Goal: Task Accomplishment & Management: Manage account settings

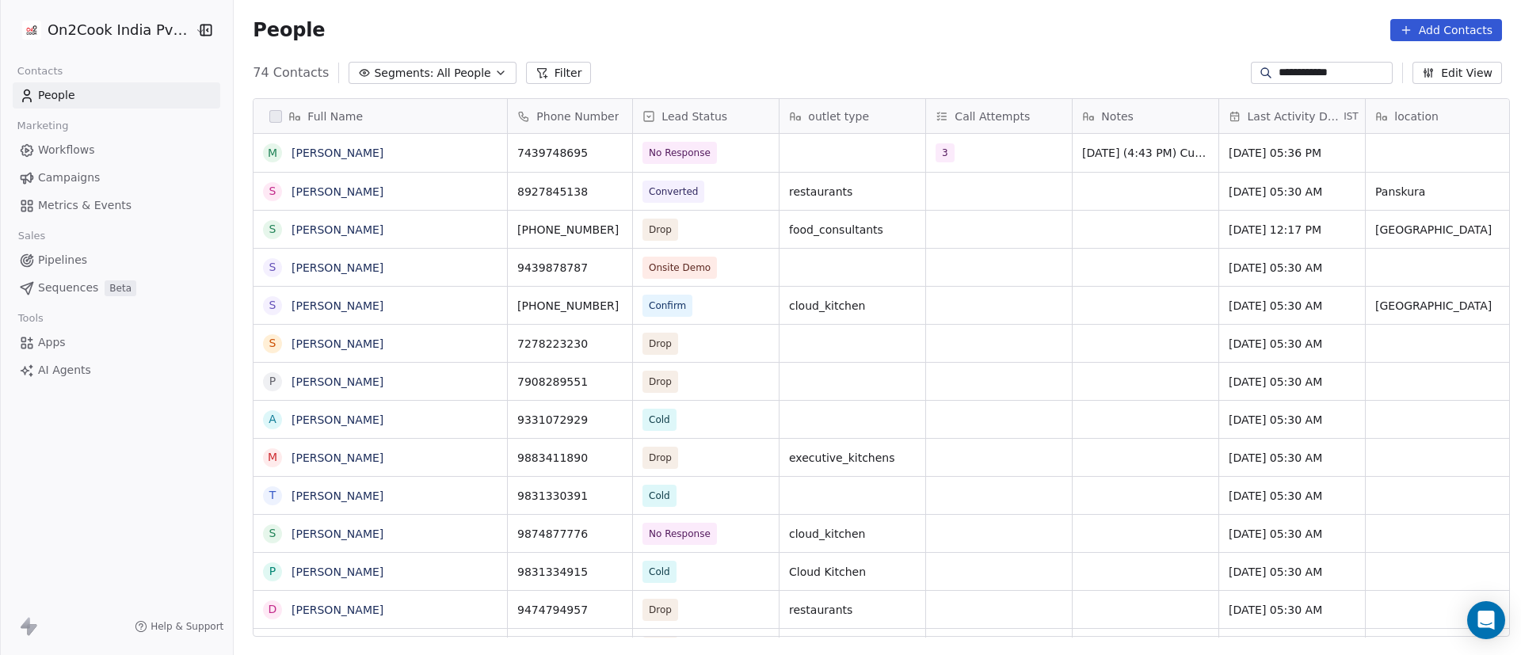
scroll to position [558, 1276]
click at [600, 25] on div "People Add Contacts" at bounding box center [877, 30] width 1249 height 22
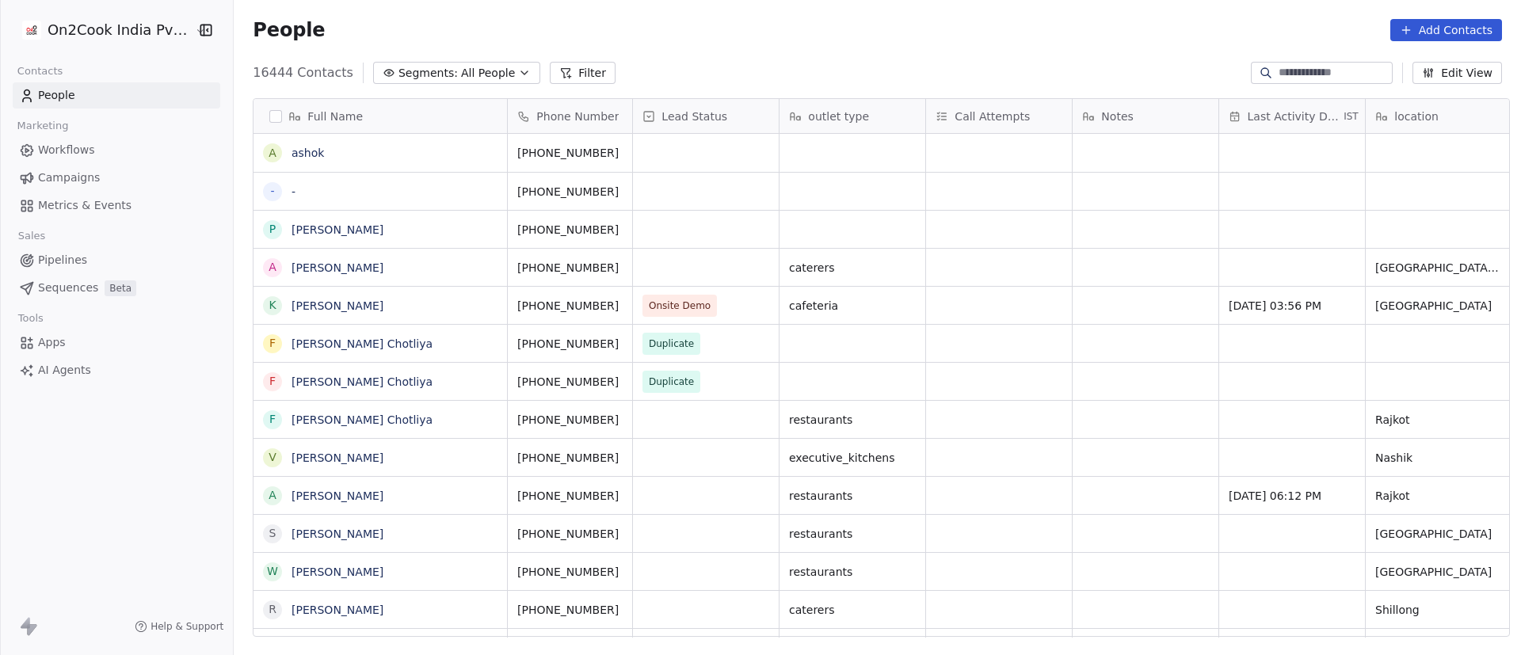
scroll to position [558, 1276]
click at [559, 73] on icon at bounding box center [565, 73] width 13 height 13
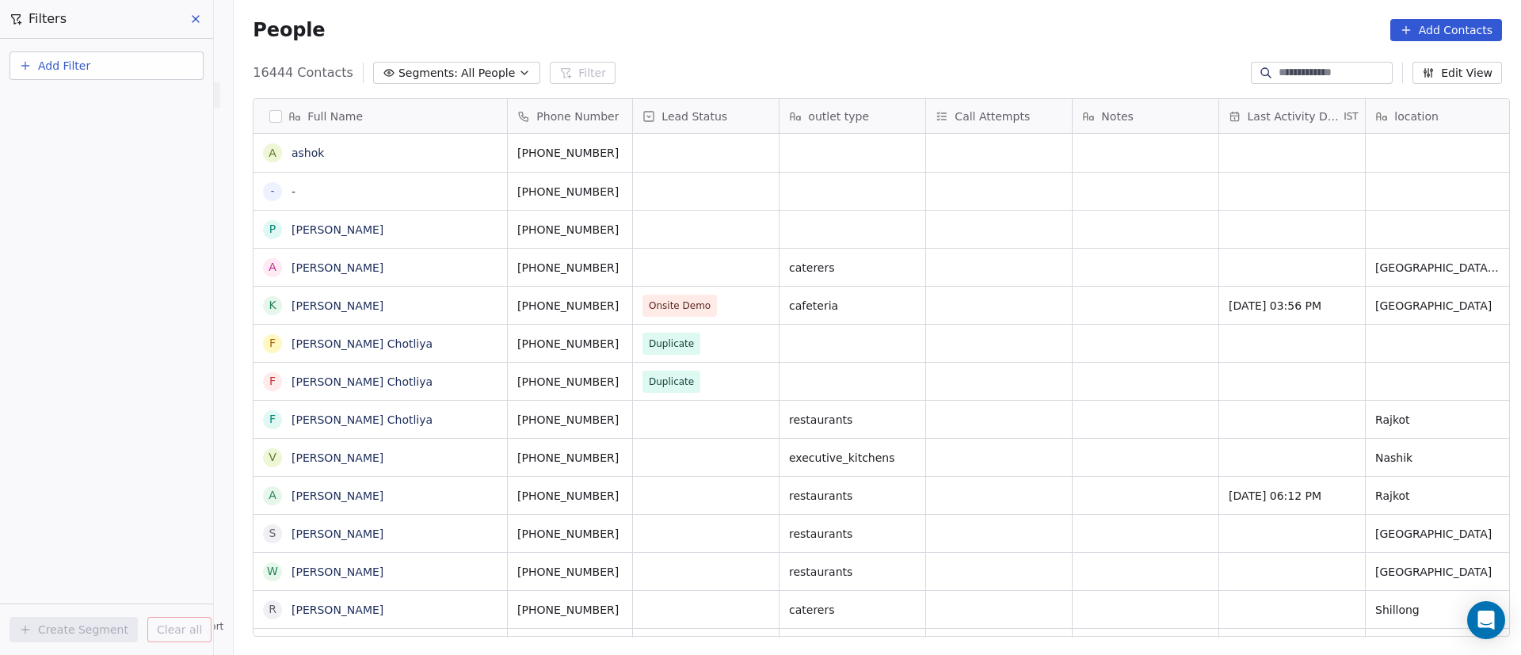
click at [105, 67] on button "Add Filter" at bounding box center [107, 65] width 194 height 29
click at [105, 103] on span "Contact properties" at bounding box center [77, 103] width 103 height 17
type input "***"
click at [110, 164] on div "Assignee" at bounding box center [106, 160] width 161 height 16
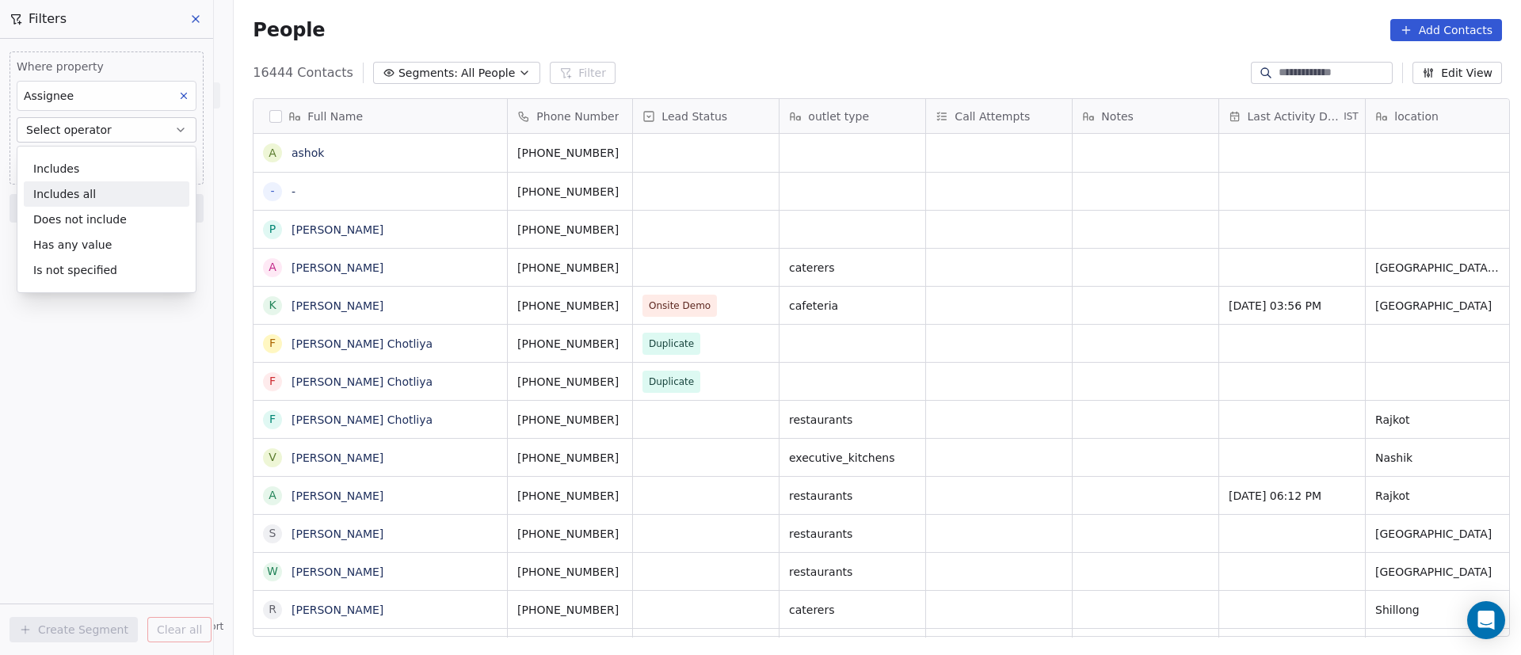
click at [119, 183] on div "Includes all" at bounding box center [107, 193] width 166 height 25
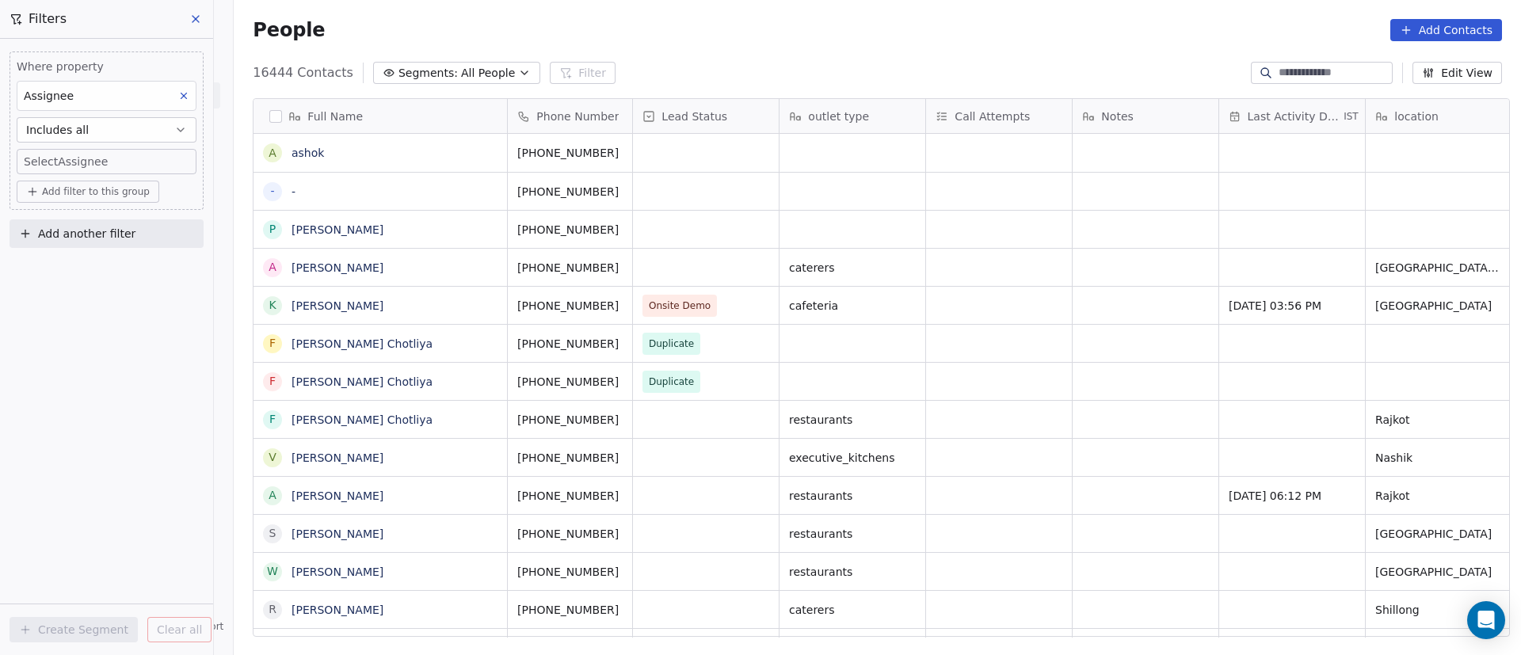
click at [115, 155] on body "On2Cook India Pvt. Ltd. Contacts People Marketing Workflows Campaigns Metrics &…" at bounding box center [760, 327] width 1521 height 655
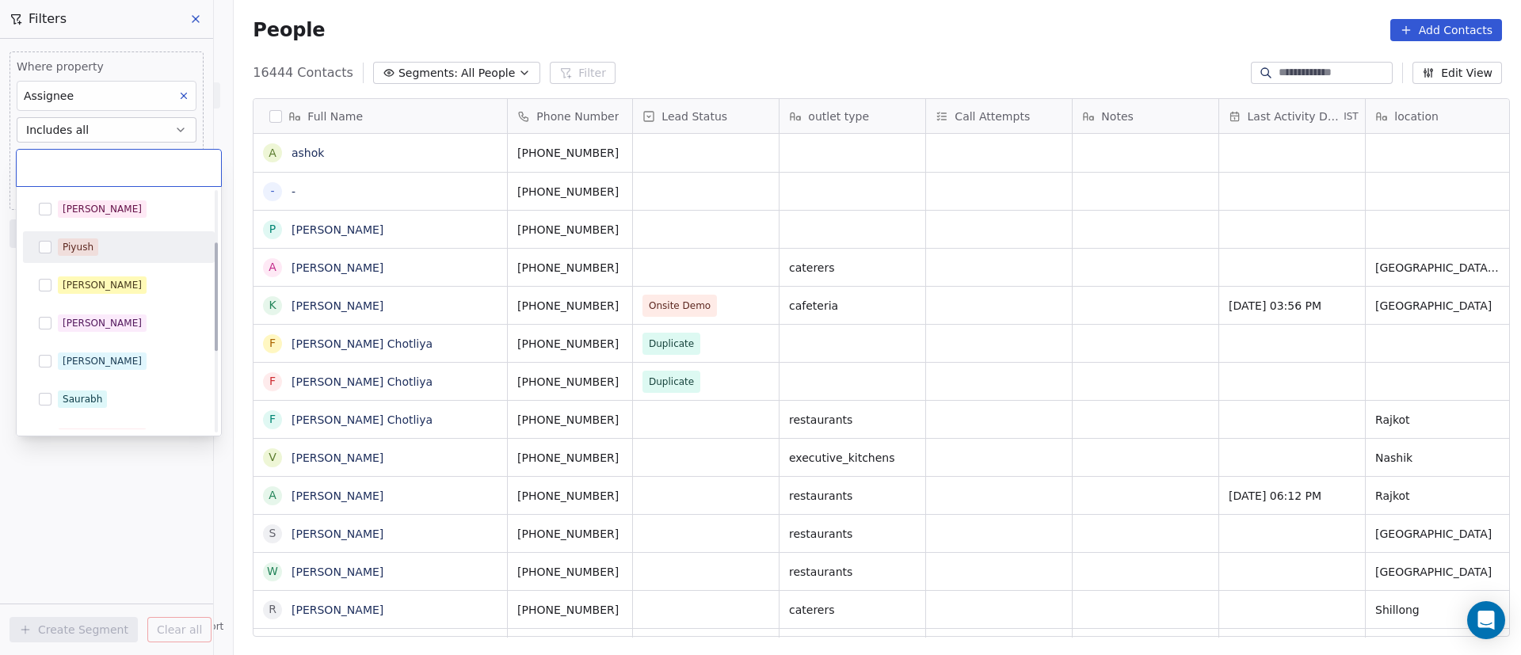
scroll to position [290, 0]
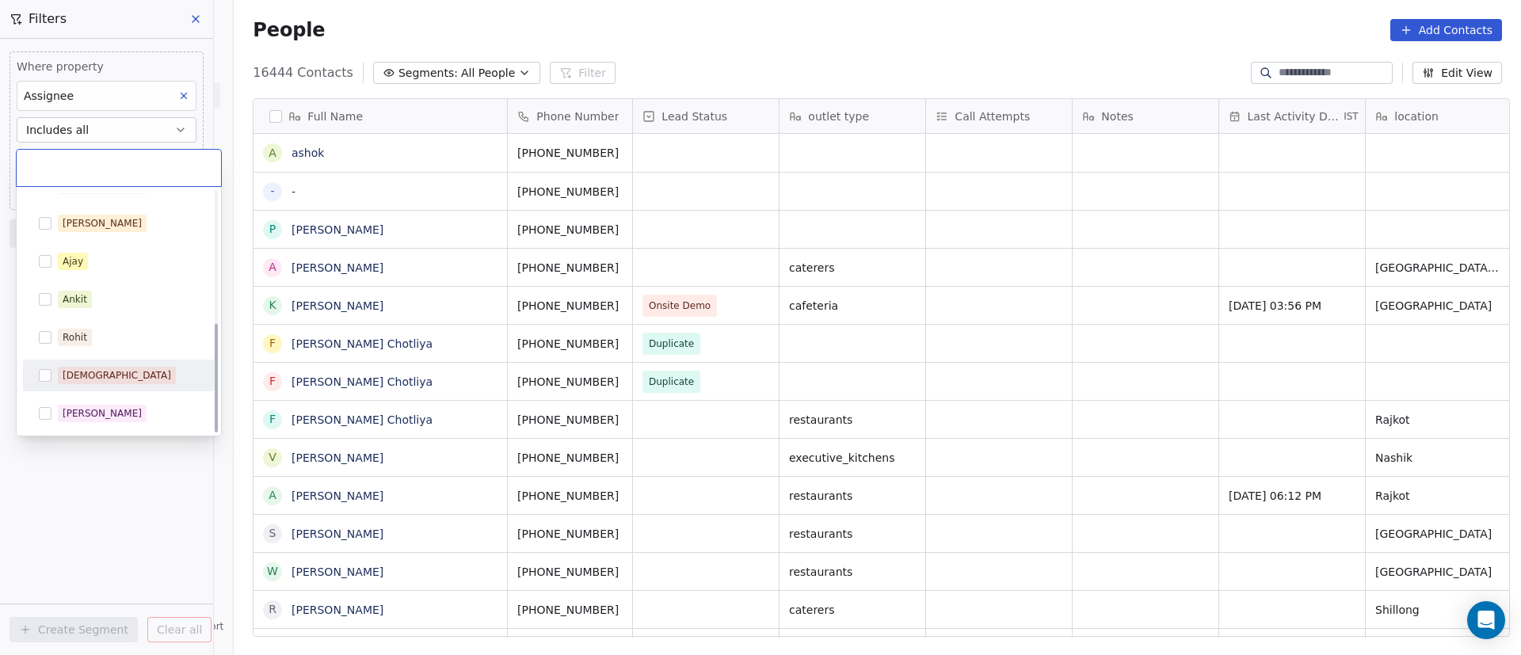
click at [116, 363] on div "[DEMOGRAPHIC_DATA]" at bounding box center [118, 375] width 179 height 25
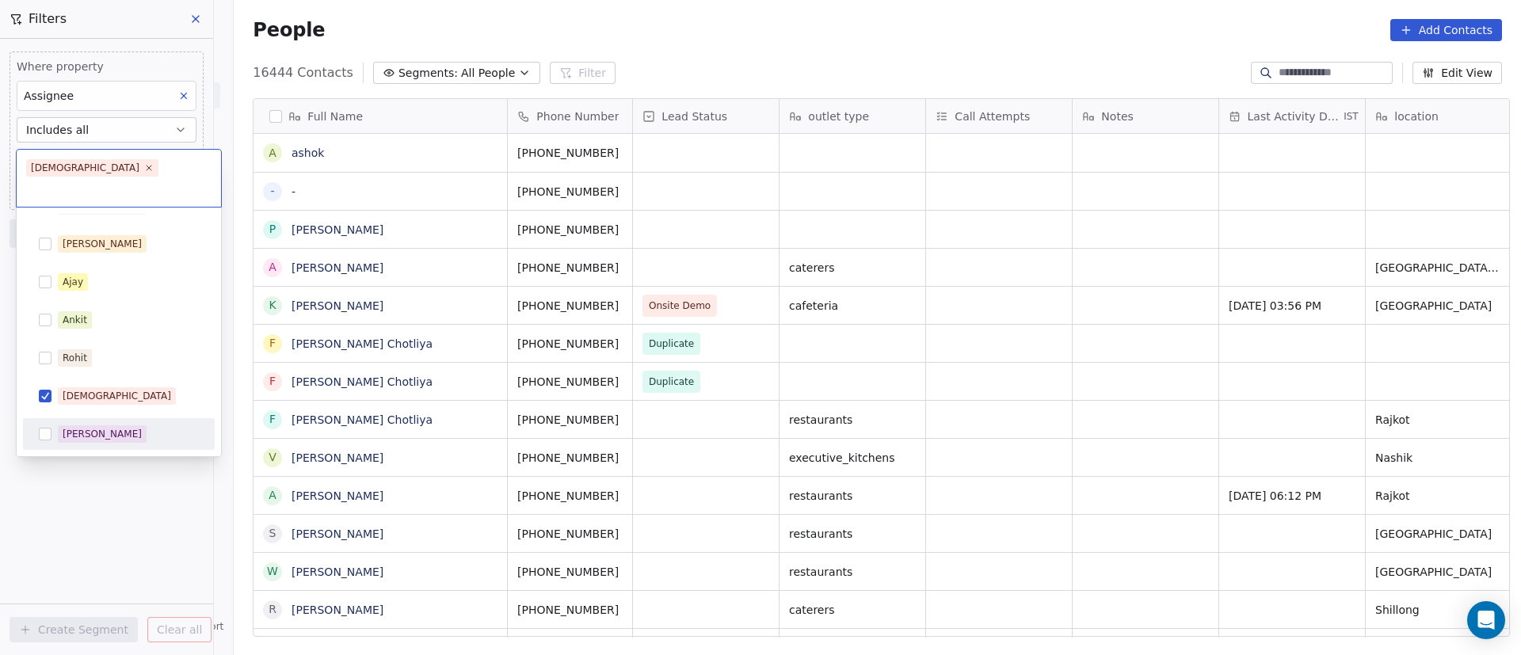
click at [94, 466] on html "On2Cook India Pvt. Ltd. Contacts People Marketing Workflows Campaigns Metrics &…" at bounding box center [760, 327] width 1521 height 655
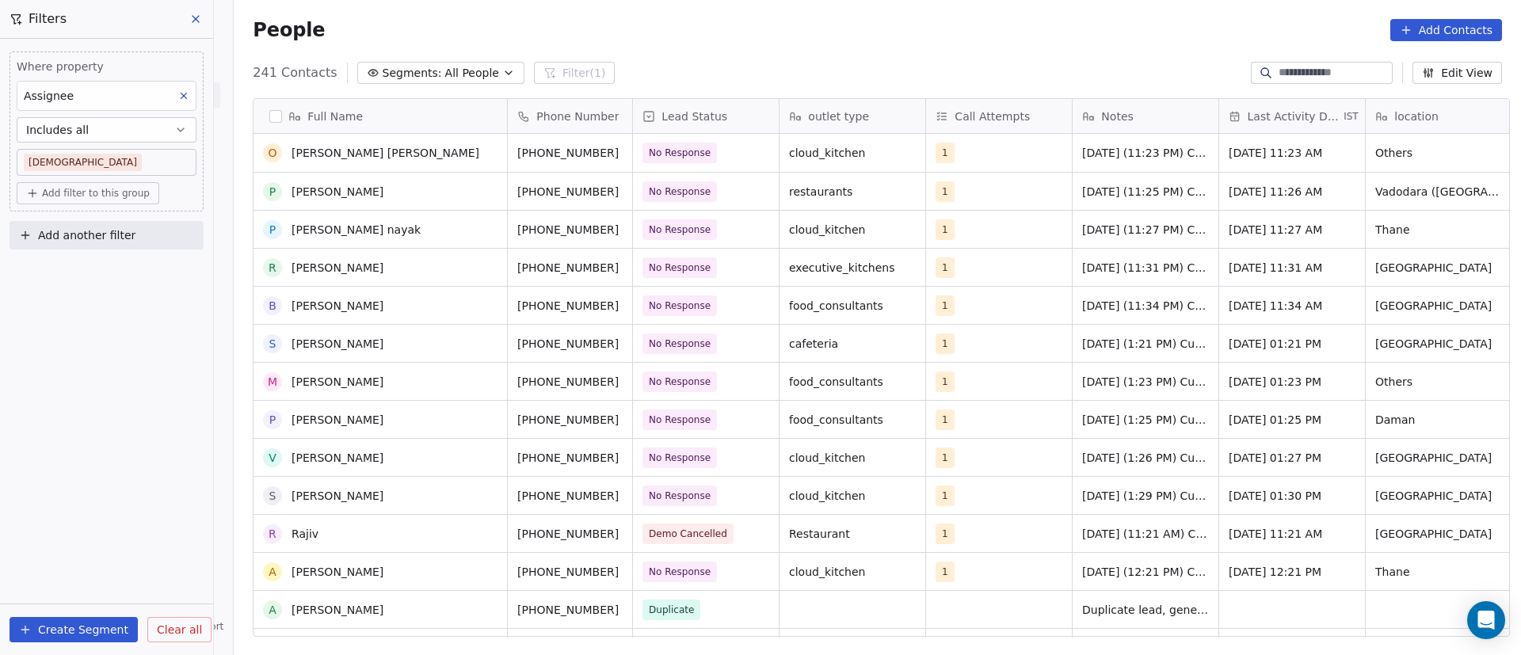
scroll to position [119, 0]
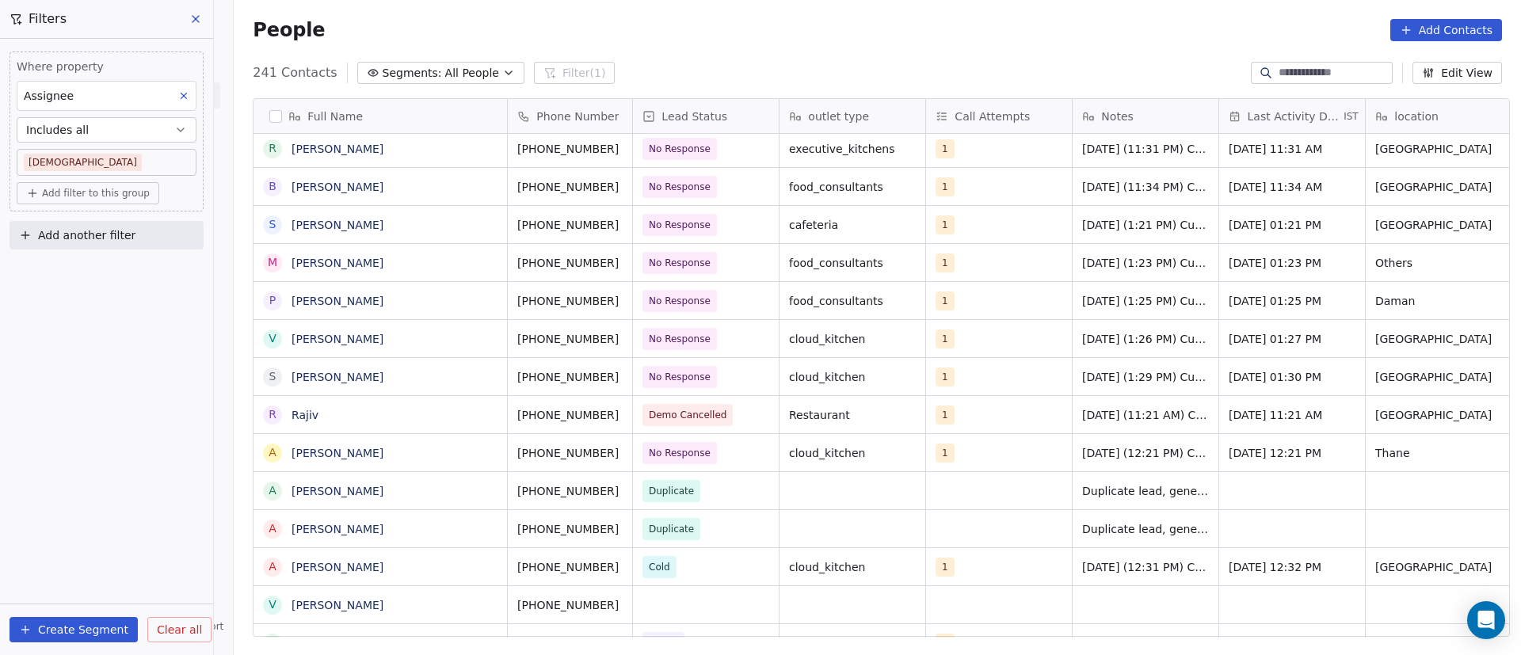
click at [1278, 82] on div at bounding box center [1322, 73] width 142 height 22
click at [1278, 76] on input at bounding box center [1333, 73] width 111 height 16
paste input "**********"
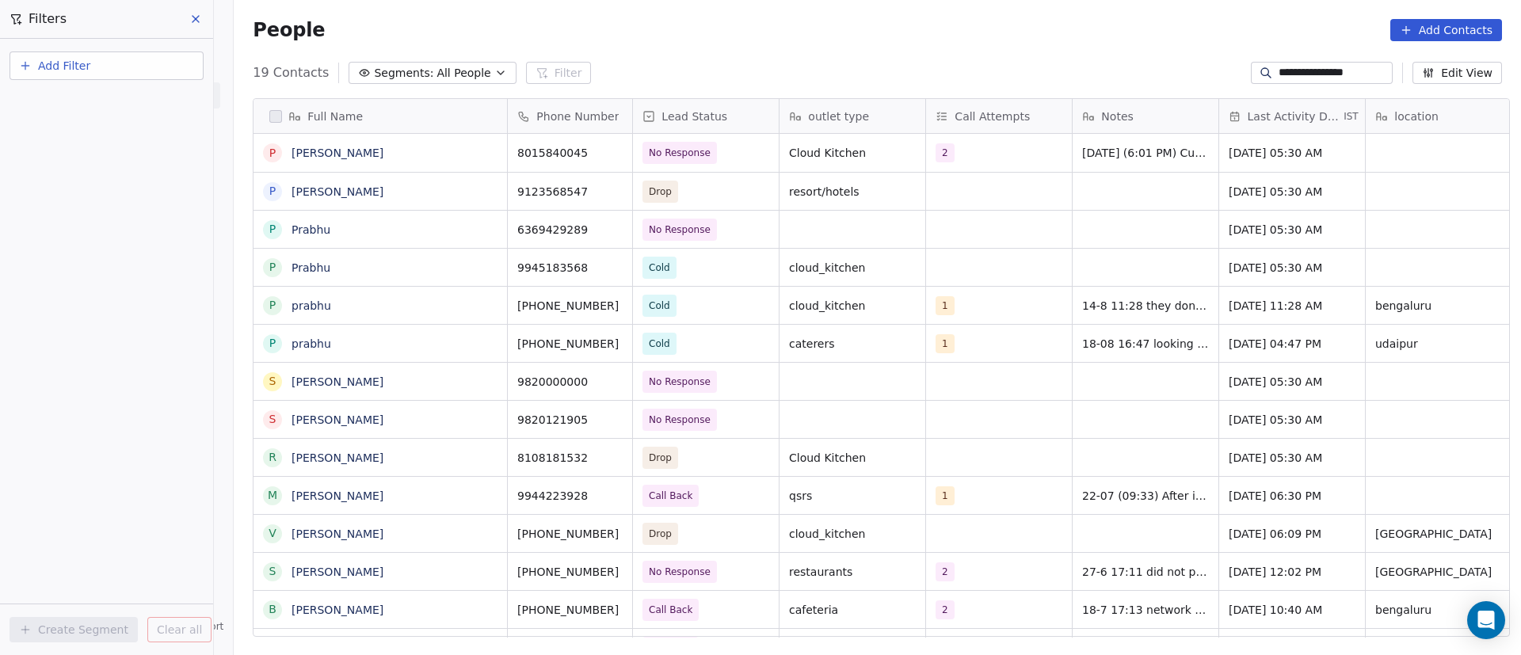
scroll to position [558, 1276]
click at [607, 145] on icon "grid" at bounding box center [612, 150] width 13 height 13
click at [1286, 79] on input "**********" at bounding box center [1333, 73] width 111 height 16
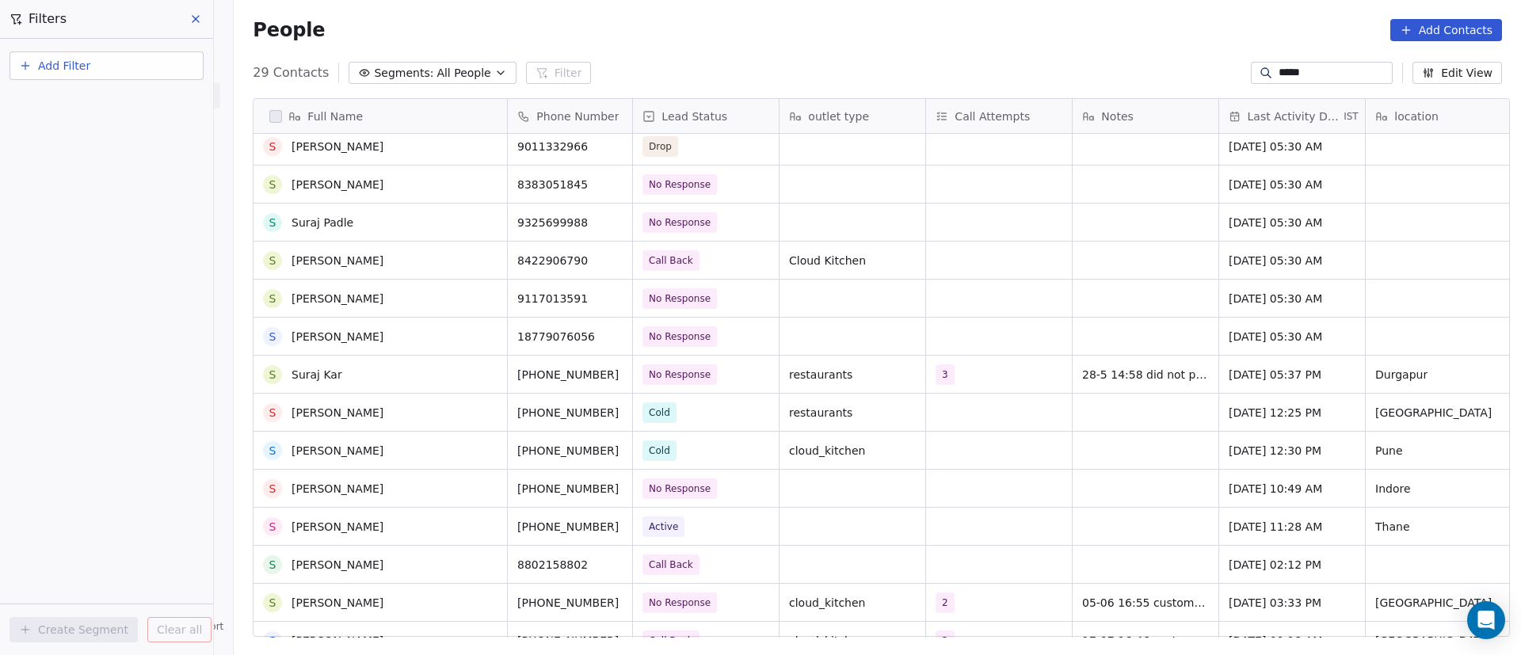
scroll to position [124, 0]
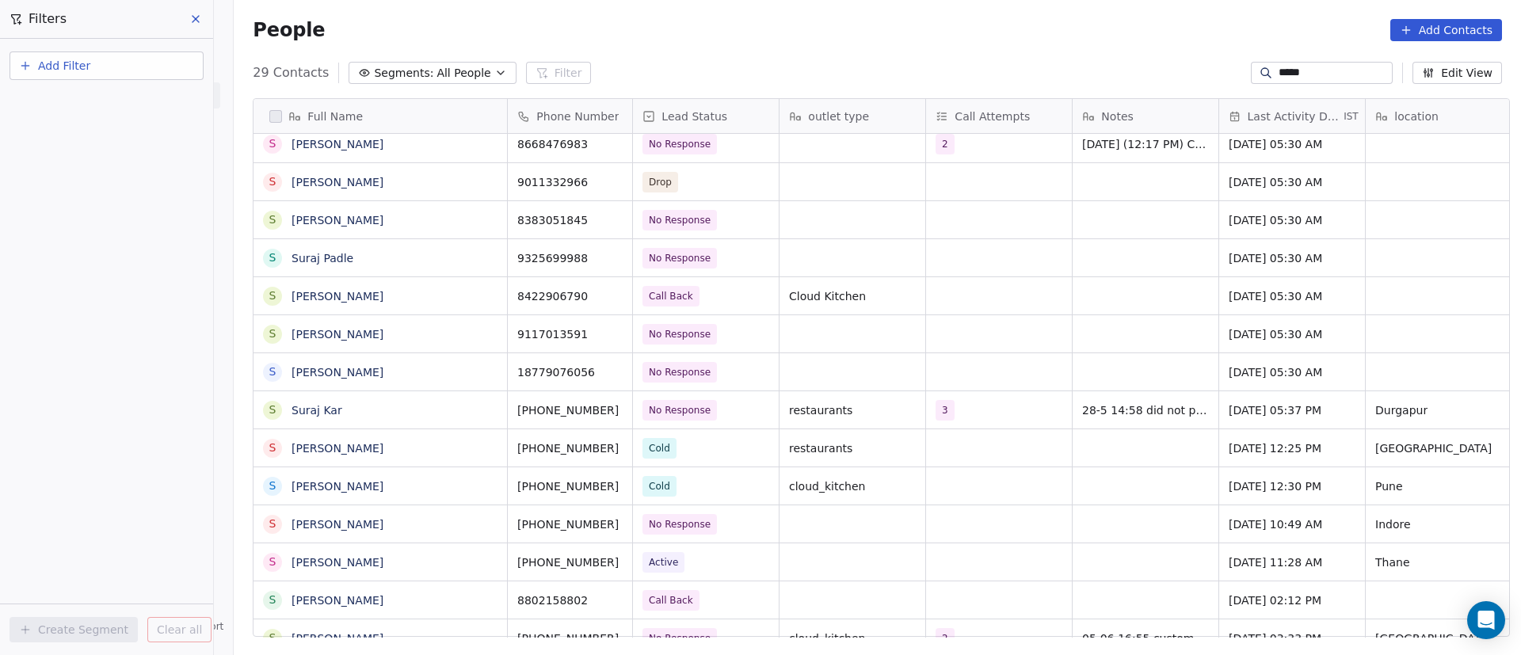
type input "*****"
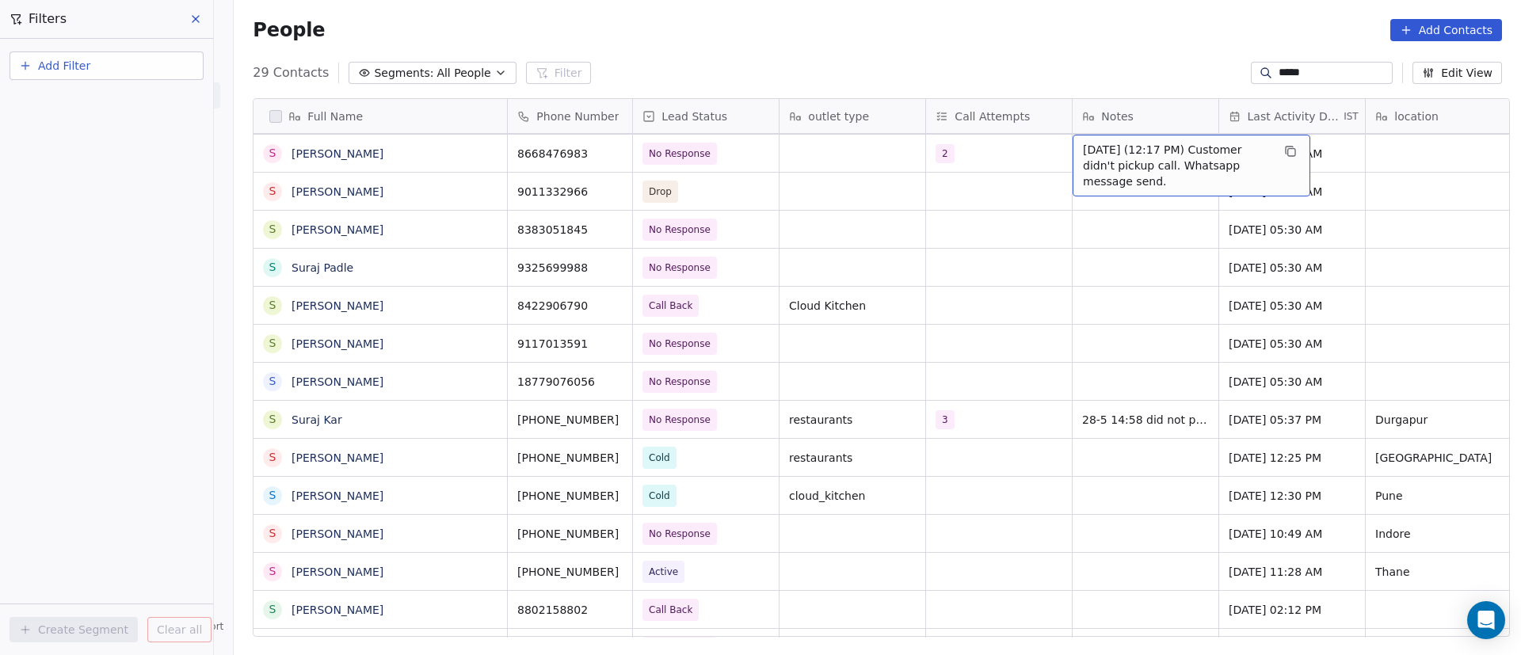
click at [1183, 155] on span "[DATE] (12:17 PM) Customer didn't pickup call. Whatsapp message send." at bounding box center [1177, 166] width 189 height 48
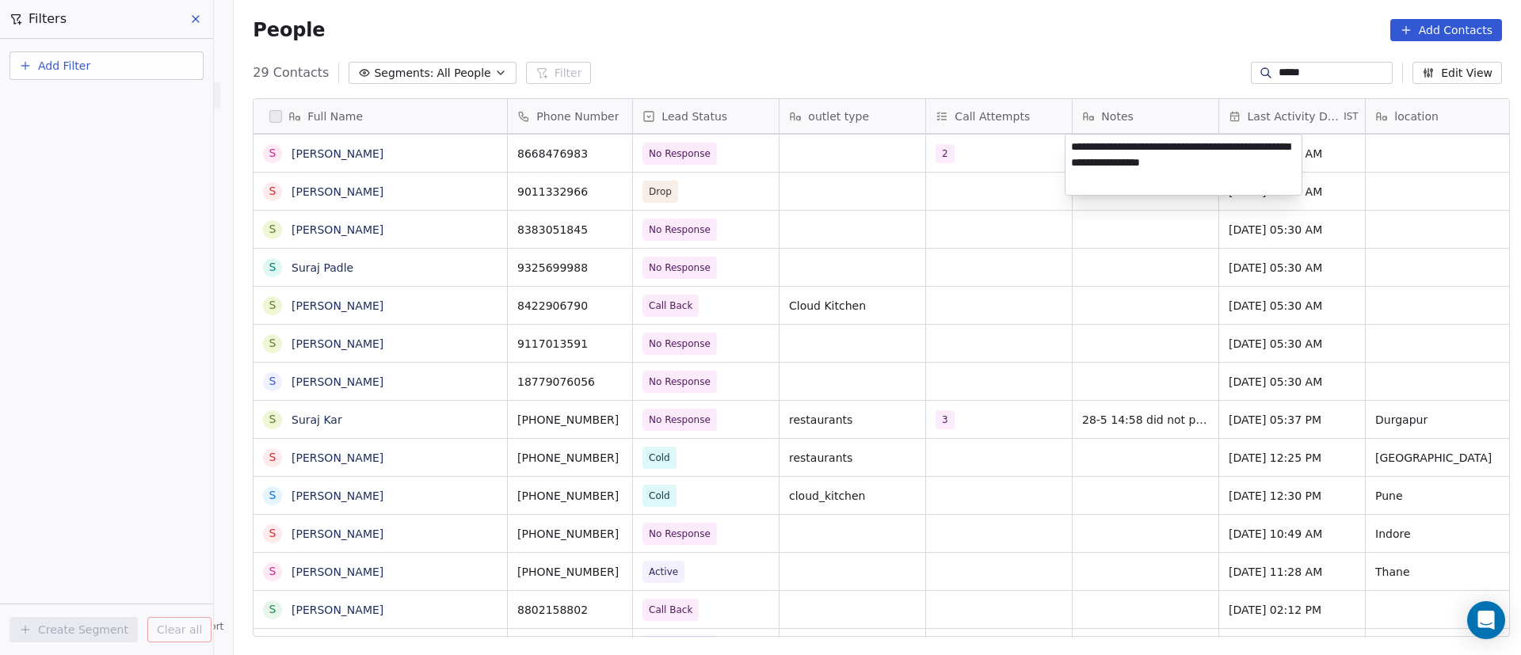
click at [1073, 148] on textarea "**********" at bounding box center [1183, 165] width 236 height 60
type textarea "**********"
click at [1031, 189] on html "On2Cook India Pvt. Ltd. Contacts People Marketing Workflows Campaigns Metrics &…" at bounding box center [760, 327] width 1521 height 655
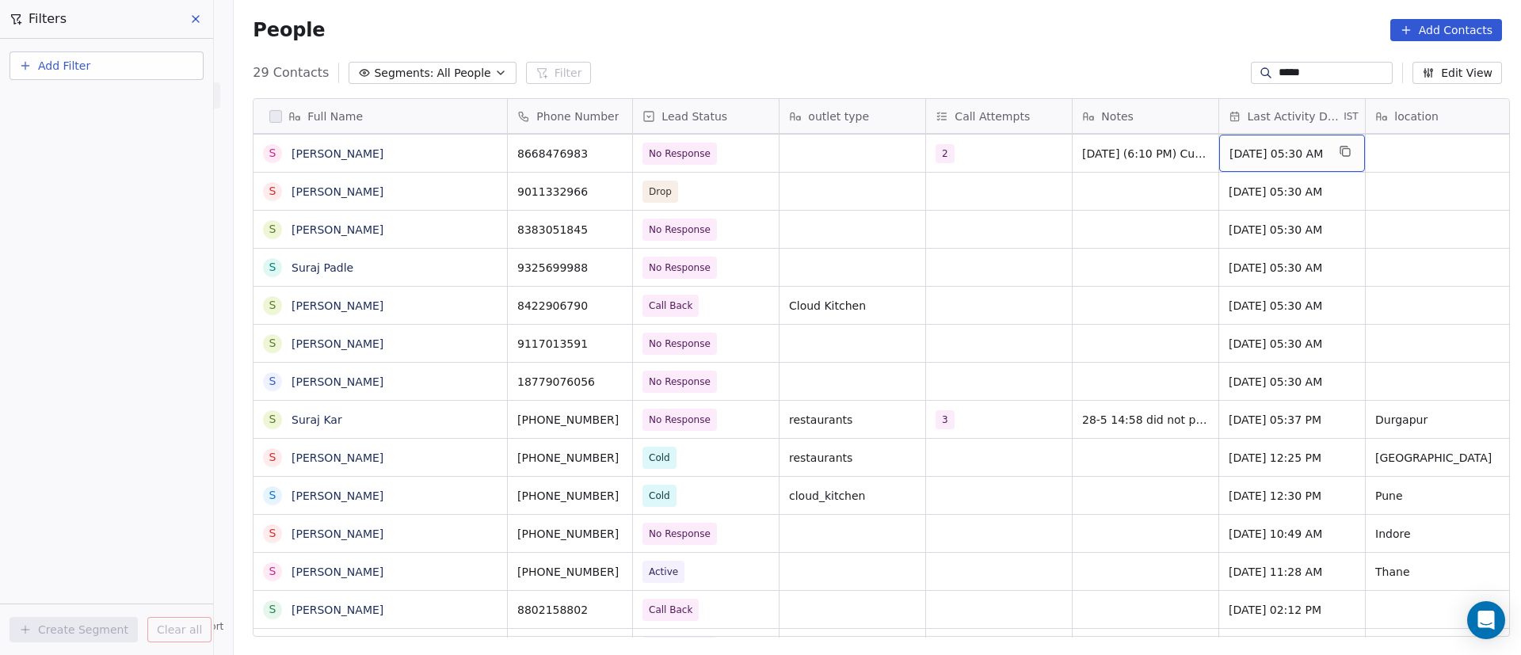
click at [1259, 152] on span "[DATE] 05:30 AM" at bounding box center [1277, 154] width 97 height 16
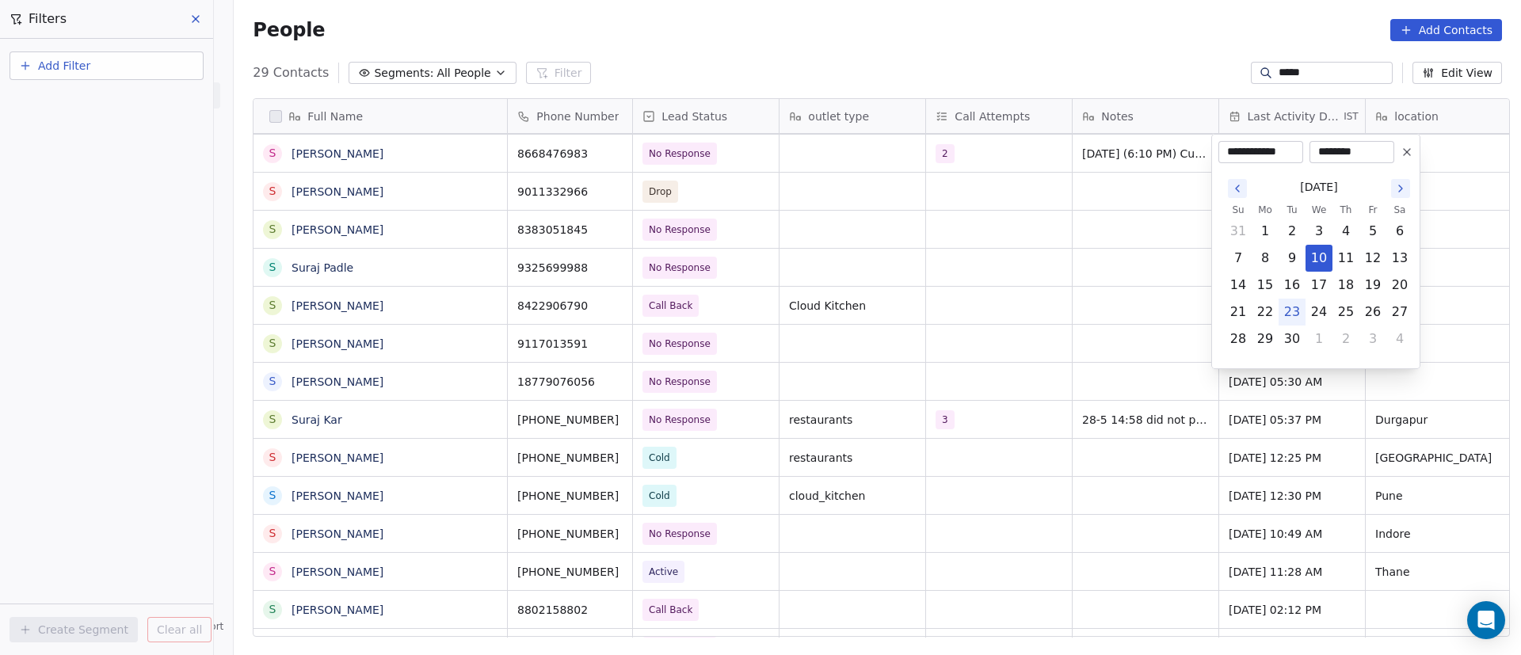
click at [1301, 310] on button "23" at bounding box center [1291, 311] width 25 height 25
type input "**********"
click at [1180, 327] on html "On2Cook India Pvt. Ltd. Contacts People Marketing Workflows Campaigns Metrics &…" at bounding box center [760, 327] width 1521 height 655
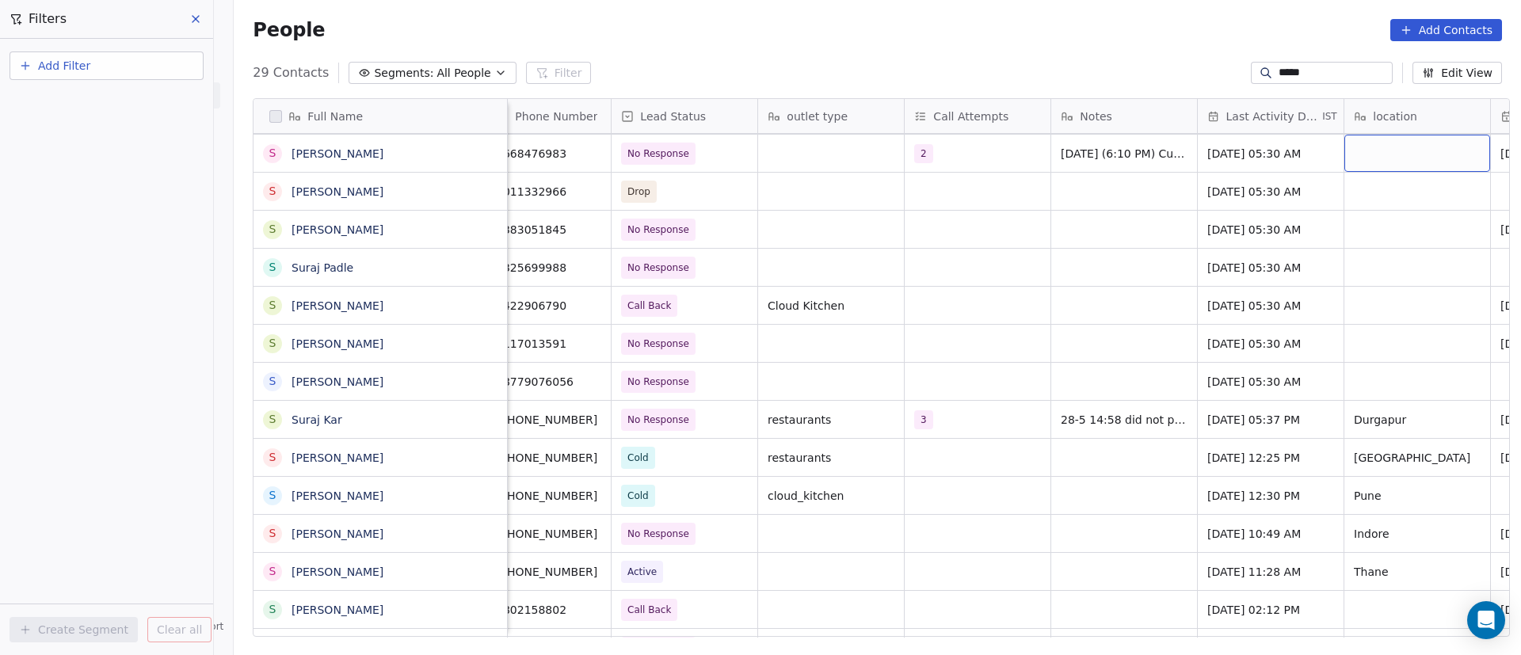
scroll to position [0, 168]
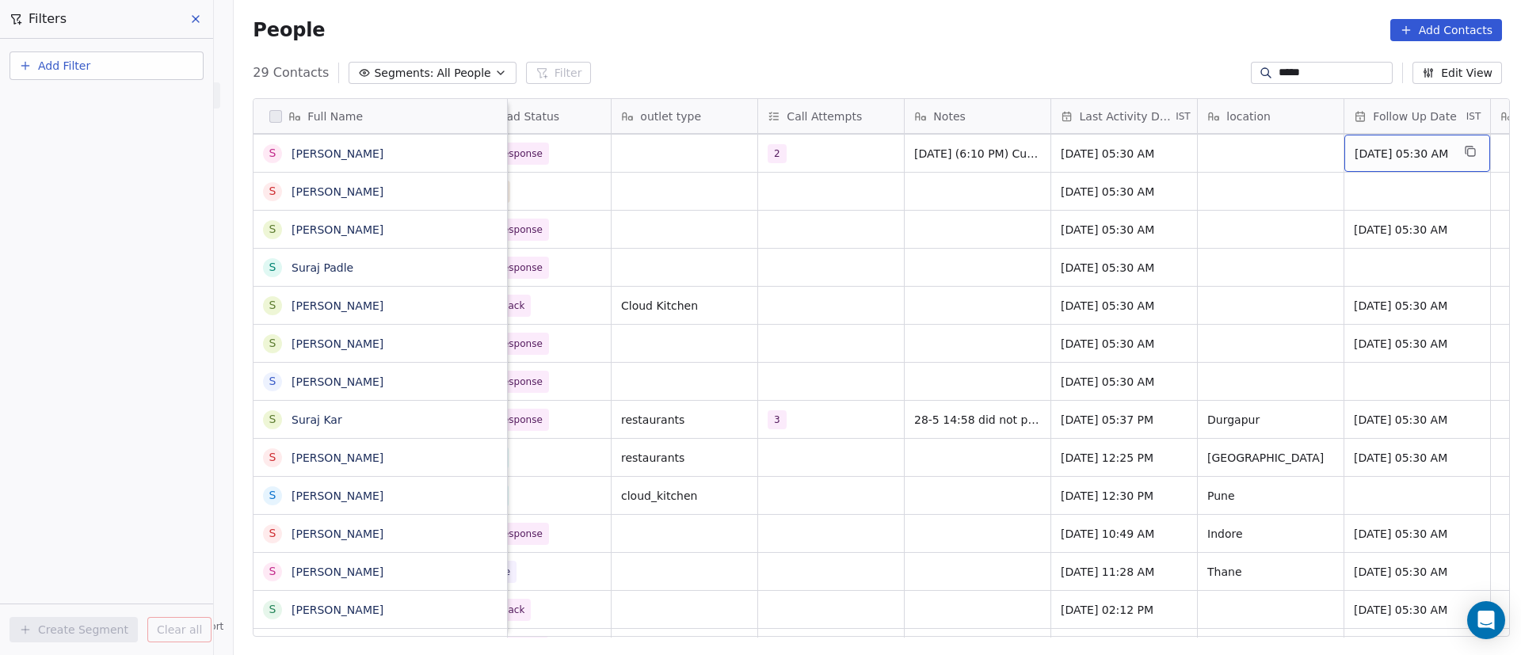
click at [1409, 148] on span "[DATE] 05:30 AM" at bounding box center [1402, 154] width 97 height 16
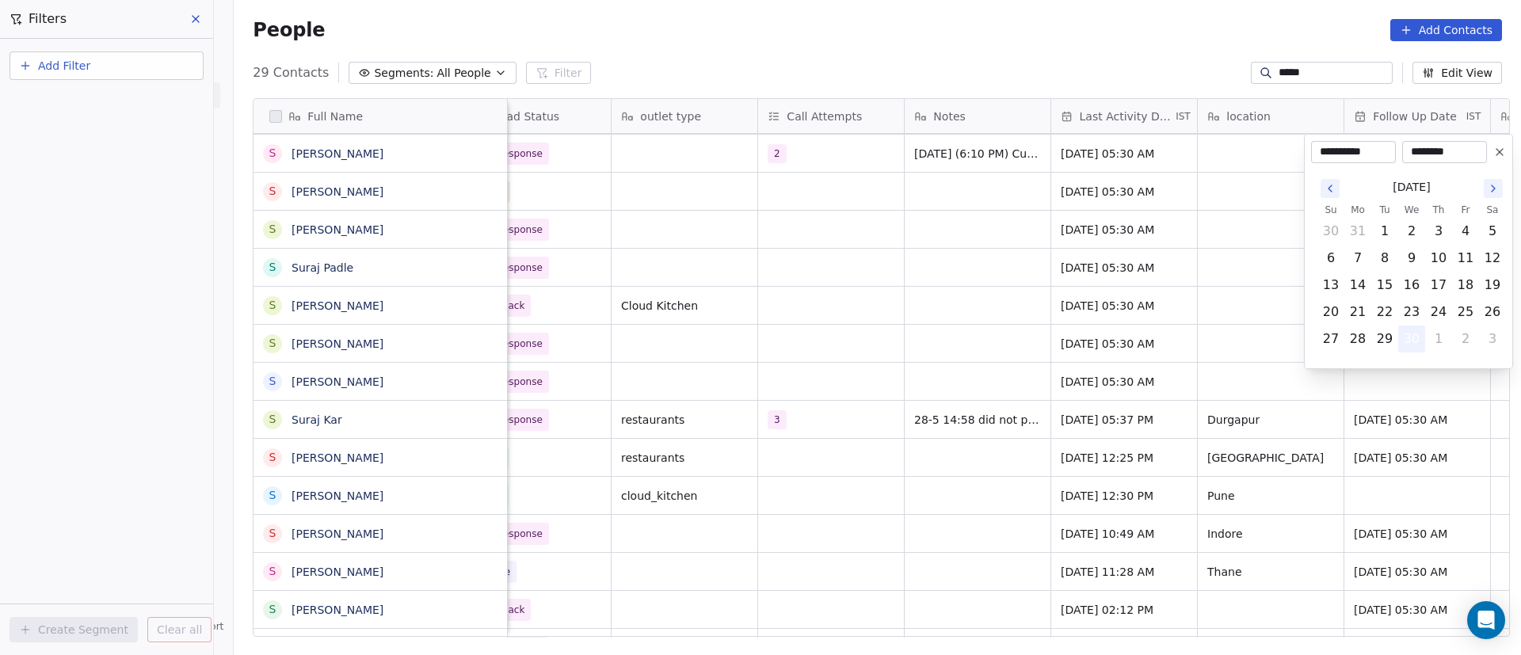
click at [1412, 338] on button "30" at bounding box center [1411, 338] width 25 height 25
click at [1275, 266] on html "On2Cook India Pvt. Ltd. Contacts People Marketing Workflows Campaigns Metrics &…" at bounding box center [760, 327] width 1521 height 655
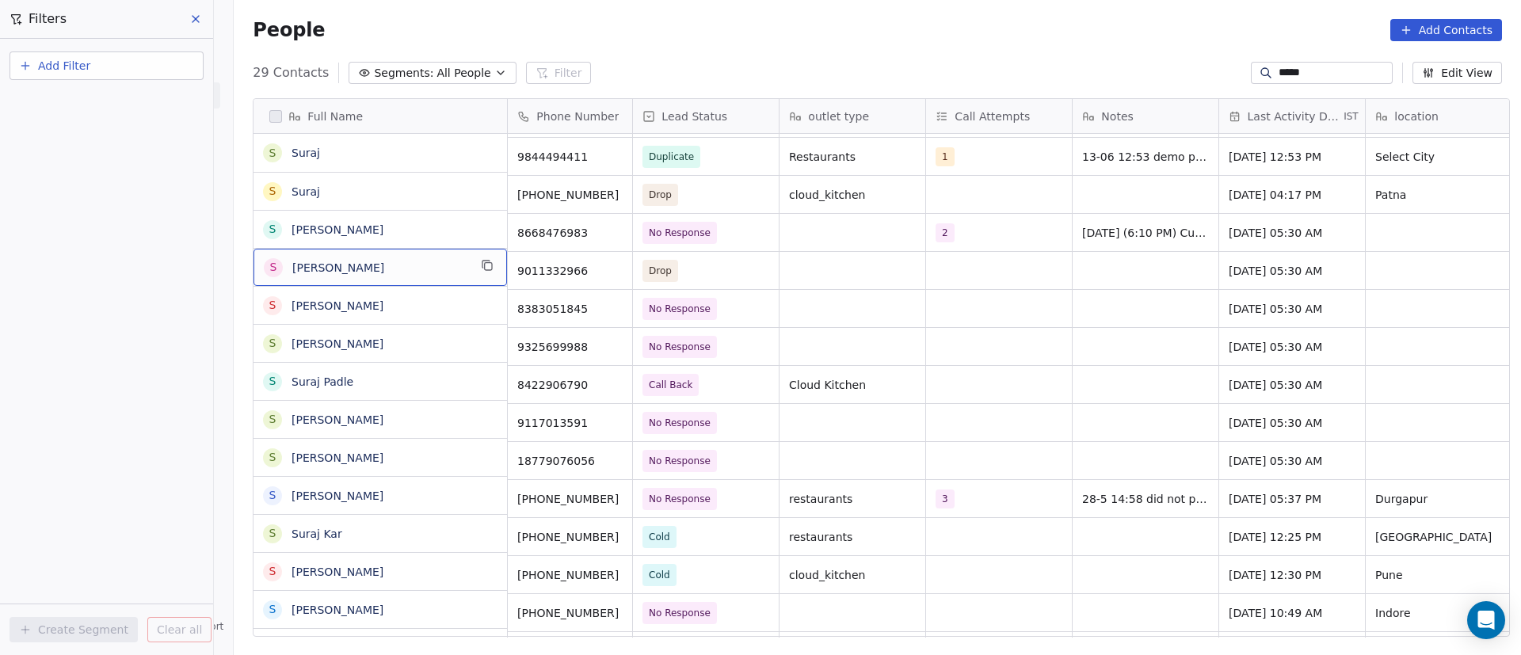
scroll to position [0, 0]
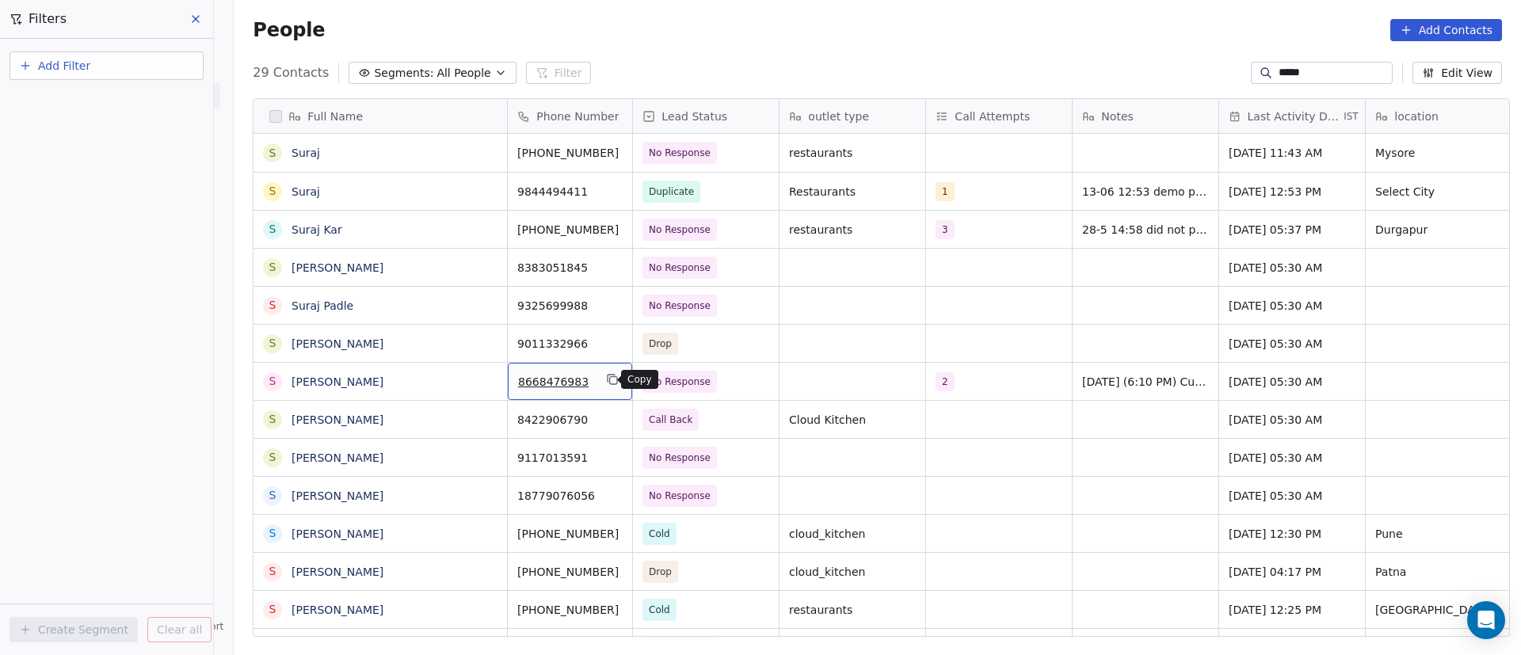
click at [607, 379] on icon "grid" at bounding box center [612, 379] width 13 height 13
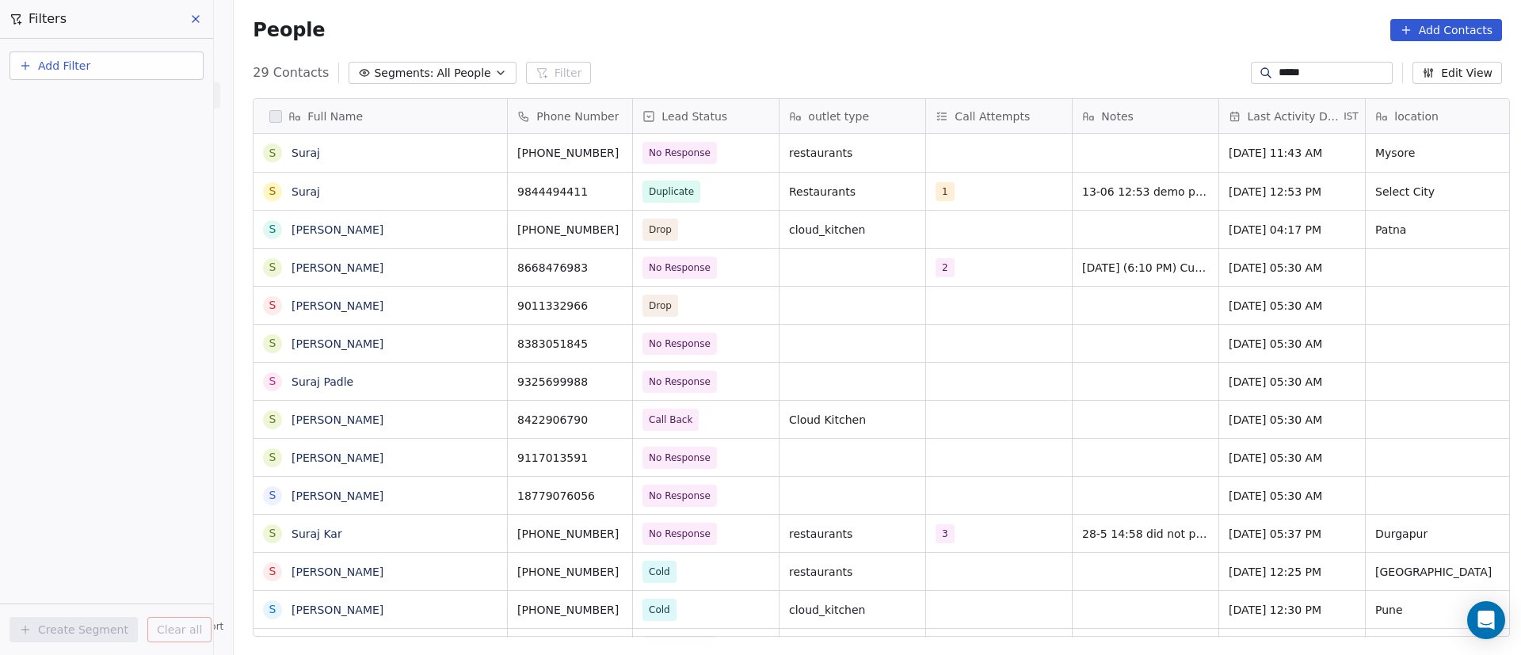
click at [1276, 64] on div "*****" at bounding box center [1322, 73] width 142 height 22
click at [1278, 65] on input "*****" at bounding box center [1333, 73] width 111 height 16
paste input "*********"
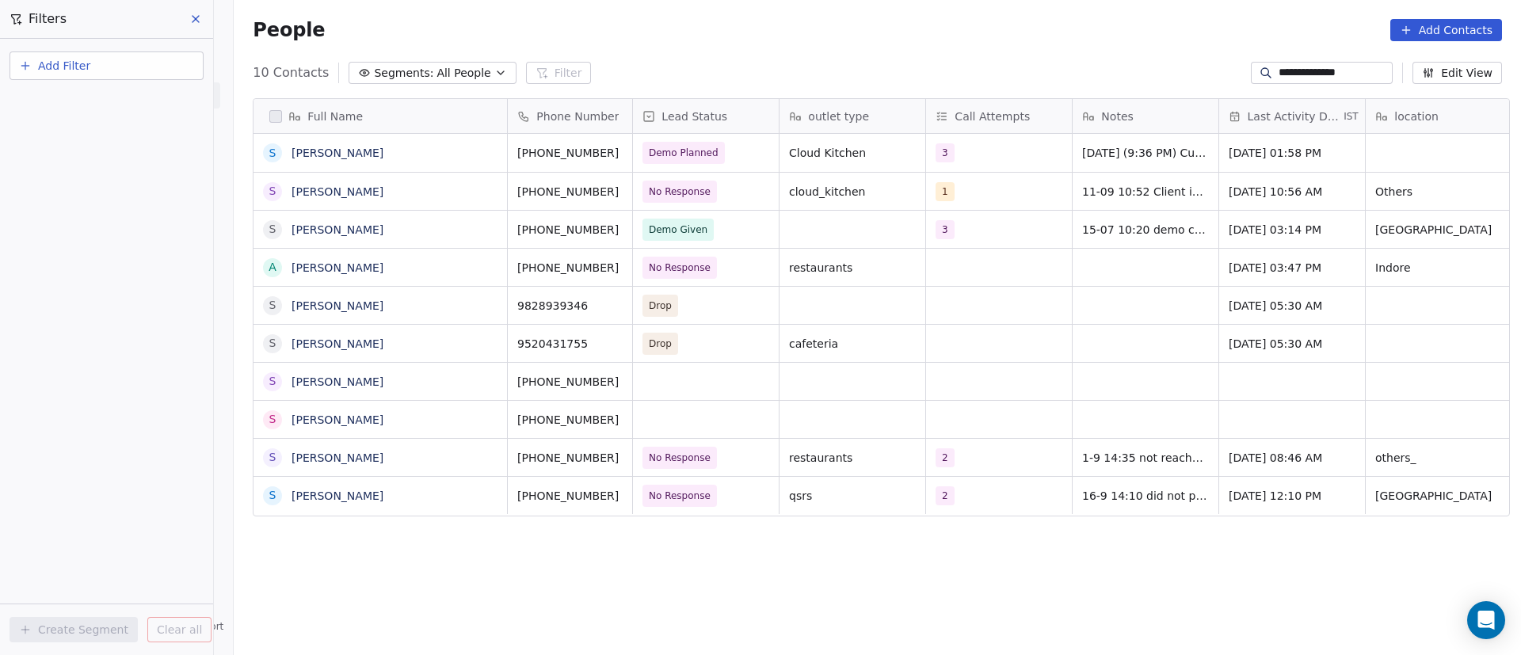
scroll to position [558, 1276]
type input "**********"
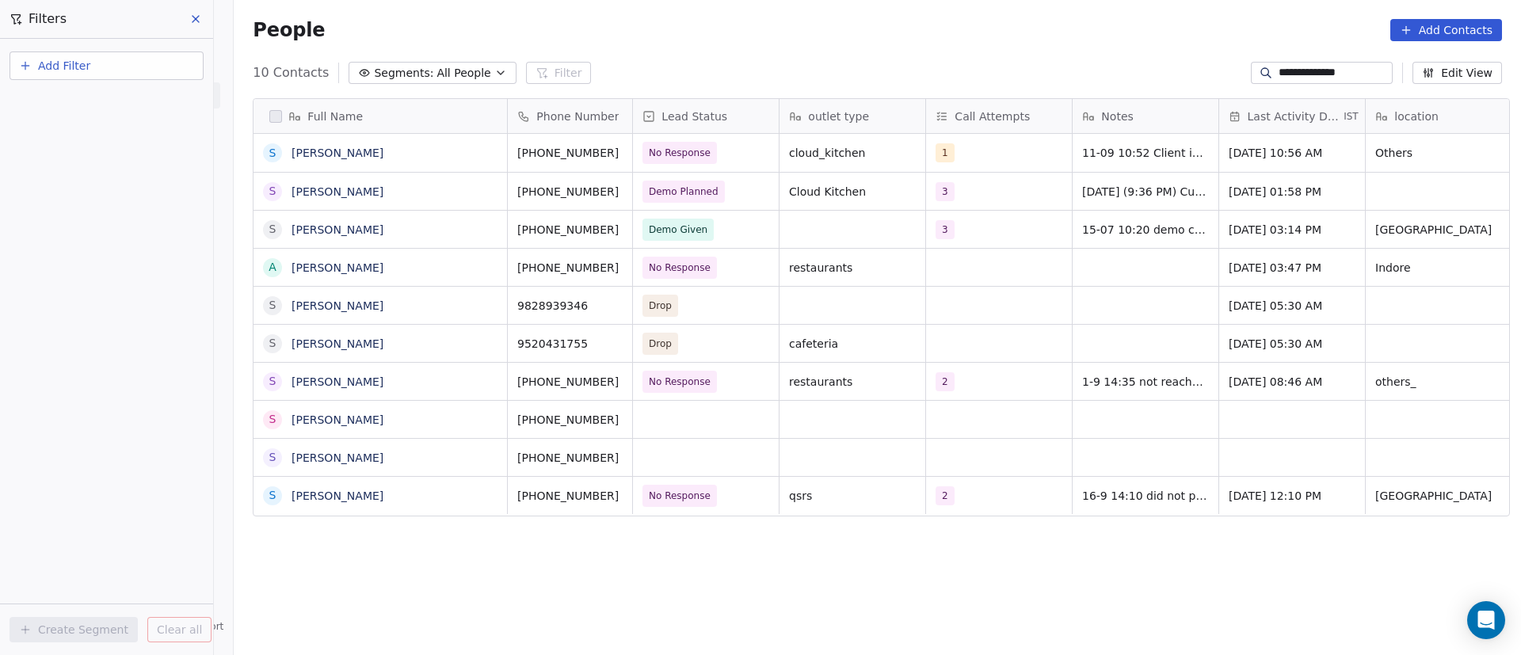
click at [867, 23] on div "People Add Contacts" at bounding box center [877, 30] width 1249 height 22
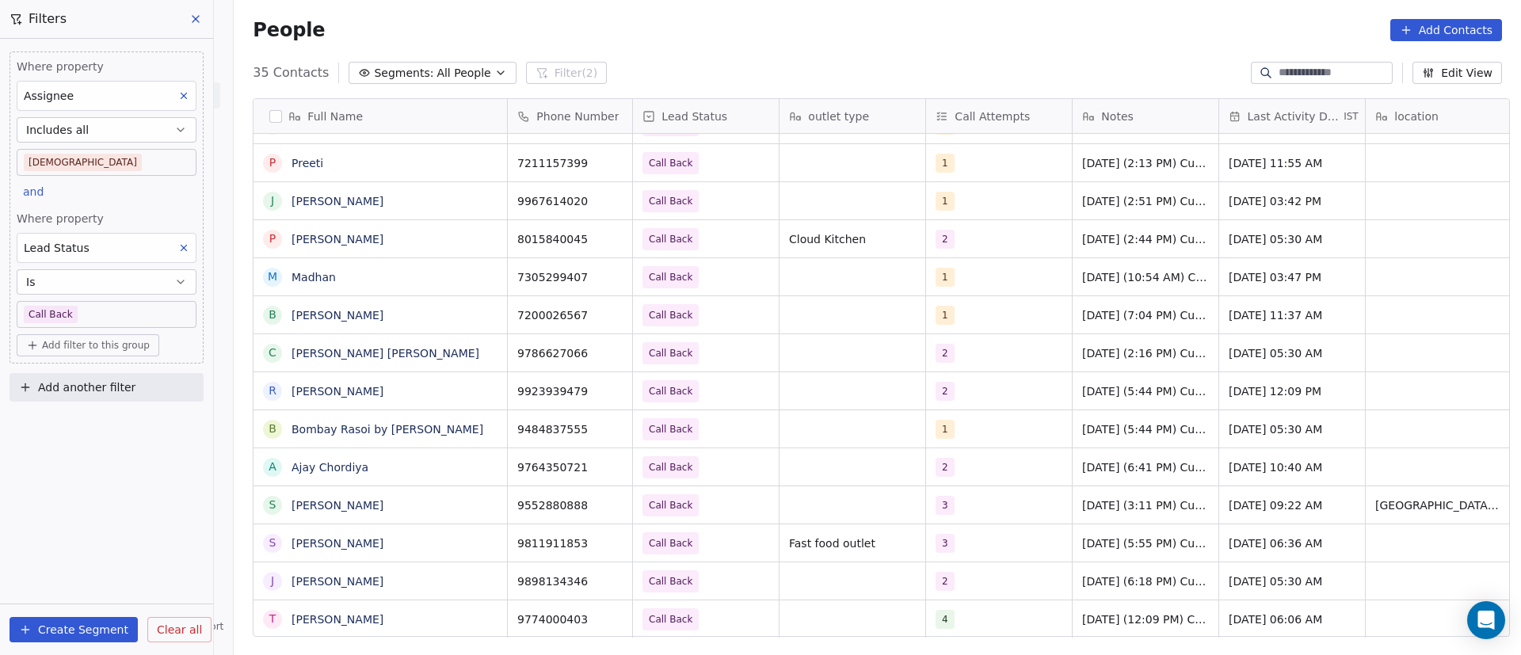
scroll to position [558, 1276]
click at [603, 581] on button "grid" at bounding box center [612, 578] width 19 height 19
click at [729, 393] on span "Call Back" at bounding box center [691, 391] width 97 height 22
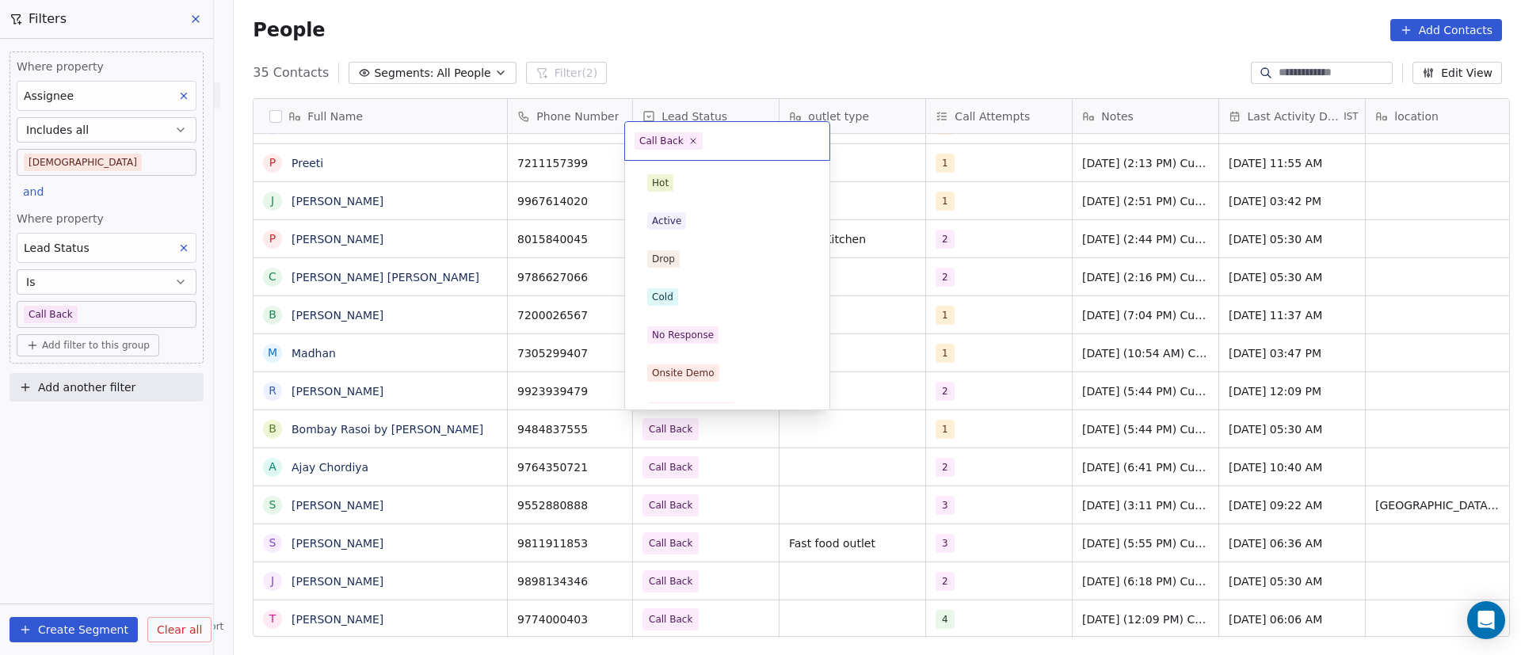
scroll to position [138, 0]
click at [691, 139] on icon at bounding box center [692, 140] width 10 height 10
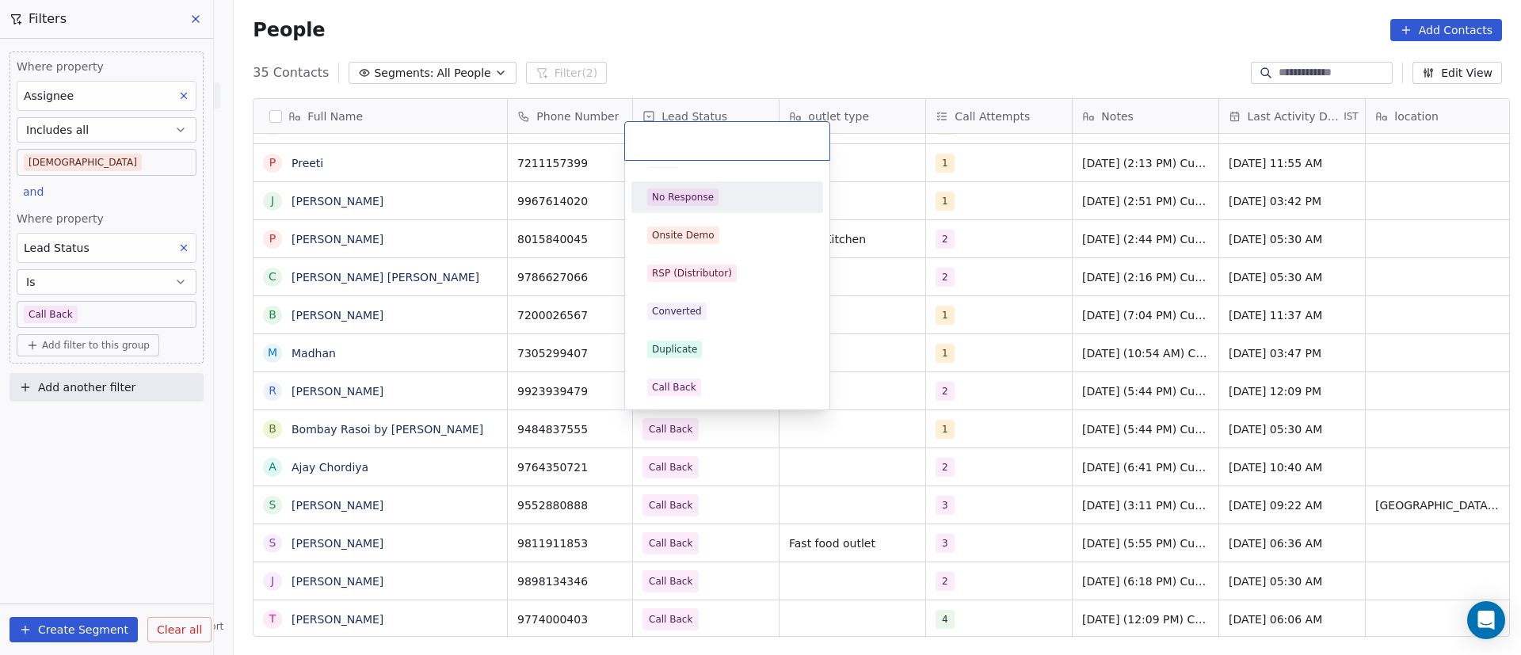
click at [690, 185] on div "No Response" at bounding box center [727, 197] width 179 height 25
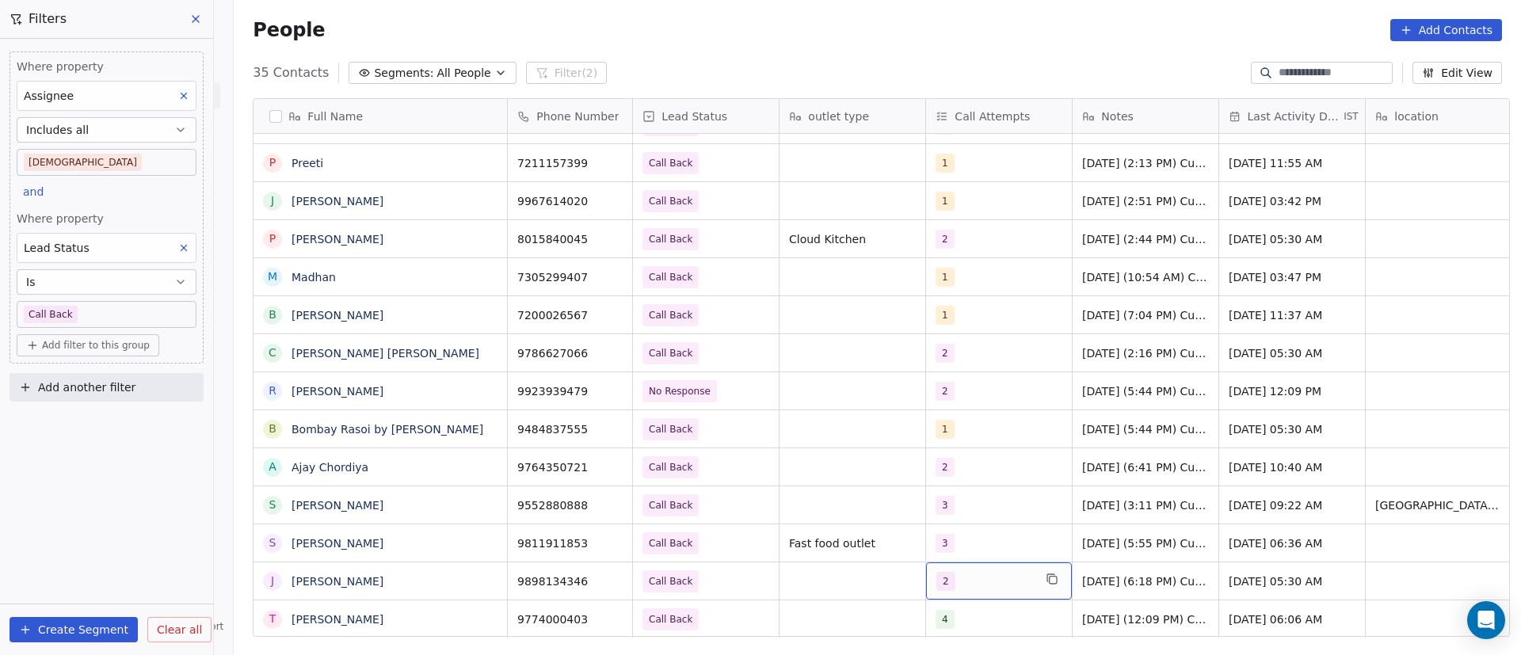
click at [981, 582] on div "2" at bounding box center [984, 581] width 97 height 19
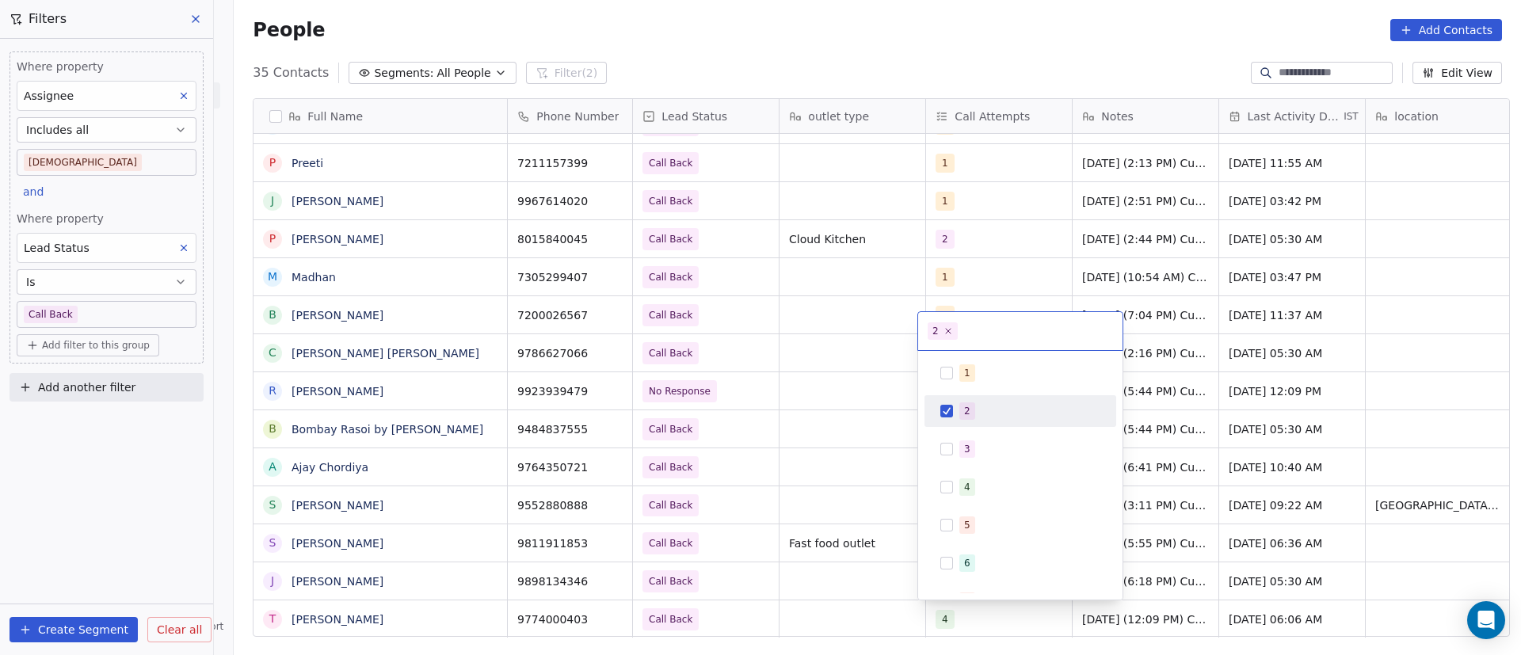
click at [973, 414] on span "2" at bounding box center [967, 410] width 16 height 17
click at [973, 444] on span "3" at bounding box center [967, 448] width 16 height 17
click at [859, 561] on html "On2Cook India Pvt. Ltd. Contacts People Marketing Workflows Campaigns Metrics &…" at bounding box center [760, 327] width 1521 height 655
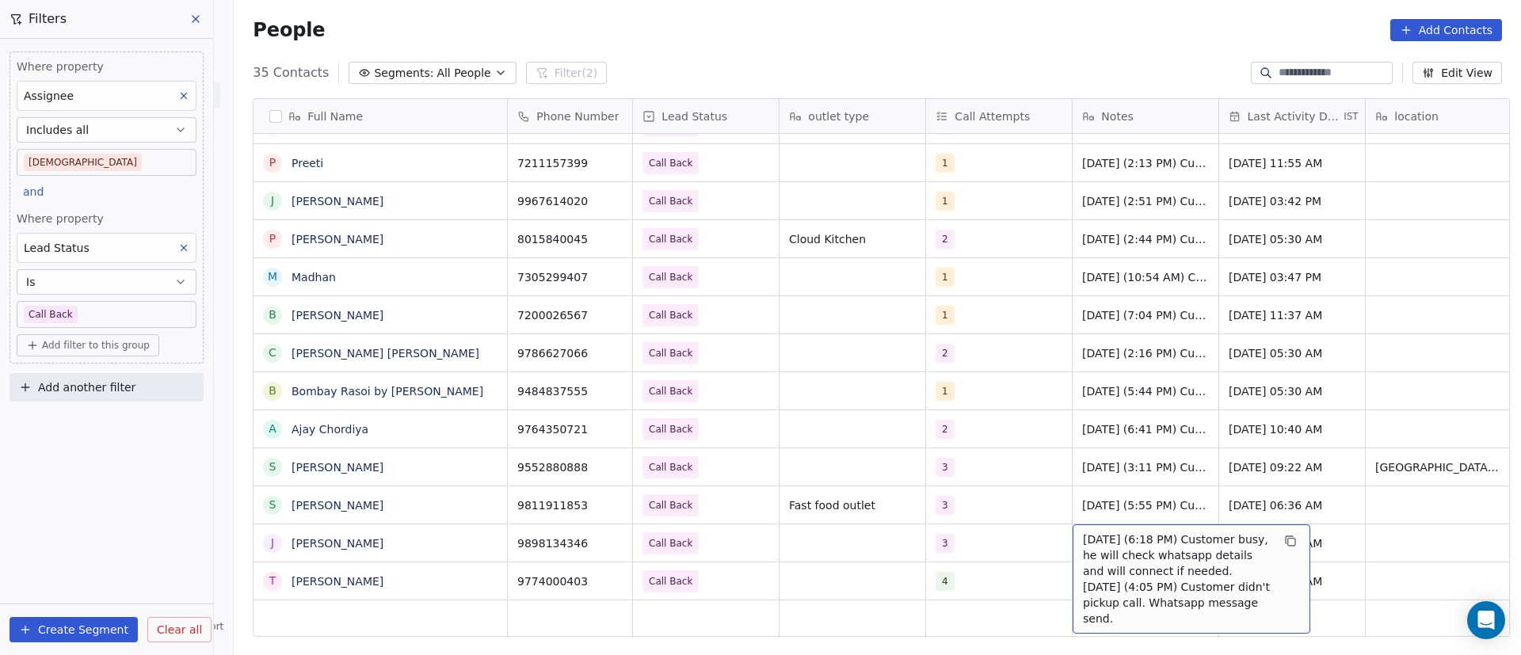
click at [1092, 554] on span "10/9/2025 (6:18 PM) Customer busy, he will check whatsapp details and will conn…" at bounding box center [1177, 578] width 189 height 95
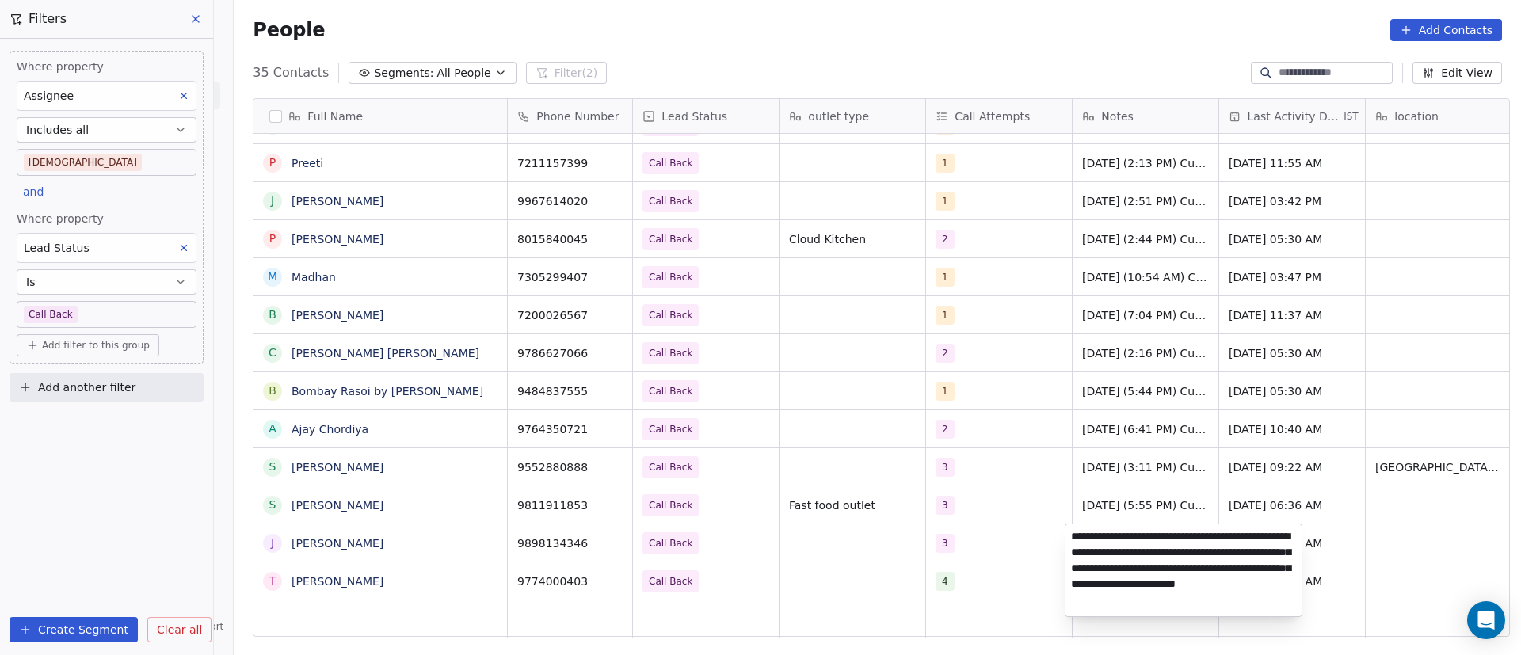
click at [1072, 534] on textarea "**********" at bounding box center [1183, 570] width 236 height 92
paste textarea "**********"
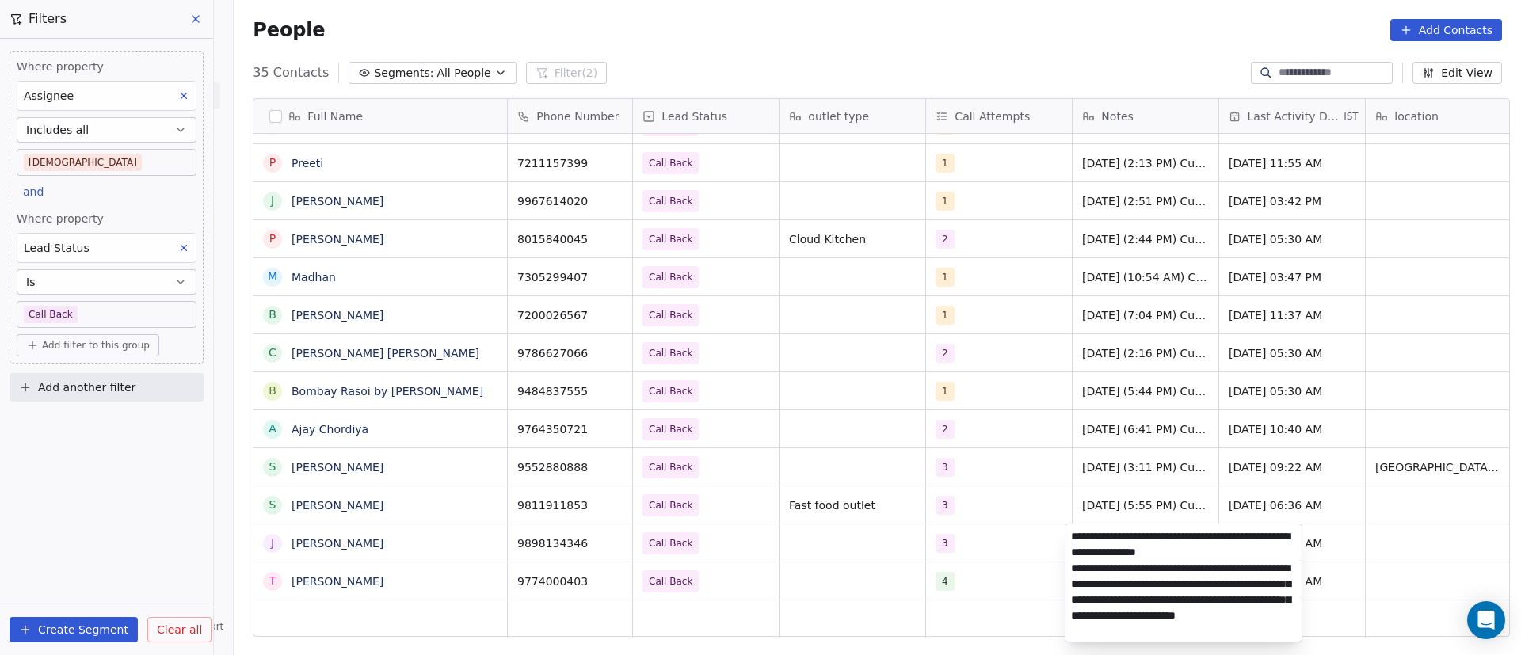
type textarea "**********"
click at [806, 565] on html "On2Cook India Pvt. Ltd. Contacts People Marketing Workflows Campaigns Metrics &…" at bounding box center [760, 327] width 1521 height 655
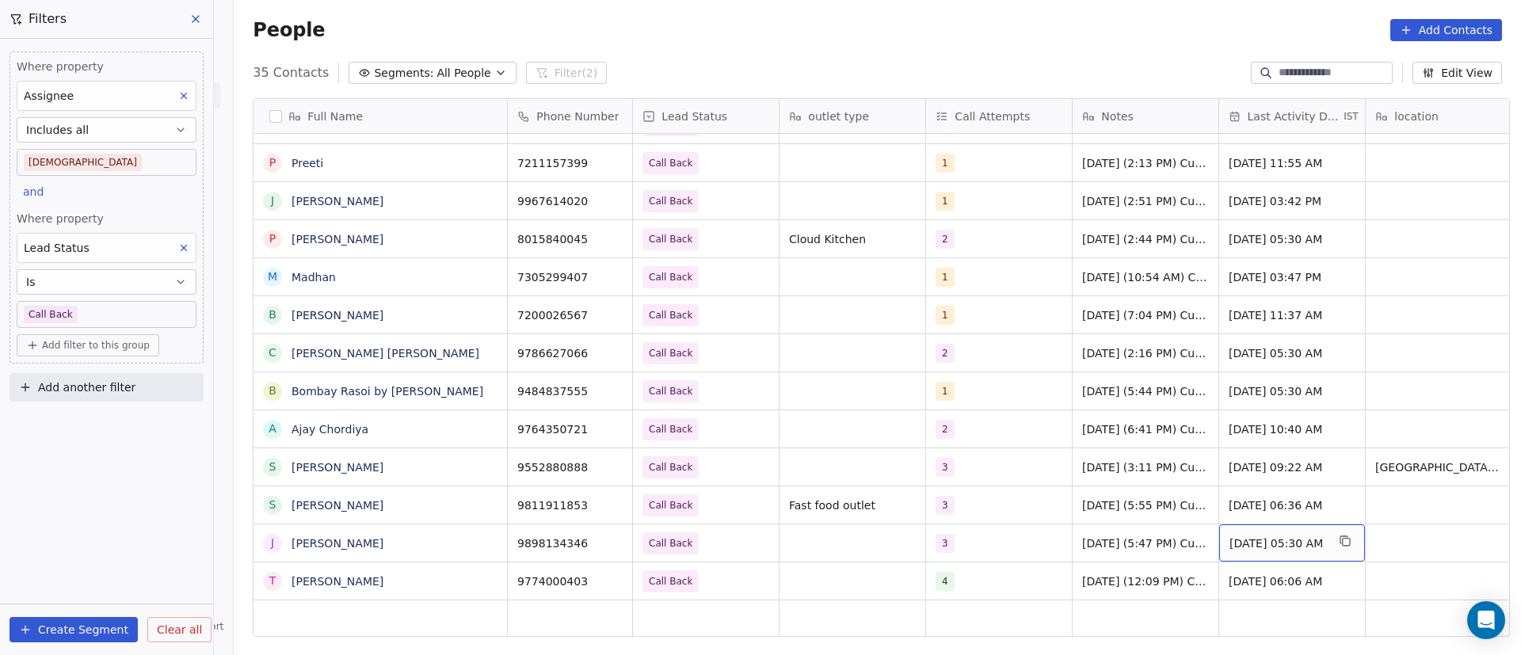
click at [1302, 541] on span "[DATE] 05:30 AM" at bounding box center [1277, 543] width 97 height 16
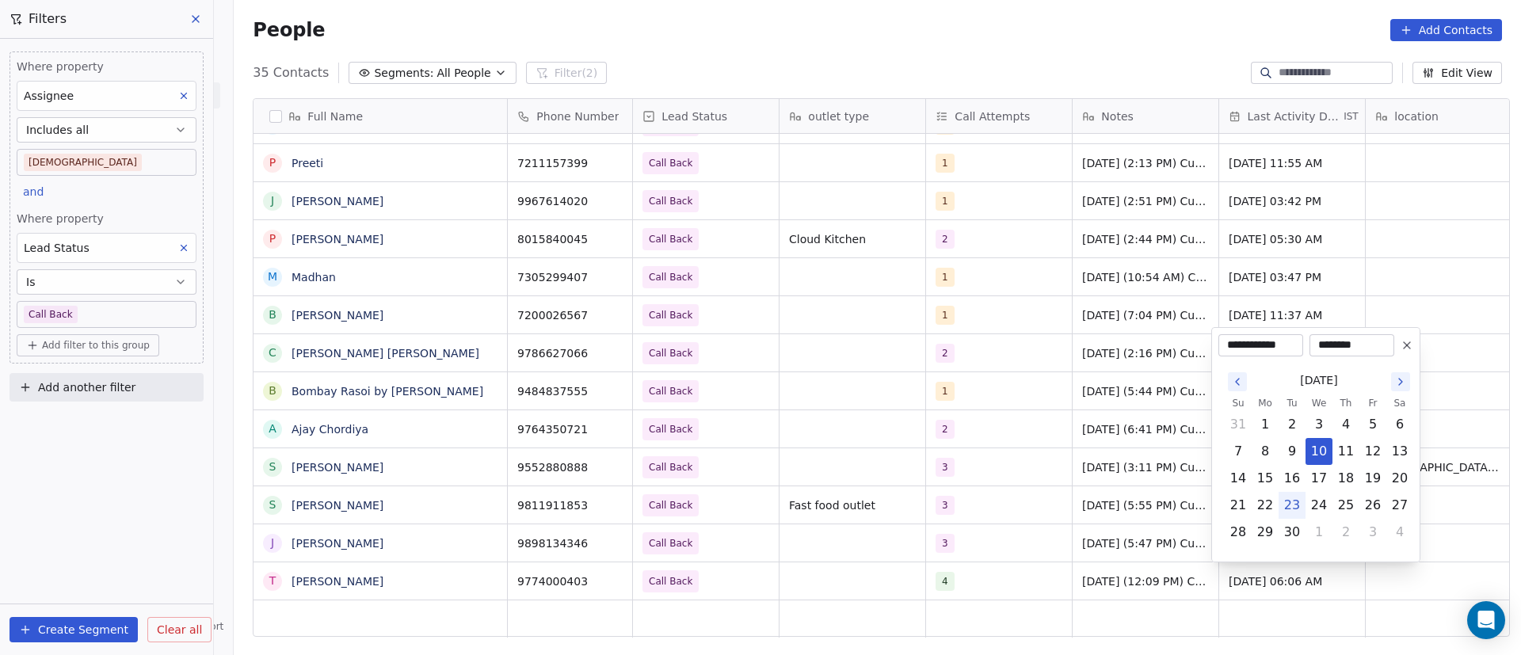
click at [1288, 501] on button "23" at bounding box center [1291, 505] width 25 height 25
type input "**********"
click at [991, 566] on html "On2Cook India Pvt. Ltd. Contacts People Marketing Workflows Campaigns Metrics &…" at bounding box center [760, 327] width 1521 height 655
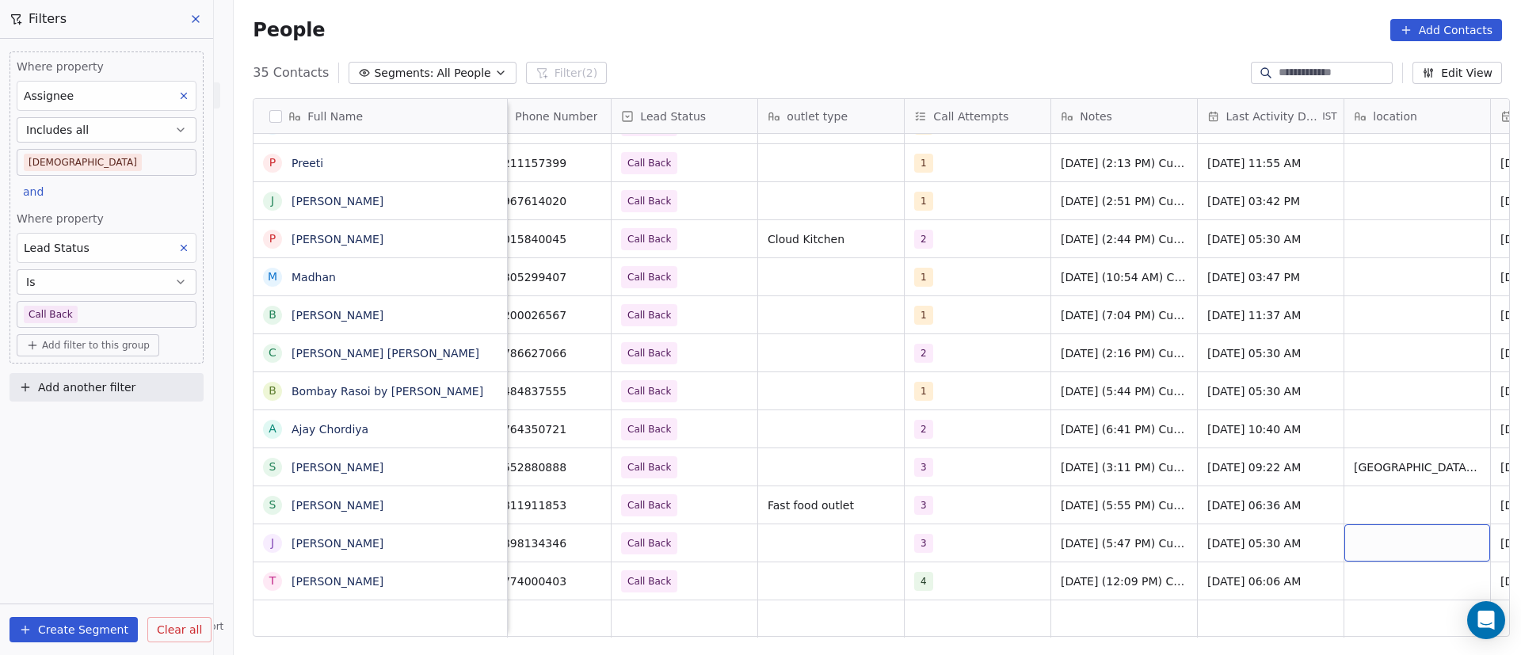
scroll to position [0, 168]
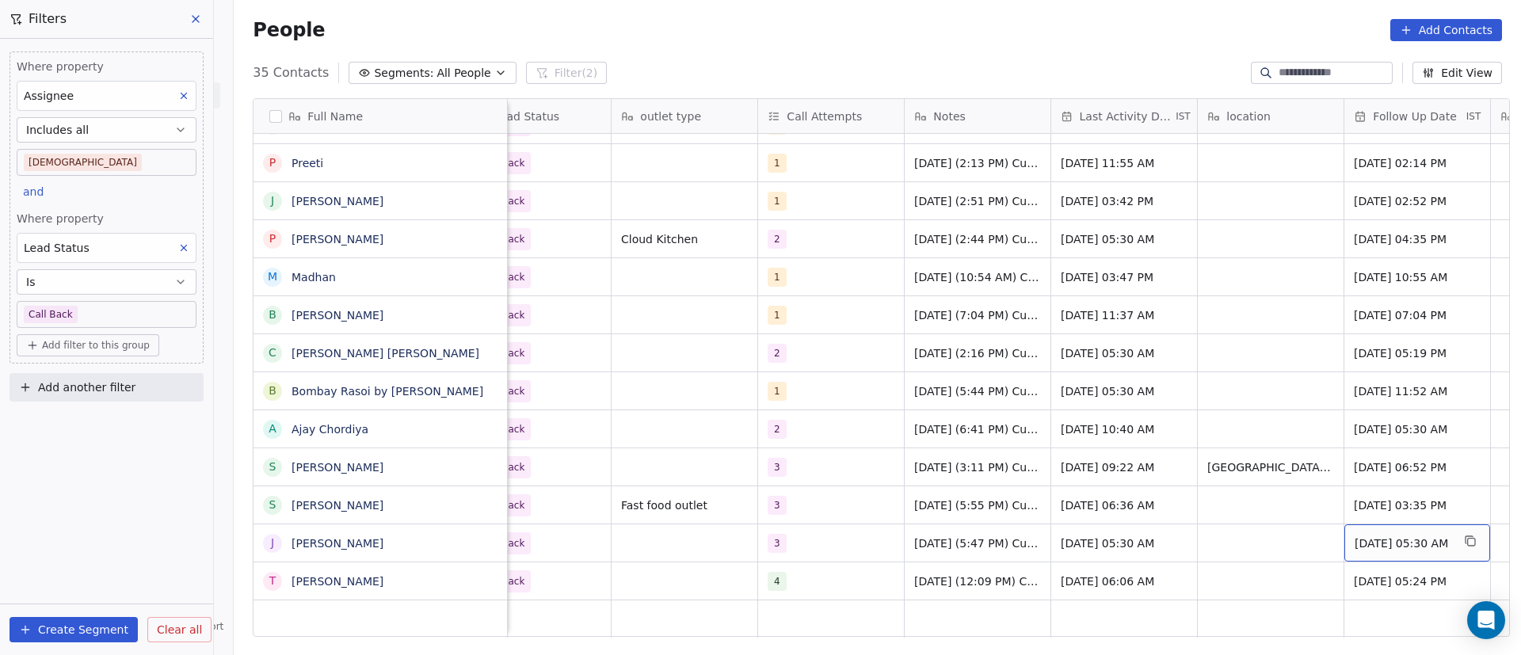
click at [1398, 543] on span "Sep 30, 2025 05:30 AM" at bounding box center [1402, 543] width 97 height 16
click at [1397, 543] on span "Sep 30, 2025 05:30 AM" at bounding box center [1402, 543] width 97 height 16
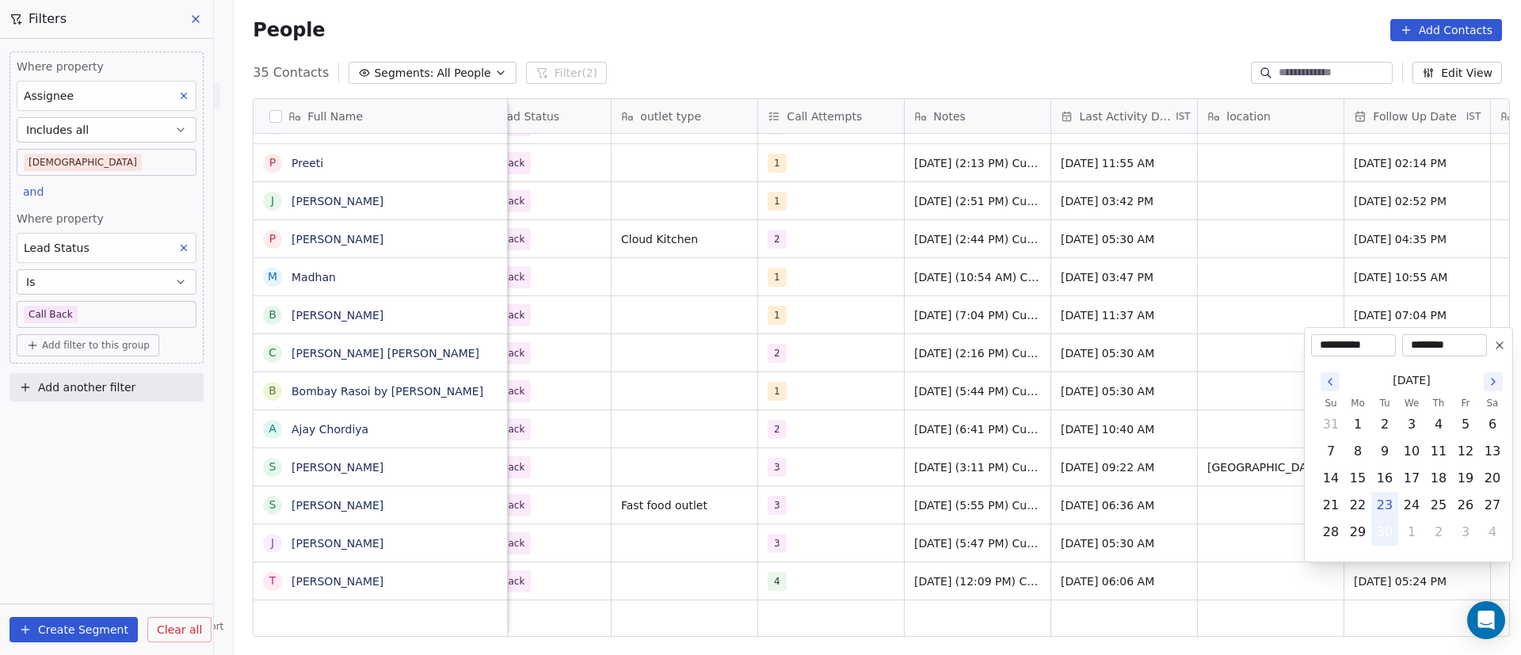
click at [1392, 533] on button "30" at bounding box center [1384, 532] width 25 height 25
click at [696, 554] on html "On2Cook India Pvt. Ltd. Contacts People Marketing Workflows Campaigns Metrics &…" at bounding box center [760, 327] width 1521 height 655
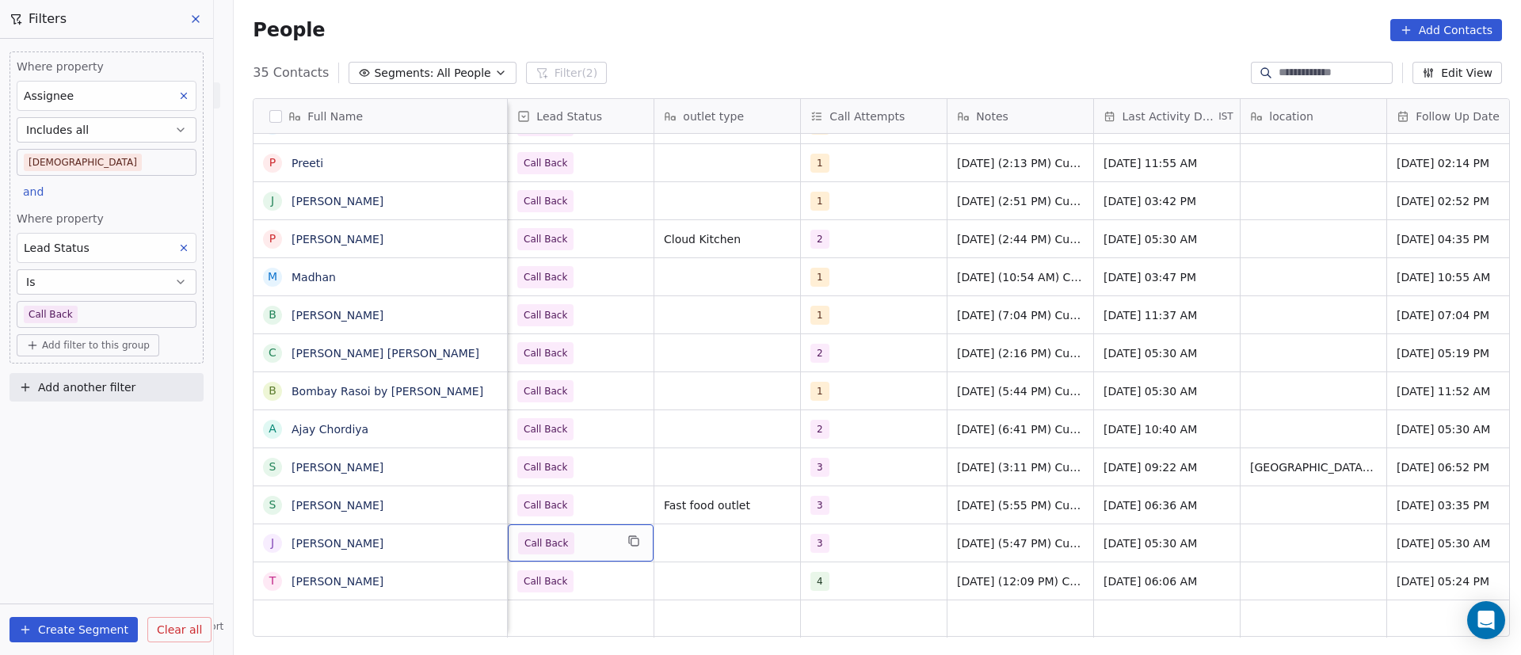
scroll to position [0, 0]
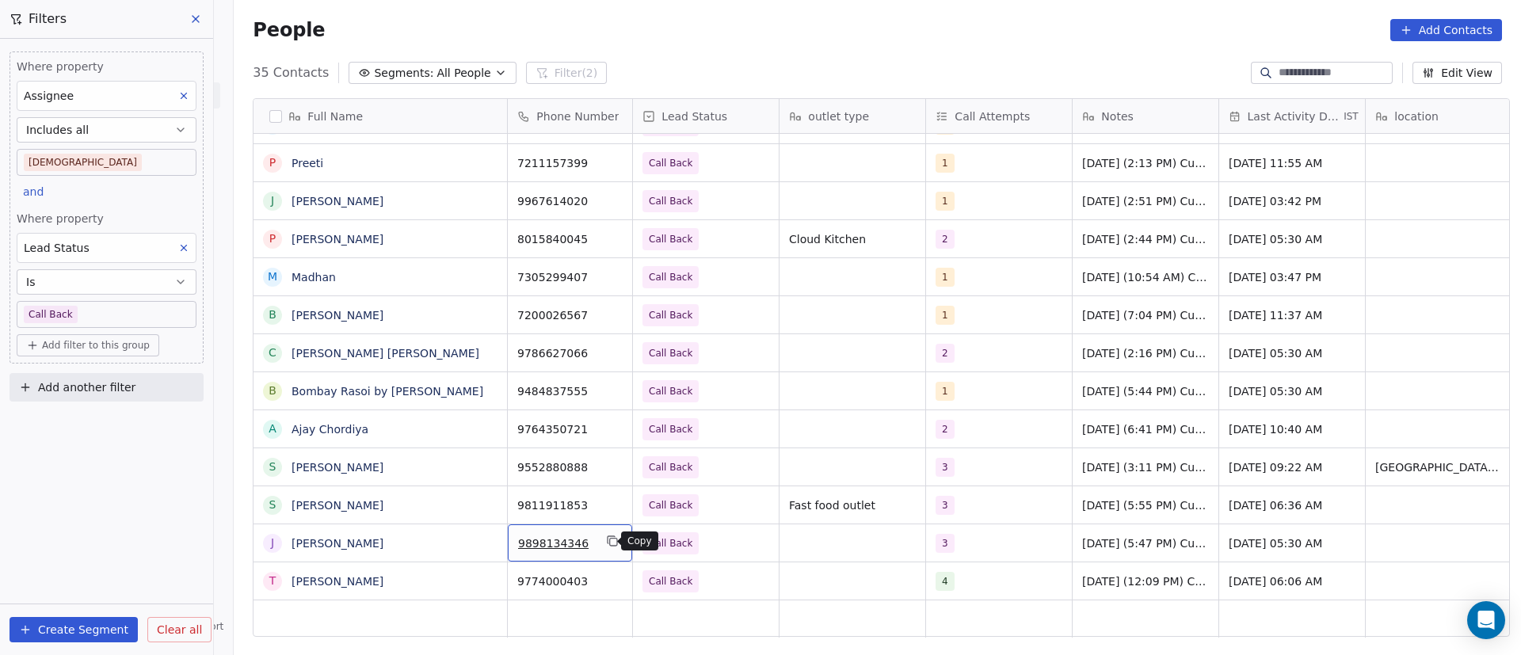
click at [603, 550] on button "grid" at bounding box center [612, 540] width 19 height 19
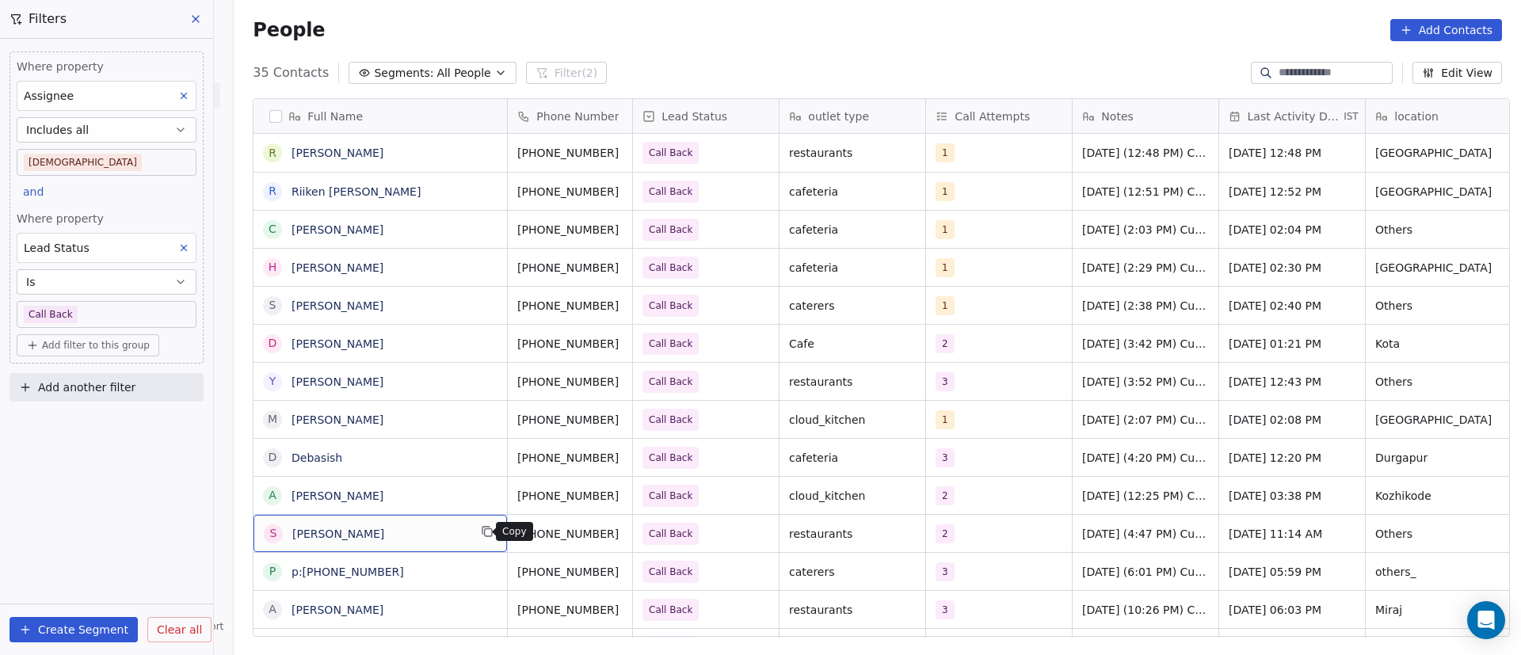
click at [481, 531] on icon "grid" at bounding box center [487, 531] width 13 height 13
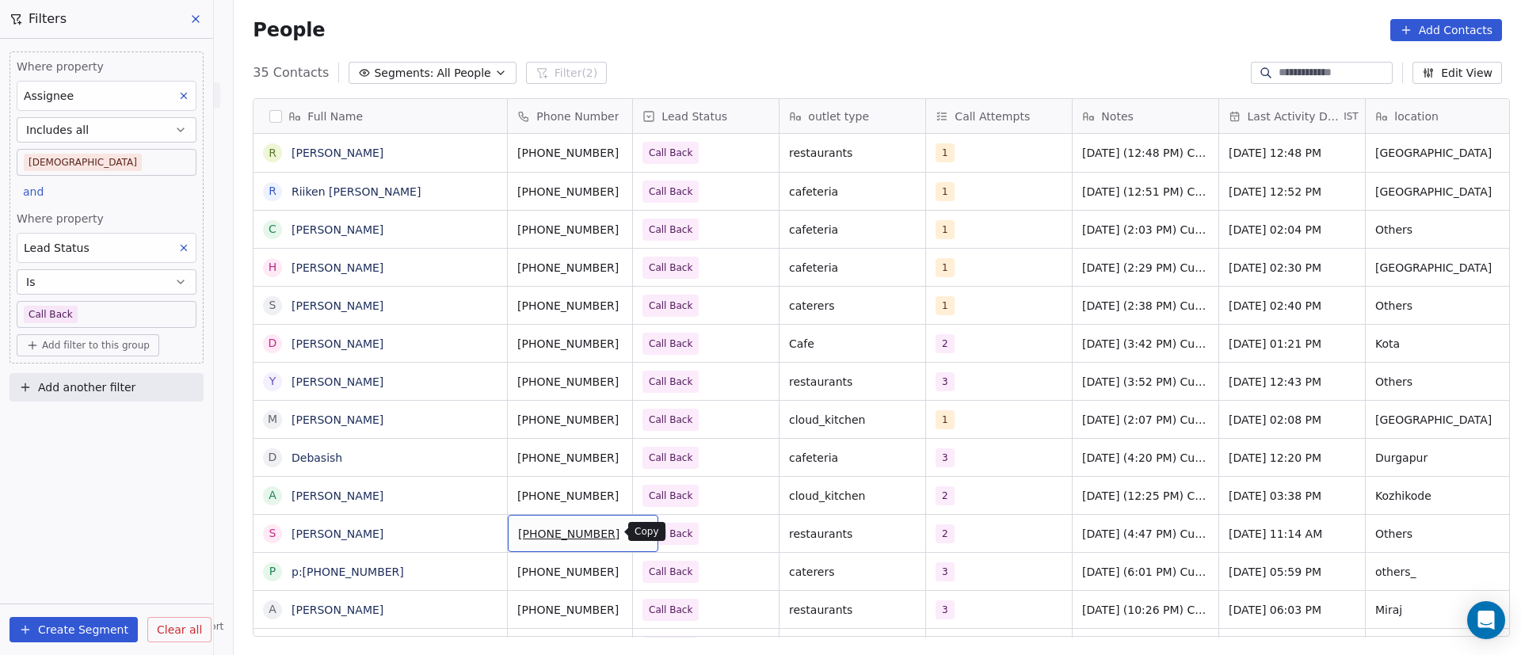
click at [636, 529] on icon "grid" at bounding box center [639, 532] width 7 height 7
click at [973, 536] on div "2" at bounding box center [984, 533] width 97 height 19
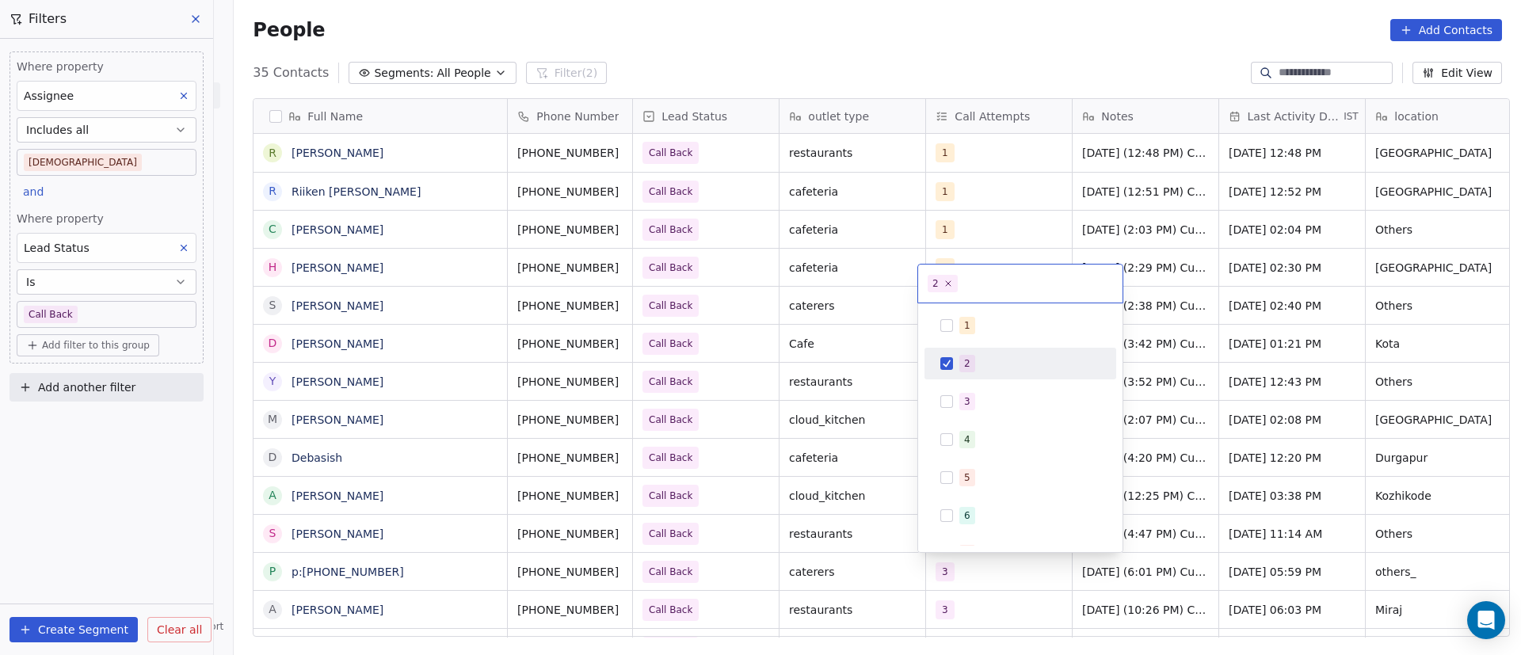
click at [965, 360] on div "2" at bounding box center [967, 363] width 6 height 14
click at [972, 394] on span "3" at bounding box center [967, 401] width 16 height 17
click at [702, 551] on html "On2Cook India Pvt. Ltd. Contacts People Marketing Workflows Campaigns Metrics &…" at bounding box center [760, 327] width 1521 height 655
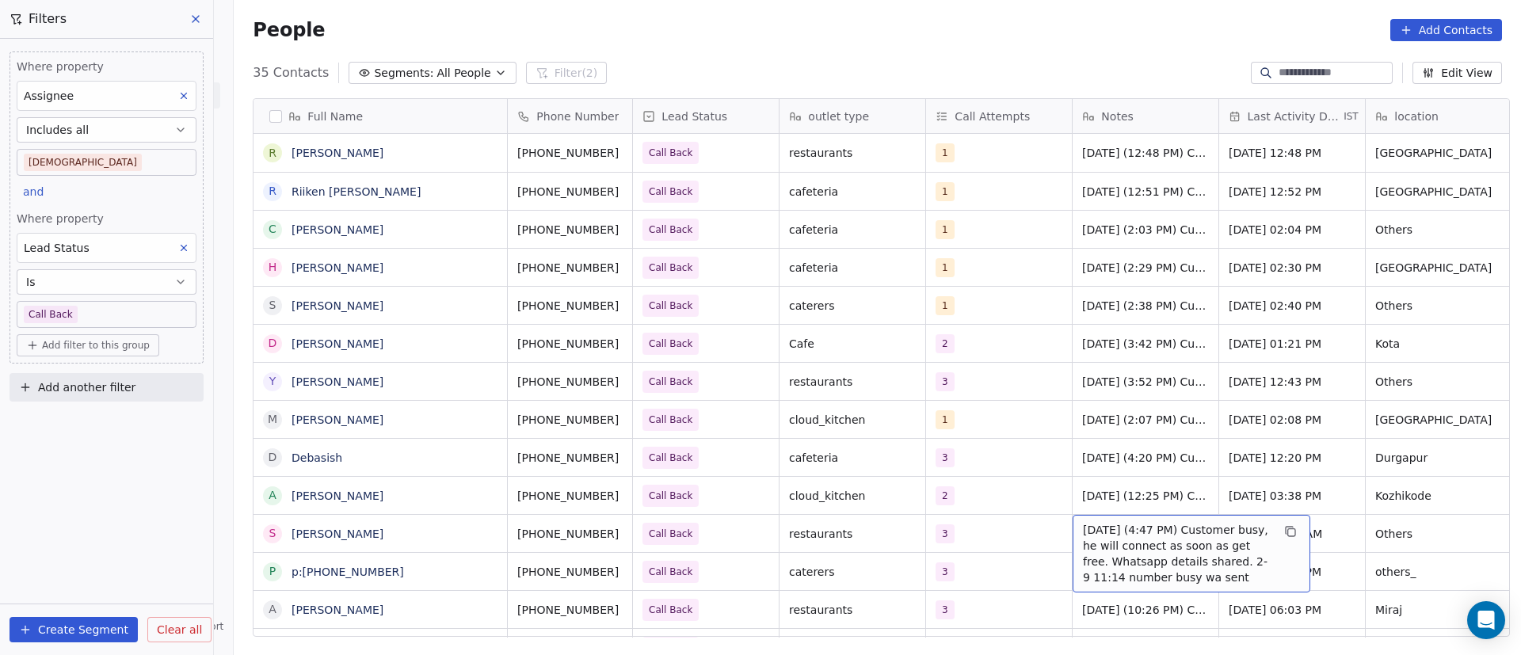
click at [1119, 531] on span "11/9/2025 (4:47 PM) Customer busy, he will connect as soon as get free. Whatsap…" at bounding box center [1177, 553] width 189 height 63
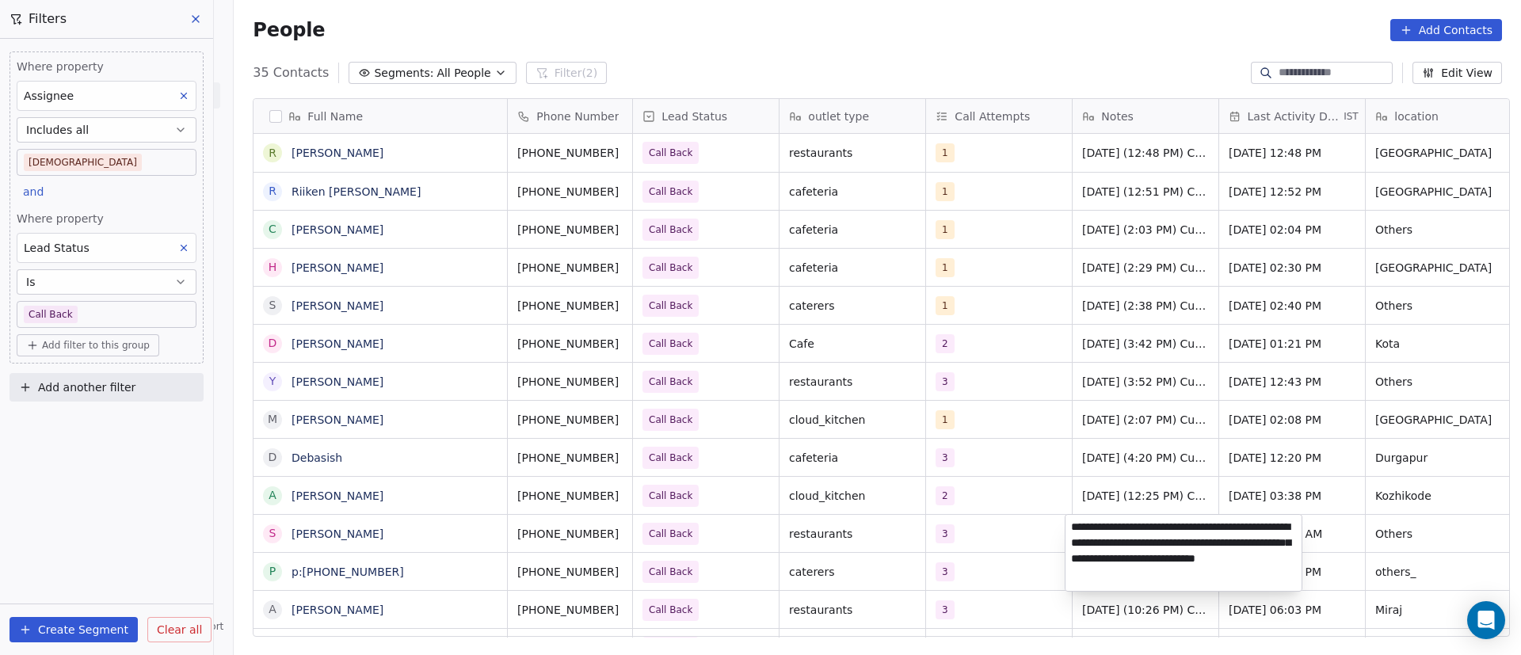
click at [1072, 528] on textarea "**********" at bounding box center [1183, 553] width 236 height 76
paste textarea "**********"
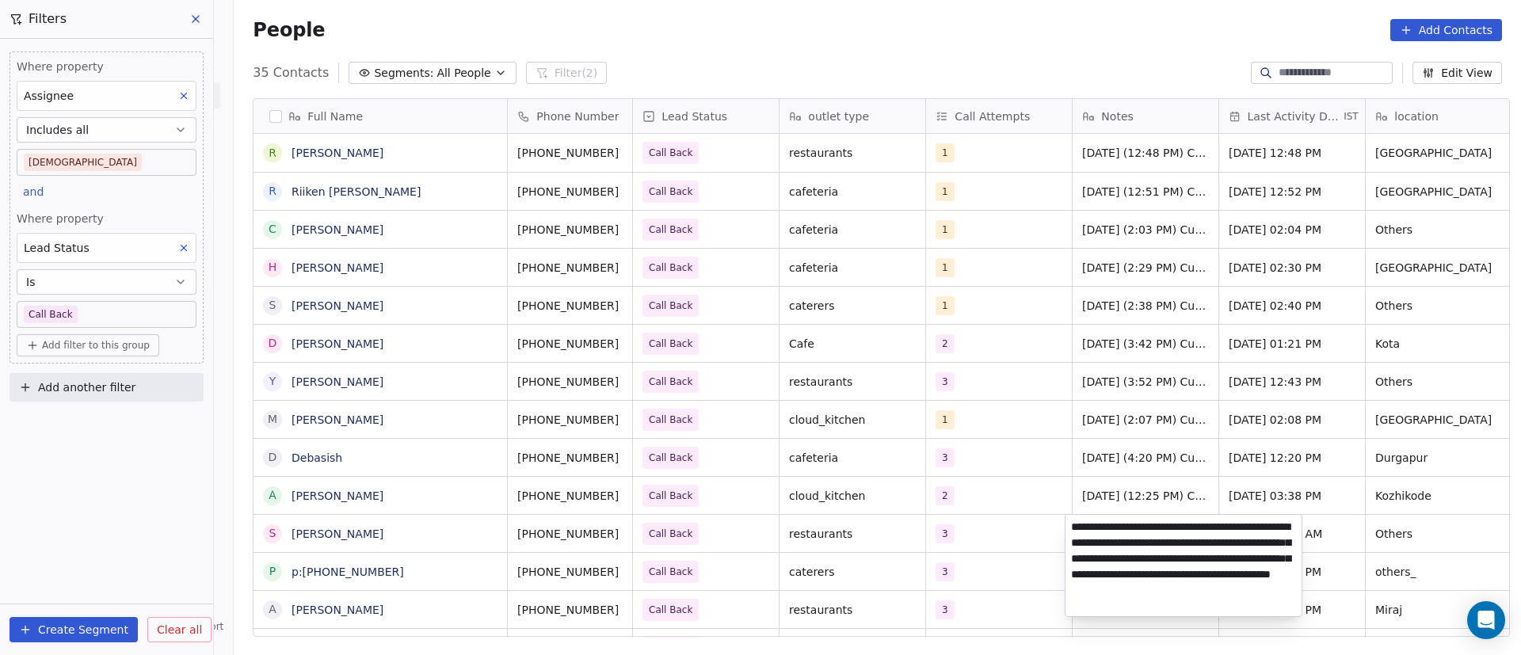
type textarea "**********"
click at [988, 559] on html "On2Cook India Pvt. Ltd. Contacts People Marketing Workflows Campaigns Metrics &…" at bounding box center [760, 327] width 1521 height 655
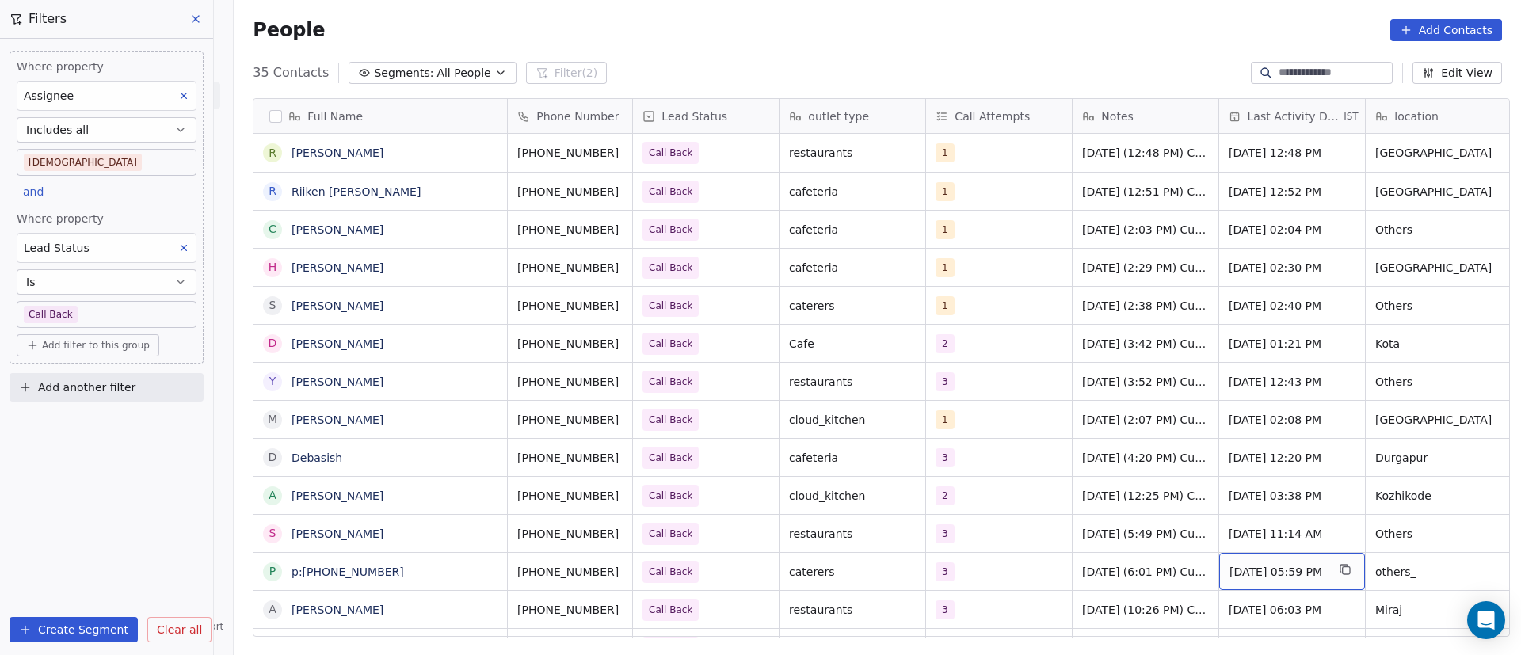
scroll to position [6, 0]
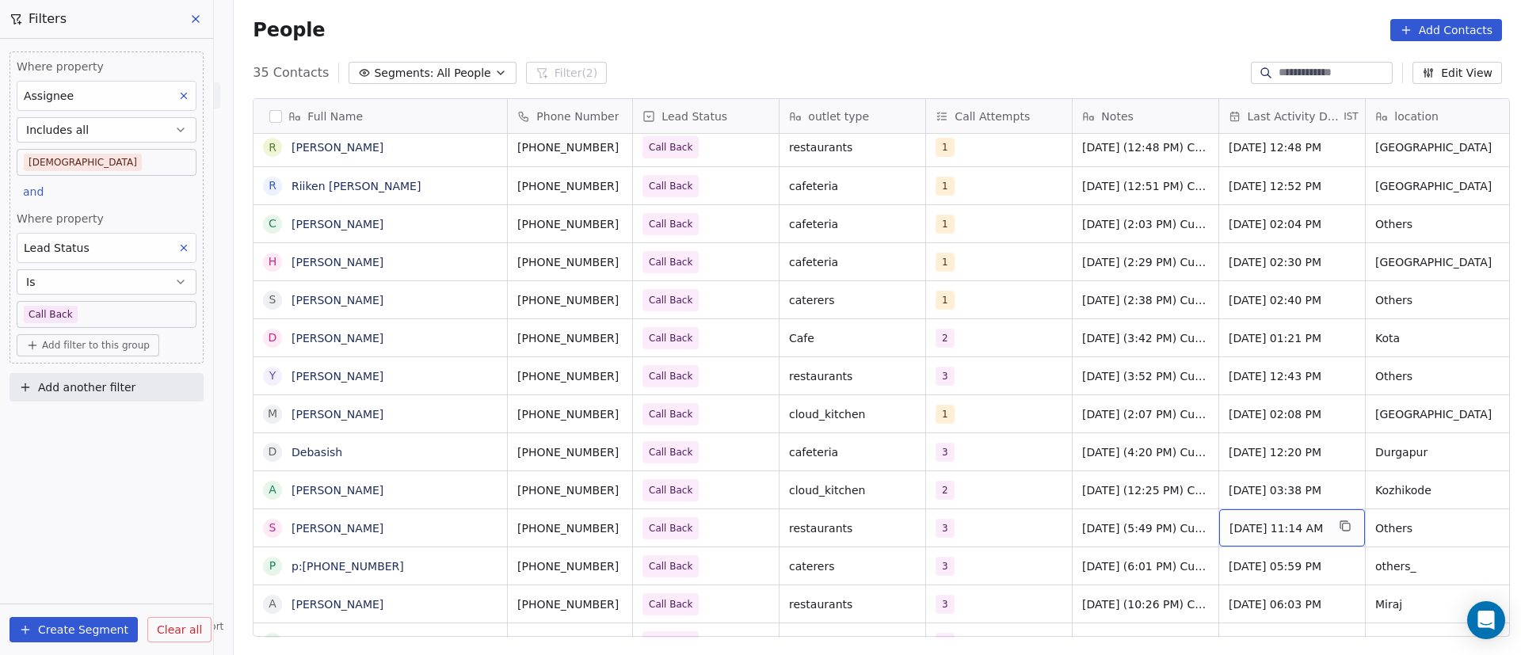
click at [1263, 524] on span "Sep 11, 2025 11:14 AM" at bounding box center [1277, 528] width 97 height 16
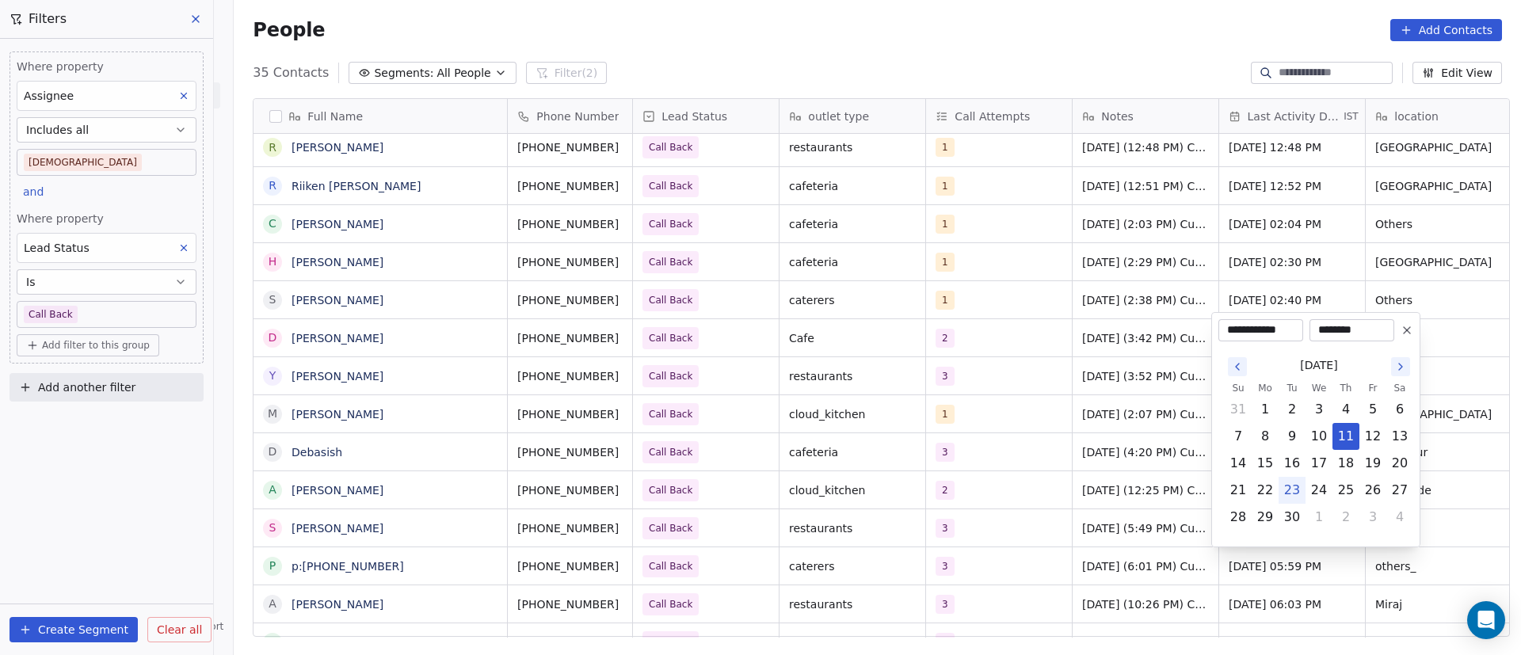
click at [1293, 489] on button "23" at bounding box center [1291, 490] width 25 height 25
type input "**********"
click at [1054, 544] on html "On2Cook India Pvt. Ltd. Contacts People Marketing Workflows Campaigns Metrics &…" at bounding box center [760, 327] width 1521 height 655
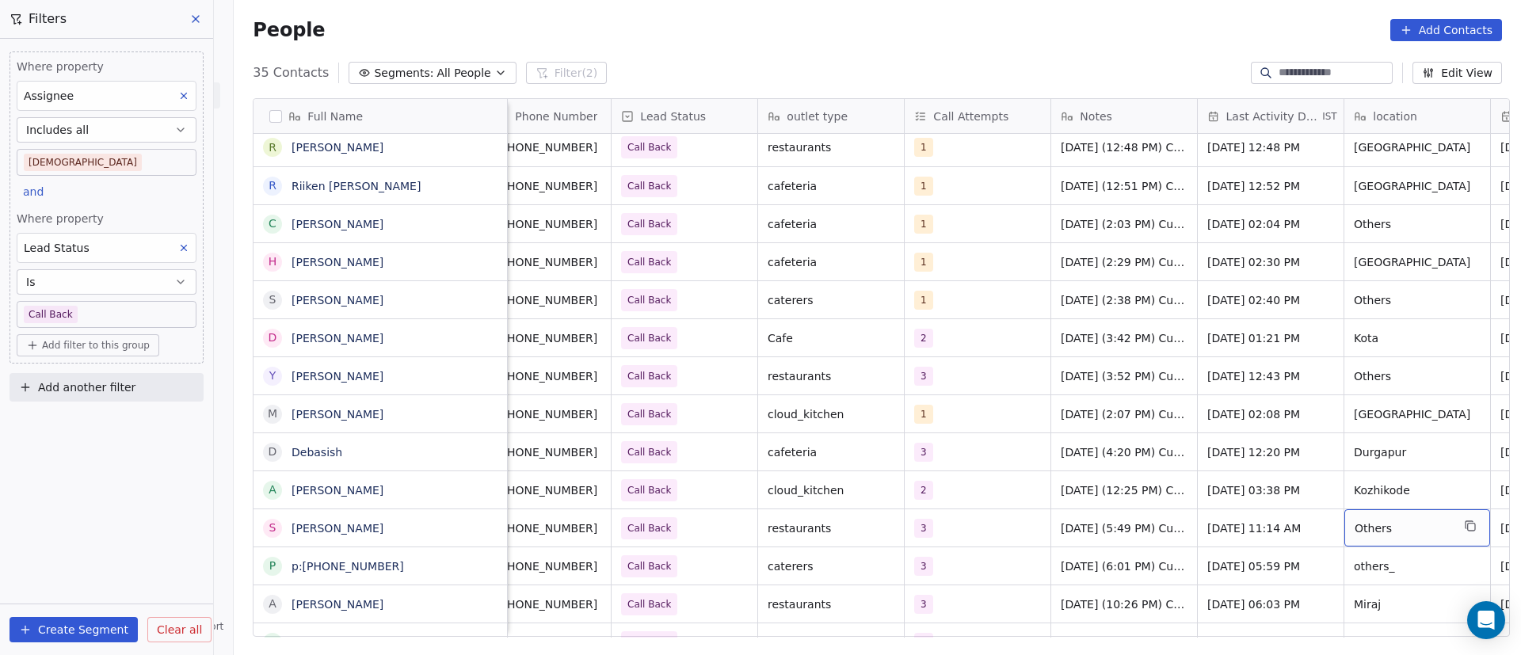
scroll to position [0, 168]
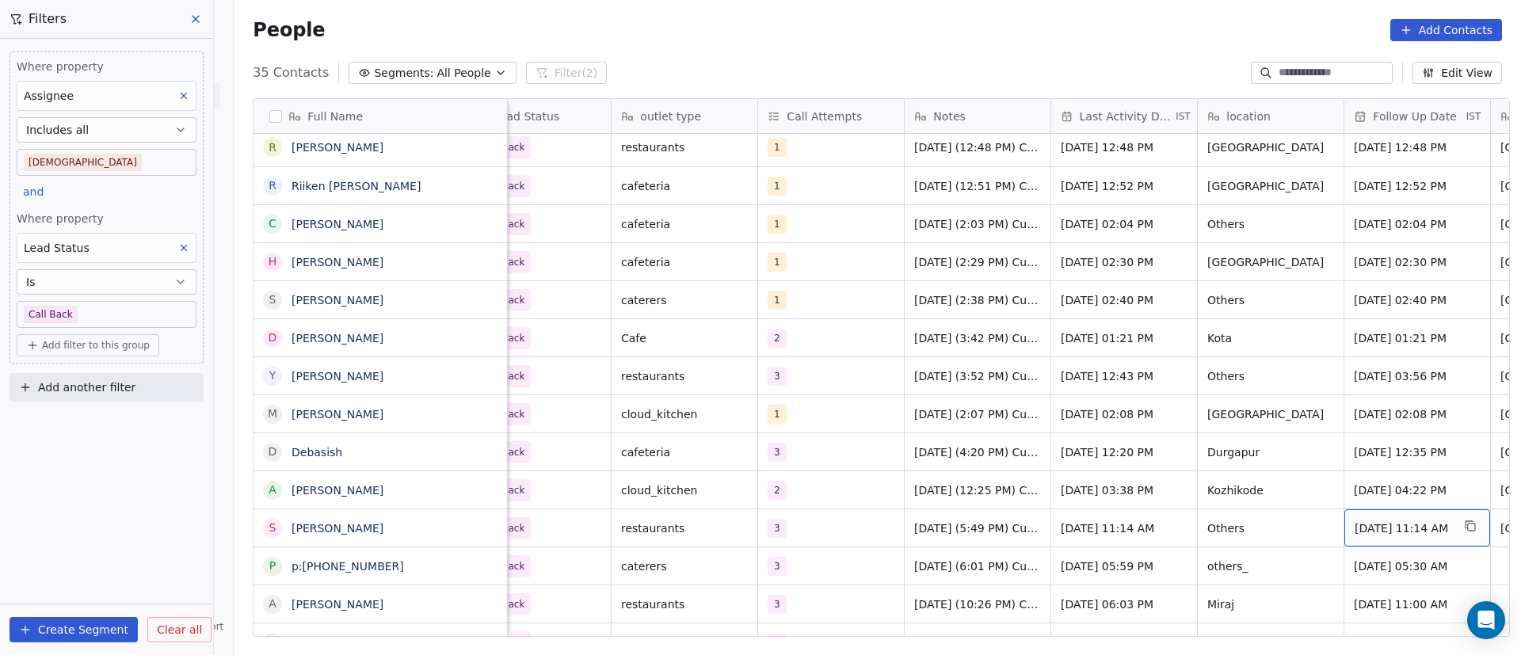
click at [1388, 530] on span "Sep 18, 2025 11:14 AM" at bounding box center [1402, 528] width 97 height 16
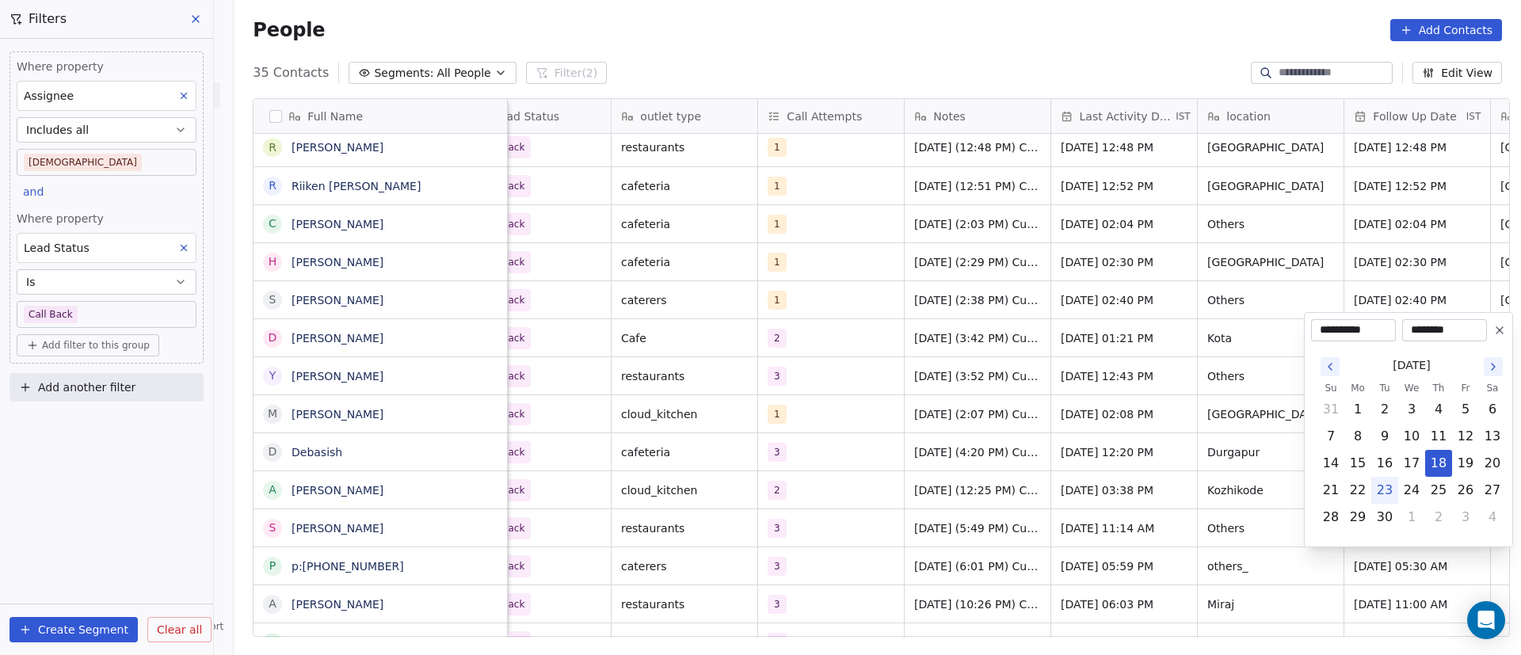
click at [1498, 326] on icon at bounding box center [1499, 330] width 13 height 13
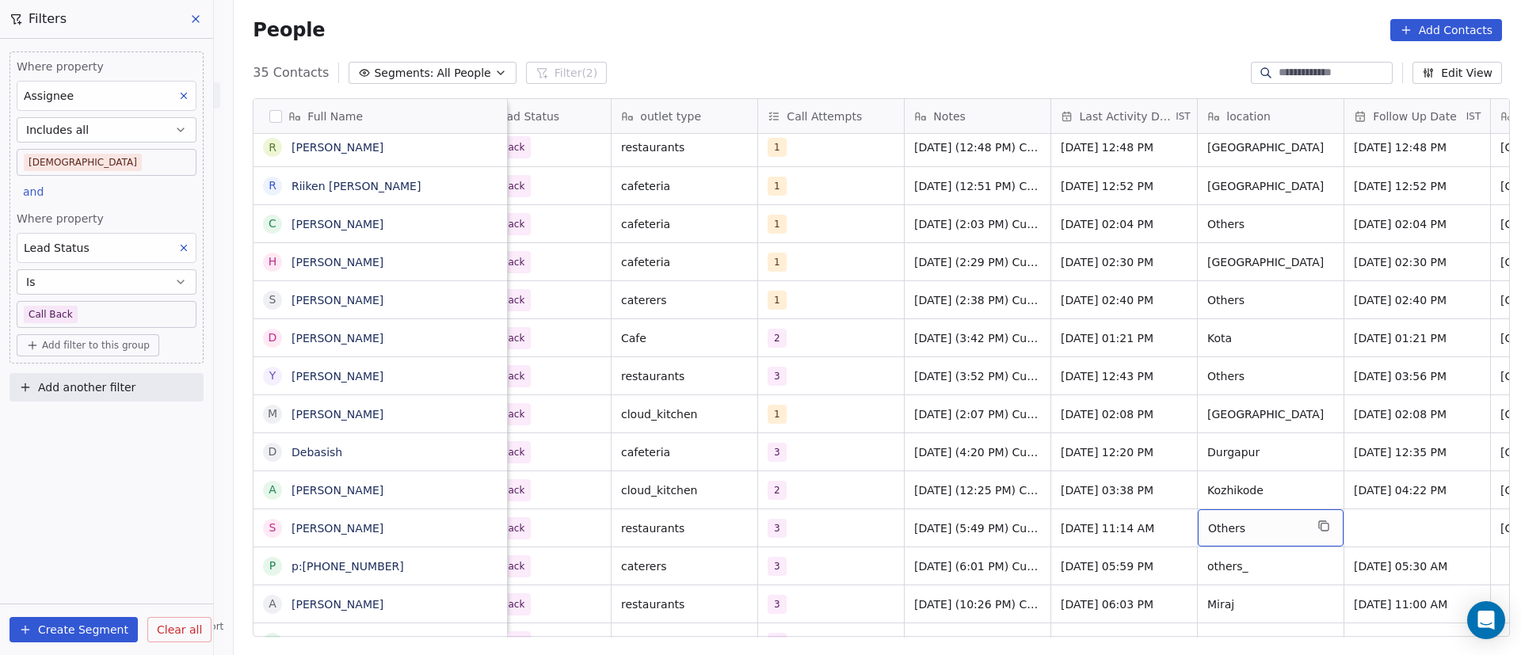
scroll to position [0, 0]
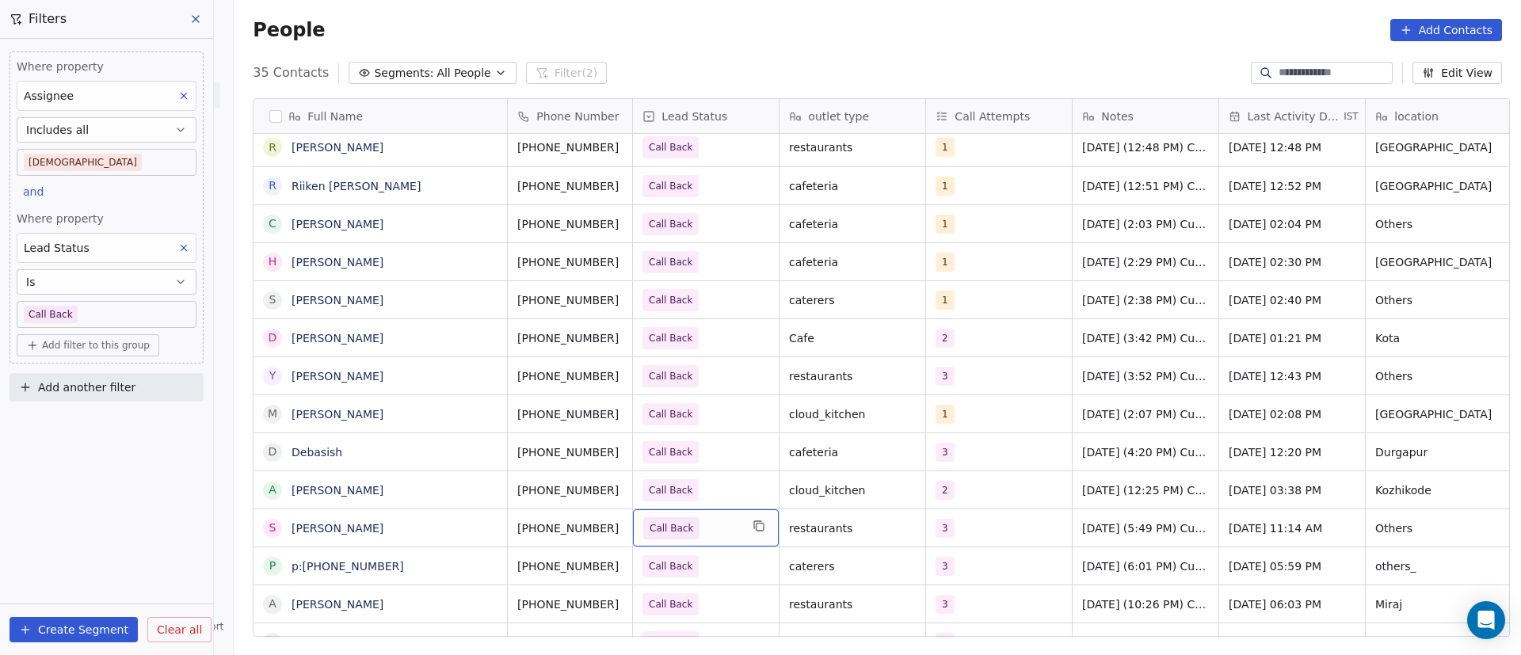
click at [710, 520] on span "Call Back" at bounding box center [691, 528] width 97 height 22
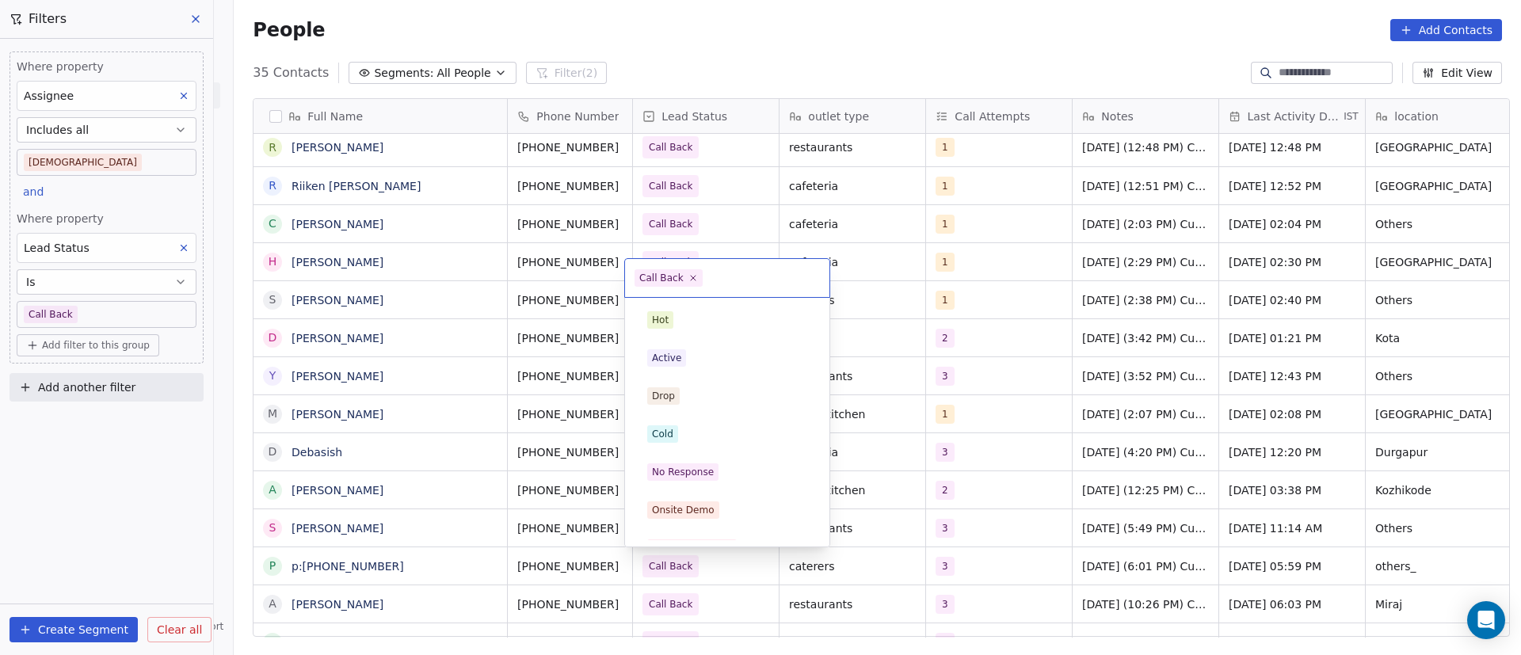
scroll to position [138, 0]
click at [691, 275] on icon at bounding box center [692, 277] width 10 height 10
click at [714, 421] on div "Cold" at bounding box center [727, 433] width 179 height 25
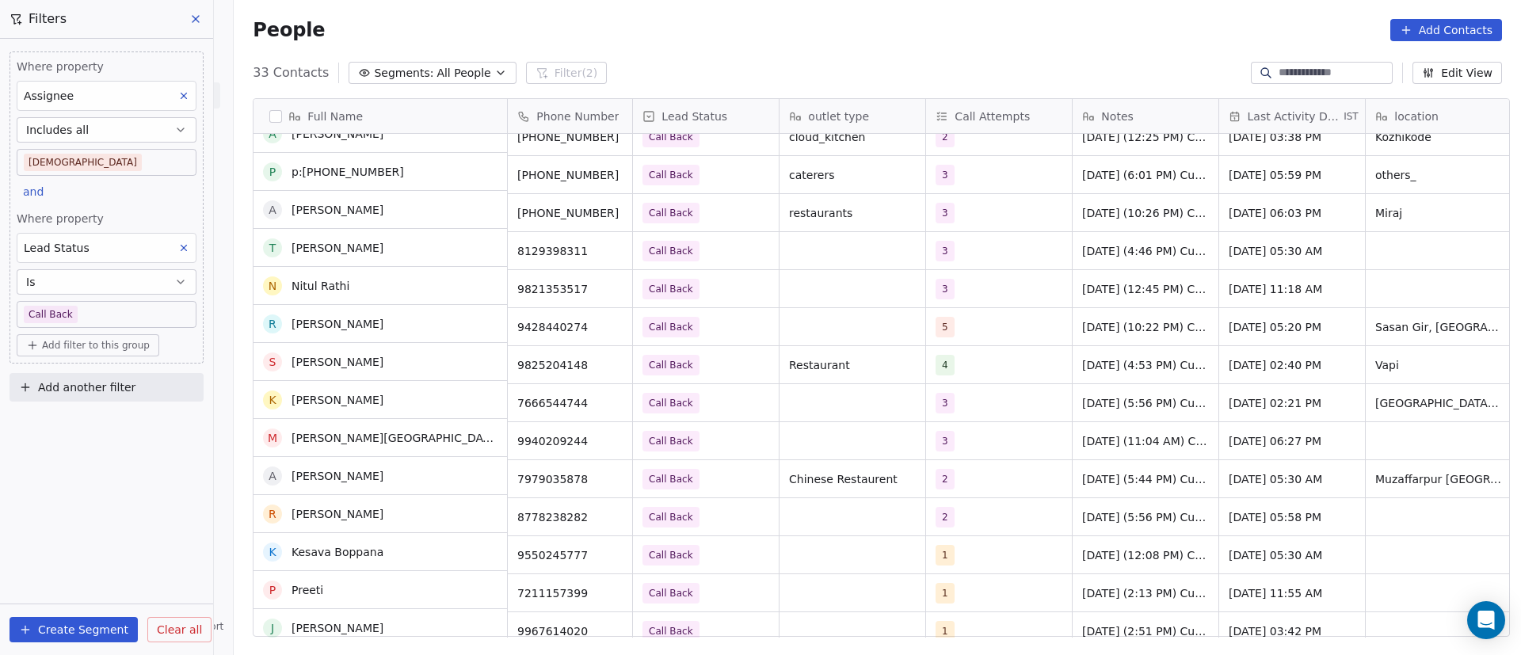
scroll to position [362, 0]
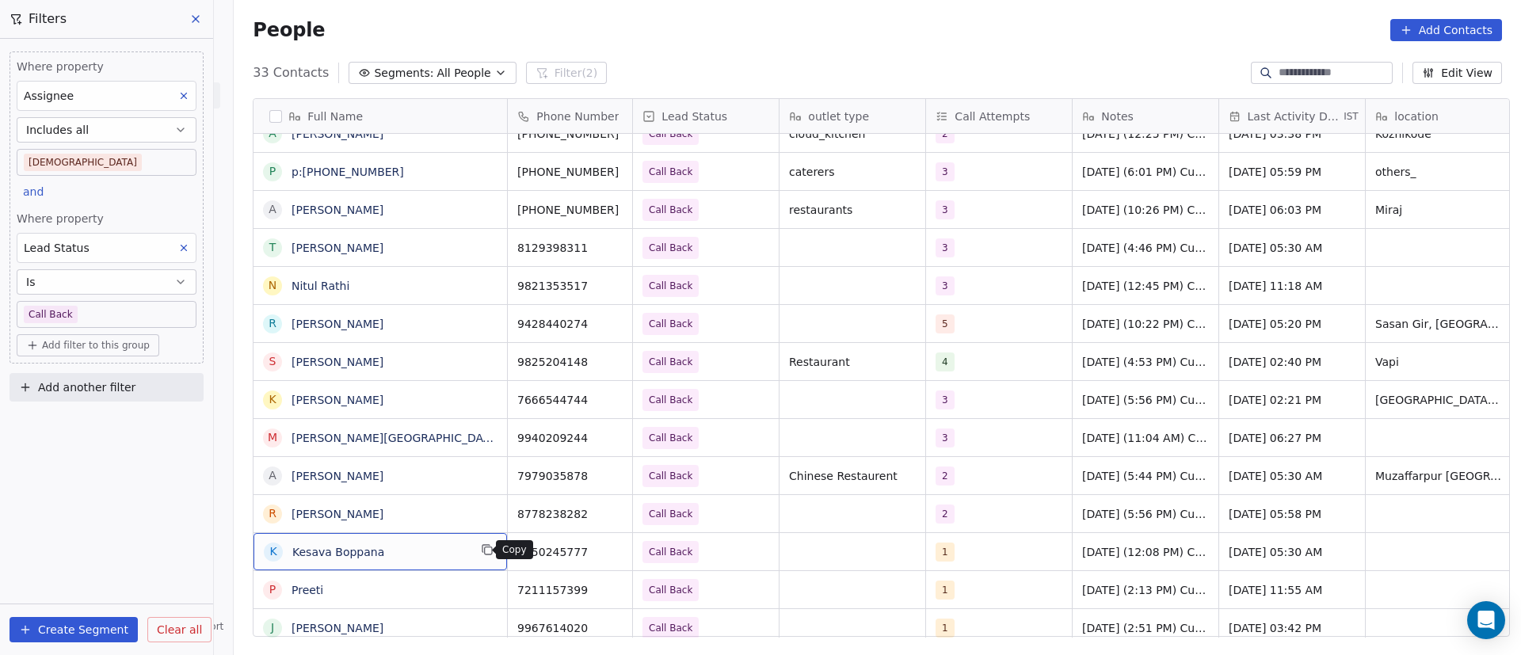
click at [482, 550] on icon "grid" at bounding box center [487, 549] width 13 height 13
click at [606, 553] on icon "grid" at bounding box center [612, 549] width 13 height 13
click at [478, 554] on button "grid" at bounding box center [487, 549] width 19 height 19
click at [440, 548] on span "Kesava Boppana" at bounding box center [380, 552] width 176 height 16
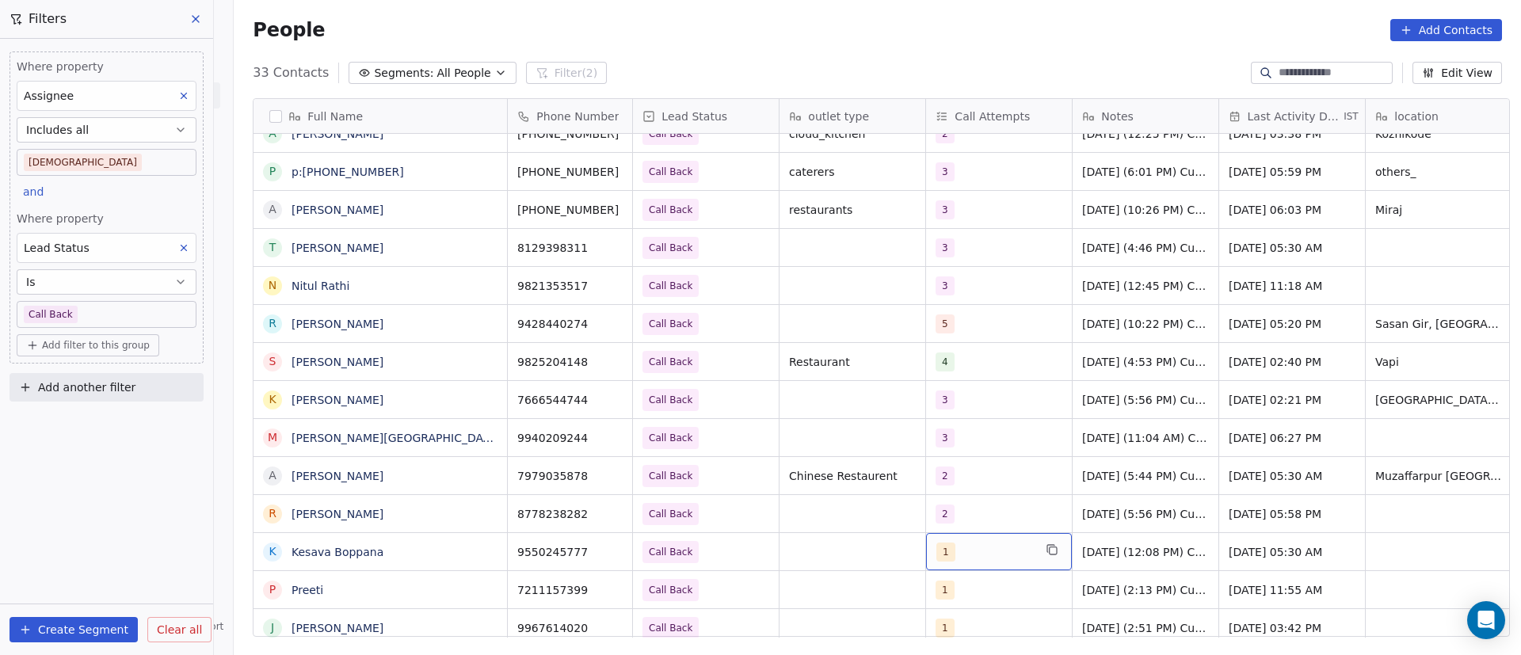
click at [961, 549] on div "1" at bounding box center [984, 552] width 97 height 19
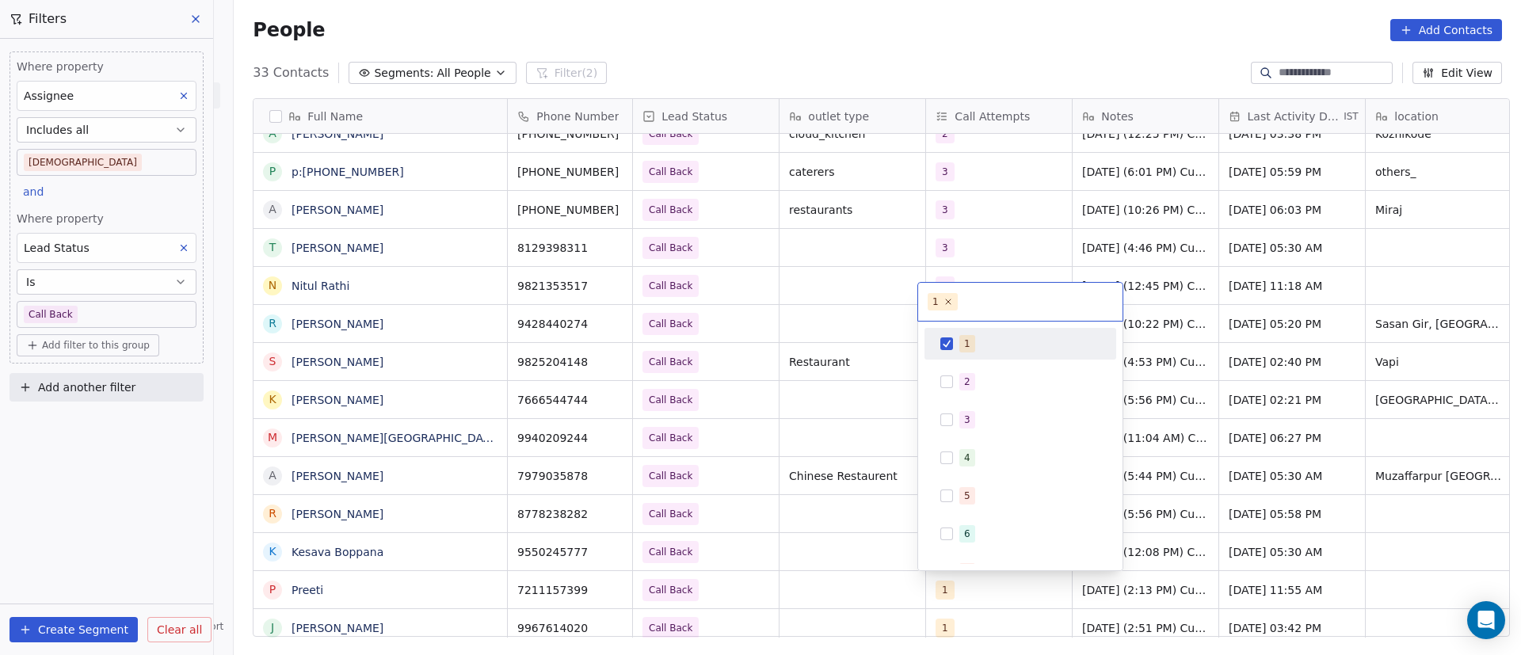
click at [961, 342] on span "1" at bounding box center [967, 343] width 16 height 17
click at [963, 384] on span "2" at bounding box center [967, 381] width 16 height 17
click at [888, 487] on html "On2Cook India Pvt. Ltd. Contacts People Marketing Workflows Campaigns Metrics &…" at bounding box center [760, 327] width 1521 height 655
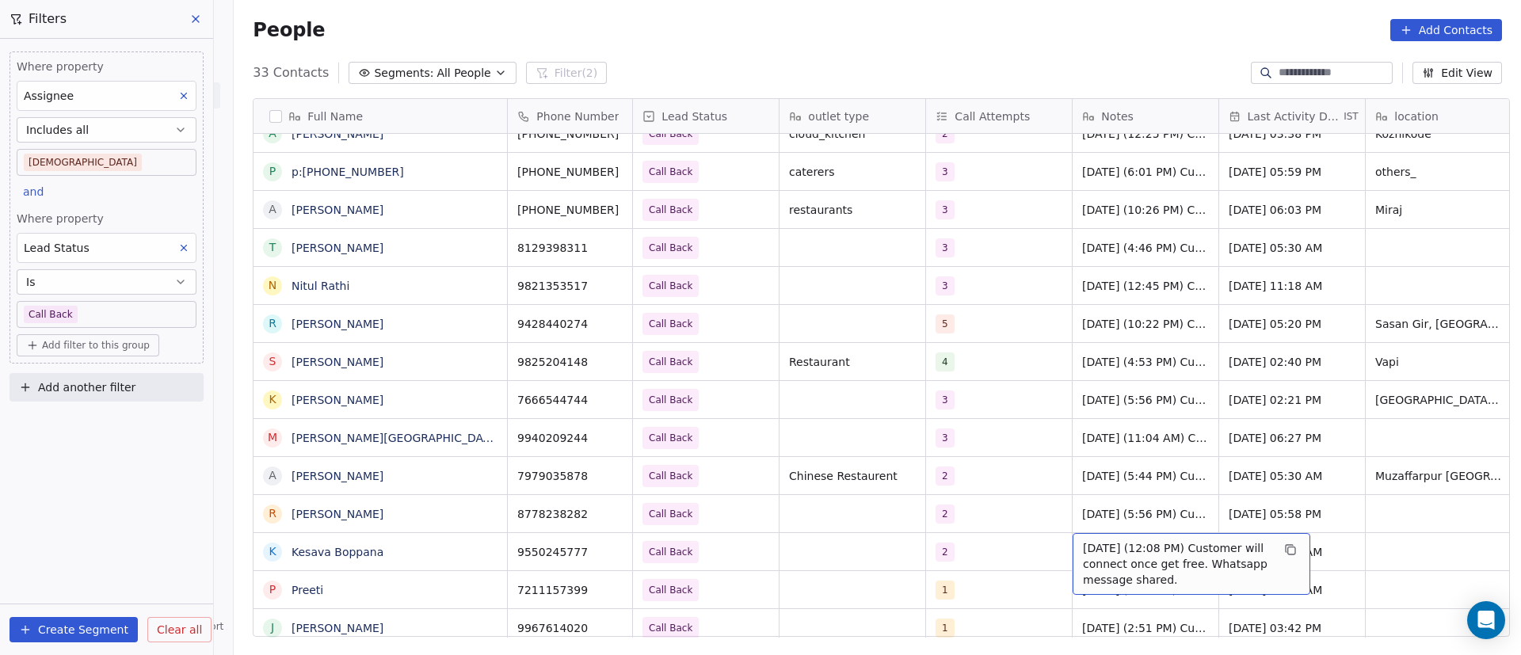
click at [1111, 554] on span "9/9/2025 (12:08 PM) Customer will connect once get free. Whatsapp message share…" at bounding box center [1177, 564] width 189 height 48
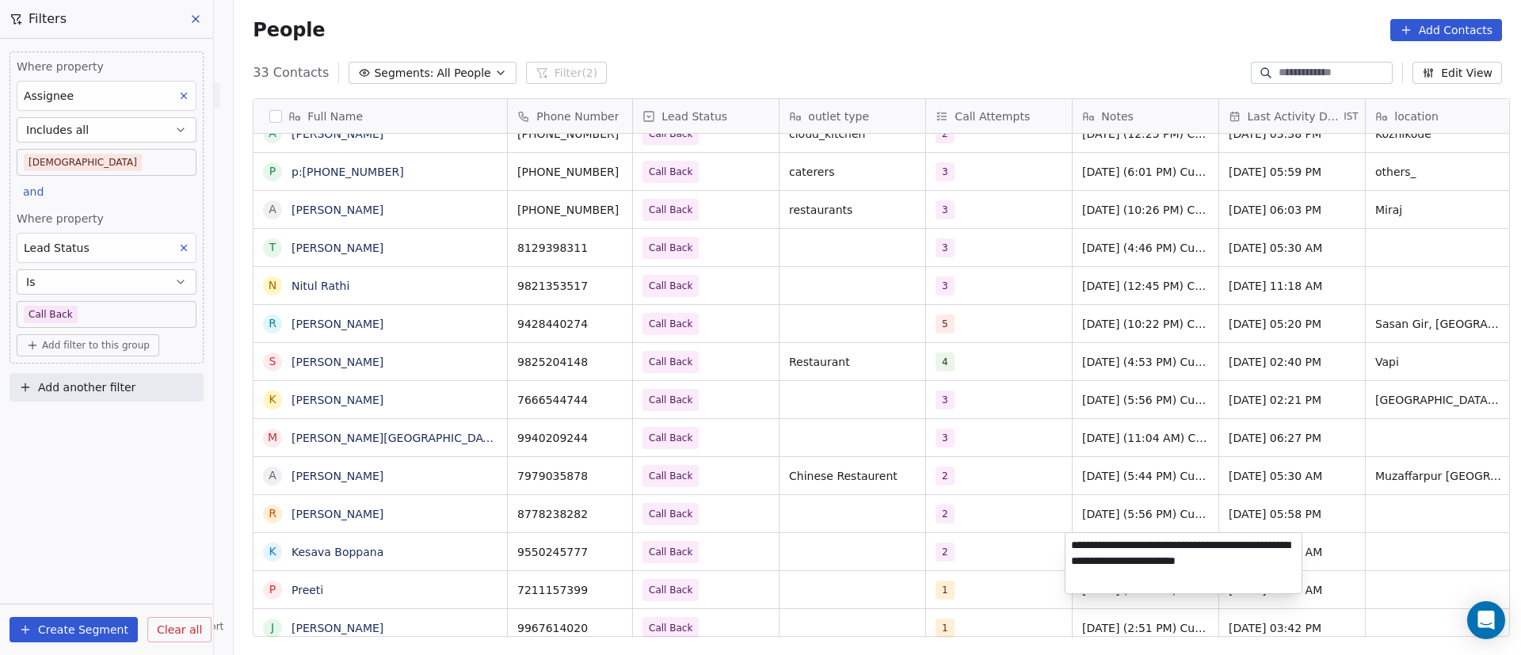
click at [1068, 547] on textarea "**********" at bounding box center [1183, 563] width 236 height 60
paste textarea "**********"
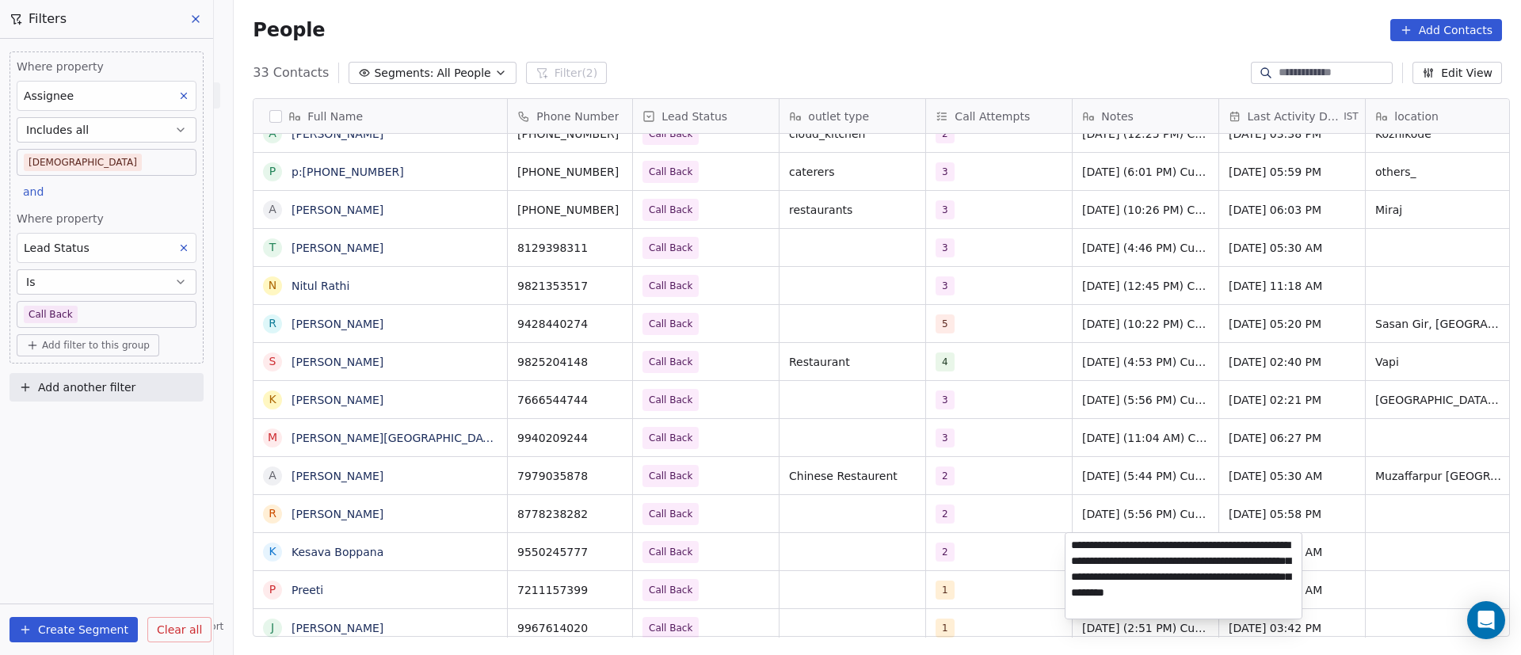
type textarea "**********"
click at [981, 547] on html "On2Cook India Pvt. Ltd. Contacts People Marketing Workflows Campaigns Metrics &…" at bounding box center [760, 327] width 1521 height 655
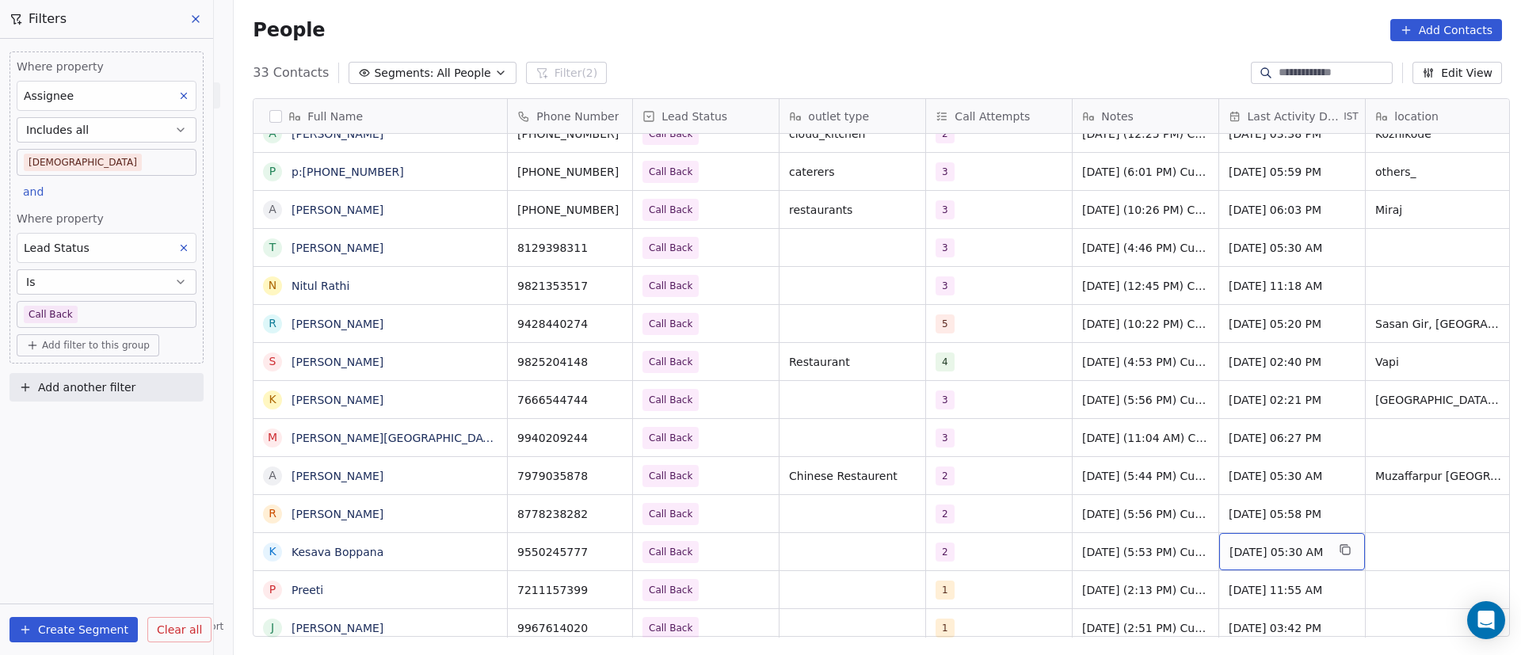
click at [1314, 551] on span "Sep 09, 2025 05:30 AM" at bounding box center [1277, 552] width 97 height 16
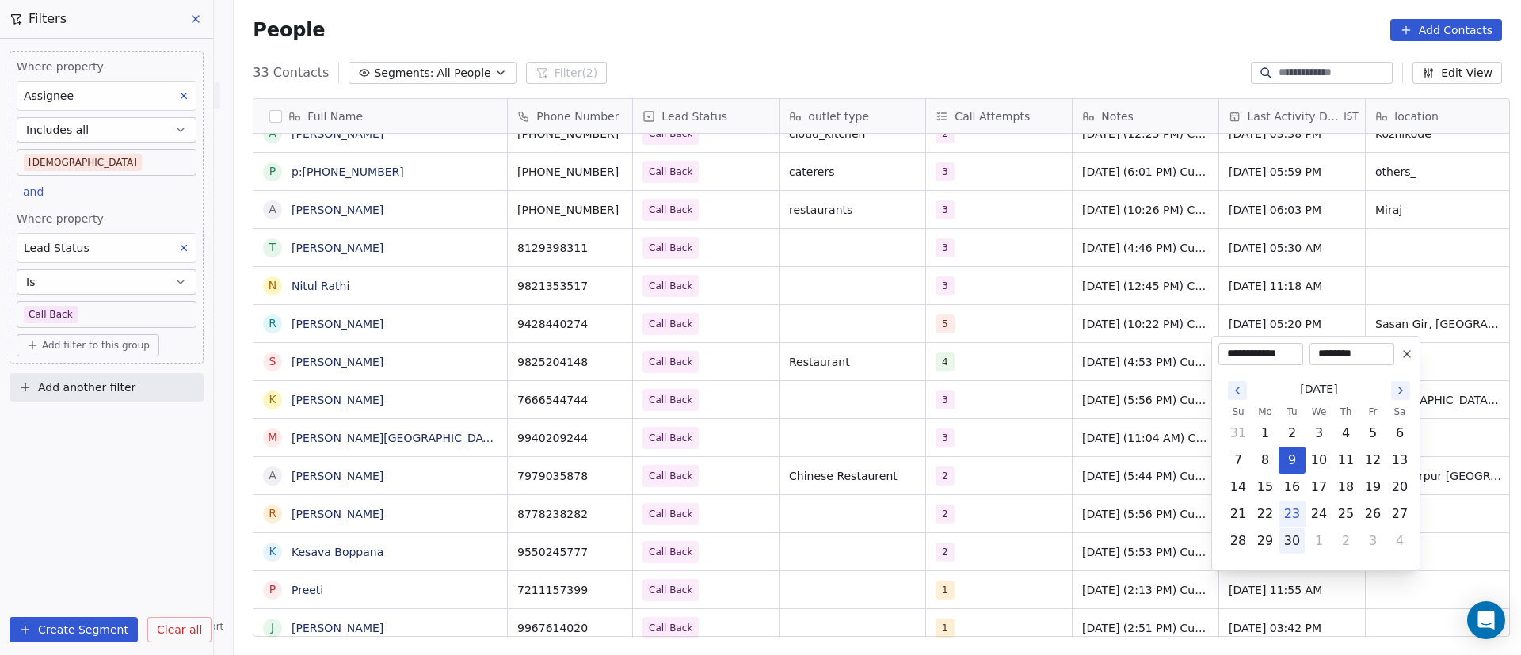
click at [1298, 543] on button "30" at bounding box center [1291, 540] width 25 height 25
click at [1285, 516] on button "23" at bounding box center [1291, 513] width 25 height 25
type input "**********"
click at [1135, 542] on html "On2Cook India Pvt. Ltd. Contacts People Marketing Workflows Campaigns Metrics &…" at bounding box center [760, 327] width 1521 height 655
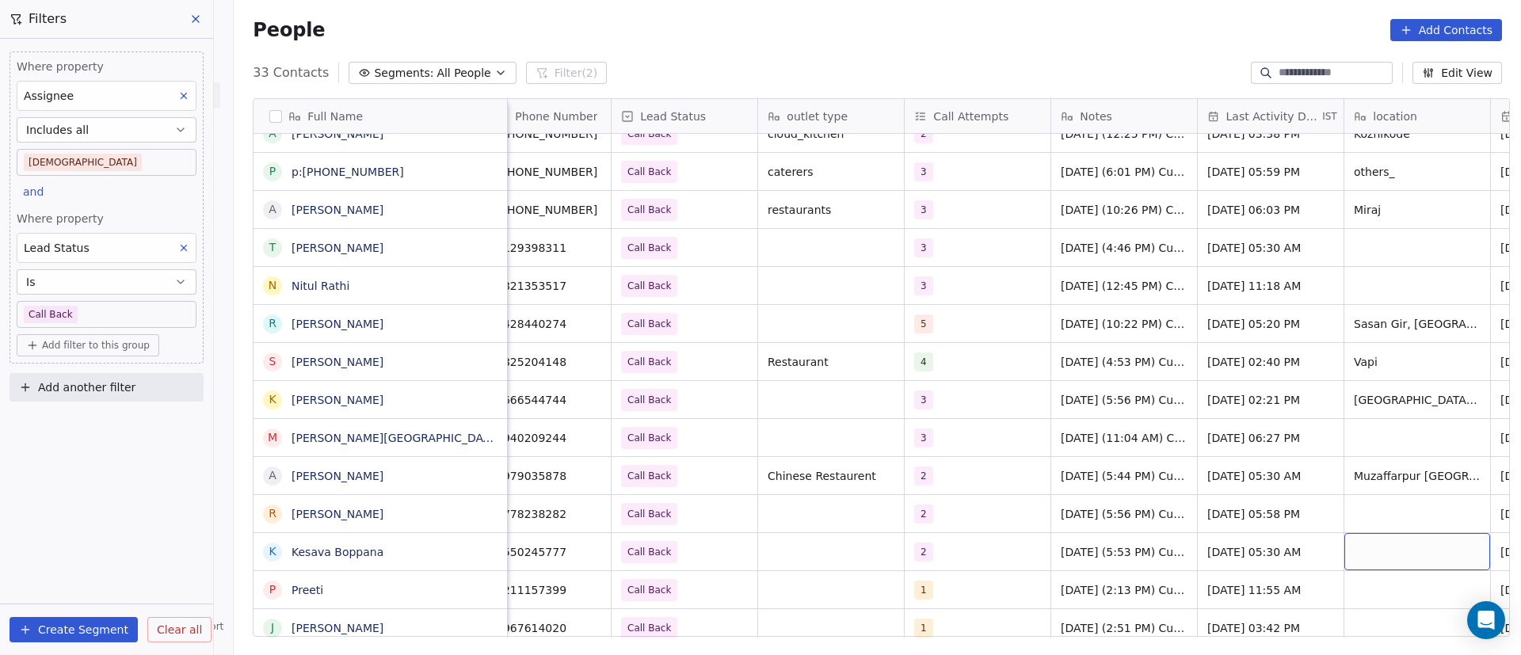
scroll to position [0, 168]
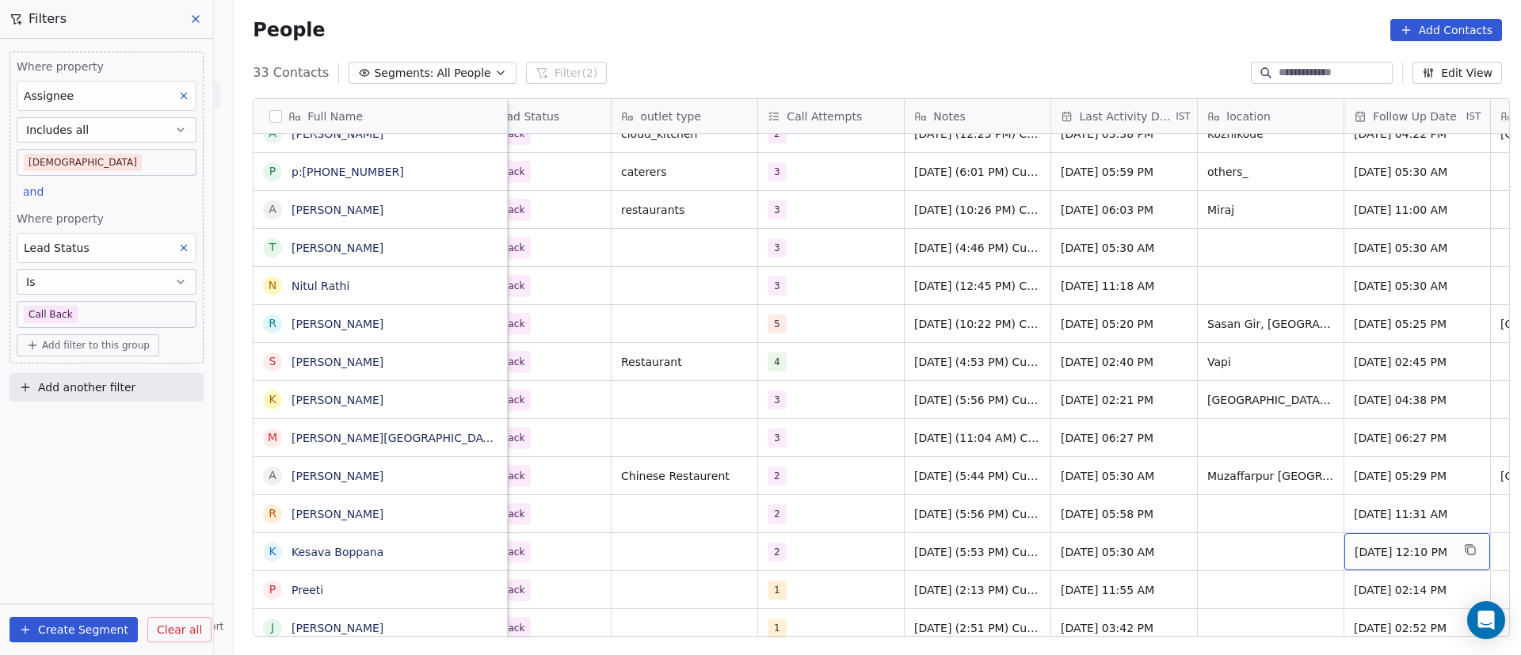
click at [1387, 556] on span "Sep 12, 2025 12:10 PM" at bounding box center [1402, 552] width 97 height 16
click at [1386, 556] on span "Sep 12, 2025 12:10 PM" at bounding box center [1402, 552] width 97 height 16
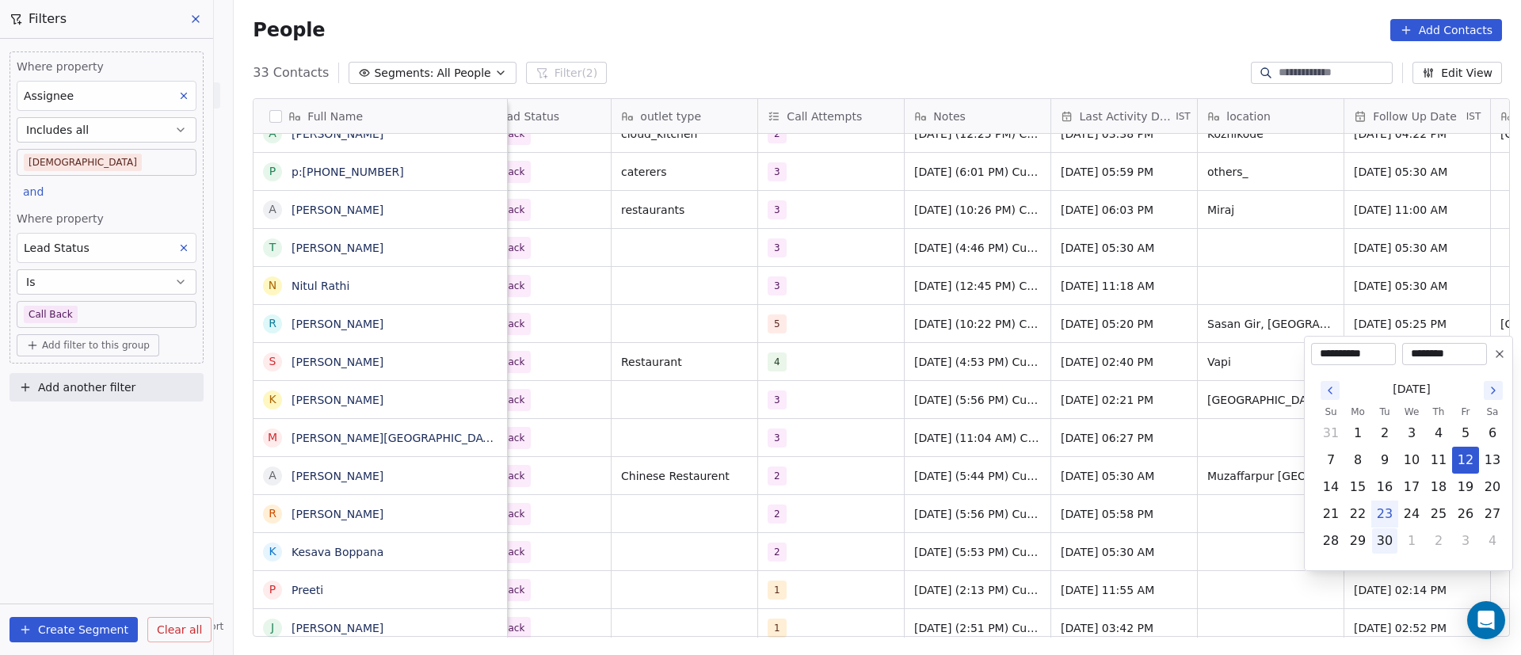
click at [1377, 547] on button "30" at bounding box center [1384, 540] width 25 height 25
type input "**********"
click at [1106, 561] on html "On2Cook India Pvt. Ltd. Contacts People Marketing Workflows Campaigns Metrics &…" at bounding box center [760, 327] width 1521 height 655
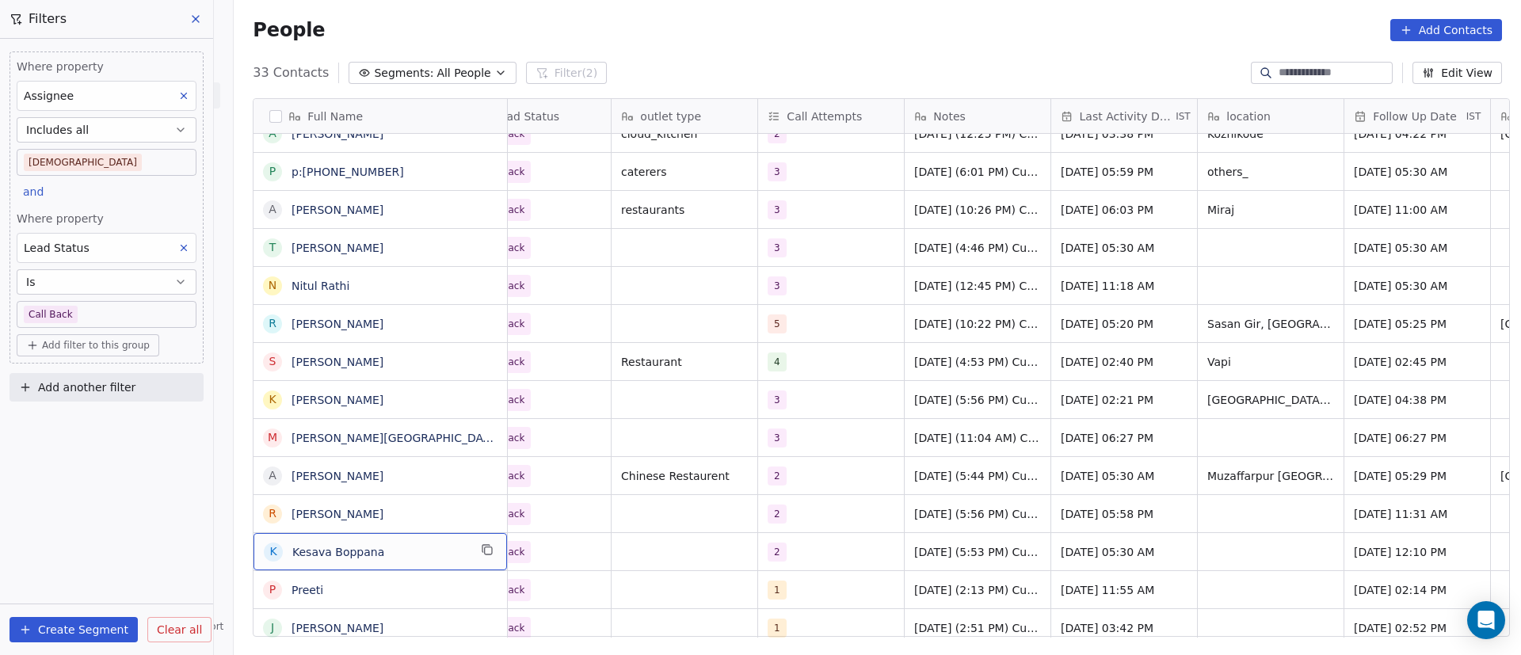
scroll to position [0, 0]
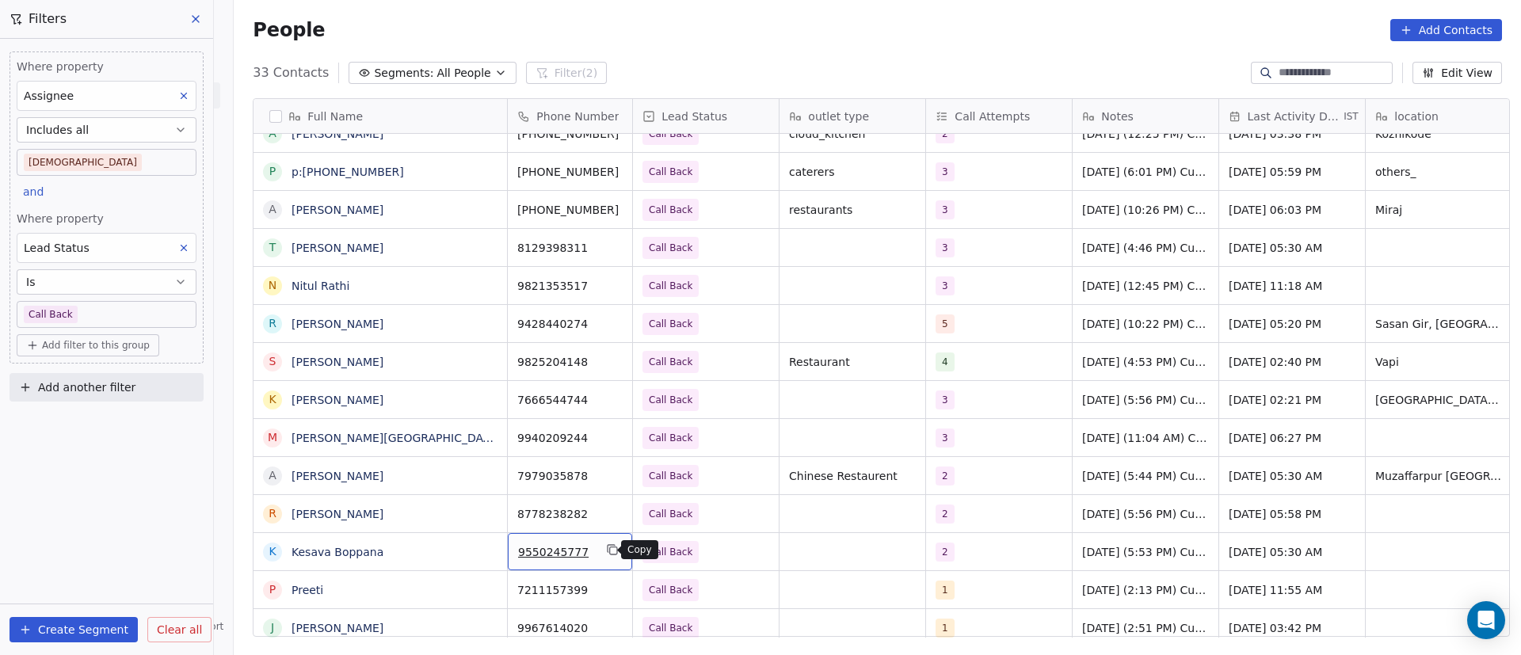
click at [609, 545] on icon "grid" at bounding box center [612, 549] width 13 height 13
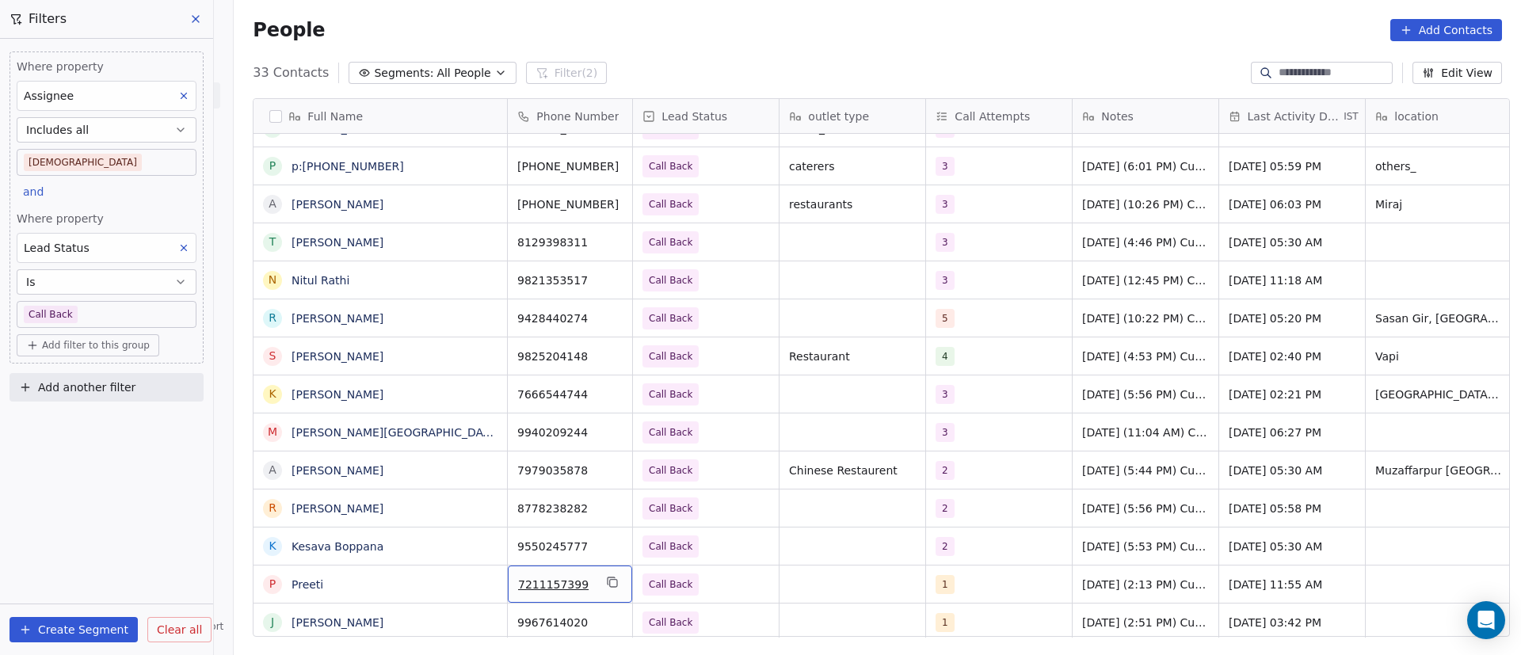
scroll to position [386, 0]
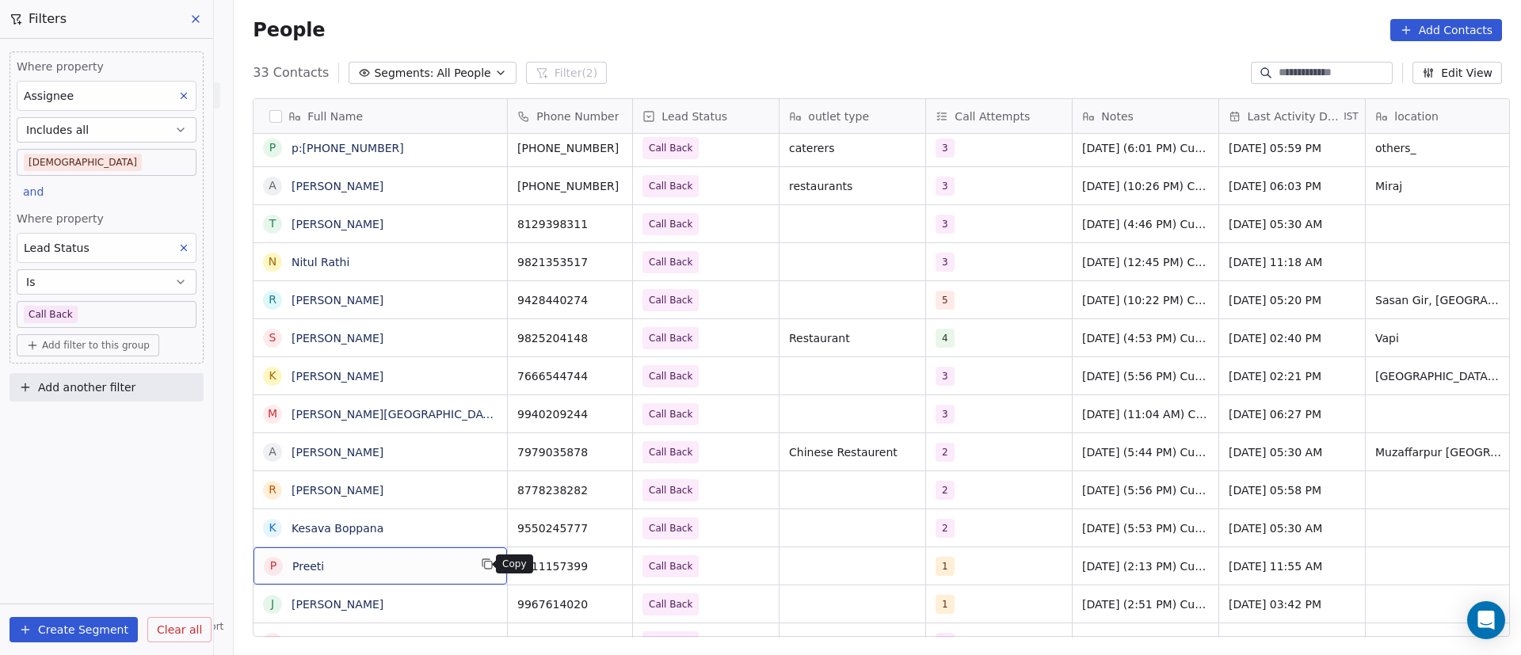
click at [479, 571] on button "grid" at bounding box center [487, 563] width 19 height 19
click at [616, 565] on div "7211157399" at bounding box center [570, 565] width 124 height 37
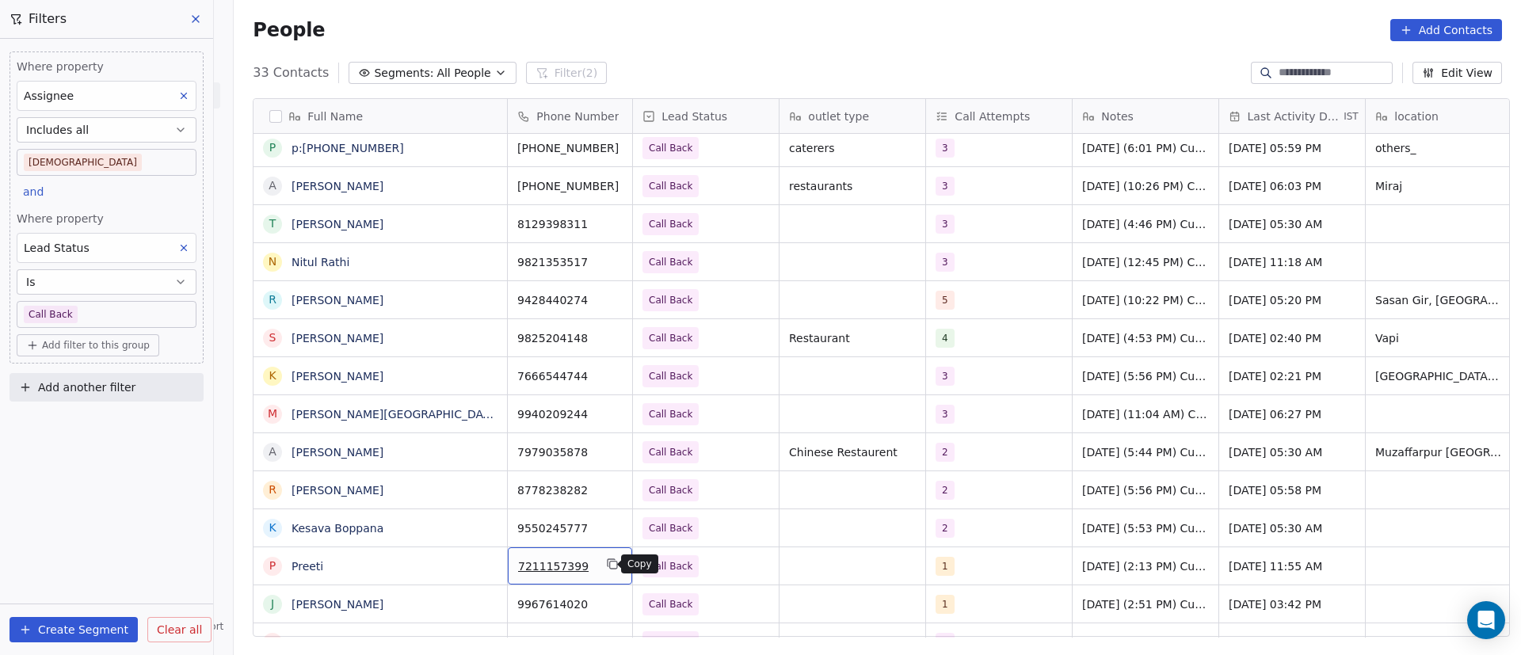
click at [607, 565] on icon "grid" at bounding box center [612, 564] width 13 height 13
click at [980, 567] on div "1" at bounding box center [984, 566] width 97 height 19
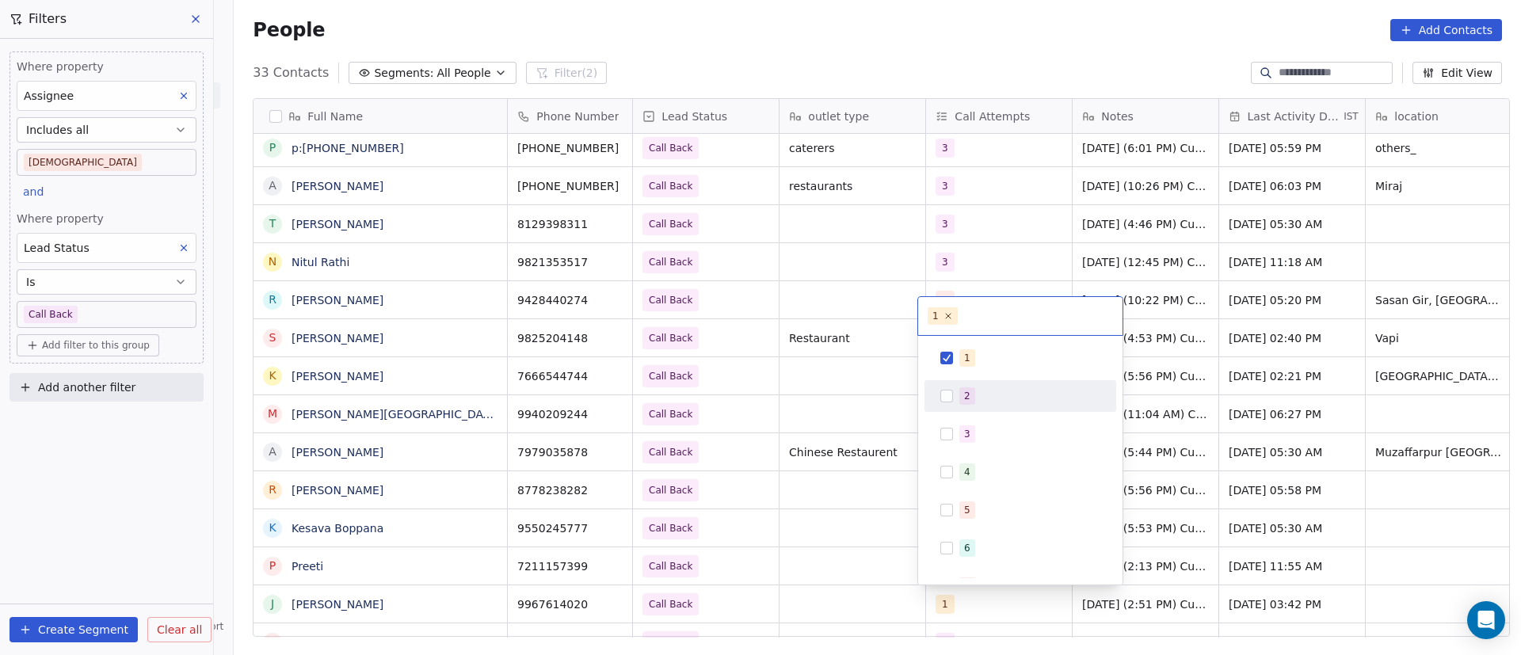
click at [966, 403] on span "2" at bounding box center [967, 395] width 16 height 17
click at [964, 358] on div "1" at bounding box center [967, 358] width 6 height 14
click at [831, 539] on html "On2Cook India Pvt. Ltd. Contacts People Marketing Workflows Campaigns Metrics &…" at bounding box center [760, 327] width 1521 height 655
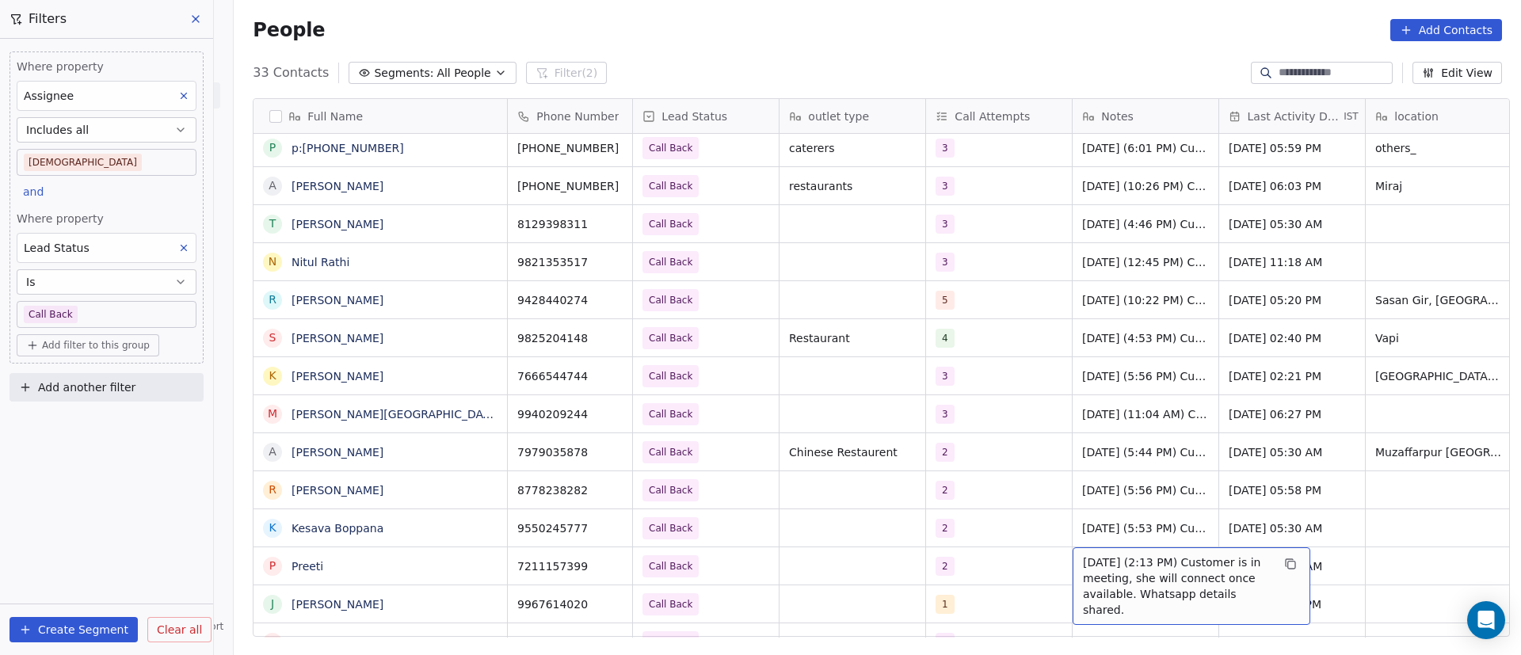
click at [1112, 558] on span "9/9/2025 (2:13 PM) Customer is in meeting, she will connect once available. Wha…" at bounding box center [1177, 585] width 189 height 63
click at [1068, 558] on textarea "**********" at bounding box center [1183, 577] width 236 height 60
paste textarea "**********"
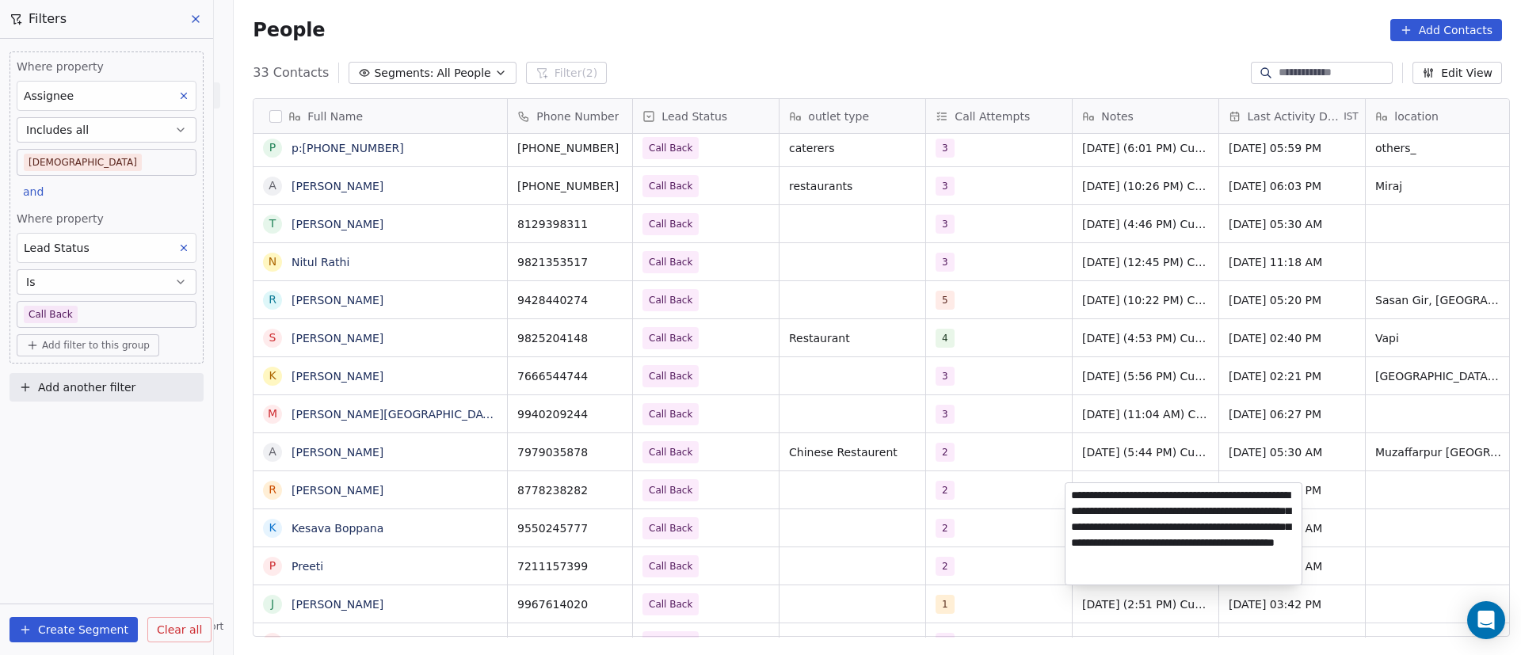
click at [1088, 515] on textarea "**********" at bounding box center [1183, 533] width 236 height 101
type textarea "**********"
click at [1168, 551] on textarea "**********" at bounding box center [1183, 533] width 236 height 101
click at [383, 572] on html "On2Cook India Pvt. Ltd. Contacts People Marketing Workflows Campaigns Metrics &…" at bounding box center [760, 327] width 1521 height 655
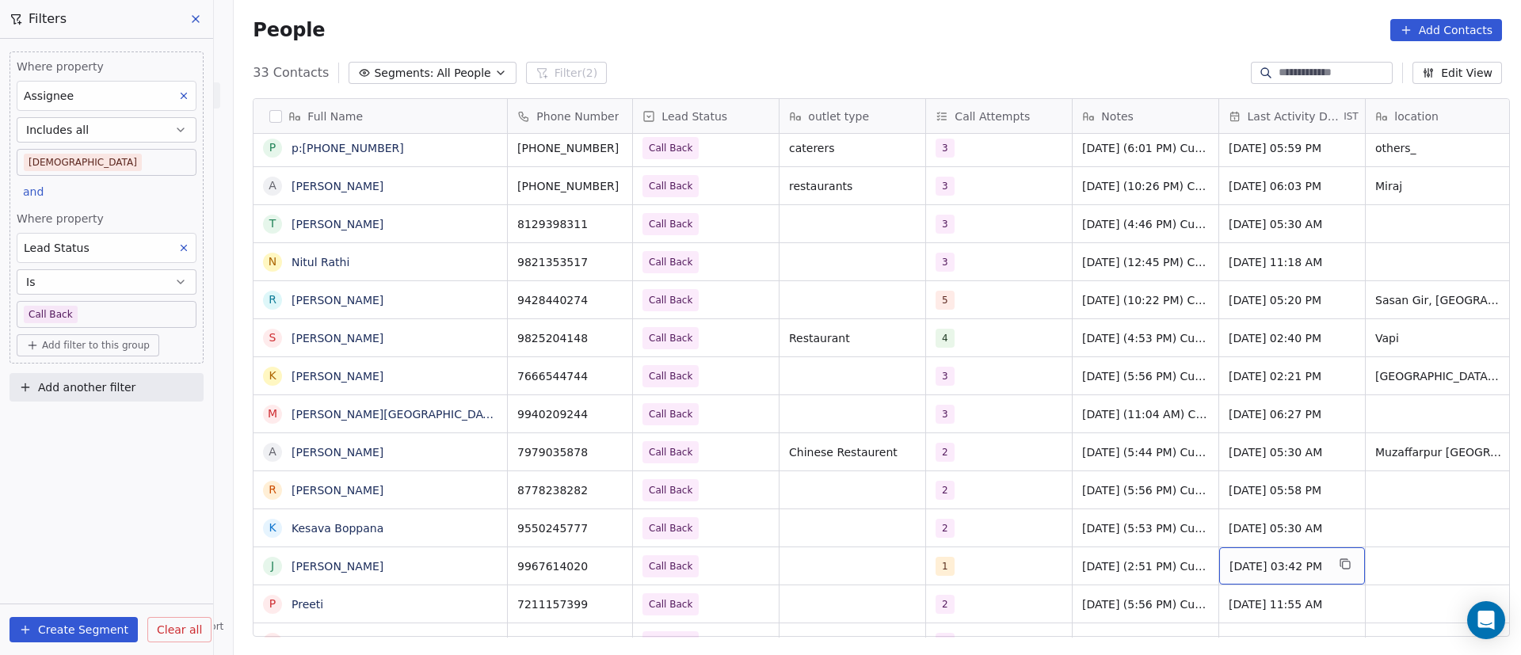
click at [1272, 568] on span "Sep 09, 2025 03:42 PM" at bounding box center [1277, 566] width 97 height 16
click at [1270, 568] on span "Sep 09, 2025 03:42 PM" at bounding box center [1277, 566] width 97 height 16
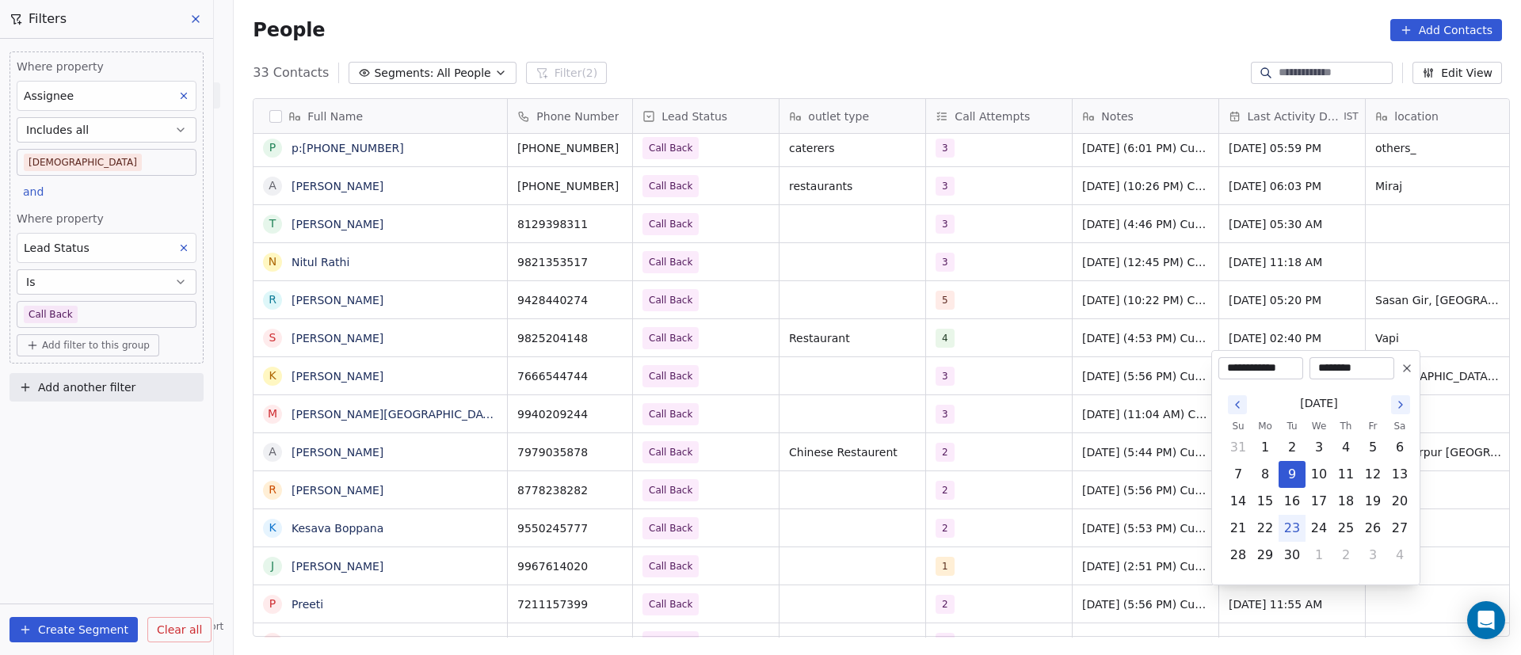
click at [363, 555] on html "On2Cook India Pvt. Ltd. Contacts People Marketing Workflows Campaigns Metrics &…" at bounding box center [760, 327] width 1521 height 655
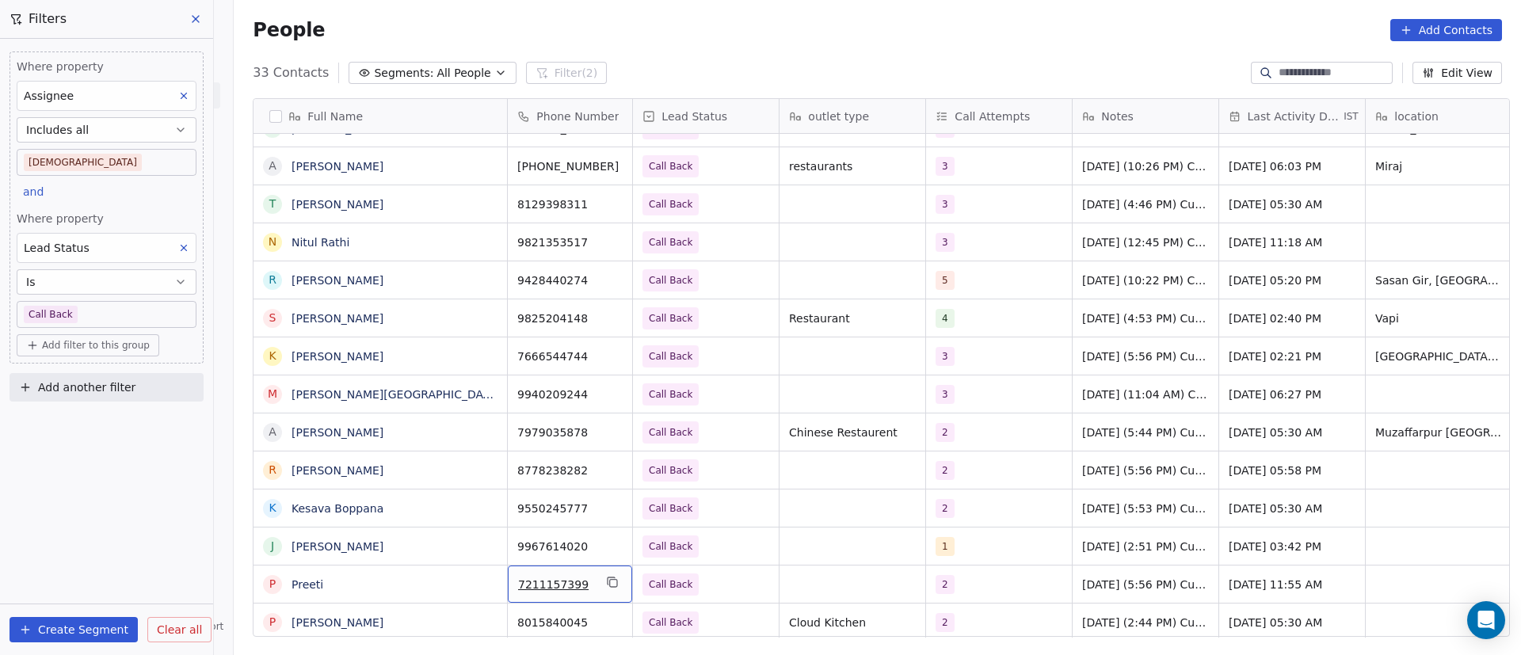
scroll to position [424, 0]
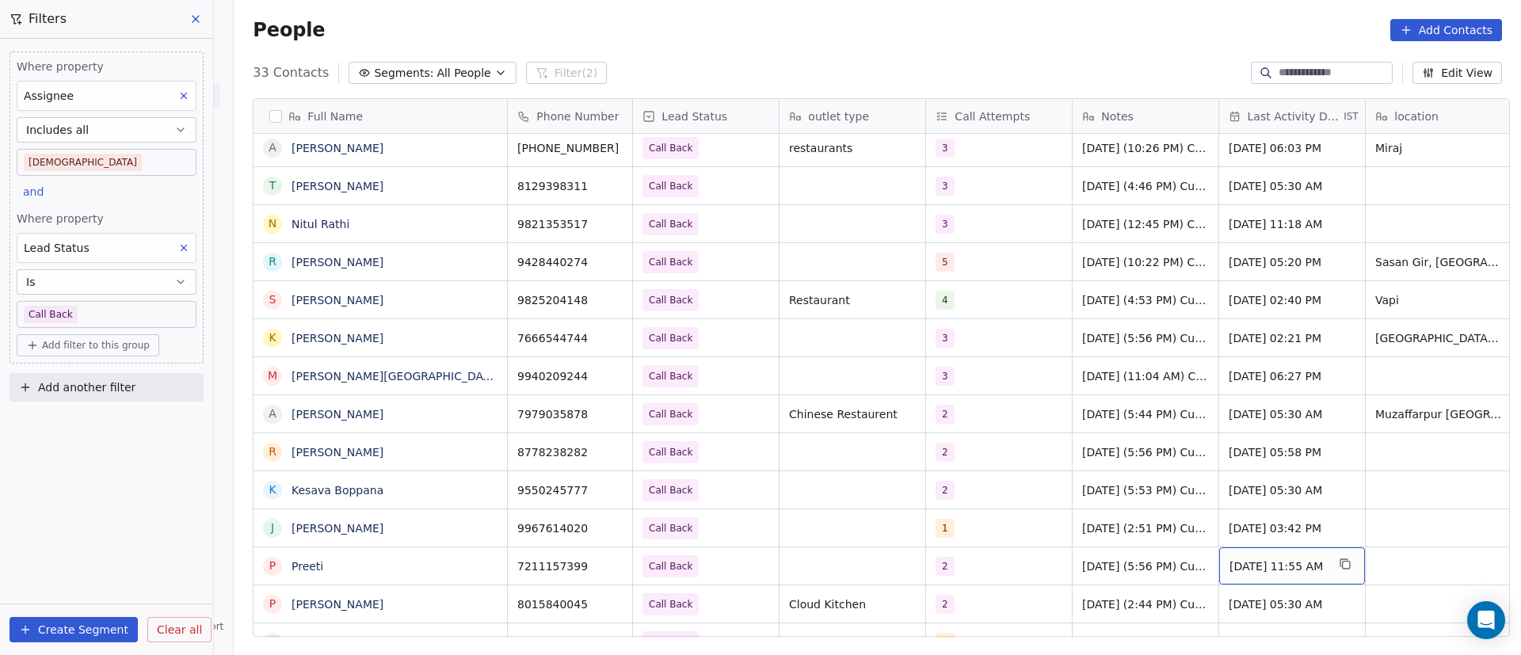
click at [1269, 582] on div "Sep 09, 2025 11:55 AM" at bounding box center [1292, 565] width 146 height 37
click at [1267, 564] on span "Sep 09, 2025 11:55 AM" at bounding box center [1277, 566] width 97 height 16
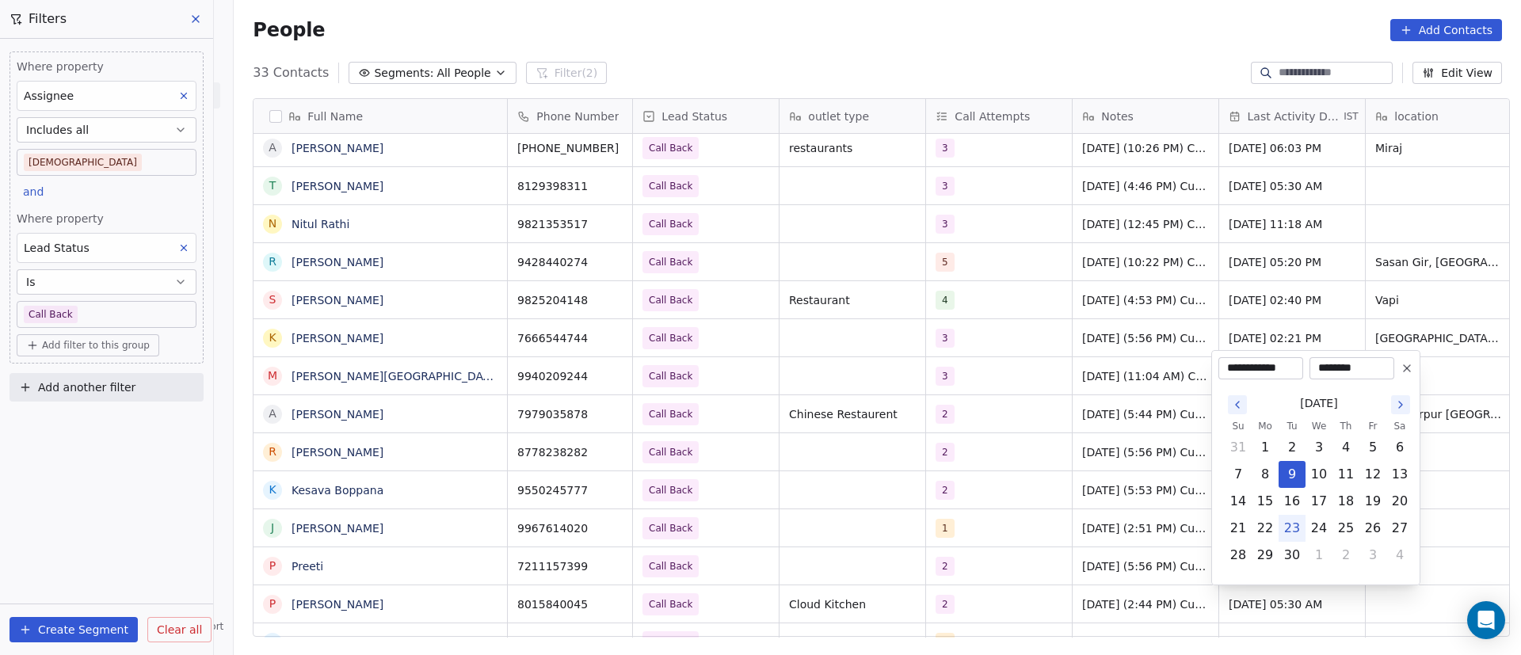
click at [1290, 528] on button "23" at bounding box center [1291, 528] width 25 height 25
type input "**********"
click at [1141, 570] on html "On2Cook India Pvt. Ltd. Contacts People Marketing Workflows Campaigns Metrics &…" at bounding box center [760, 327] width 1521 height 655
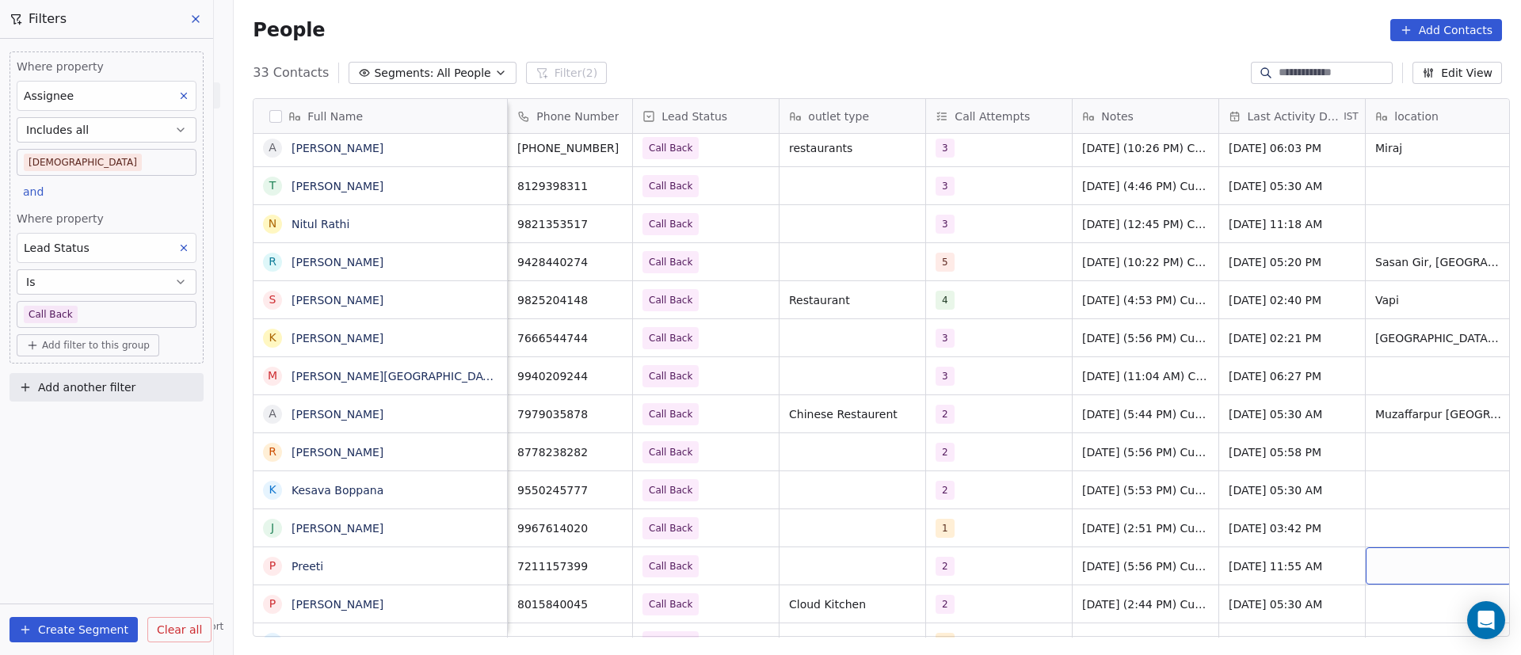
scroll to position [0, 21]
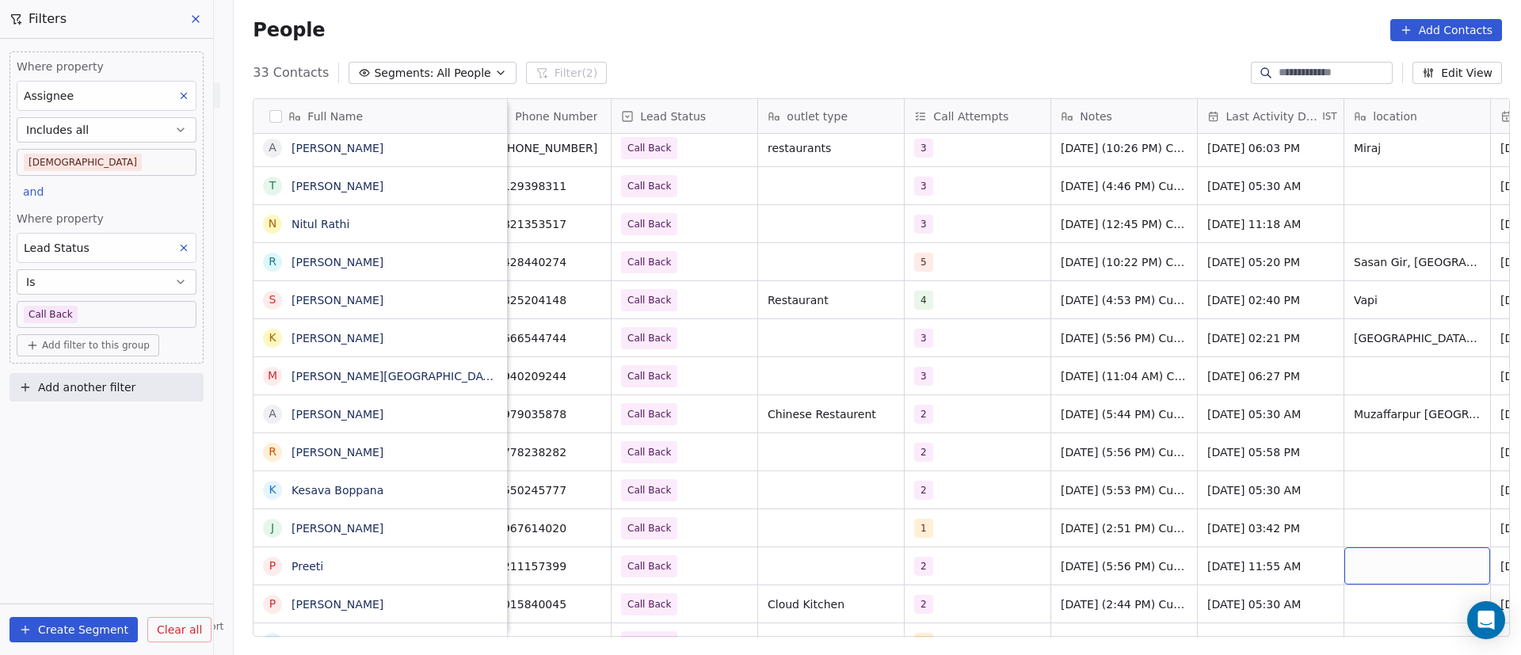
click at [1402, 568] on div "grid" at bounding box center [1417, 565] width 146 height 37
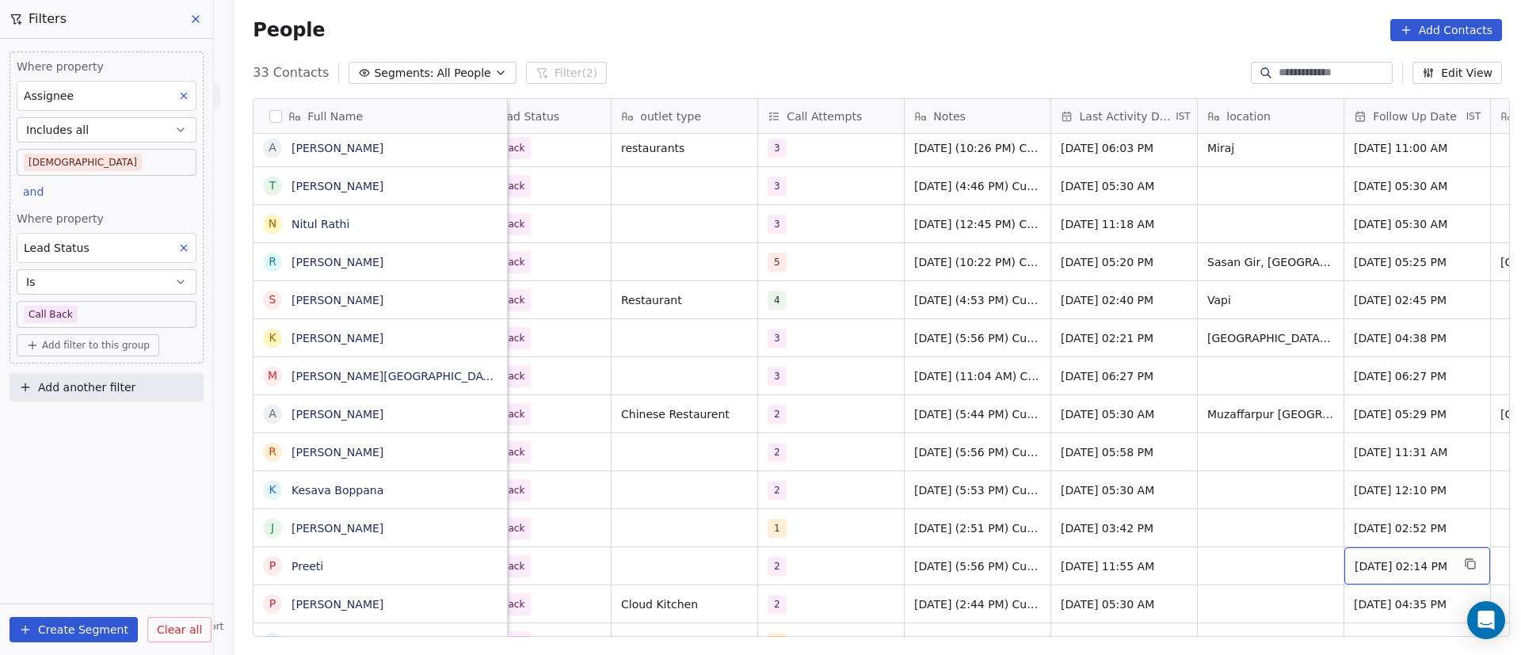
click at [1401, 568] on span "Sep 12, 2025 02:14 PM" at bounding box center [1402, 566] width 97 height 16
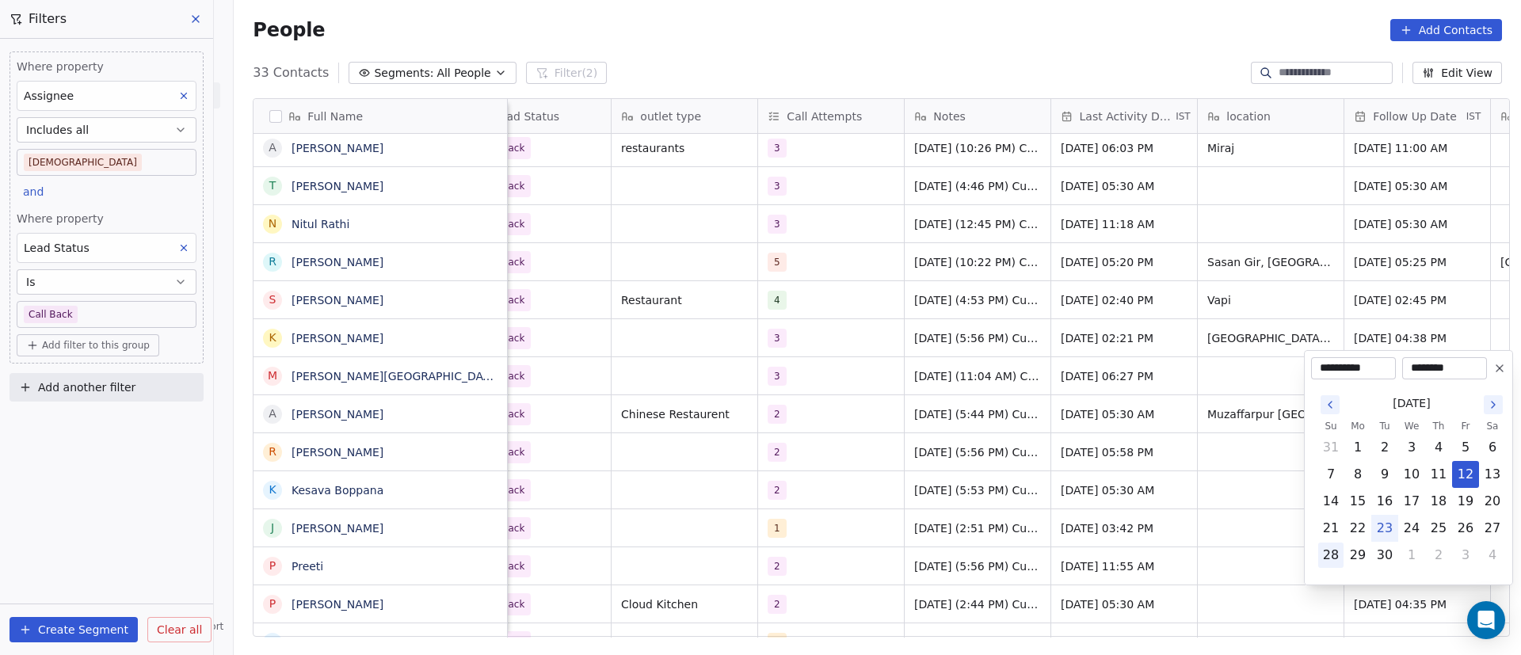
click at [1332, 557] on button "28" at bounding box center [1330, 555] width 25 height 25
type input "**********"
click at [1180, 555] on html "On2Cook India Pvt. Ltd. Contacts People Marketing Workflows Campaigns Metrics &…" at bounding box center [760, 327] width 1521 height 655
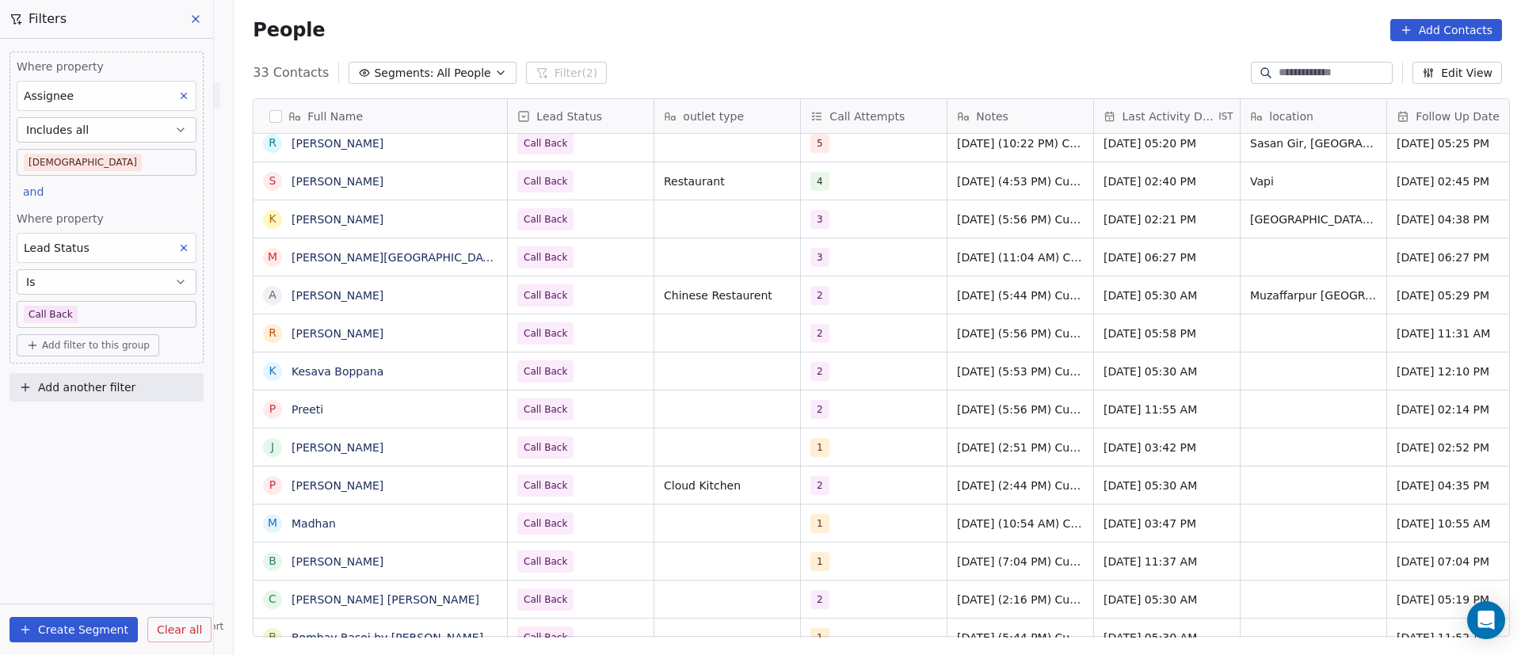
scroll to position [0, 0]
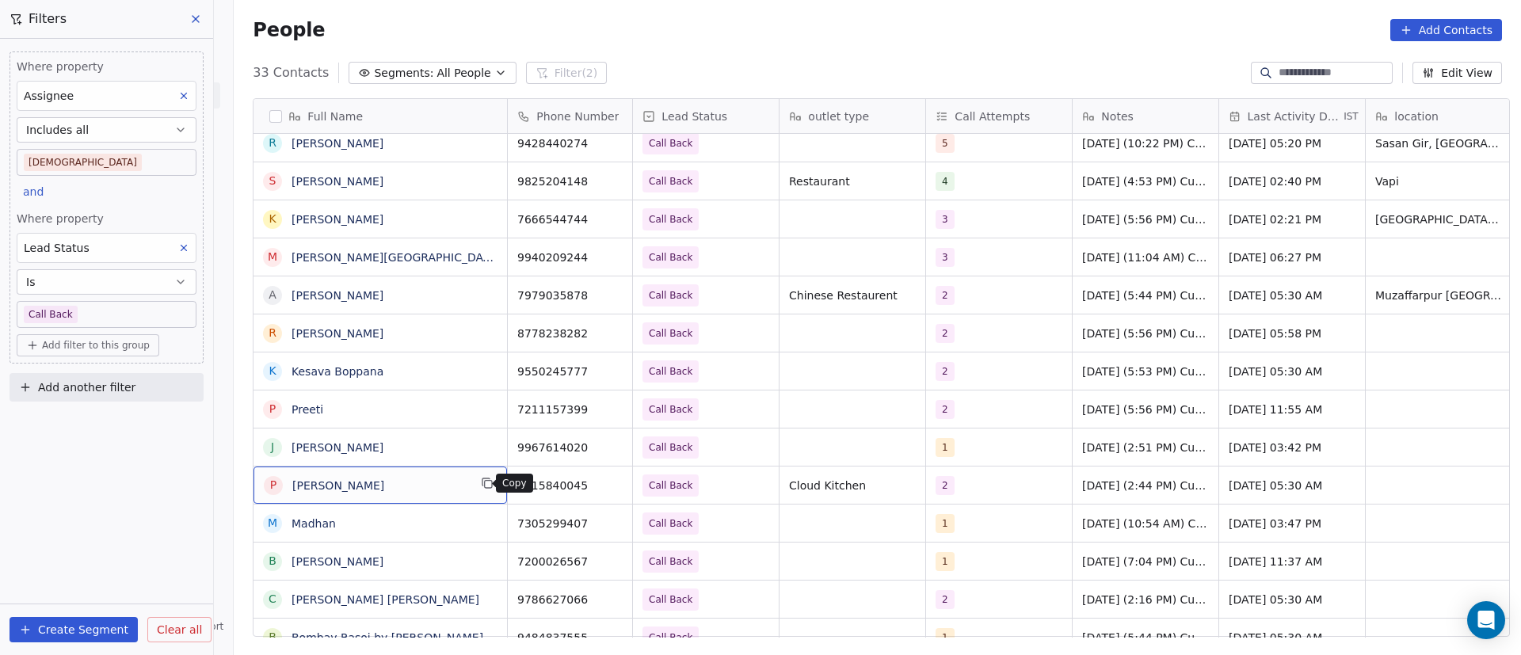
click at [481, 486] on icon "grid" at bounding box center [487, 483] width 13 height 13
click at [606, 482] on icon "grid" at bounding box center [612, 483] width 13 height 13
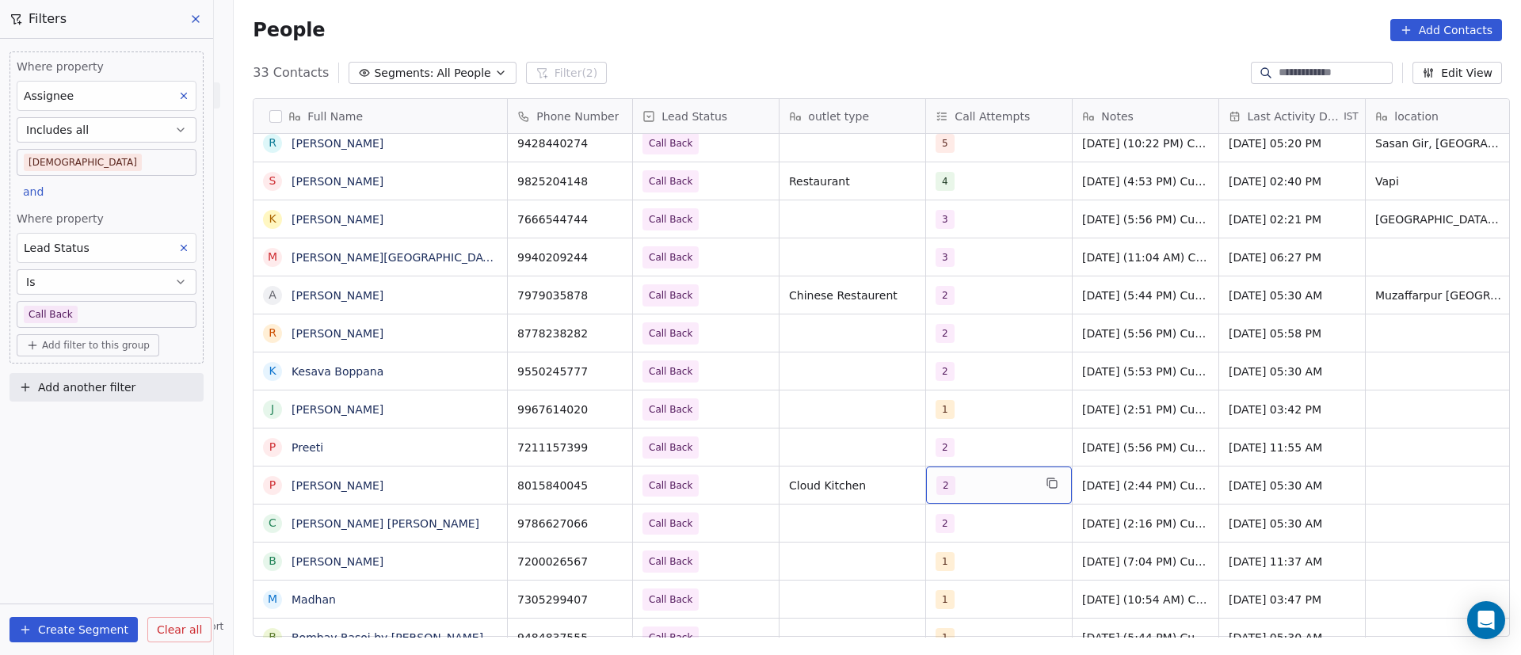
click at [980, 483] on div "2" at bounding box center [984, 485] width 97 height 19
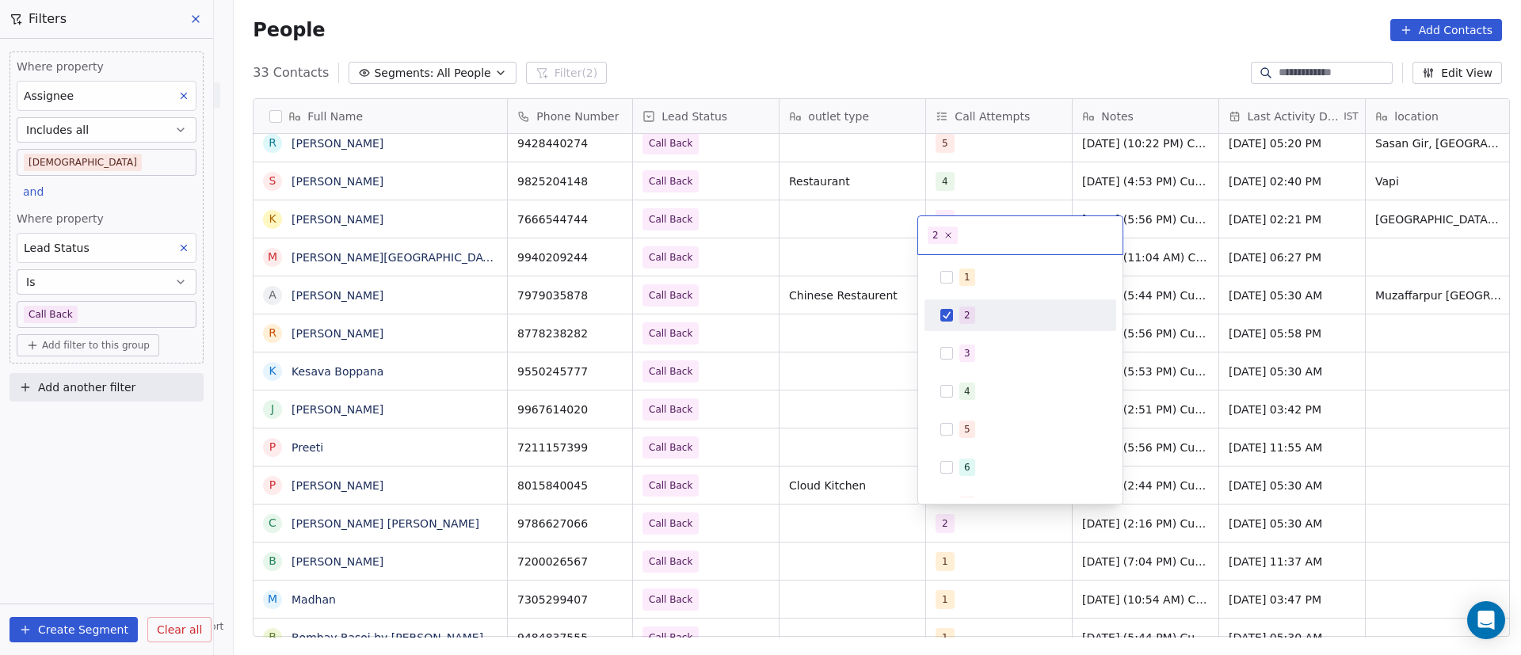
click at [966, 316] on div "2" at bounding box center [967, 315] width 6 height 14
click at [963, 349] on span "3" at bounding box center [967, 353] width 16 height 17
click at [855, 483] on html "On2Cook India Pvt. Ltd. Contacts People Marketing Workflows Campaigns Metrics &…" at bounding box center [760, 327] width 1521 height 655
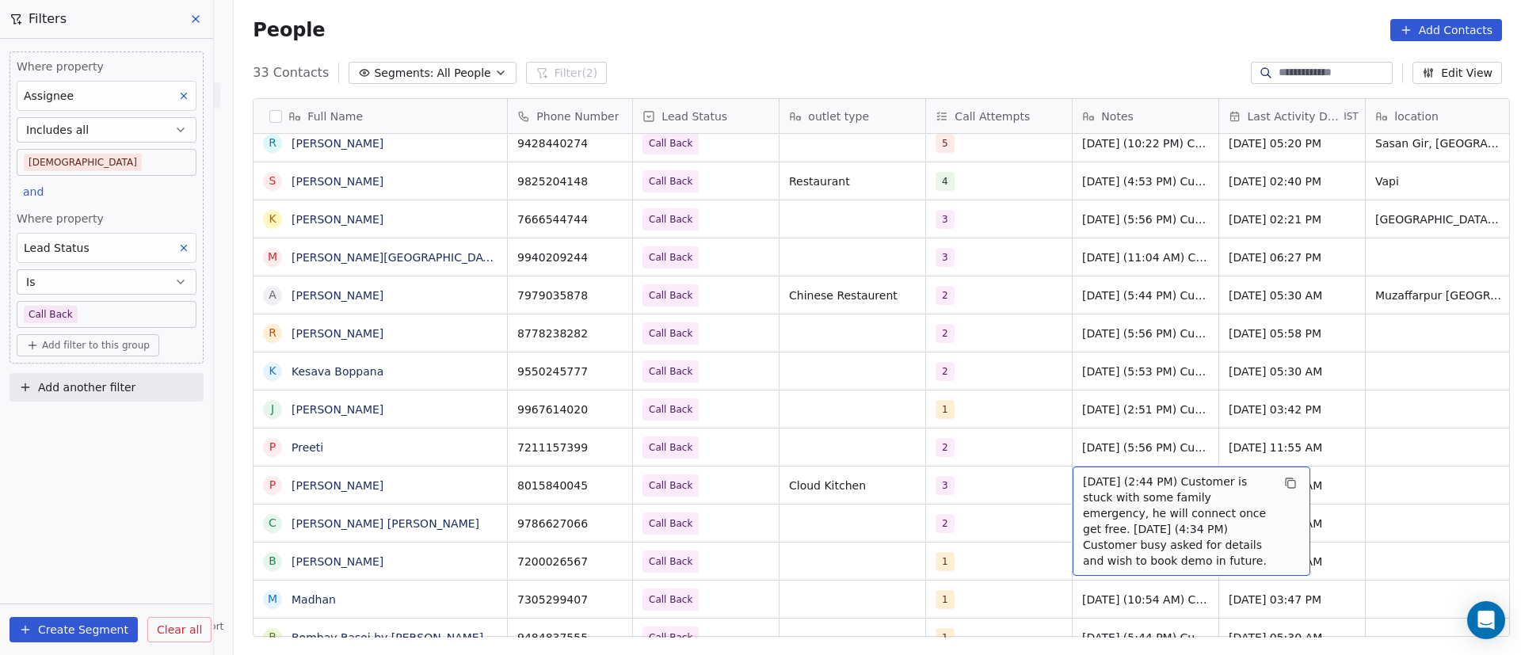
click at [1106, 485] on span "18/9/2025 (2:44 PM) Customer is stuck with some family emergency, he will conne…" at bounding box center [1177, 521] width 189 height 95
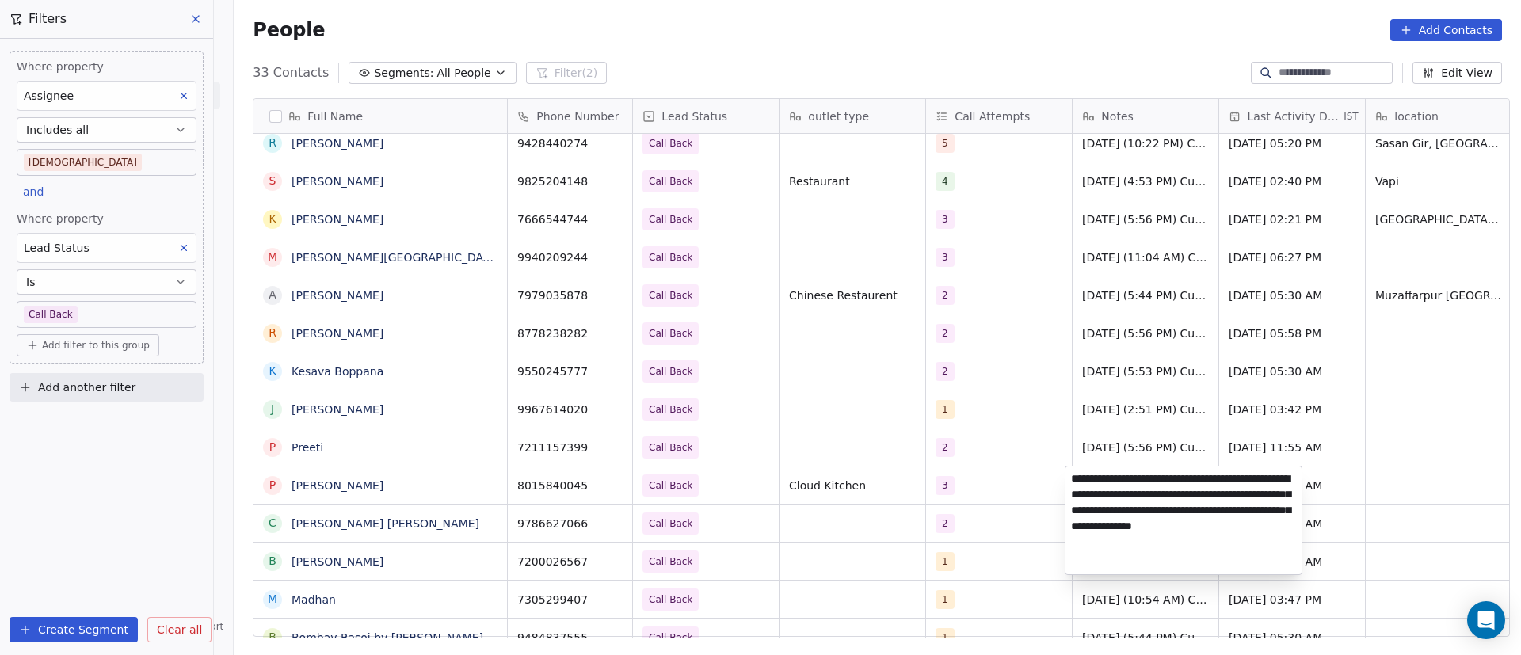
click at [1070, 480] on textarea "**********" at bounding box center [1183, 521] width 236 height 108
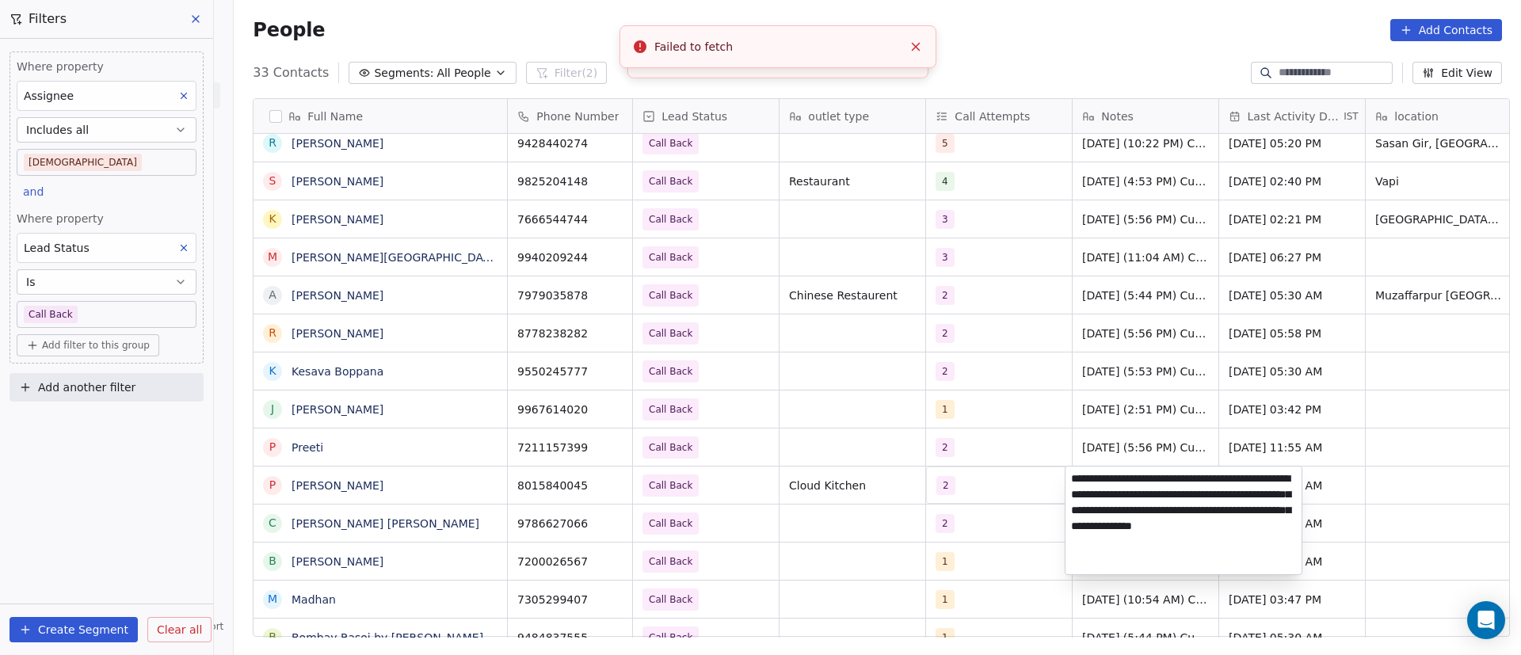
paste textarea "**********"
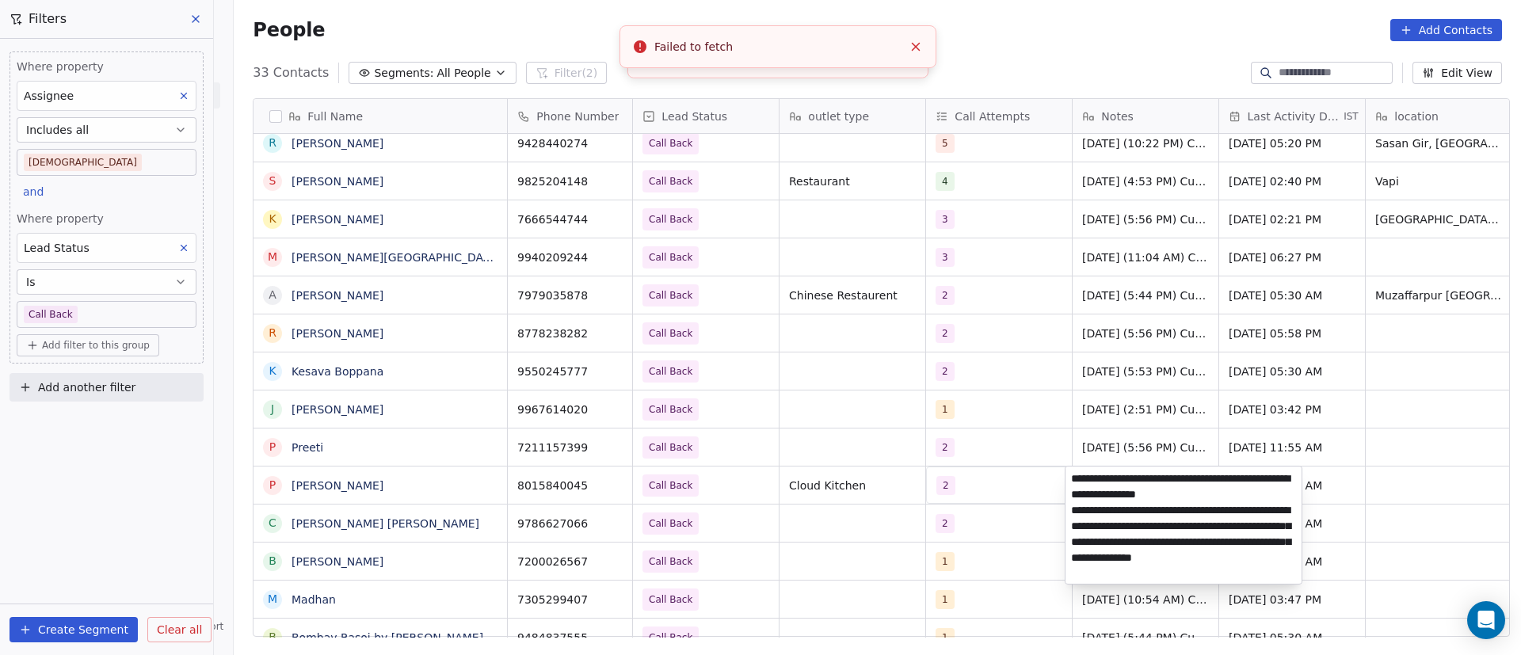
type textarea "**********"
click at [1001, 489] on html "On2Cook India Pvt. Ltd. Contacts People Marketing Workflows Campaigns Metrics &…" at bounding box center [760, 327] width 1521 height 655
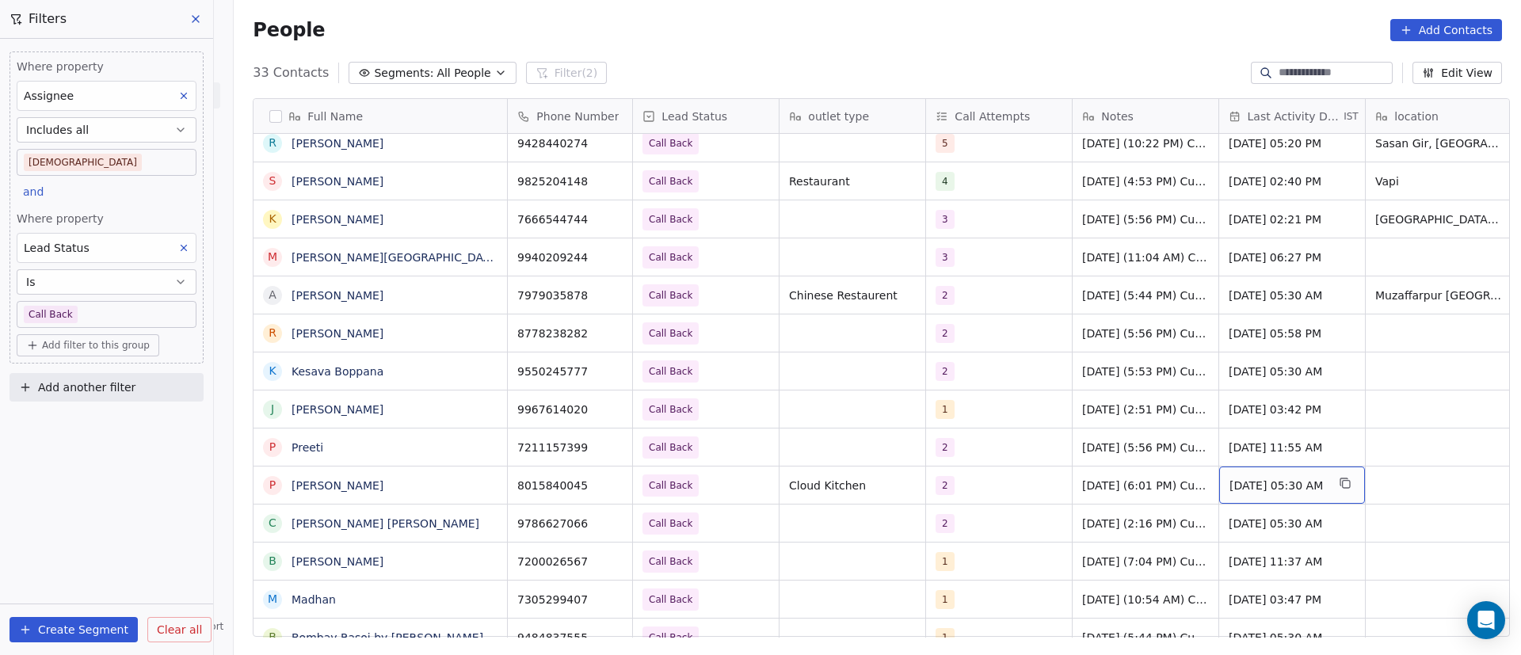
click at [1295, 470] on div "Sep 18, 2025 05:30 AM" at bounding box center [1292, 485] width 146 height 37
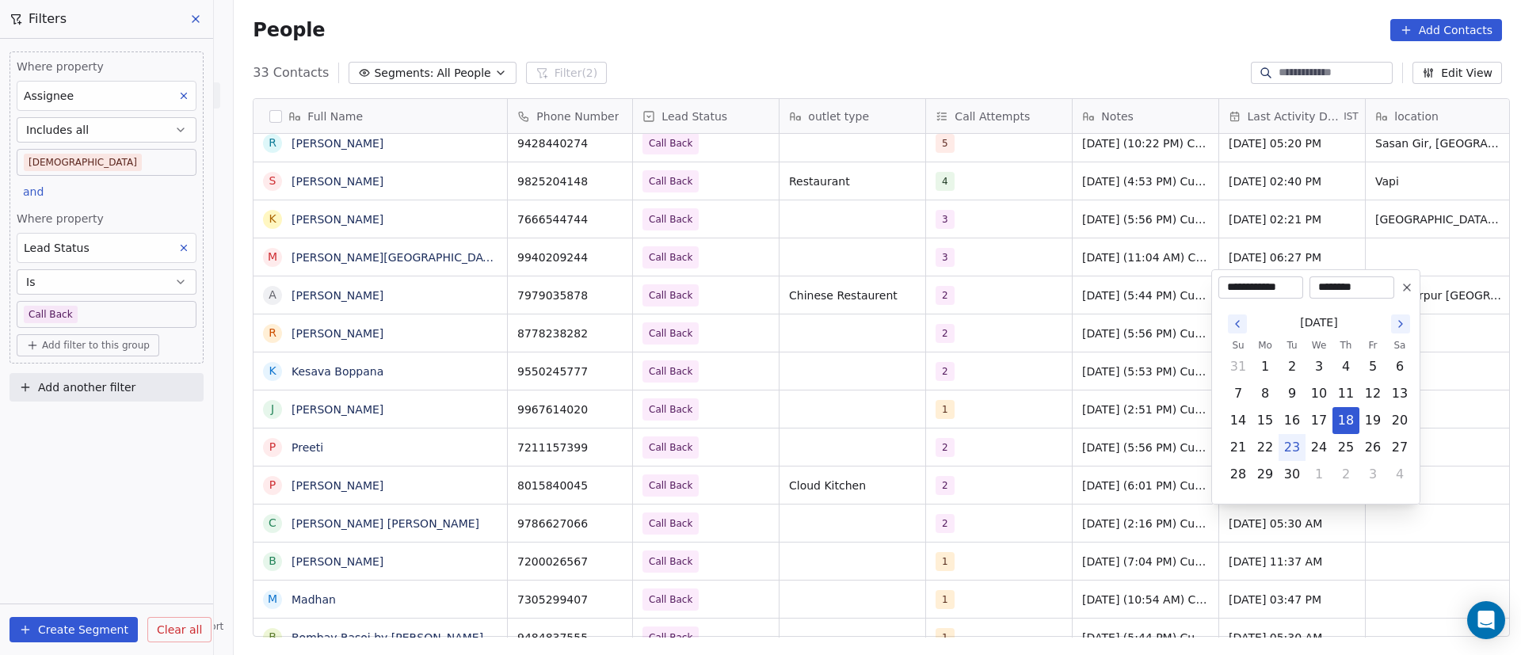
click at [1297, 452] on button "23" at bounding box center [1291, 447] width 25 height 25
type input "**********"
click at [1091, 522] on html "On2Cook India Pvt. Ltd. Contacts People Marketing Workflows Campaigns Metrics &…" at bounding box center [760, 327] width 1521 height 655
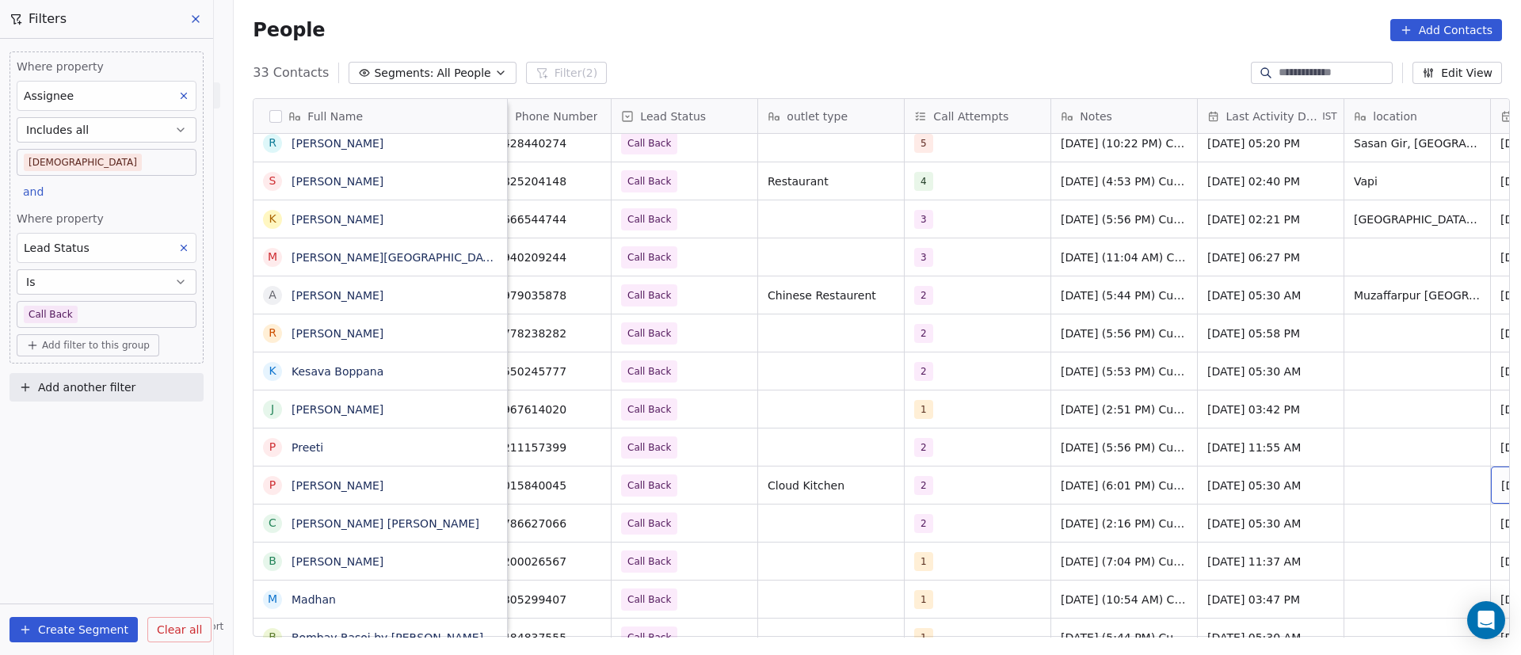
scroll to position [0, 168]
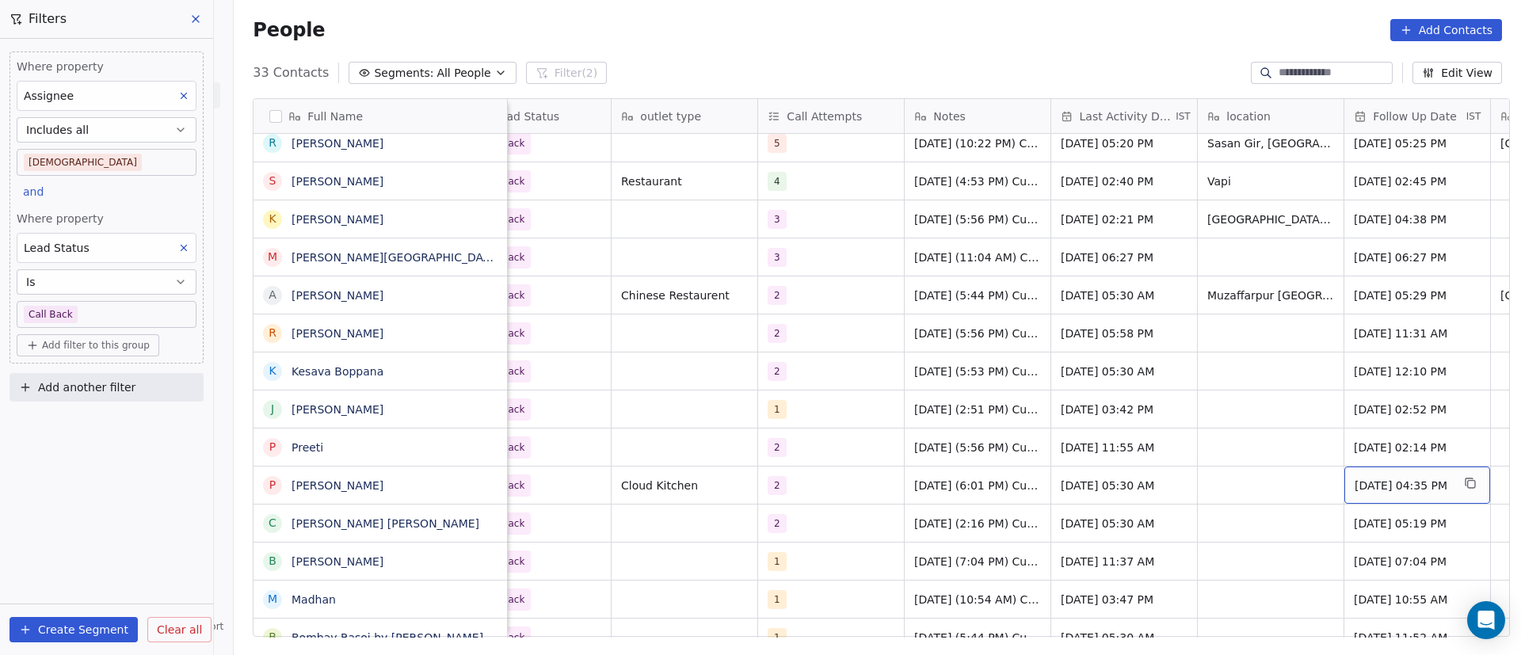
click at [1386, 489] on span "Sep 25, 2025 04:35 PM" at bounding box center [1402, 486] width 97 height 16
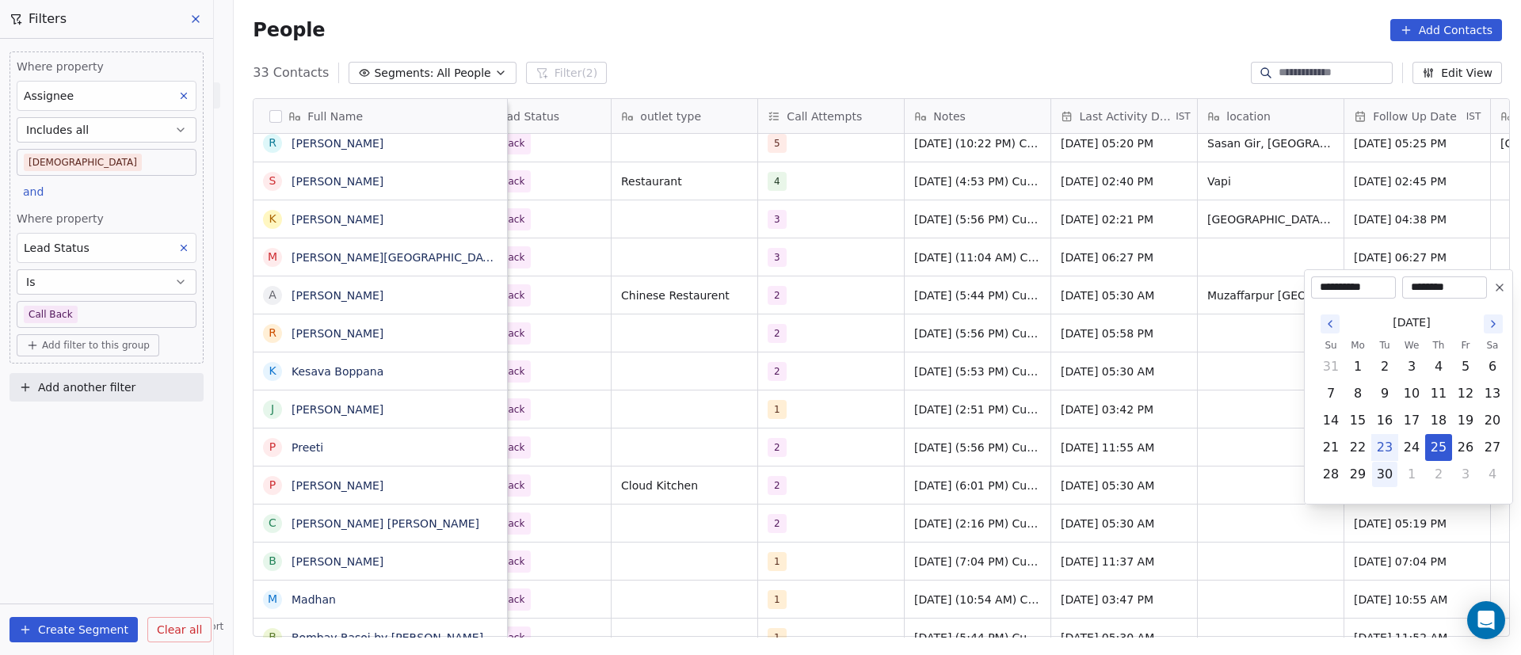
click at [1386, 481] on button "30" at bounding box center [1384, 474] width 25 height 25
type input "**********"
click at [1170, 516] on html "On2Cook India Pvt. Ltd. Contacts People Marketing Workflows Campaigns Metrics &…" at bounding box center [760, 327] width 1521 height 655
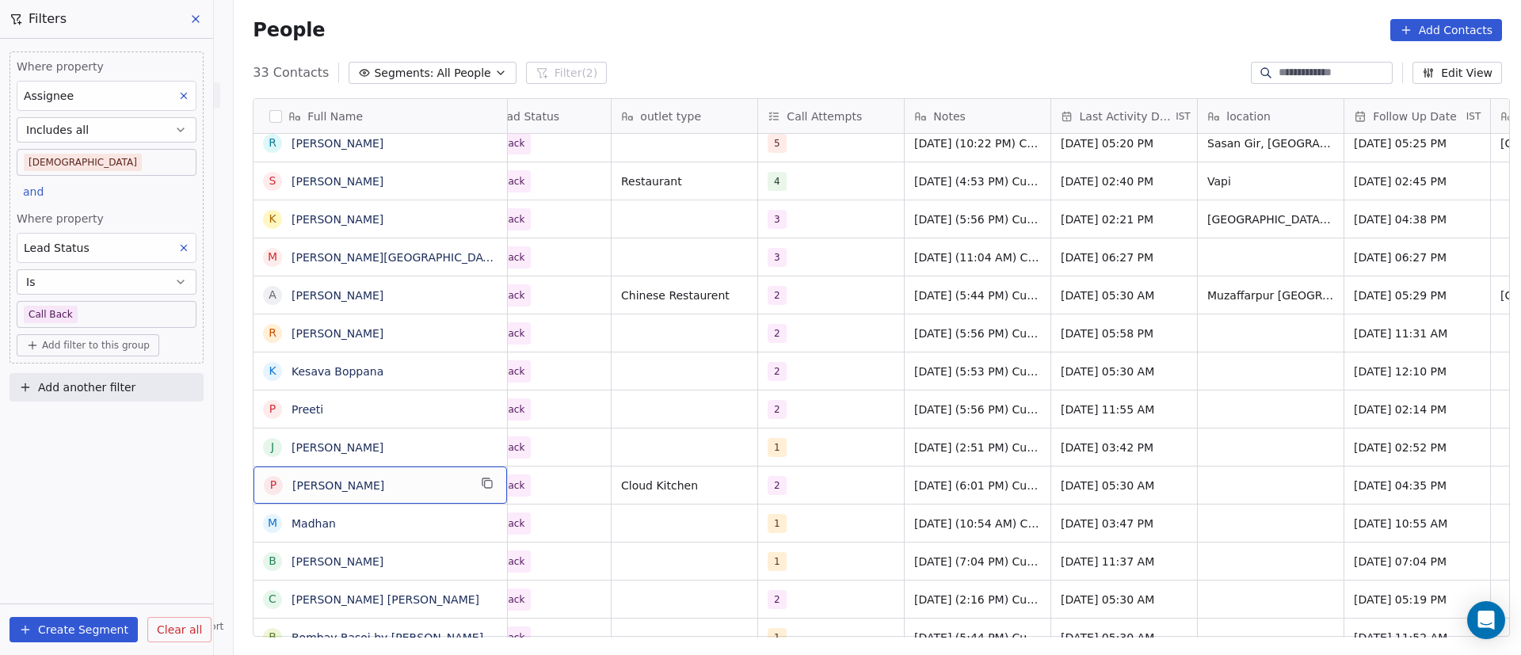
scroll to position [0, 0]
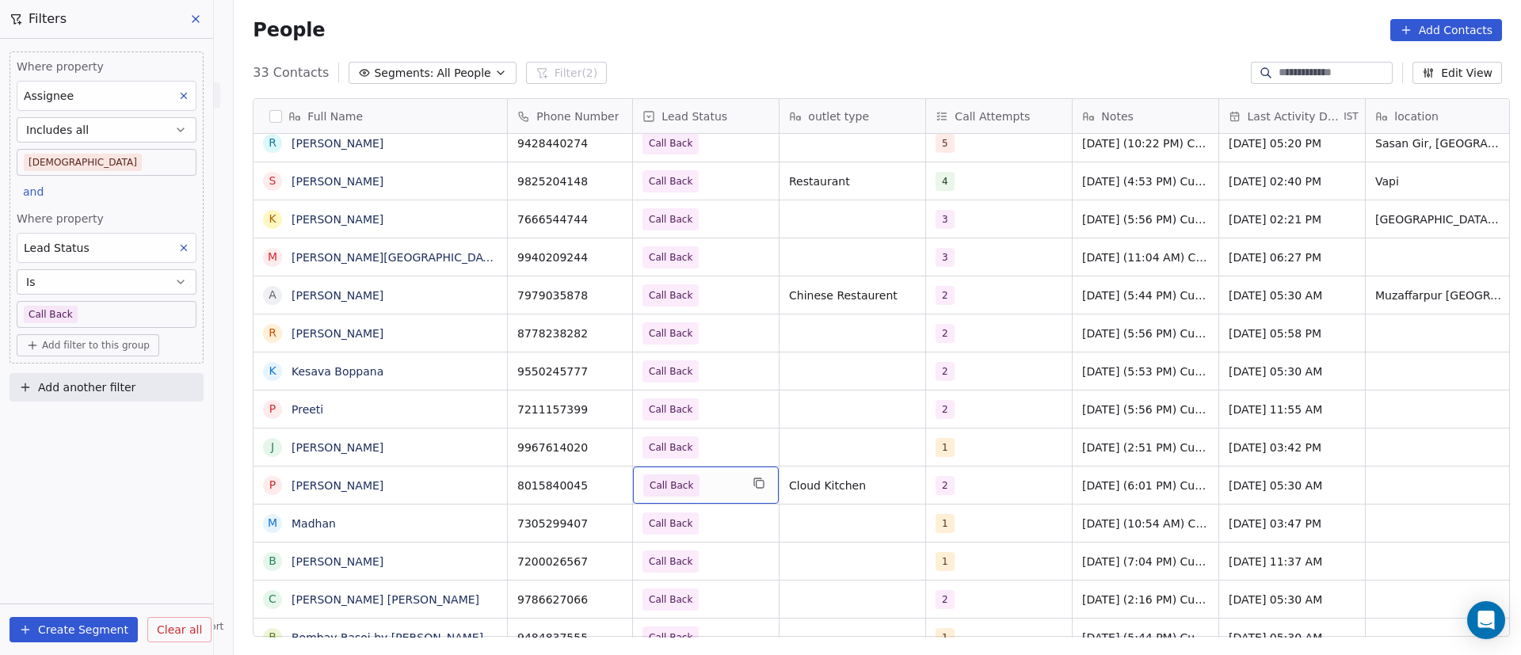
click at [696, 489] on span "Call Back" at bounding box center [691, 485] width 97 height 22
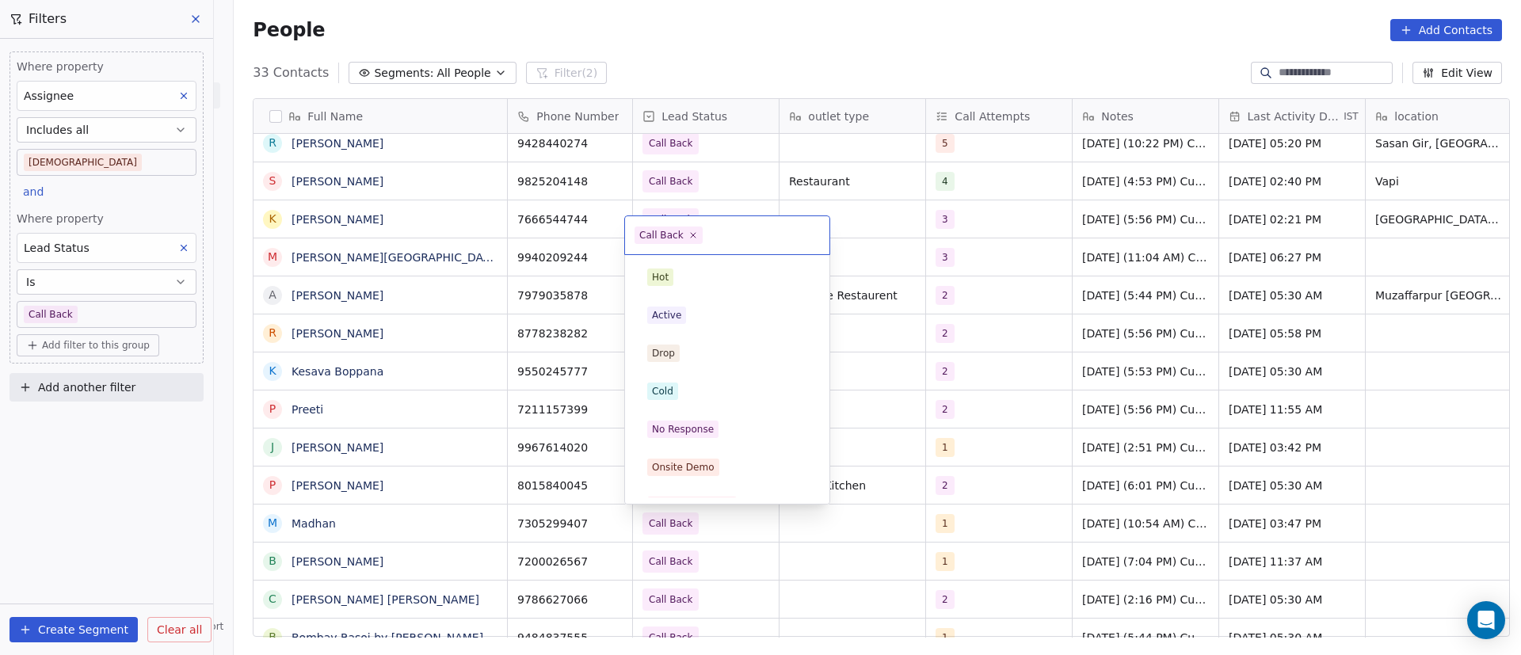
scroll to position [138, 0]
click at [689, 239] on icon at bounding box center [692, 235] width 10 height 10
drag, startPoint x: 733, startPoint y: 426, endPoint x: 787, endPoint y: 428, distance: 53.9
click at [731, 426] on div "No Response" at bounding box center [727, 429] width 160 height 17
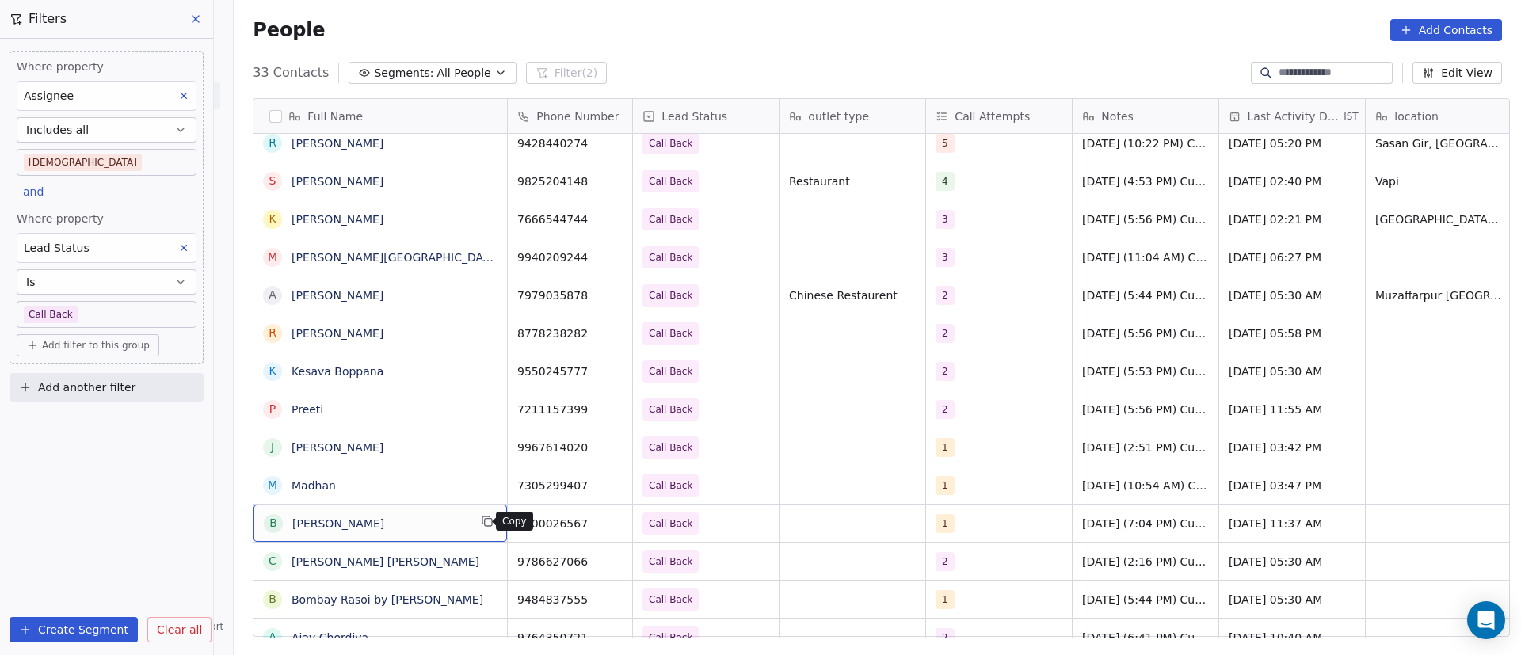
click at [481, 523] on icon "grid" at bounding box center [487, 521] width 13 height 13
click at [606, 520] on icon "grid" at bounding box center [612, 521] width 13 height 13
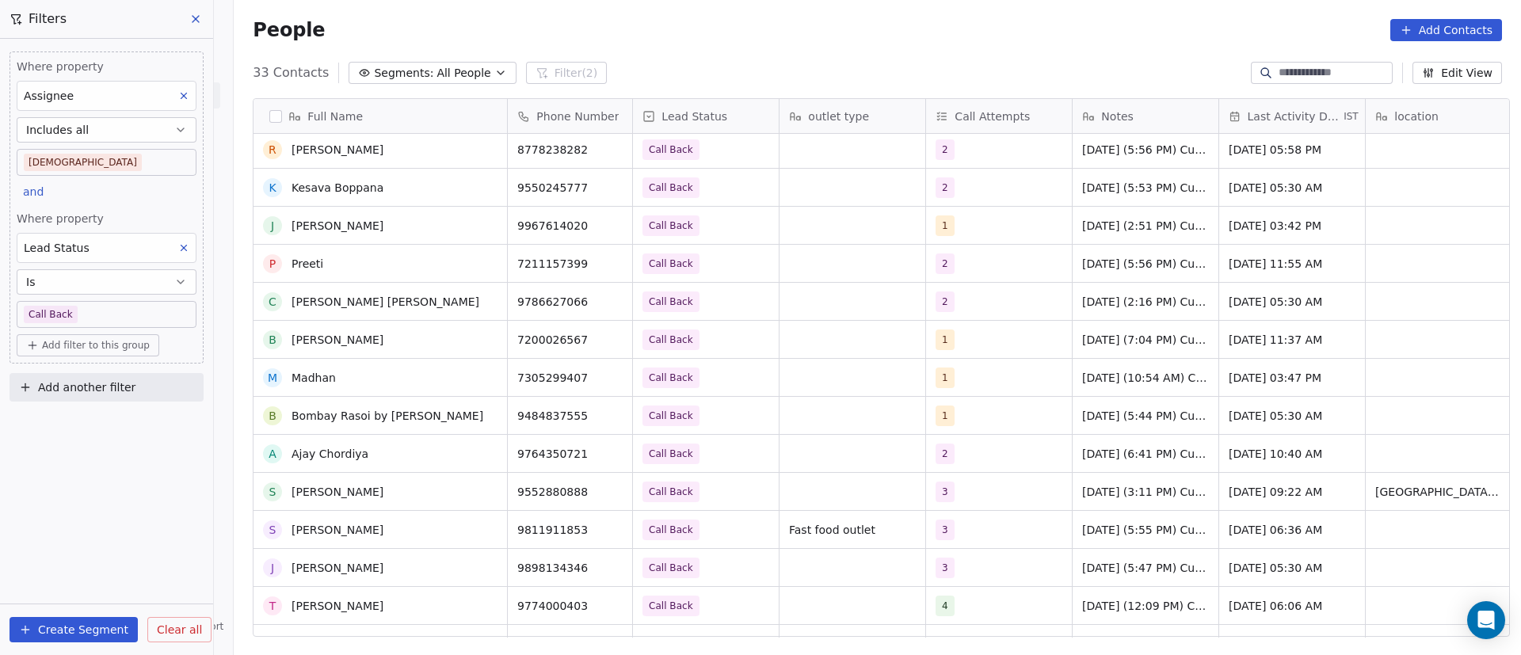
scroll to position [751, 0]
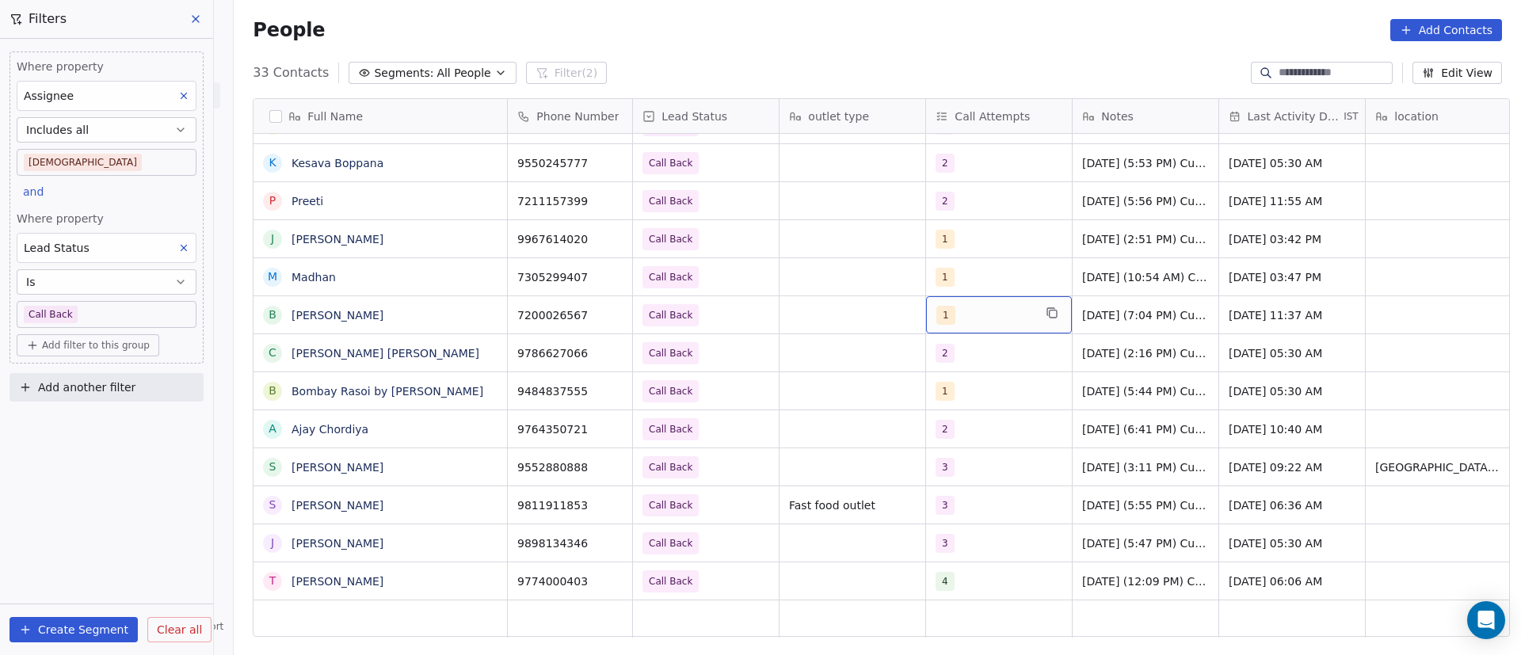
click at [981, 309] on div "1" at bounding box center [984, 315] width 97 height 19
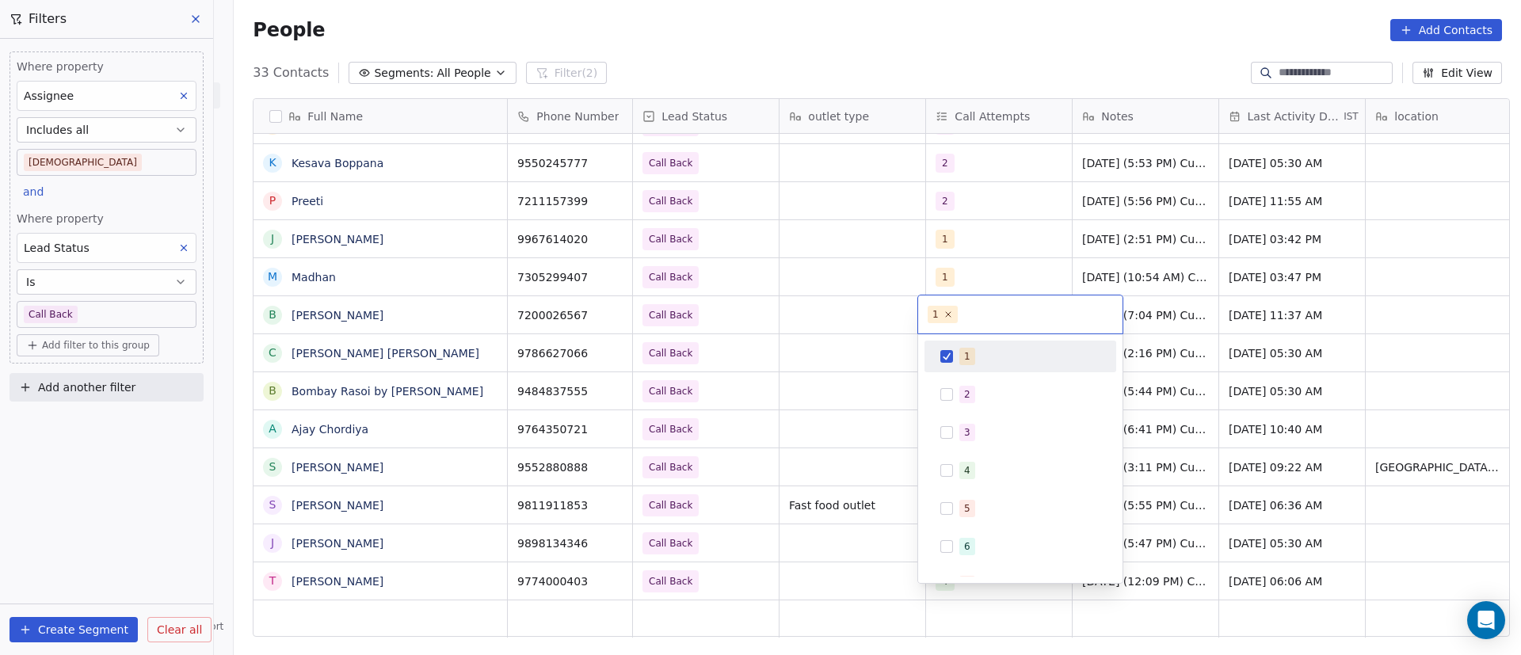
click at [966, 358] on div "1" at bounding box center [967, 356] width 6 height 14
click at [951, 390] on button "Suggestions" at bounding box center [946, 394] width 13 height 13
click at [837, 317] on html "On2Cook India Pvt. Ltd. Contacts People Marketing Workflows Campaigns Metrics &…" at bounding box center [760, 327] width 1521 height 655
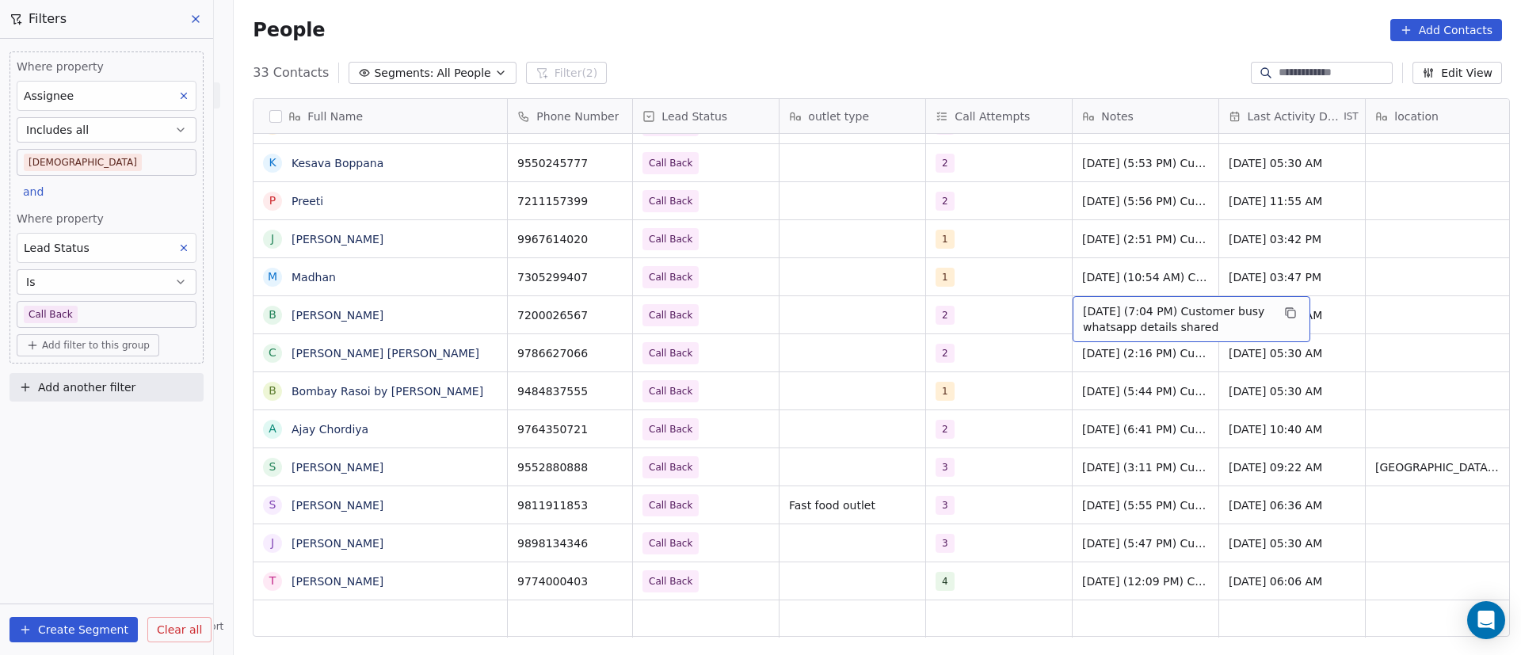
click at [1124, 314] on span "9/9/2025 (7:04 PM) Customer busy whatsapp details shared" at bounding box center [1177, 319] width 189 height 32
click at [1073, 314] on textarea "**********" at bounding box center [1183, 320] width 236 height 49
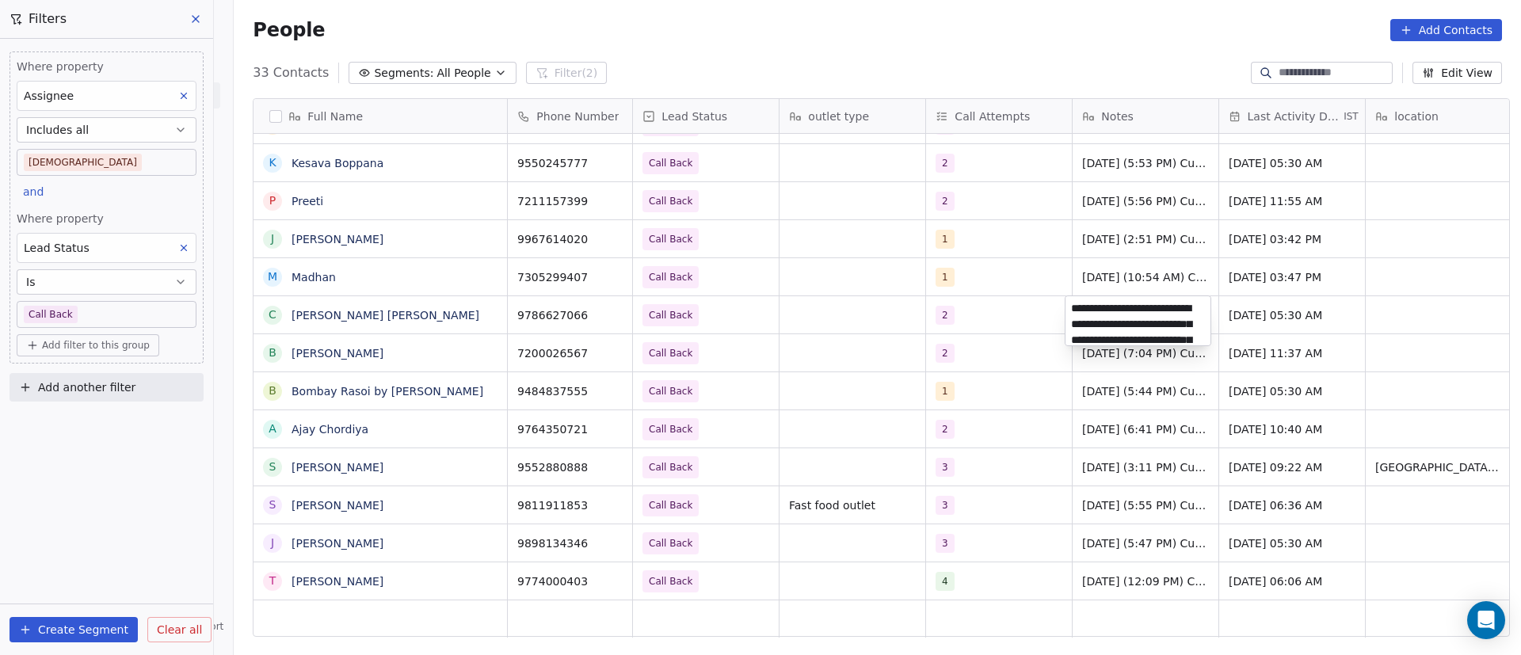
scroll to position [133, 0]
click at [428, 361] on html "On2Cook India Pvt. Ltd. Contacts People Marketing Workflows Campaigns Metrics &…" at bounding box center [760, 327] width 1521 height 655
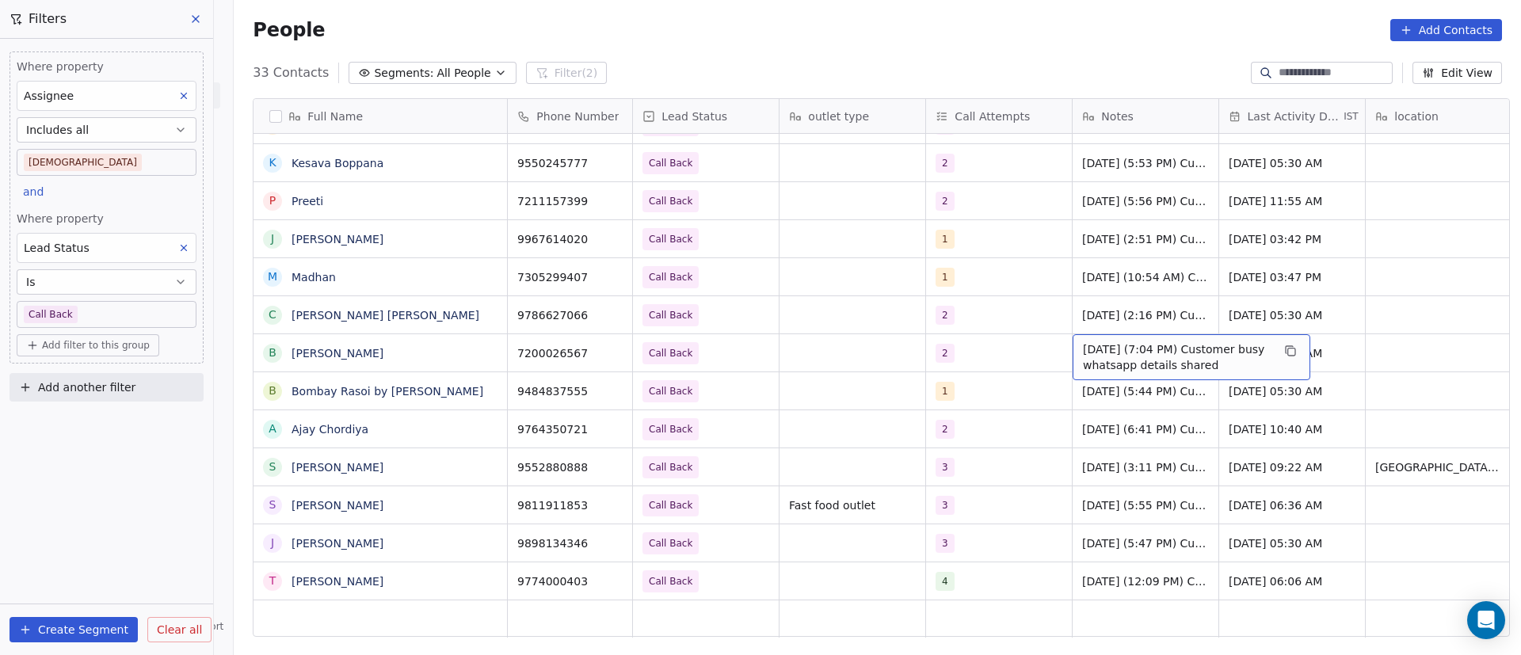
click at [1090, 360] on span "9/9/2025 (7:04 PM) Customer busy whatsapp details shared" at bounding box center [1177, 357] width 189 height 32
click at [1072, 352] on textarea "**********" at bounding box center [1183, 358] width 236 height 49
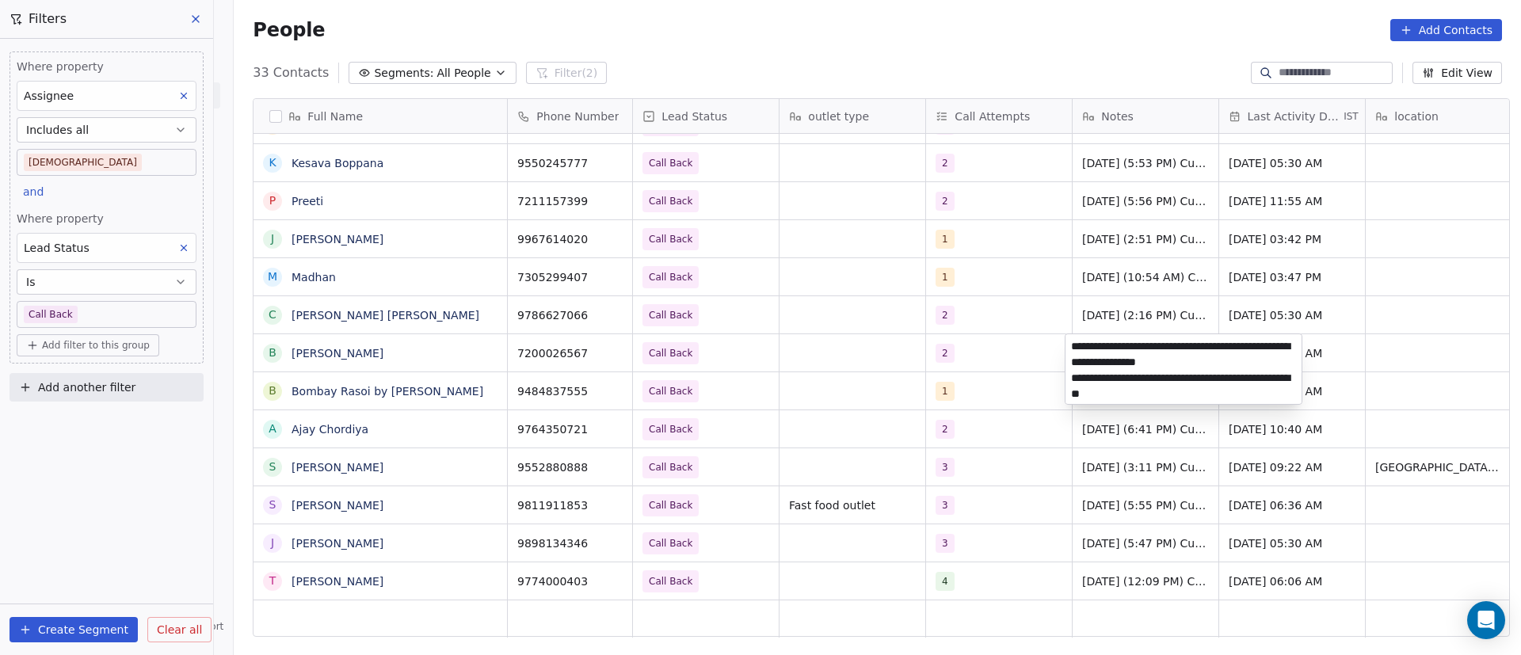
type textarea "**********"
click at [1034, 359] on html "On2Cook India Pvt. Ltd. Contacts People Marketing Workflows Campaigns Metrics &…" at bounding box center [760, 327] width 1521 height 655
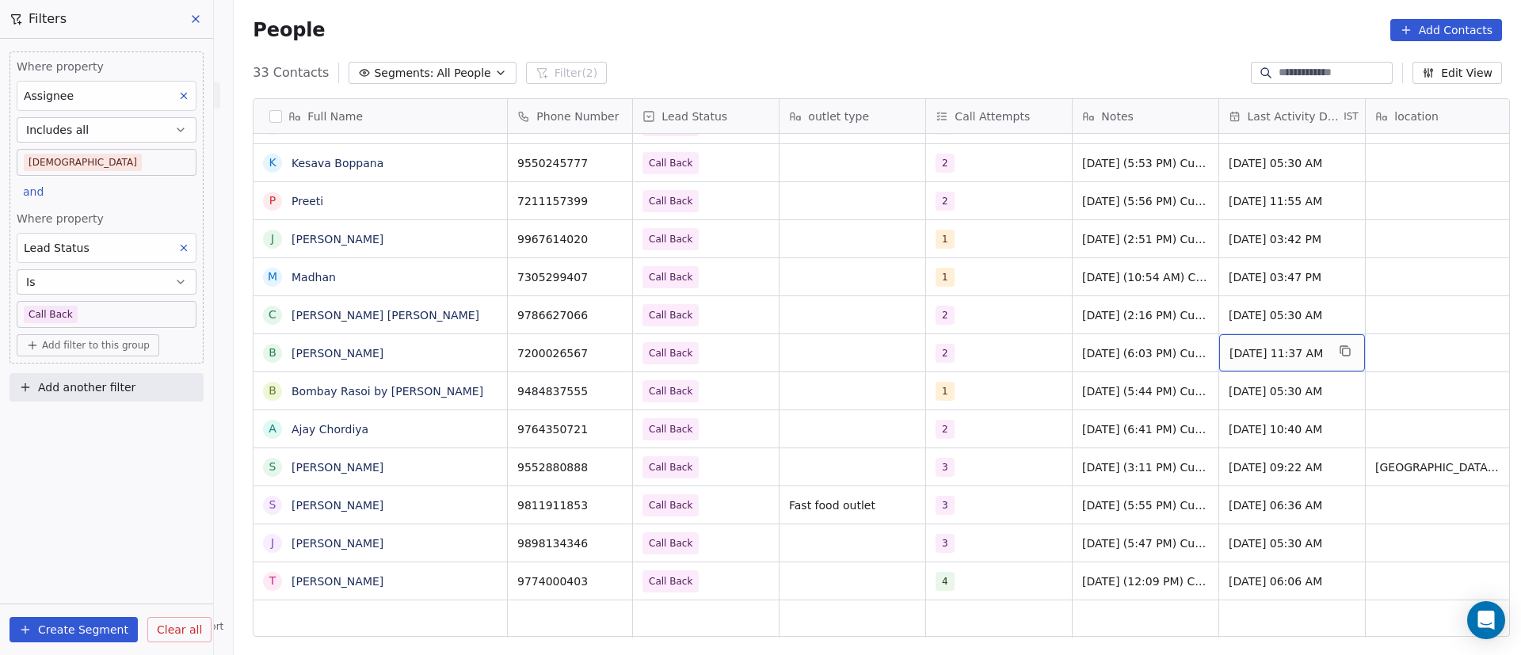
click at [1286, 348] on span "Sep 09, 2025 11:37 AM" at bounding box center [1277, 353] width 97 height 16
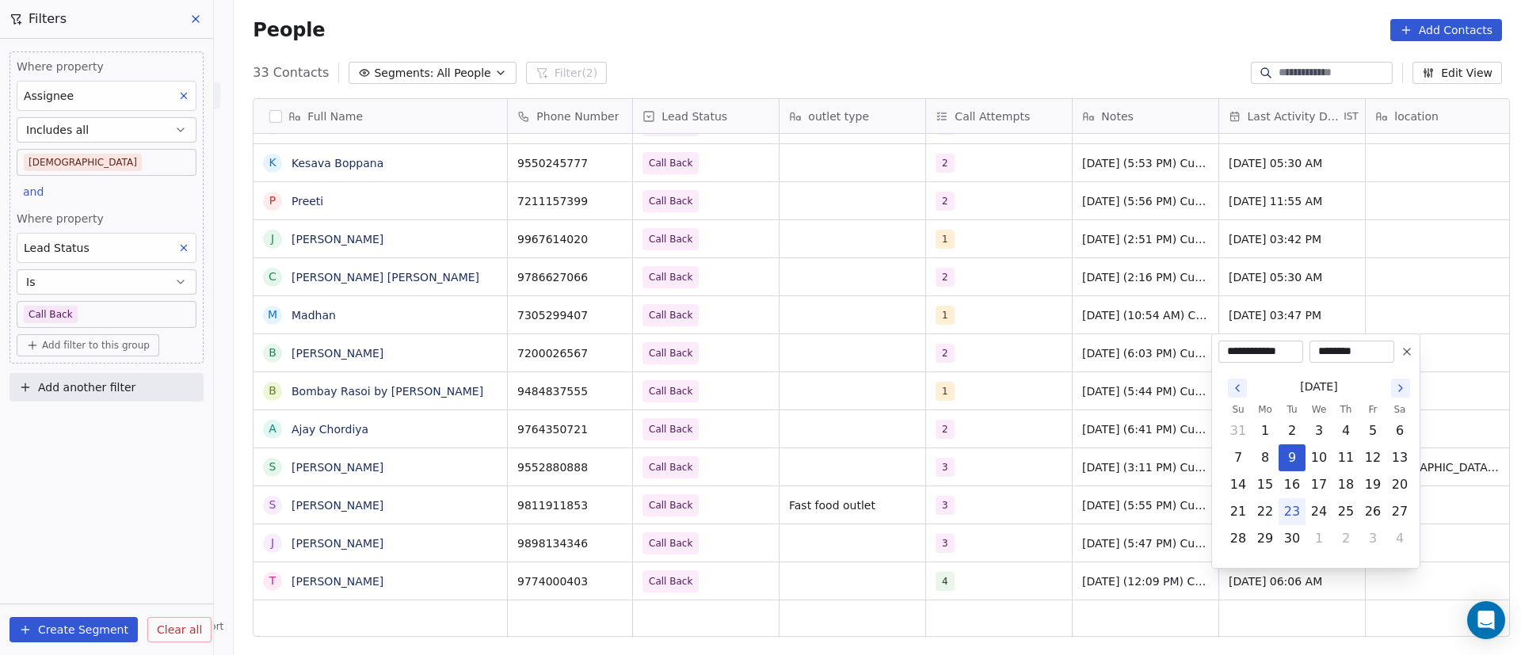
drag, startPoint x: 1291, startPoint y: 515, endPoint x: 1280, endPoint y: 497, distance: 21.3
click at [1289, 515] on button "23" at bounding box center [1291, 511] width 25 height 25
type input "**********"
click at [930, 360] on html "On2Cook India Pvt. Ltd. Contacts People Marketing Workflows Campaigns Metrics &…" at bounding box center [760, 327] width 1521 height 655
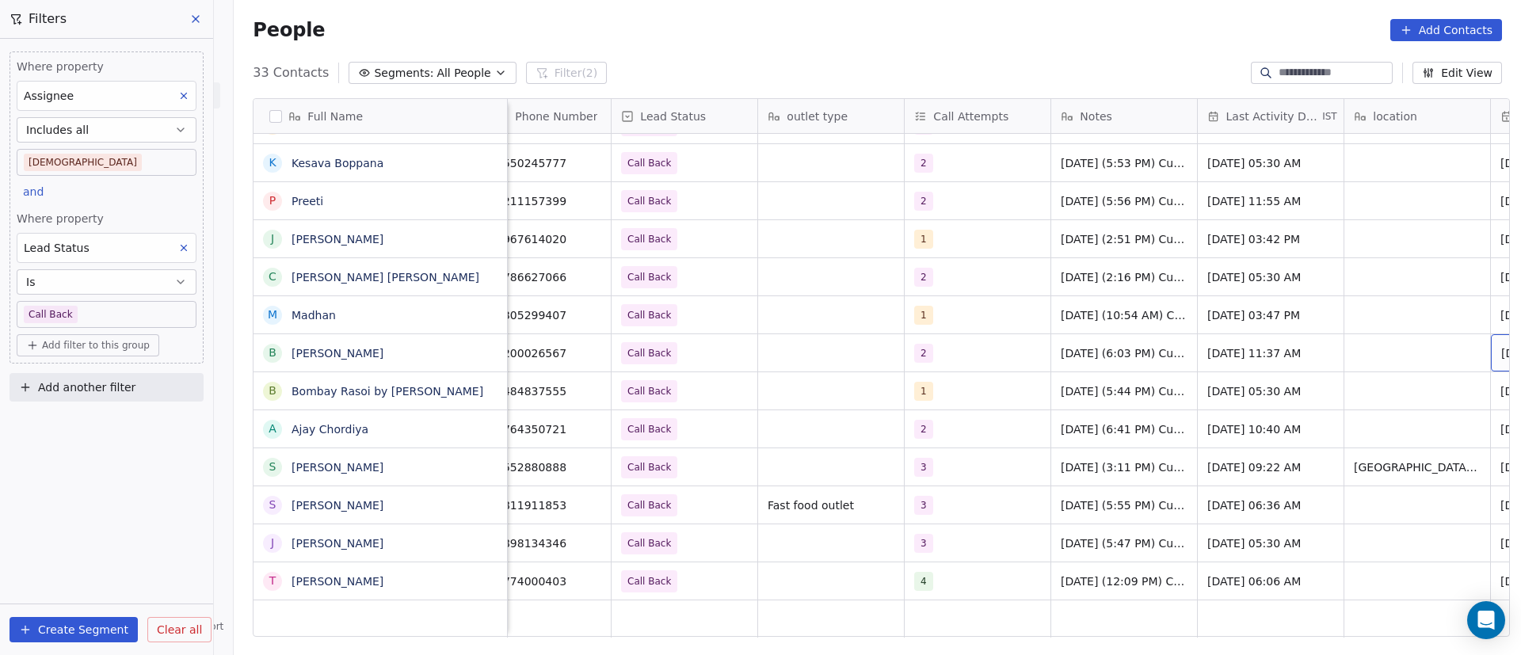
scroll to position [0, 168]
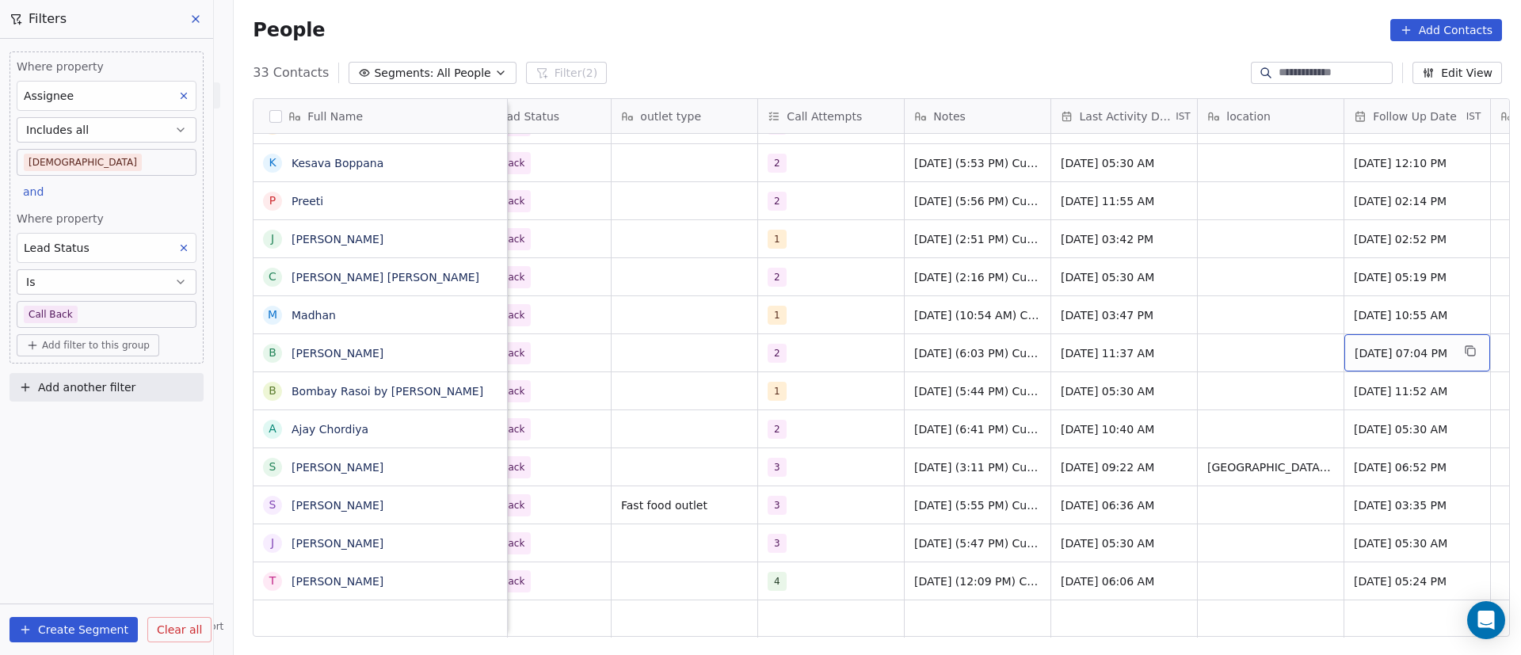
click at [1384, 361] on div "Sep 12, 2025 07:04 PM" at bounding box center [1417, 352] width 146 height 37
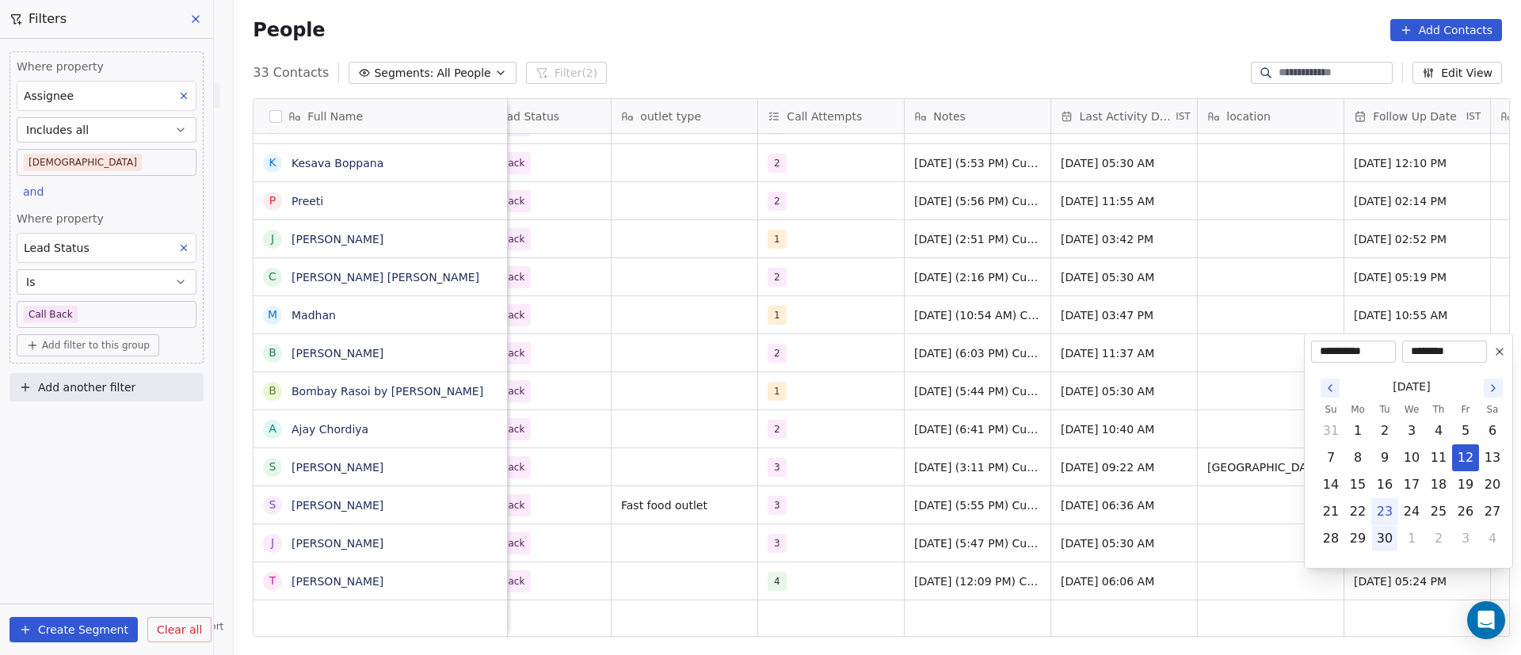
click at [1390, 536] on button "30" at bounding box center [1384, 538] width 25 height 25
type input "**********"
click at [977, 380] on html "On2Cook India Pvt. Ltd. Contacts People Marketing Workflows Campaigns Metrics &…" at bounding box center [760, 327] width 1521 height 655
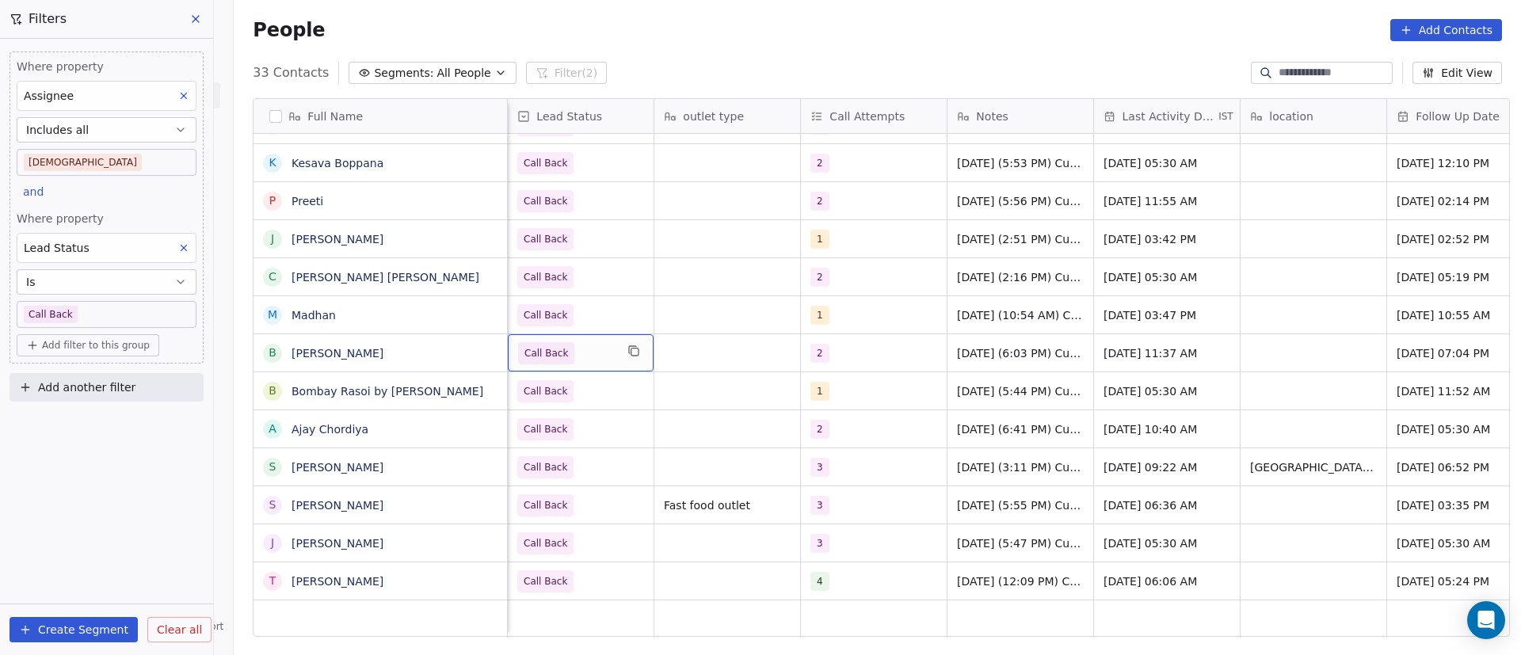
scroll to position [0, 0]
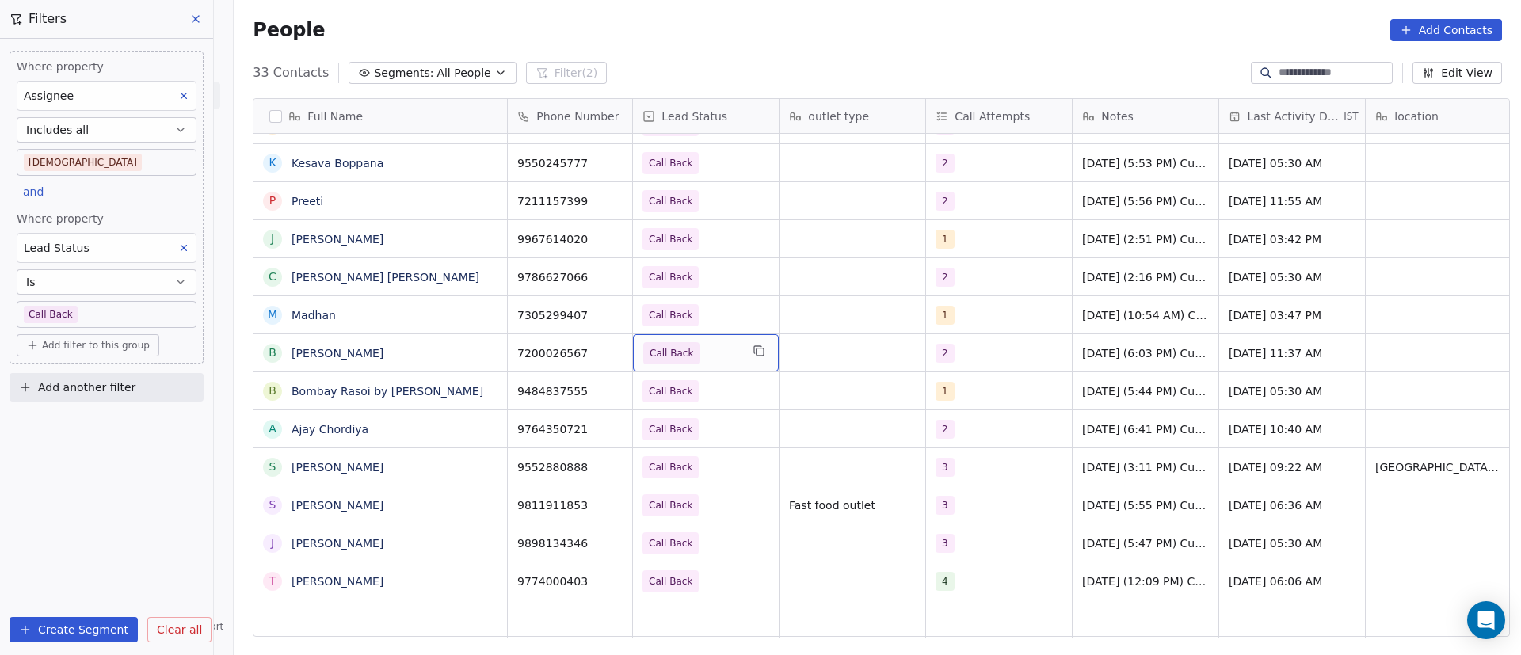
click at [708, 353] on span "Call Back" at bounding box center [691, 353] width 97 height 22
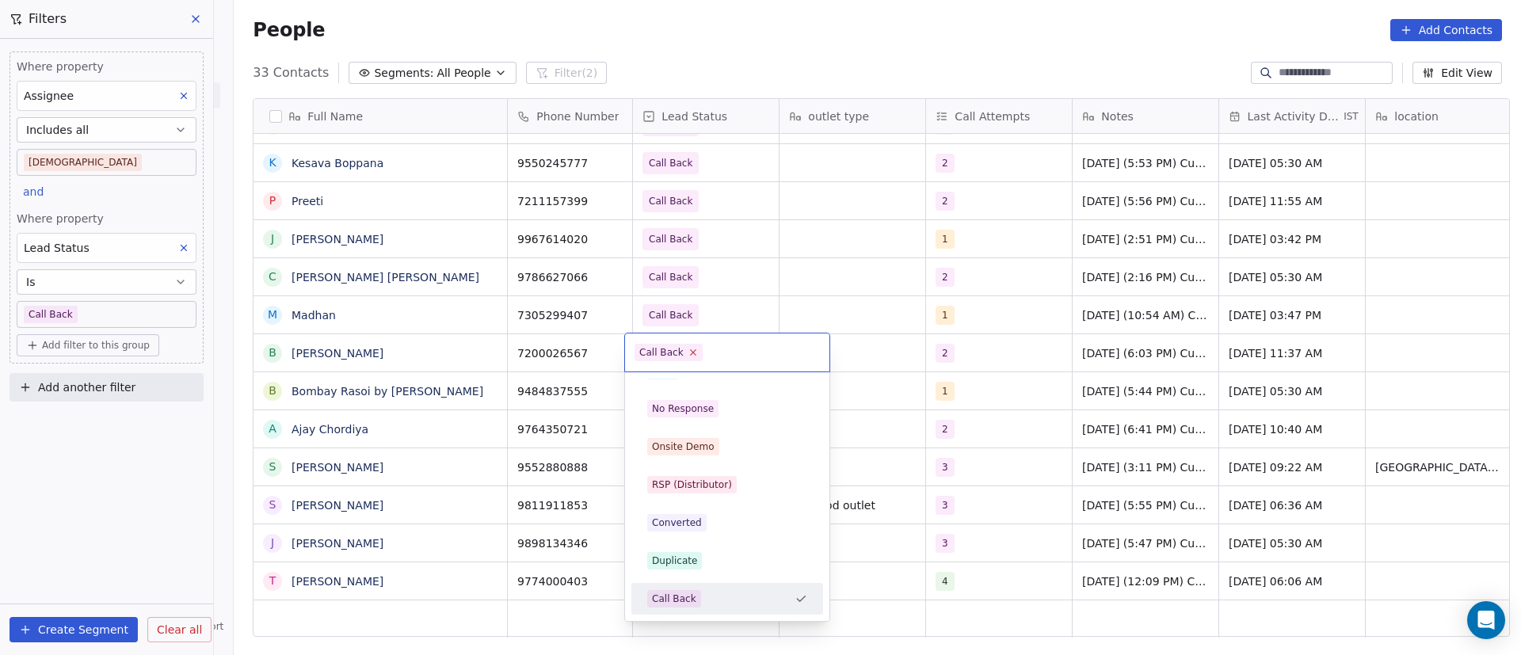
click at [692, 355] on icon at bounding box center [692, 352] width 10 height 10
click at [693, 404] on div "No Response" at bounding box center [683, 409] width 62 height 14
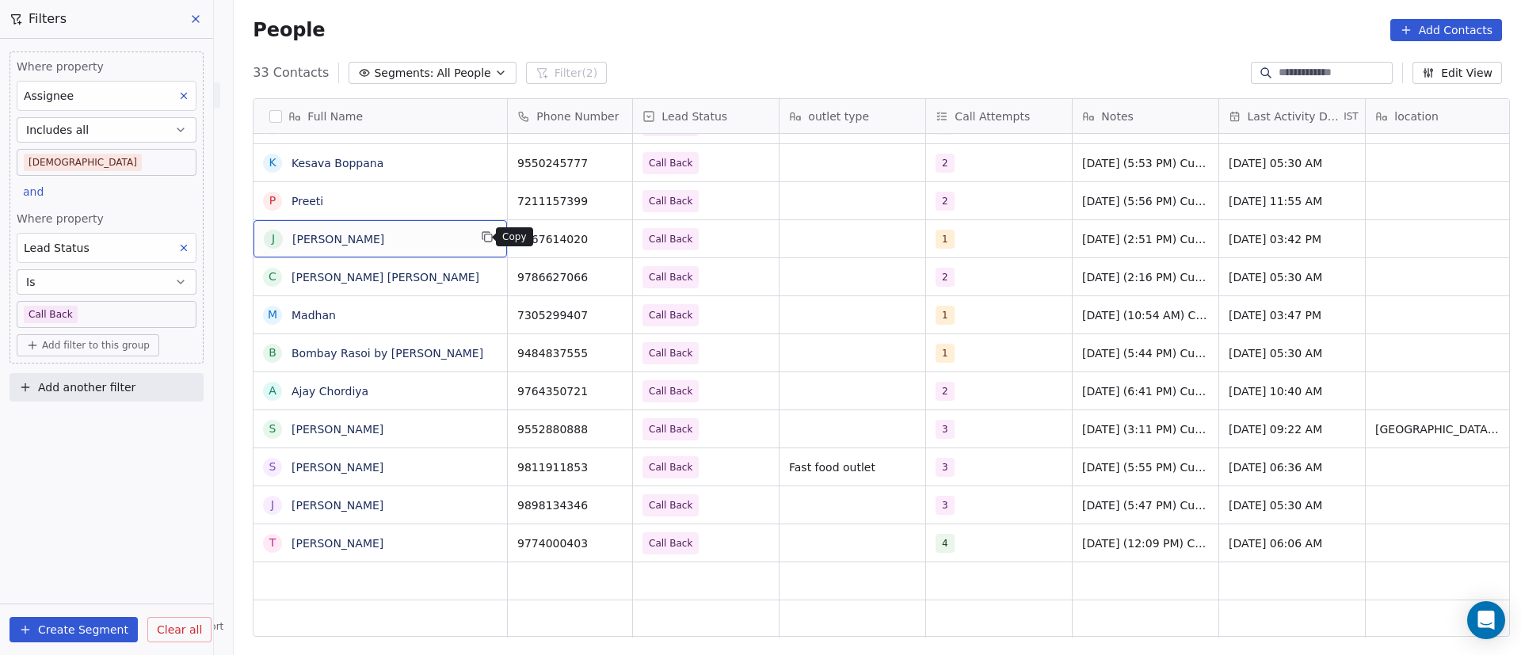
click at [485, 242] on icon "grid" at bounding box center [488, 237] width 7 height 7
click at [612, 234] on button "grid" at bounding box center [612, 236] width 19 height 19
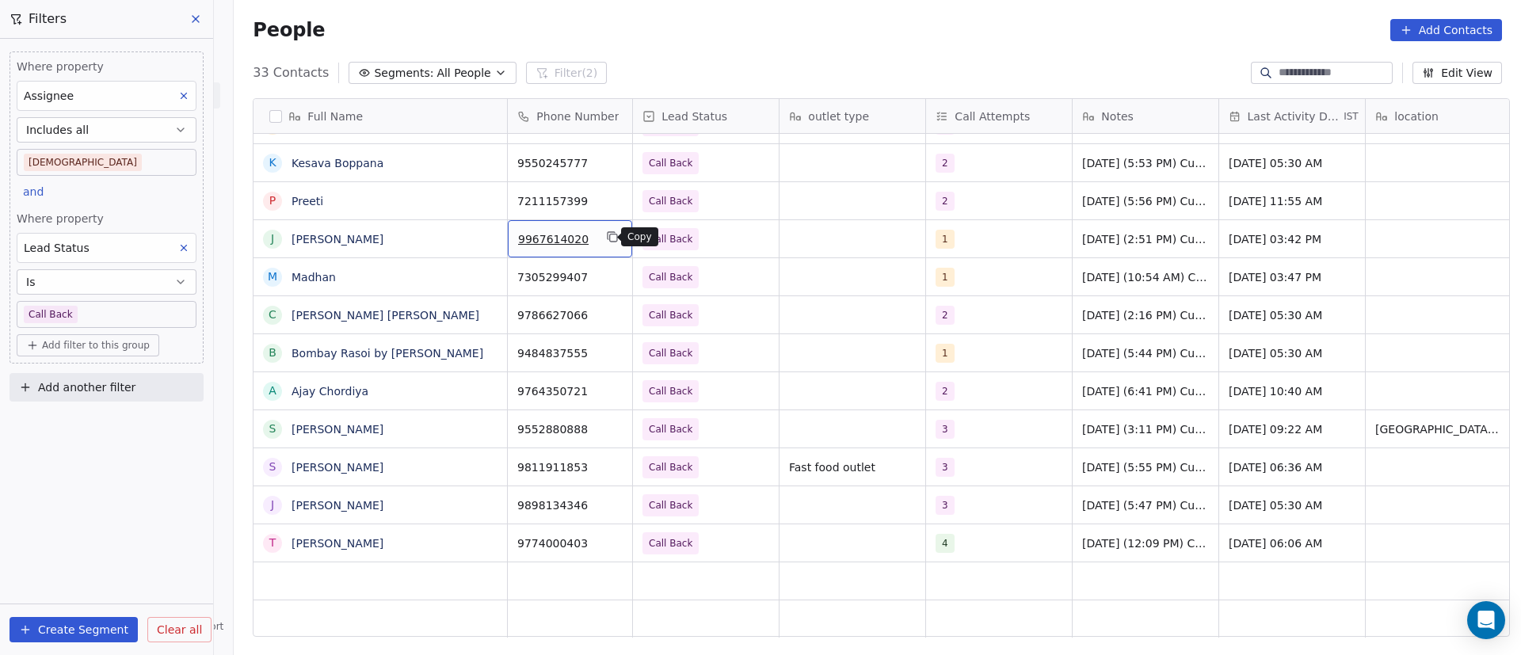
click at [611, 236] on button "grid" at bounding box center [612, 236] width 19 height 19
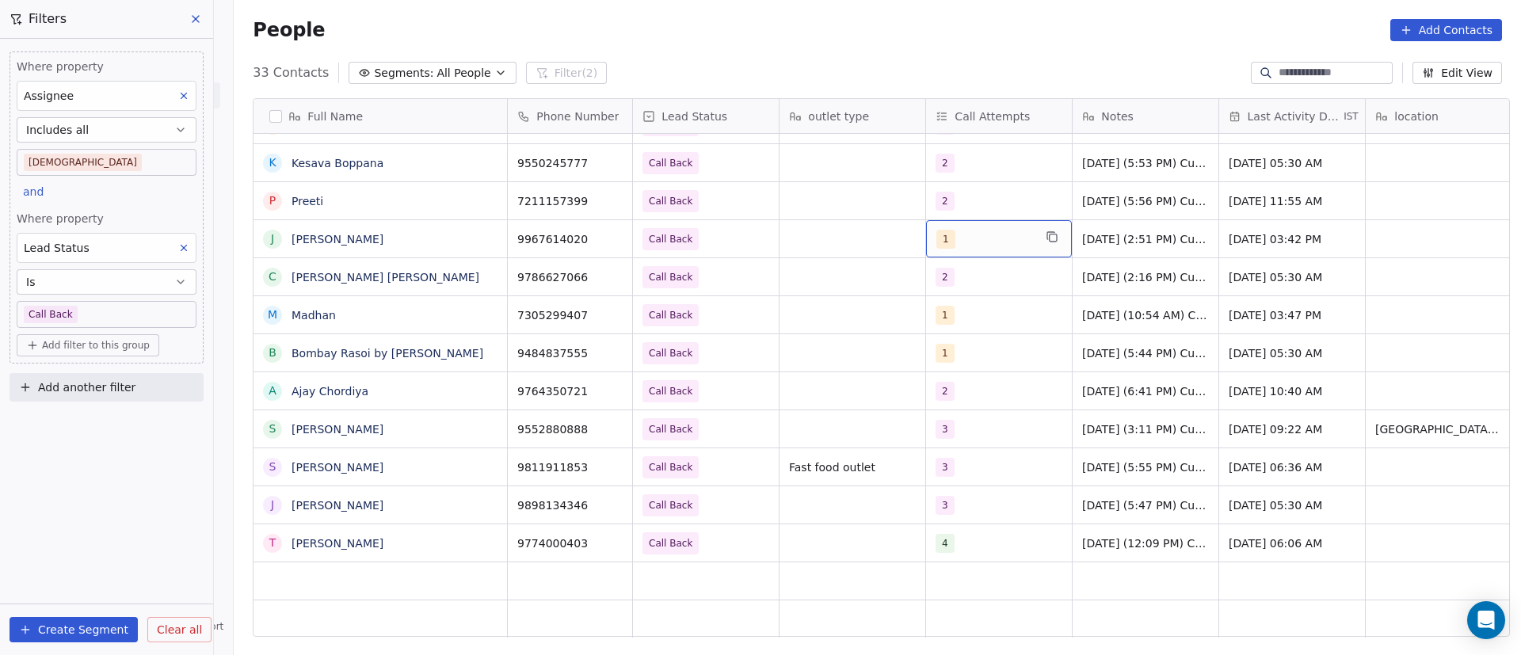
click at [981, 247] on div "1" at bounding box center [984, 239] width 97 height 19
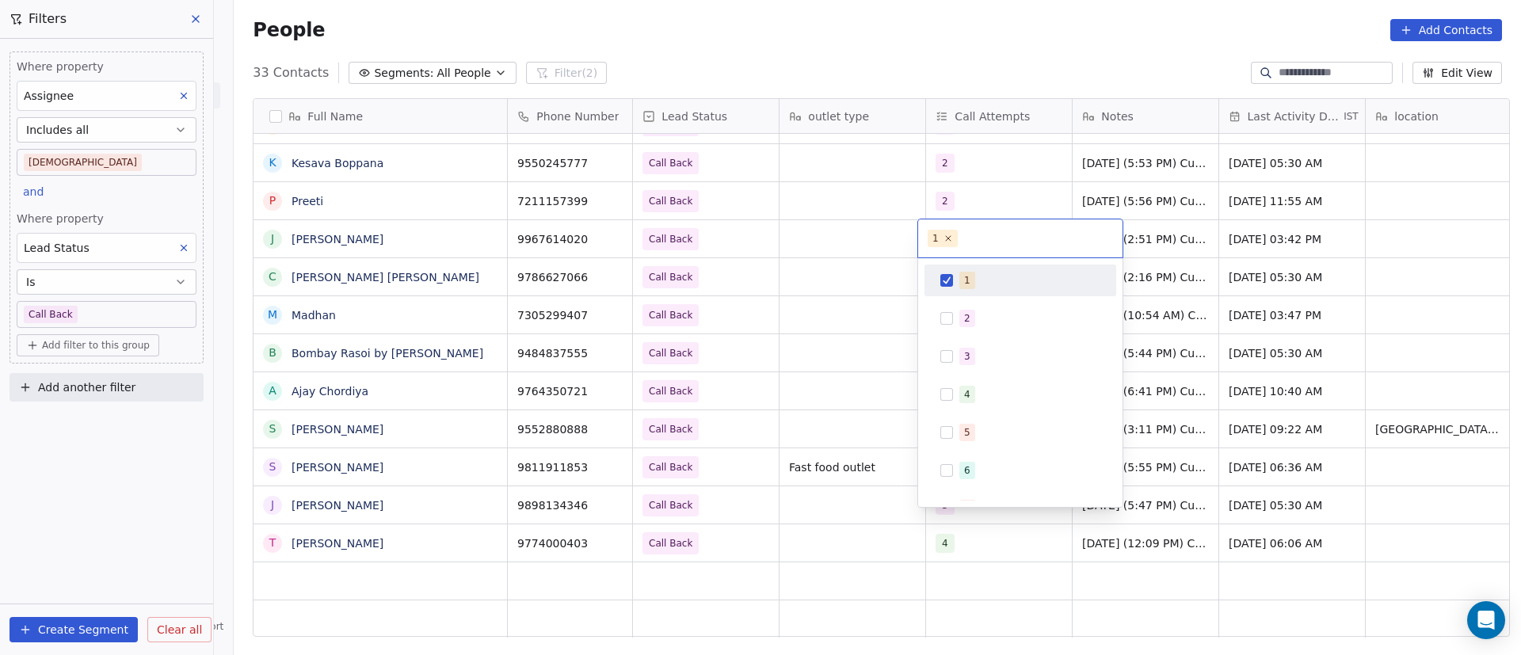
click at [961, 280] on span "1" at bounding box center [967, 280] width 16 height 17
click at [964, 322] on div "2" at bounding box center [967, 318] width 6 height 14
click at [840, 305] on html "On2Cook India Pvt. Ltd. Contacts People Marketing Workflows Campaigns Metrics &…" at bounding box center [760, 327] width 1521 height 655
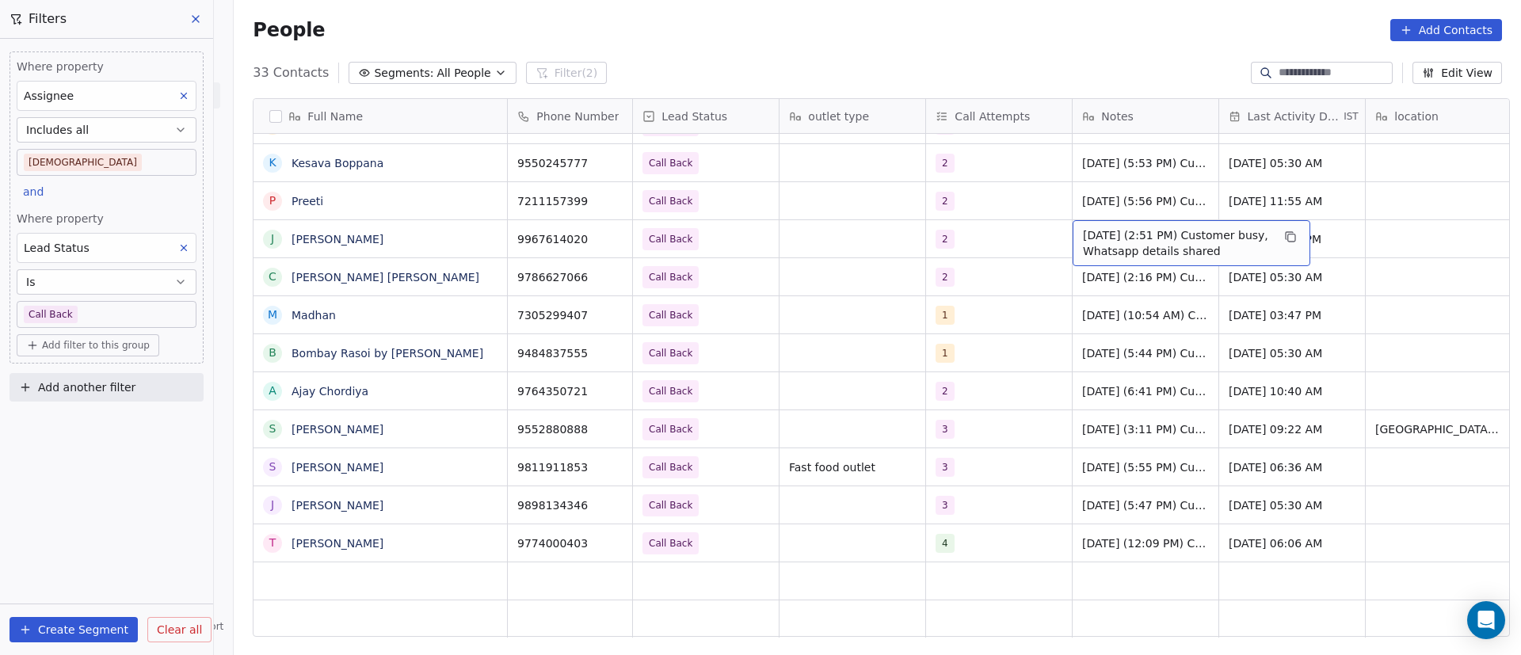
click at [1106, 234] on span "9/9/2025 (2:51 PM) Customer busy, Whatsapp details shared" at bounding box center [1177, 243] width 189 height 32
click at [1068, 236] on textarea "**********" at bounding box center [1183, 244] width 236 height 49
paste textarea "**********"
type textarea "**********"
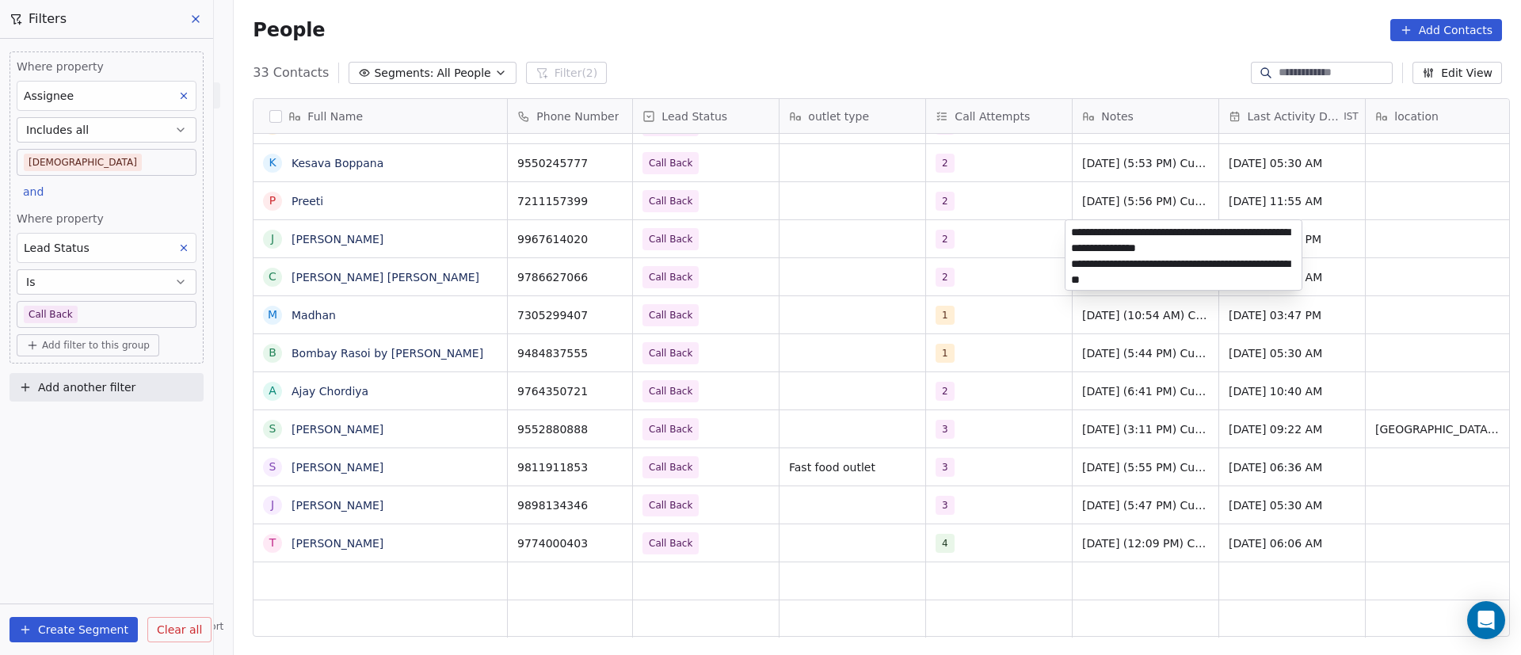
click at [1019, 249] on html "On2Cook India Pvt. Ltd. Contacts People Marketing Workflows Campaigns Metrics &…" at bounding box center [760, 327] width 1521 height 655
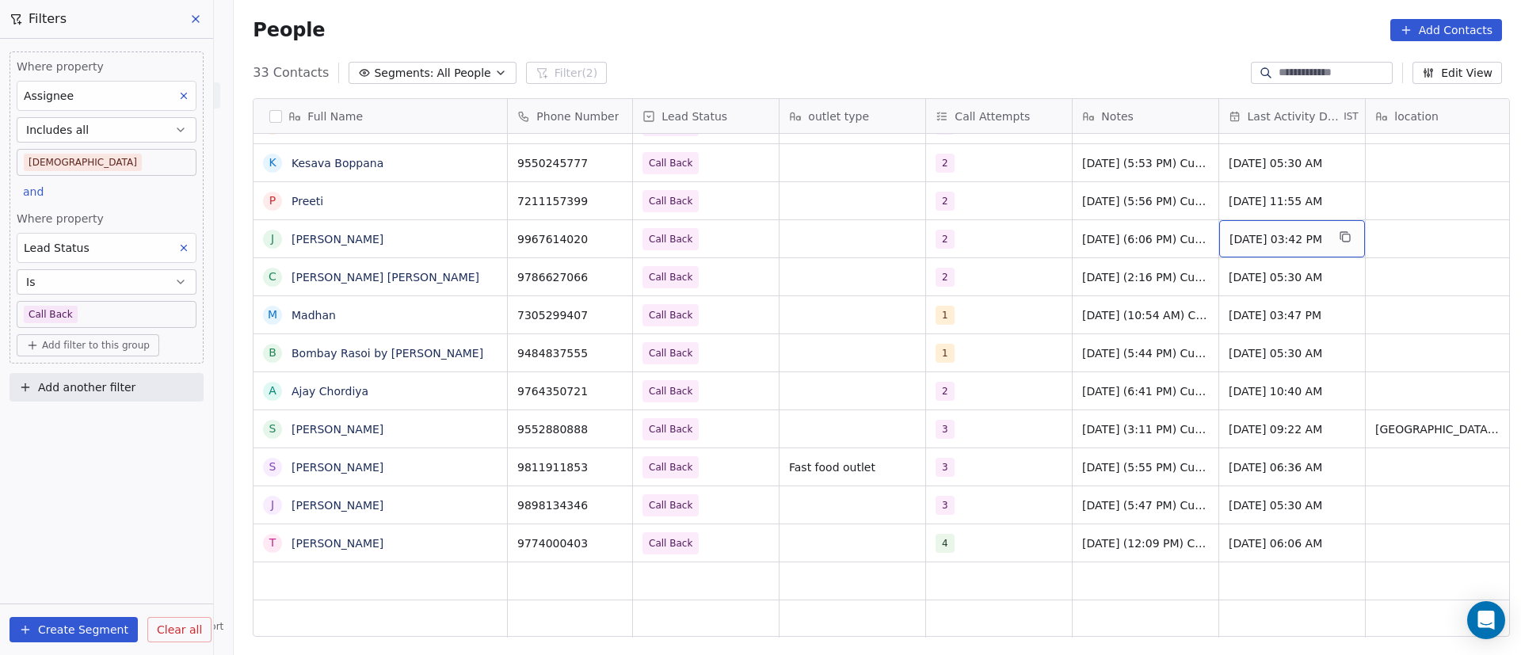
click at [1270, 231] on span "Sep 09, 2025 03:42 PM" at bounding box center [1277, 239] width 97 height 16
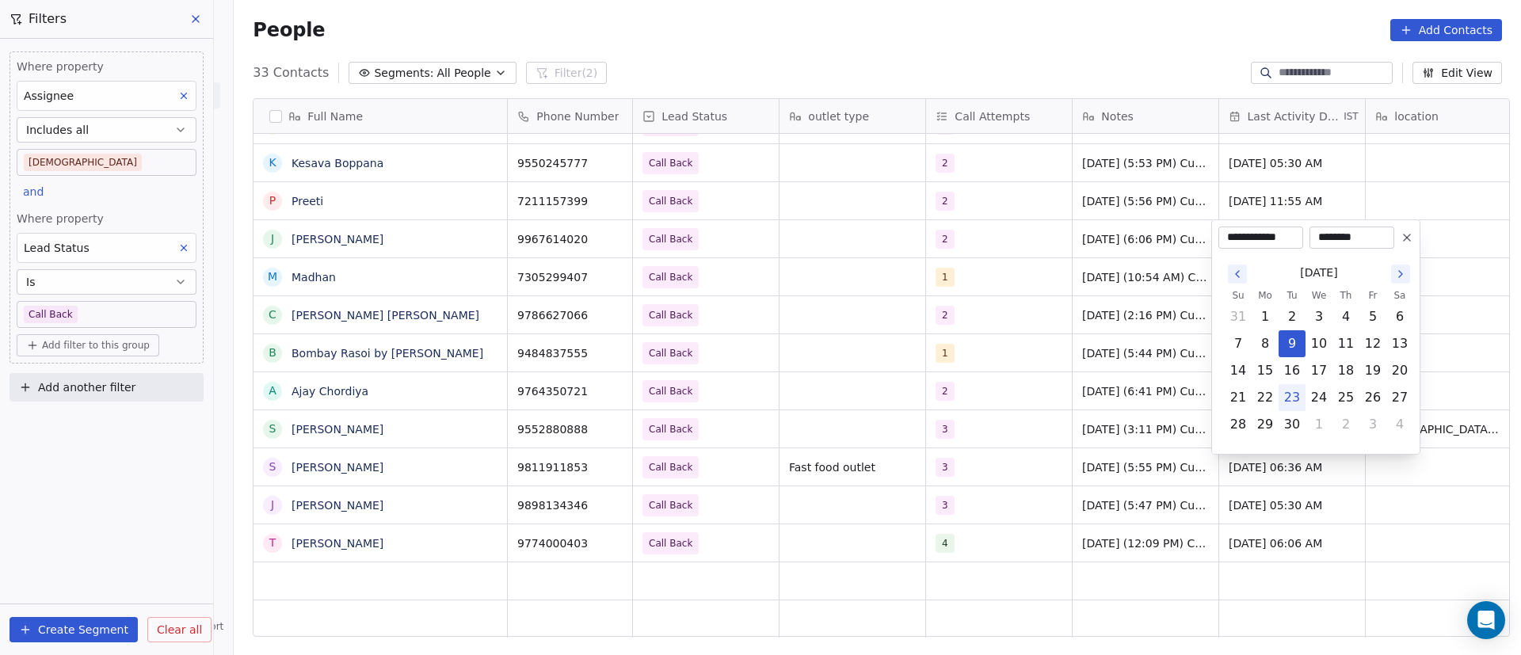
click at [1288, 400] on button "23" at bounding box center [1291, 397] width 25 height 25
type input "**********"
click at [1142, 354] on html "On2Cook India Pvt. Ltd. Contacts People Marketing Workflows Campaigns Metrics &…" at bounding box center [760, 327] width 1521 height 655
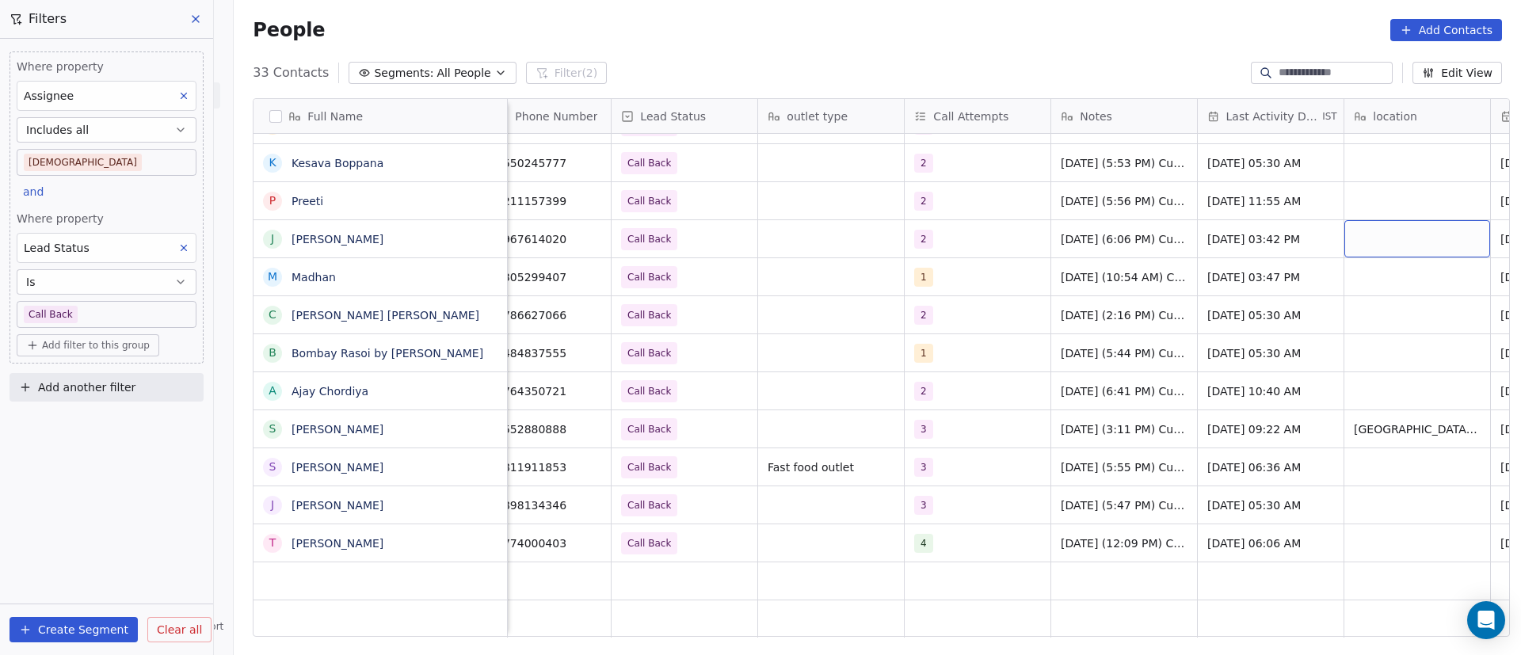
scroll to position [0, 168]
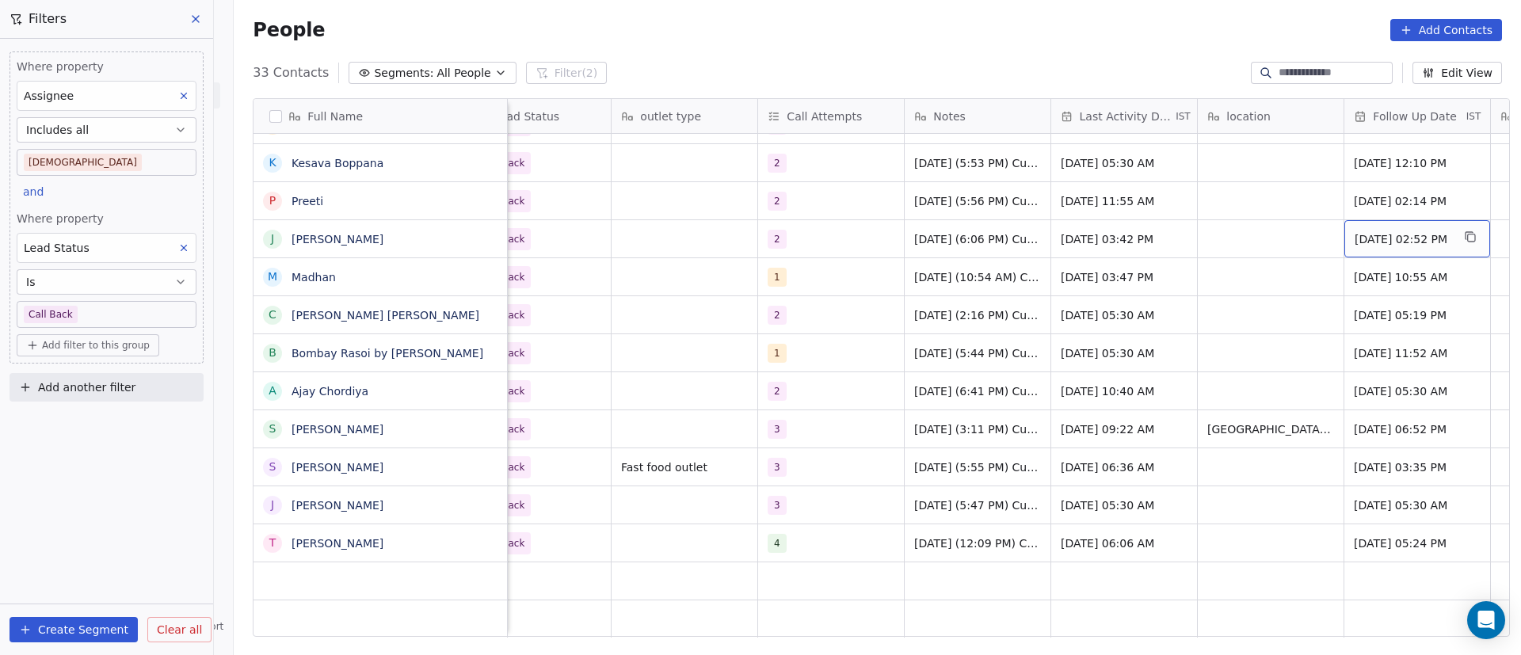
click at [1413, 239] on span "Sep 15, 2025 02:52 PM" at bounding box center [1402, 239] width 97 height 16
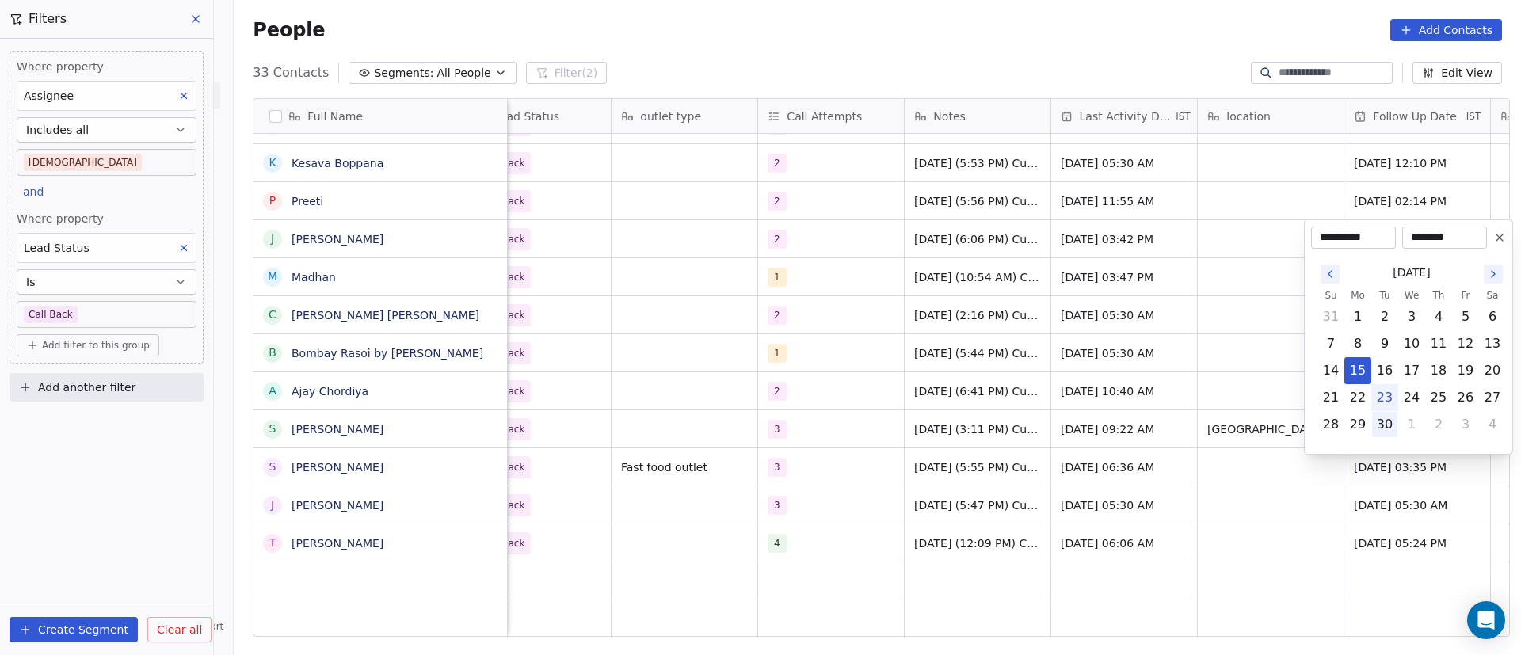
click at [1389, 420] on button "30" at bounding box center [1384, 424] width 25 height 25
type input "**********"
click at [1236, 352] on html "On2Cook India Pvt. Ltd. Contacts People Marketing Workflows Campaigns Metrics &…" at bounding box center [760, 327] width 1521 height 655
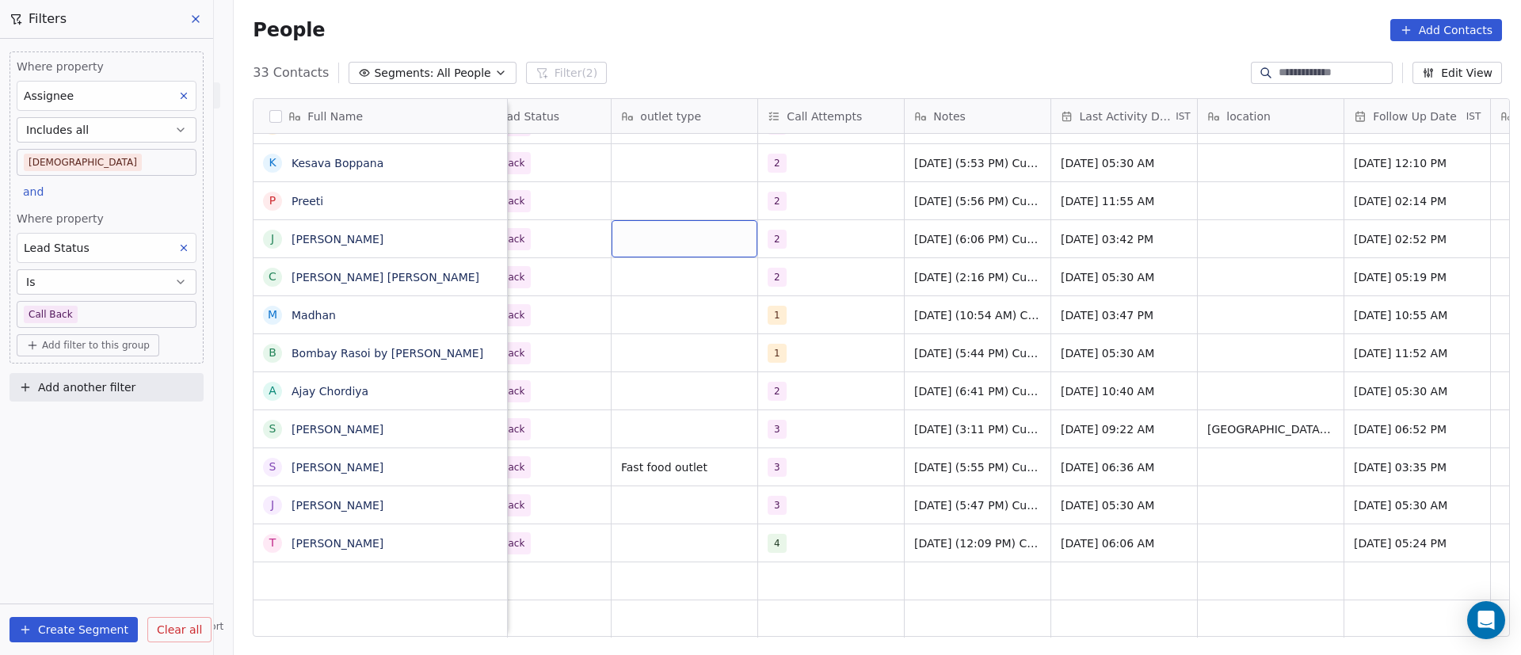
scroll to position [0, 0]
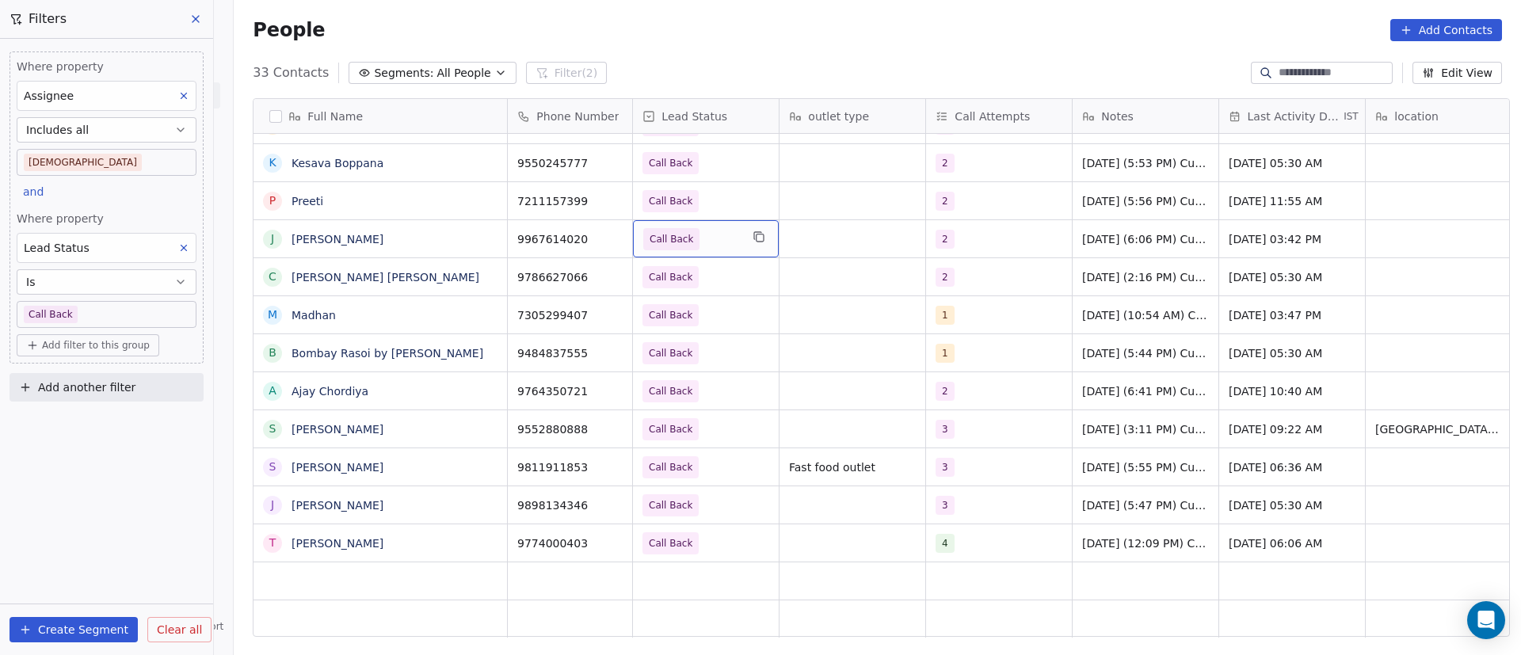
click at [715, 232] on span "Call Back" at bounding box center [691, 239] width 97 height 22
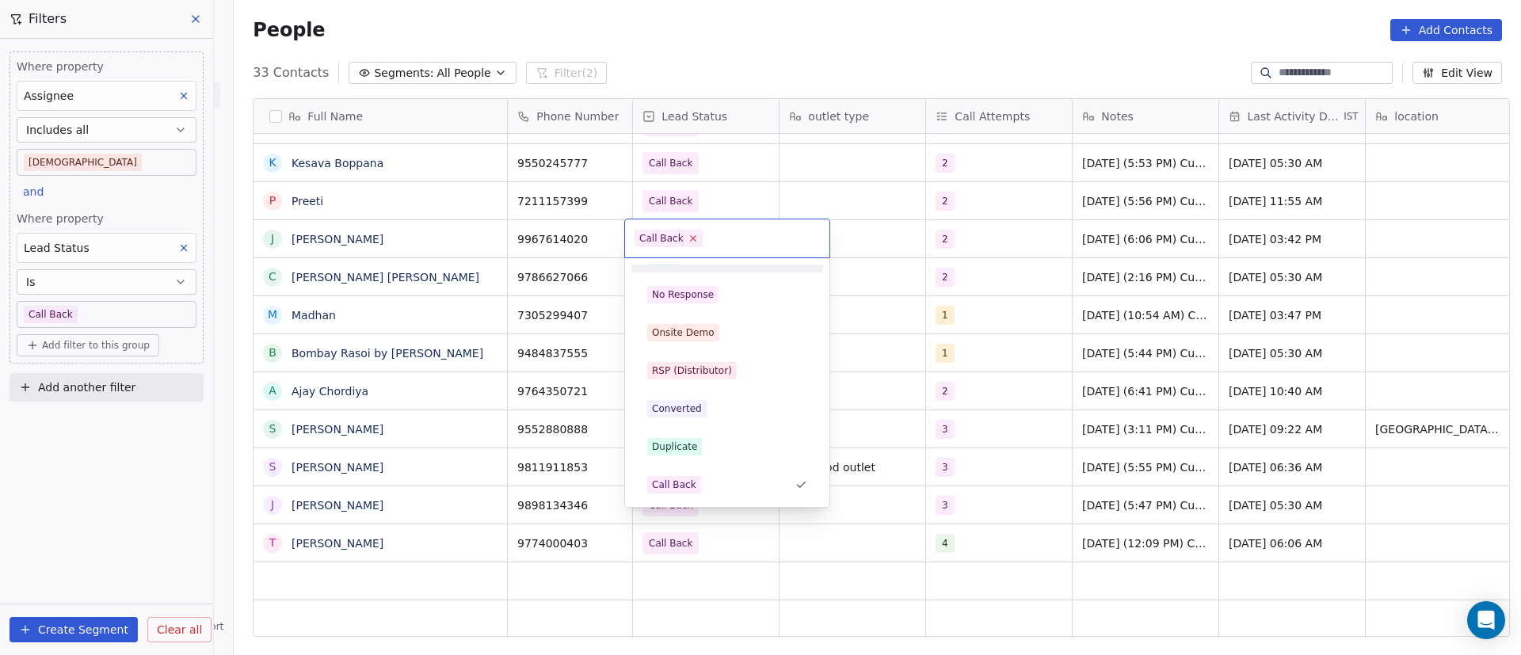
click at [691, 239] on icon at bounding box center [692, 238] width 10 height 10
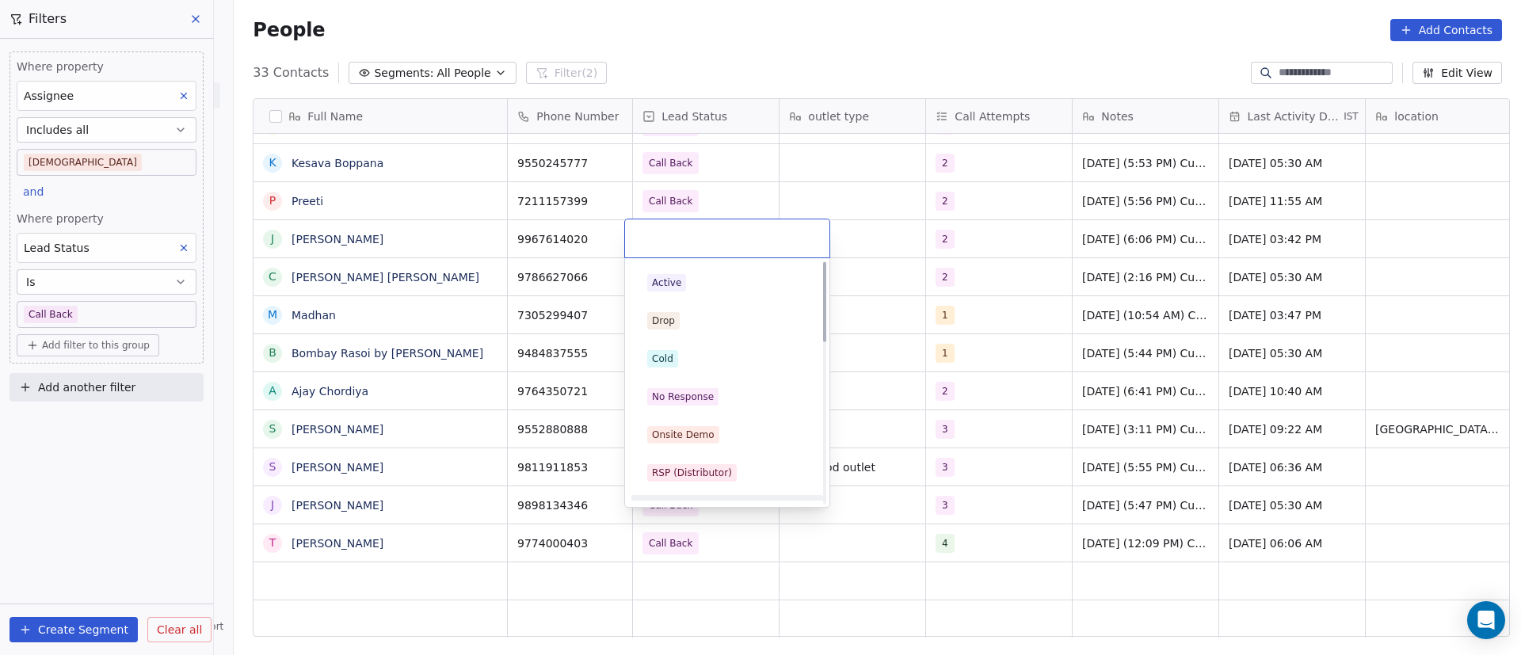
scroll to position [0, 0]
click at [732, 425] on div "No Response" at bounding box center [727, 432] width 160 height 17
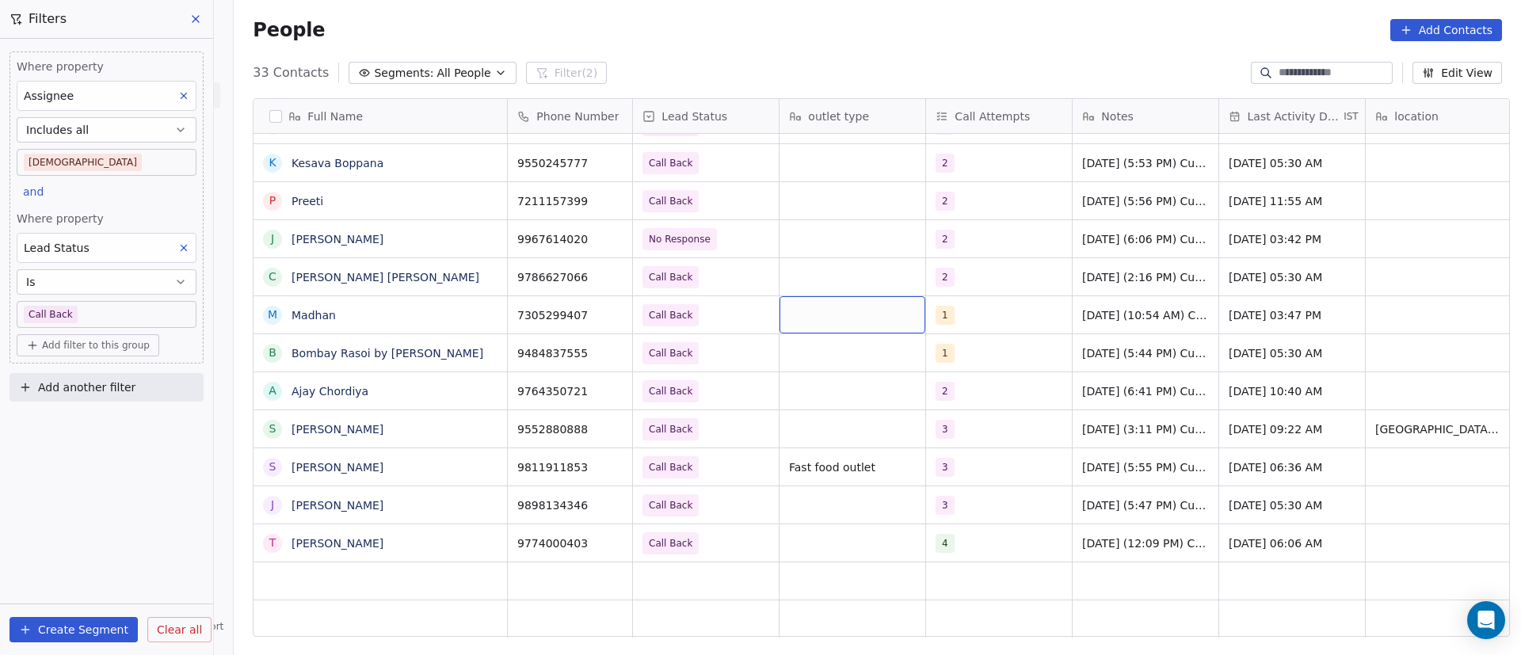
scroll to position [675, 0]
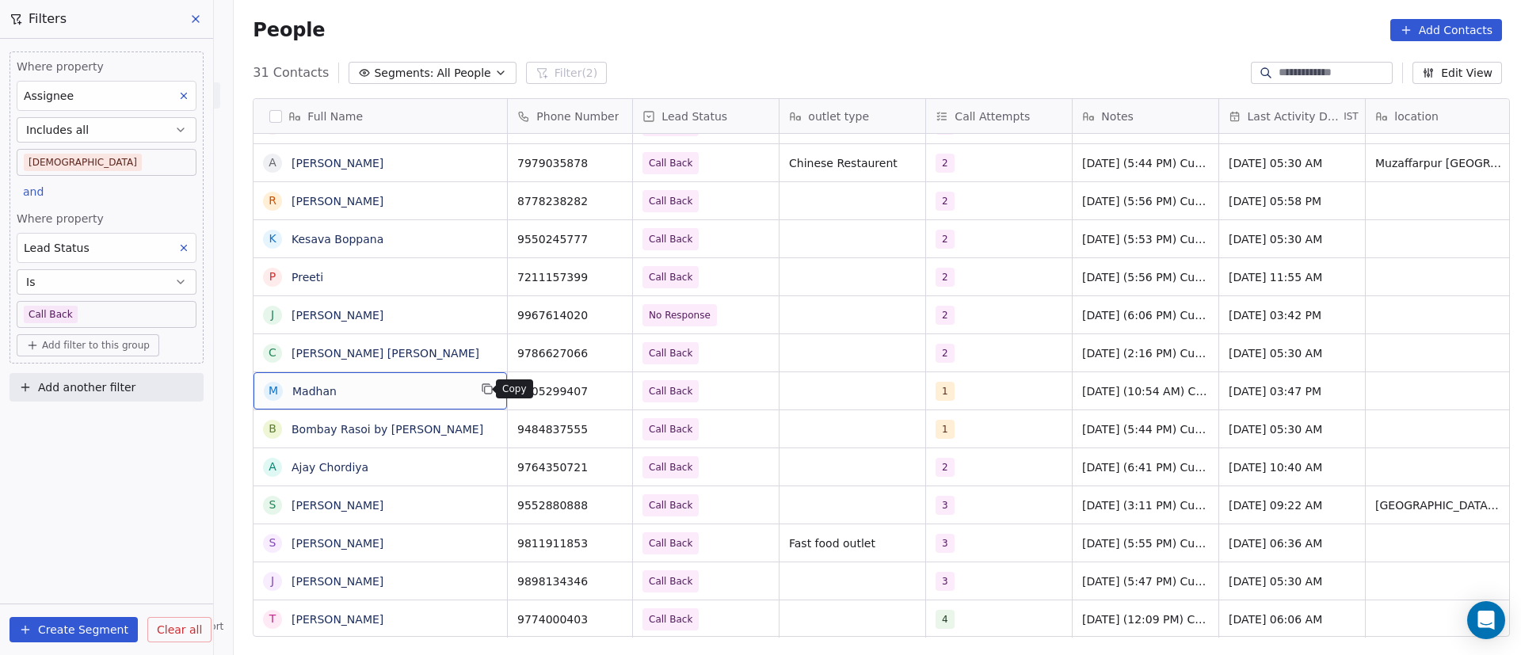
click at [481, 390] on icon "grid" at bounding box center [487, 389] width 13 height 13
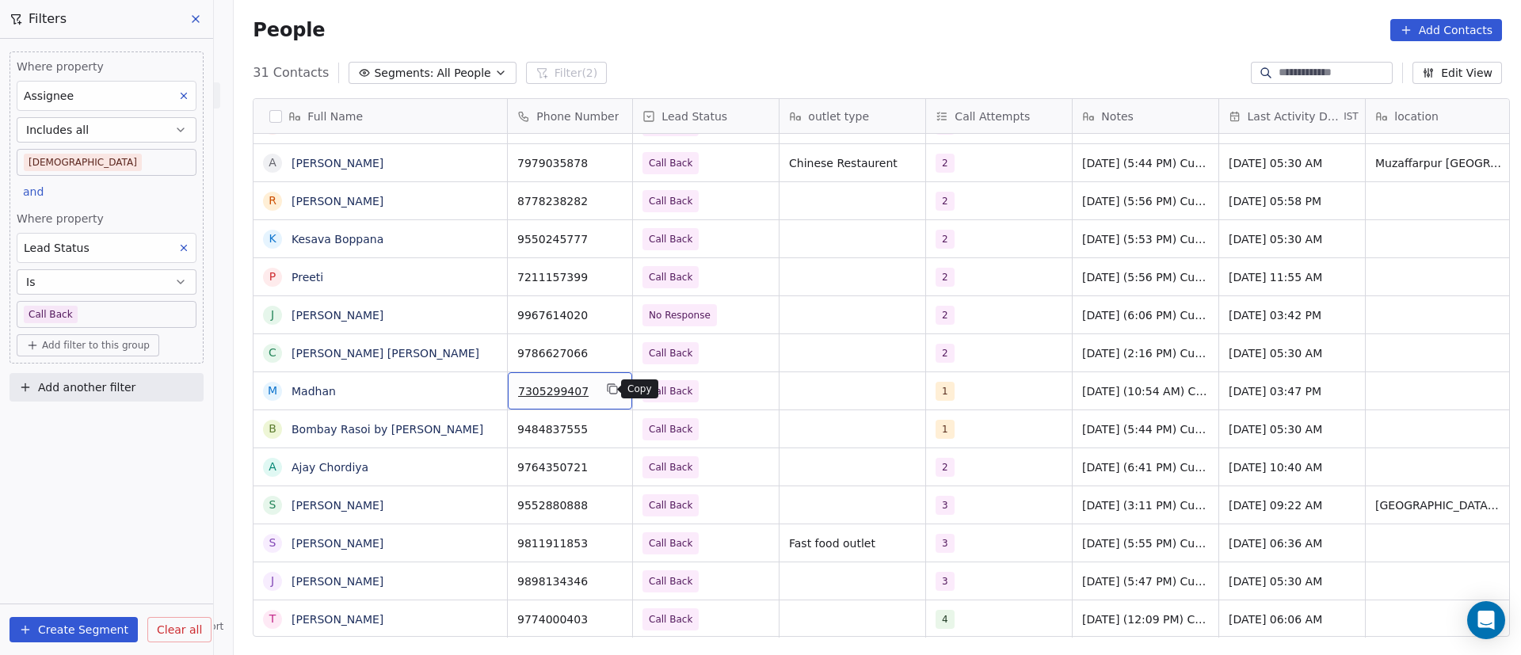
click at [610, 391] on icon "grid" at bounding box center [612, 389] width 13 height 13
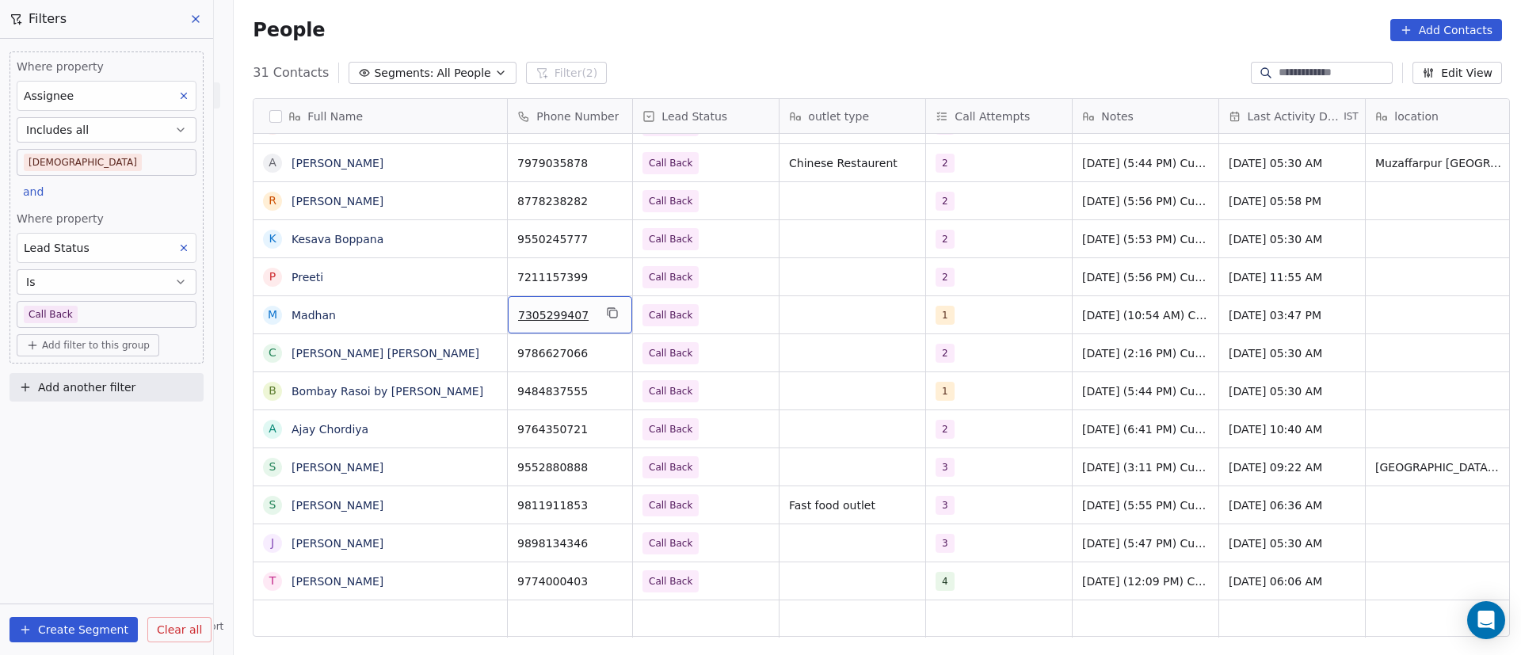
click at [608, 310] on icon "grid" at bounding box center [611, 311] width 7 height 7
click at [983, 319] on div "1" at bounding box center [984, 315] width 97 height 19
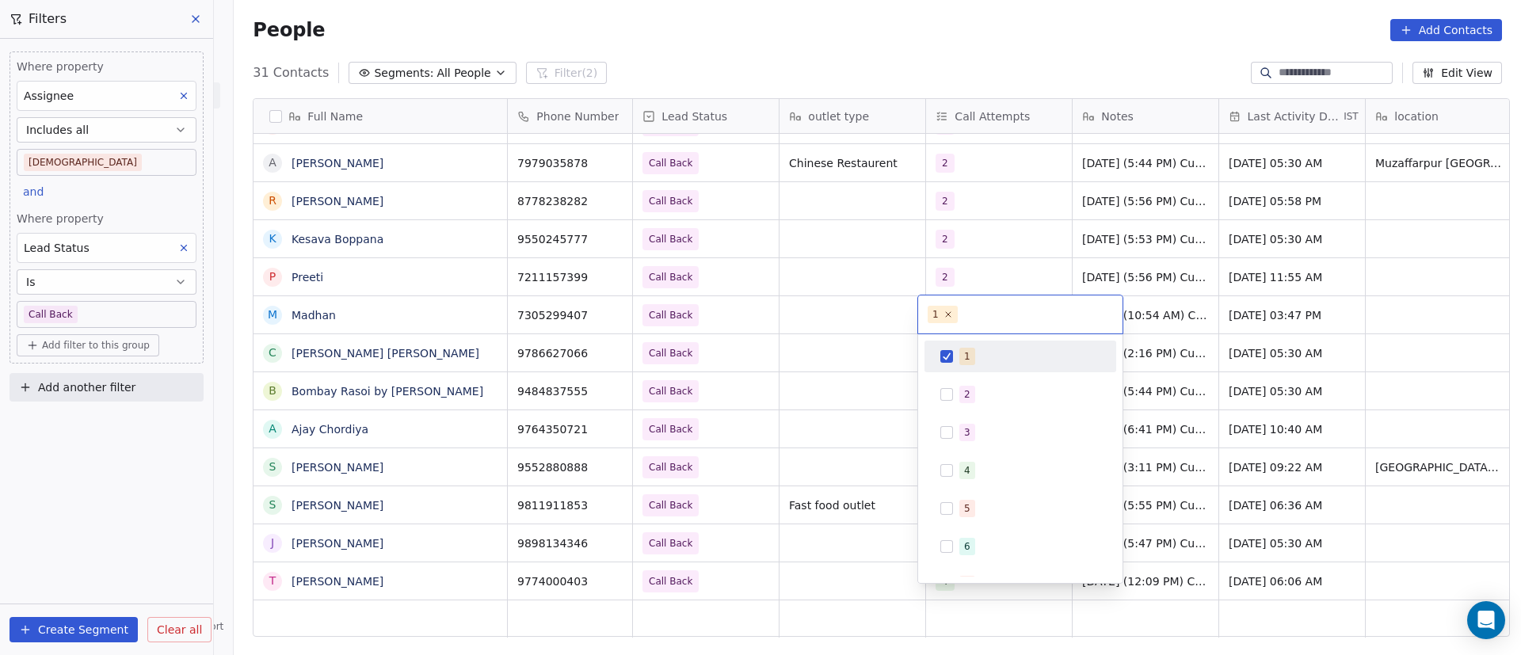
click at [955, 355] on div "1" at bounding box center [1020, 356] width 179 height 25
click at [950, 393] on button "Suggestions" at bounding box center [946, 394] width 13 height 13
click at [874, 312] on html "On2Cook India Pvt. Ltd. Contacts People Marketing Workflows Campaigns Metrics &…" at bounding box center [760, 327] width 1521 height 655
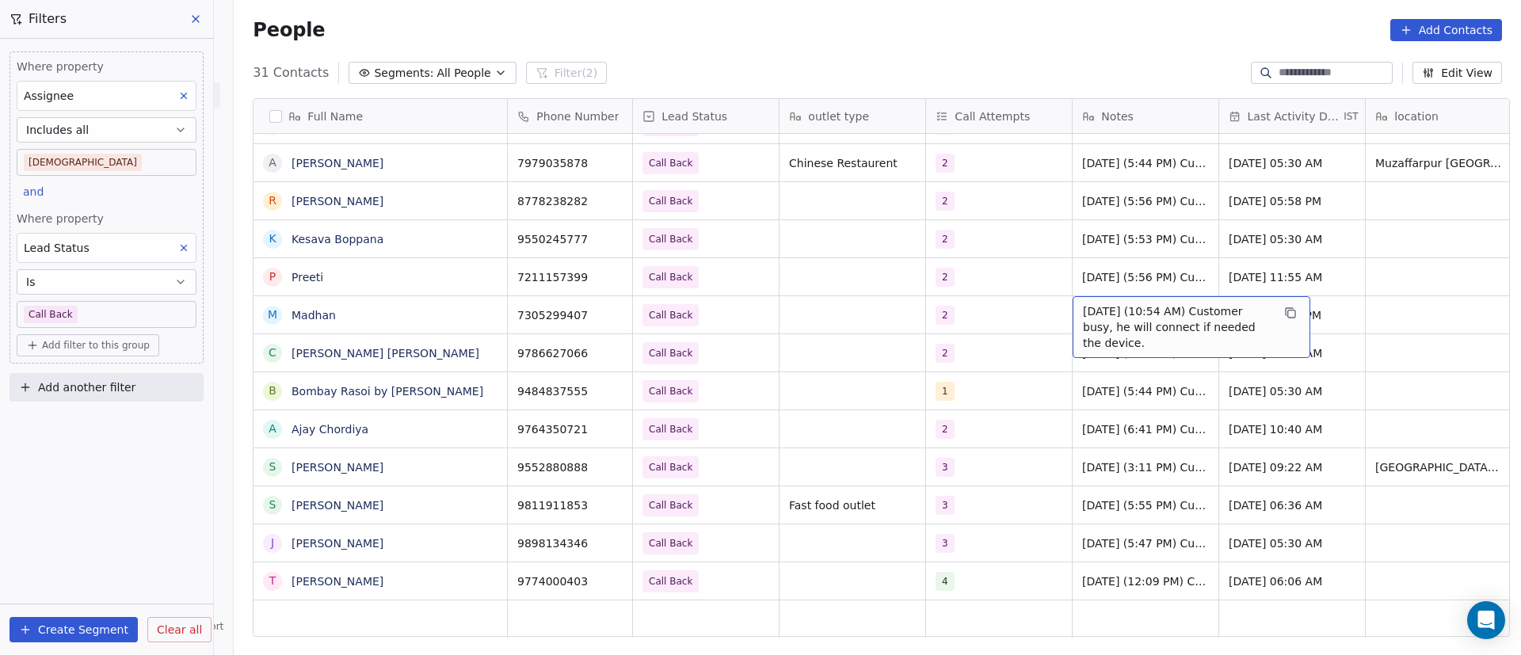
click at [1109, 315] on span "10/9/2025 (10:54 AM) Customer busy, he will connect if needed the device." at bounding box center [1177, 327] width 189 height 48
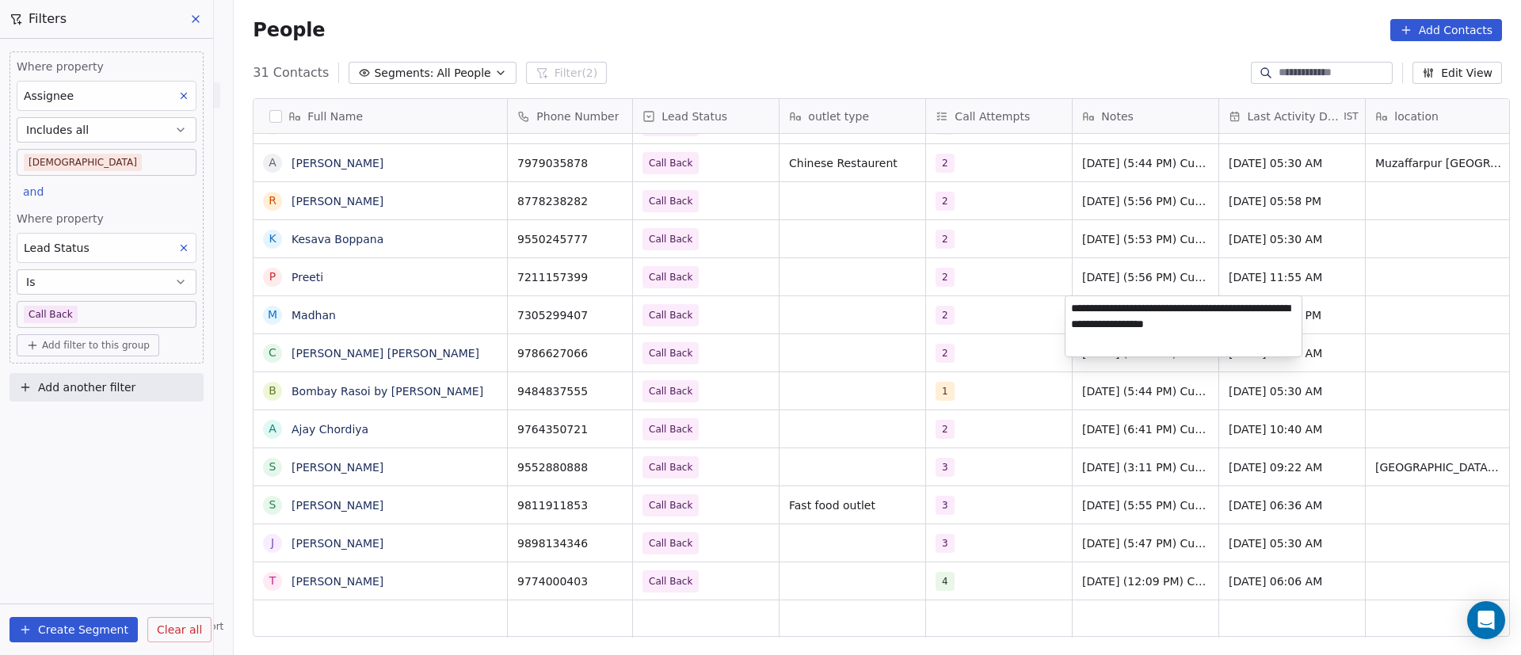
click at [1076, 312] on textarea "**********" at bounding box center [1183, 326] width 236 height 60
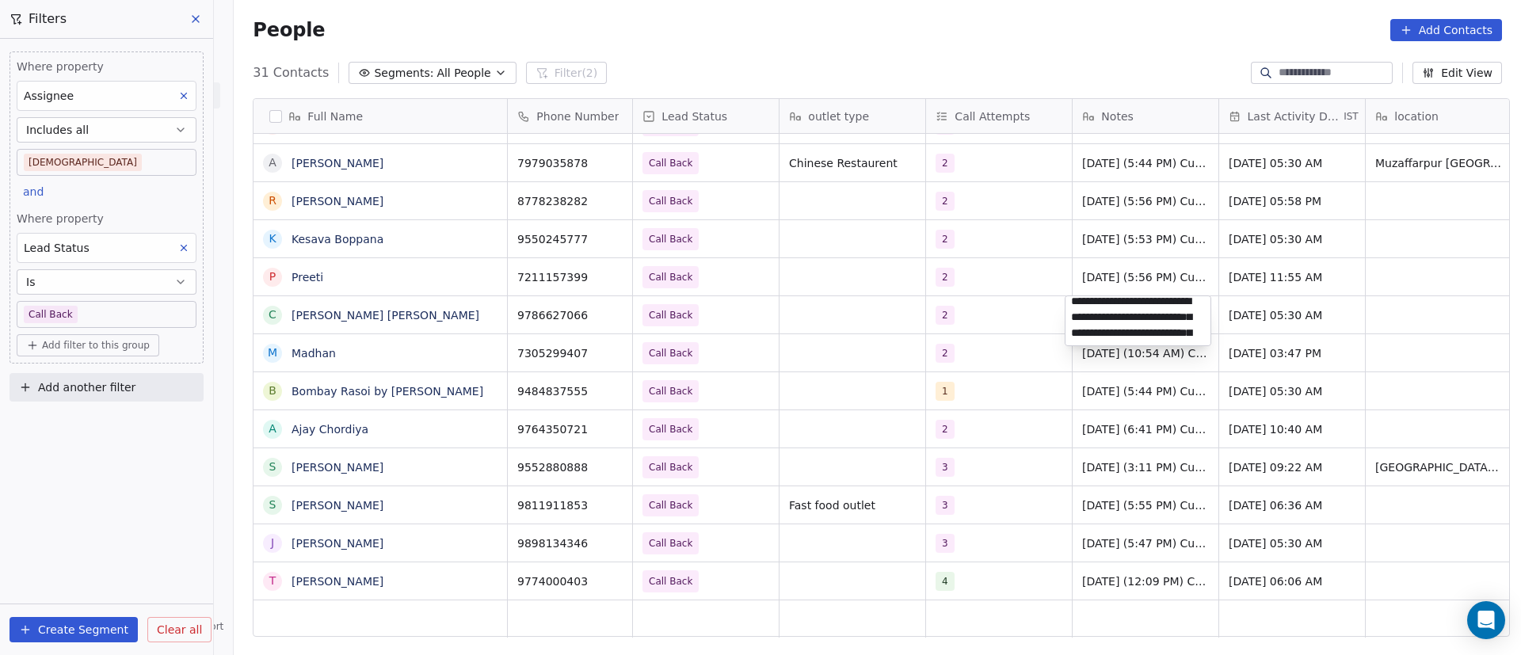
scroll to position [0, 0]
click at [1009, 351] on html "On2Cook India Pvt. Ltd. Contacts People Marketing Workflows Campaigns Metrics &…" at bounding box center [760, 327] width 1521 height 655
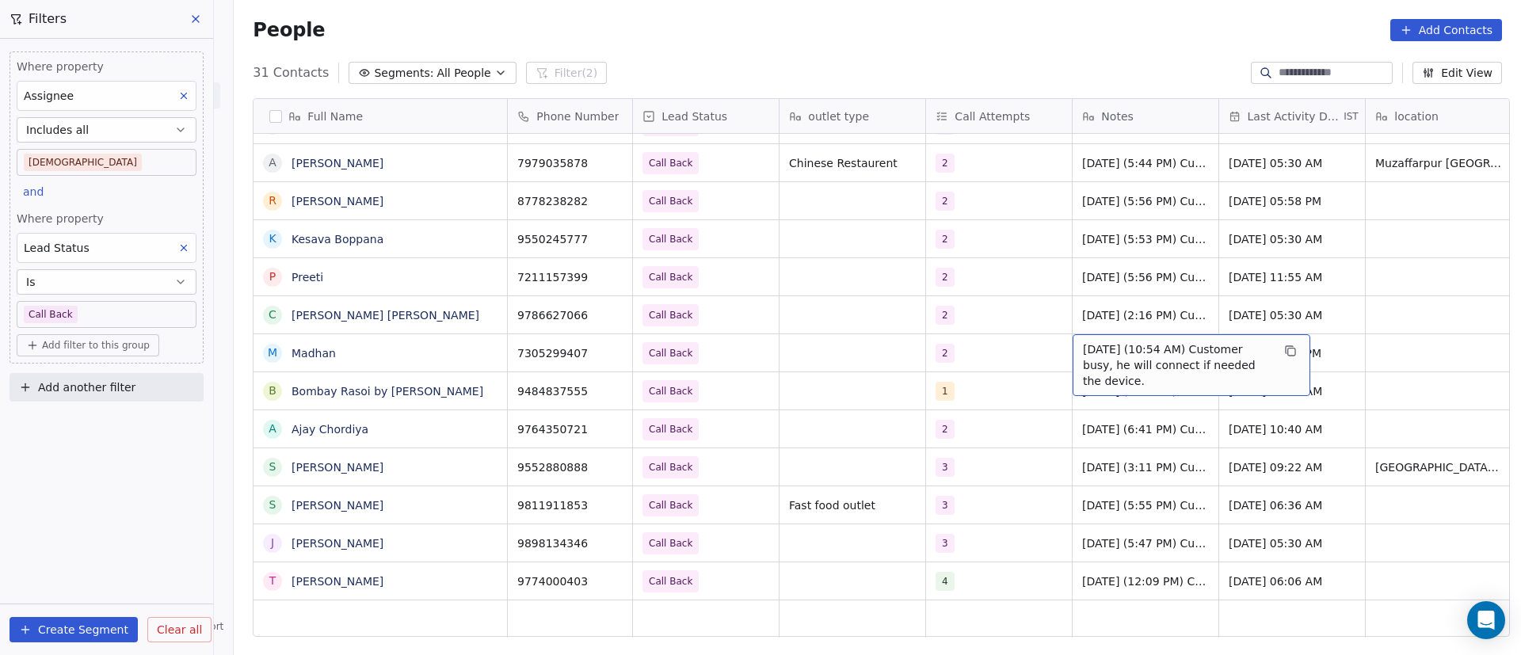
click at [1083, 356] on span "10/9/2025 (10:54 AM) Customer busy, he will connect if needed the device." at bounding box center [1177, 365] width 189 height 48
click at [1070, 347] on textarea "**********" at bounding box center [1183, 364] width 236 height 60
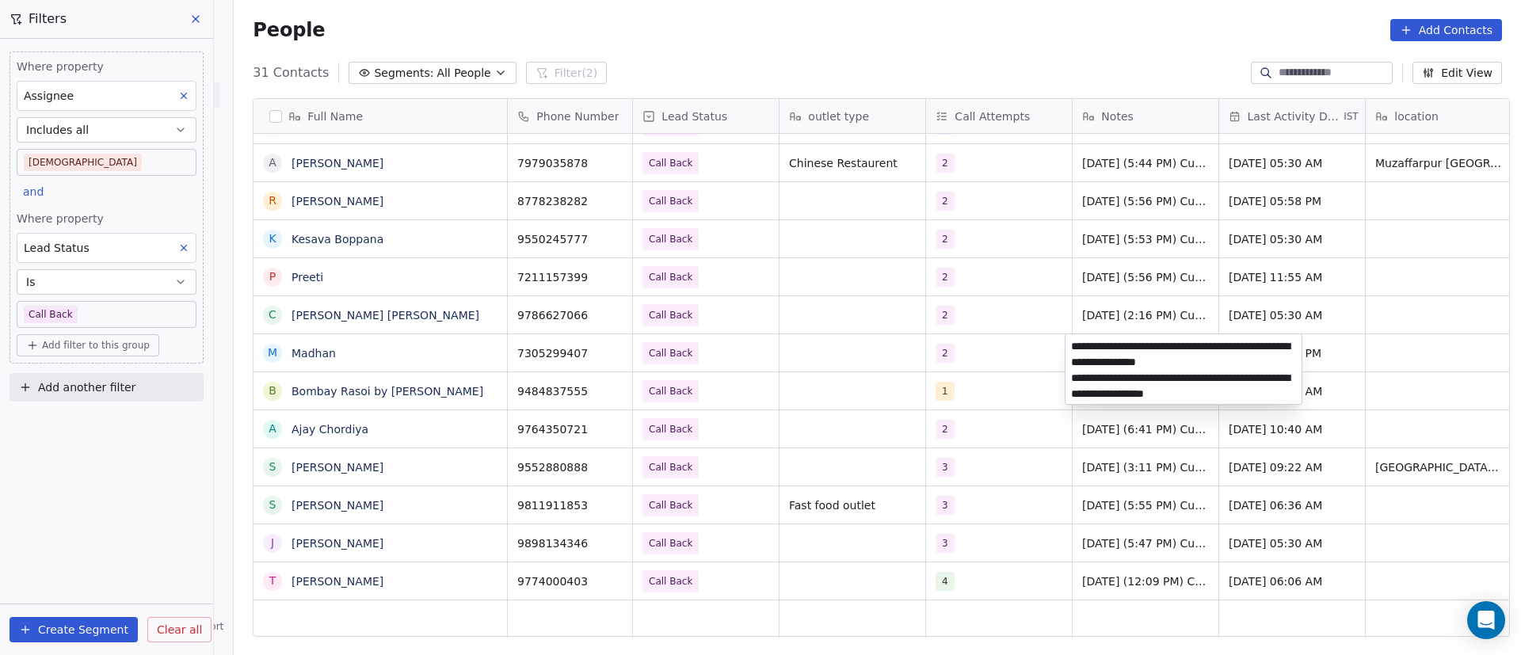
type textarea "**********"
click at [1047, 414] on html "On2Cook India Pvt. Ltd. Contacts People Marketing Workflows Campaigns Metrics &…" at bounding box center [760, 327] width 1521 height 655
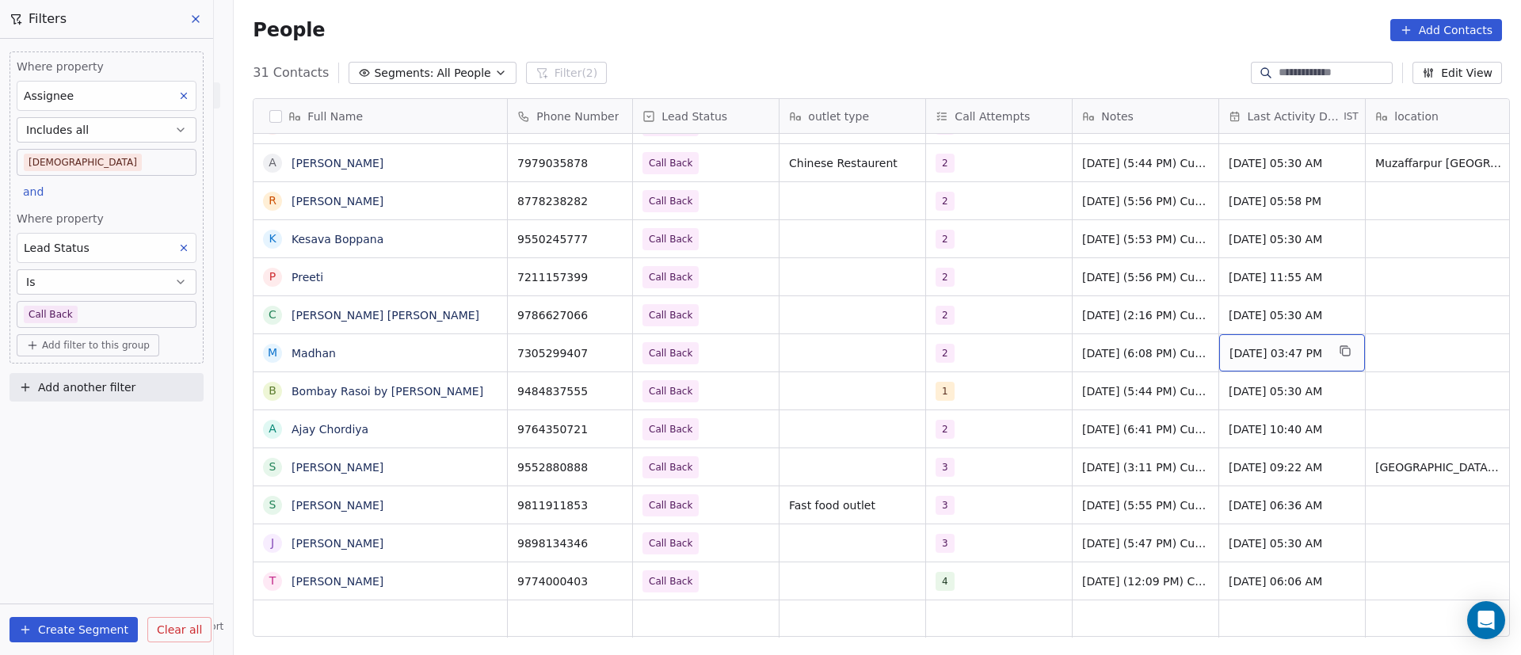
click at [1252, 357] on span "Sep 10, 2025 03:47 PM" at bounding box center [1277, 353] width 97 height 16
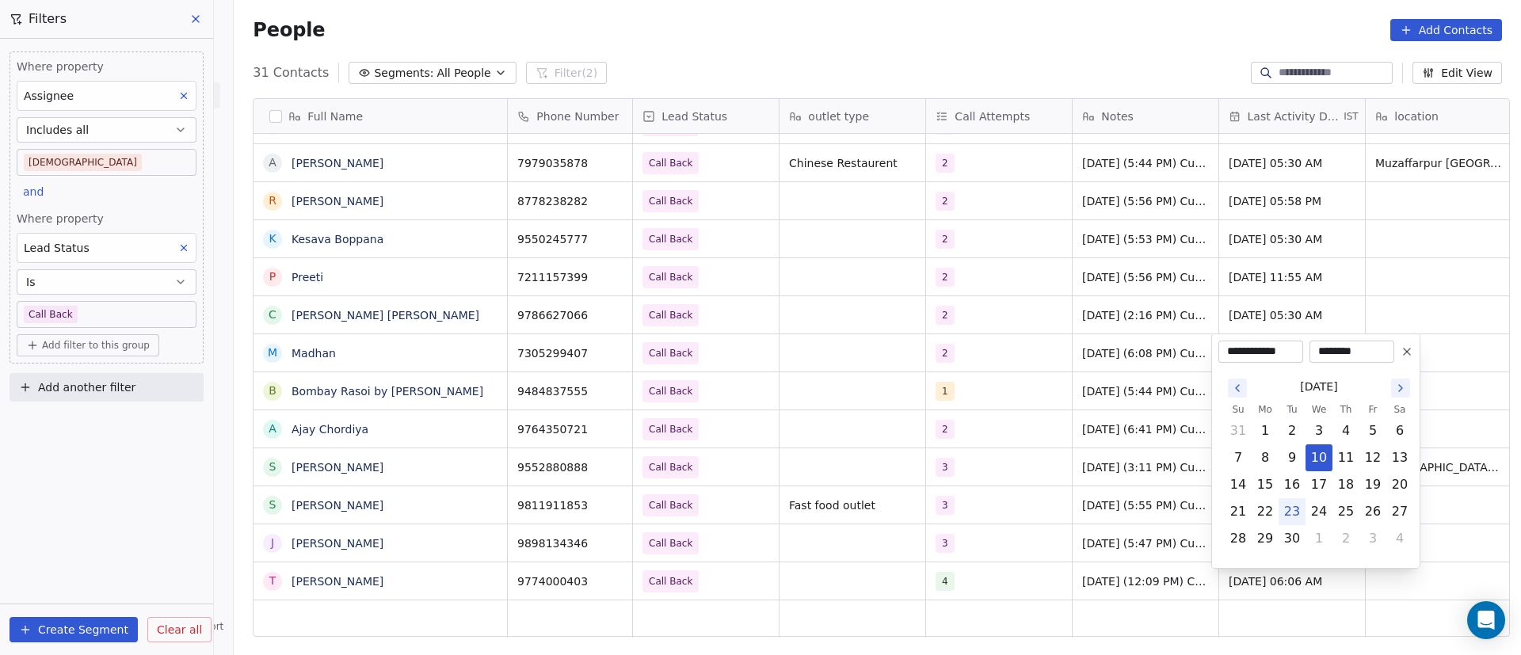
click at [1292, 511] on button "23" at bounding box center [1291, 511] width 25 height 25
type input "**********"
click at [1131, 434] on html "On2Cook India Pvt. Ltd. Contacts People Marketing Workflows Campaigns Metrics &…" at bounding box center [760, 327] width 1521 height 655
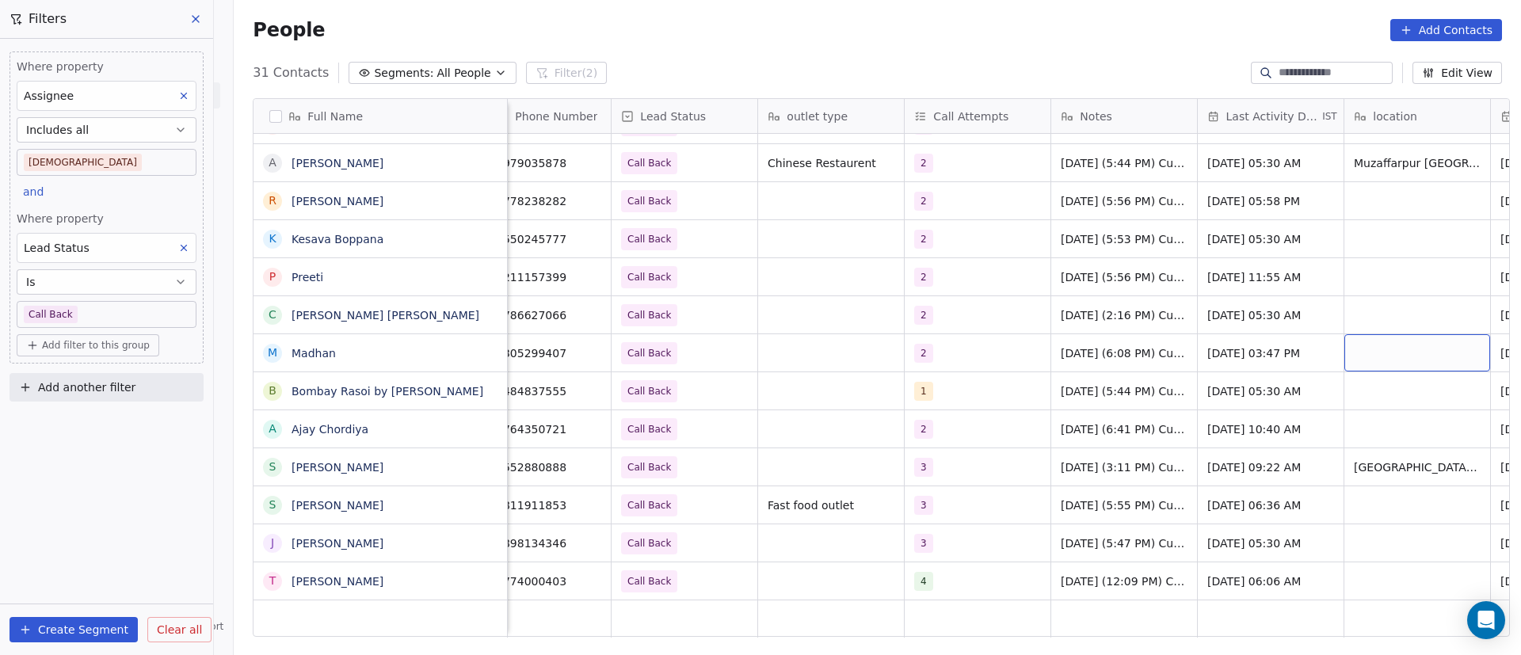
scroll to position [0, 168]
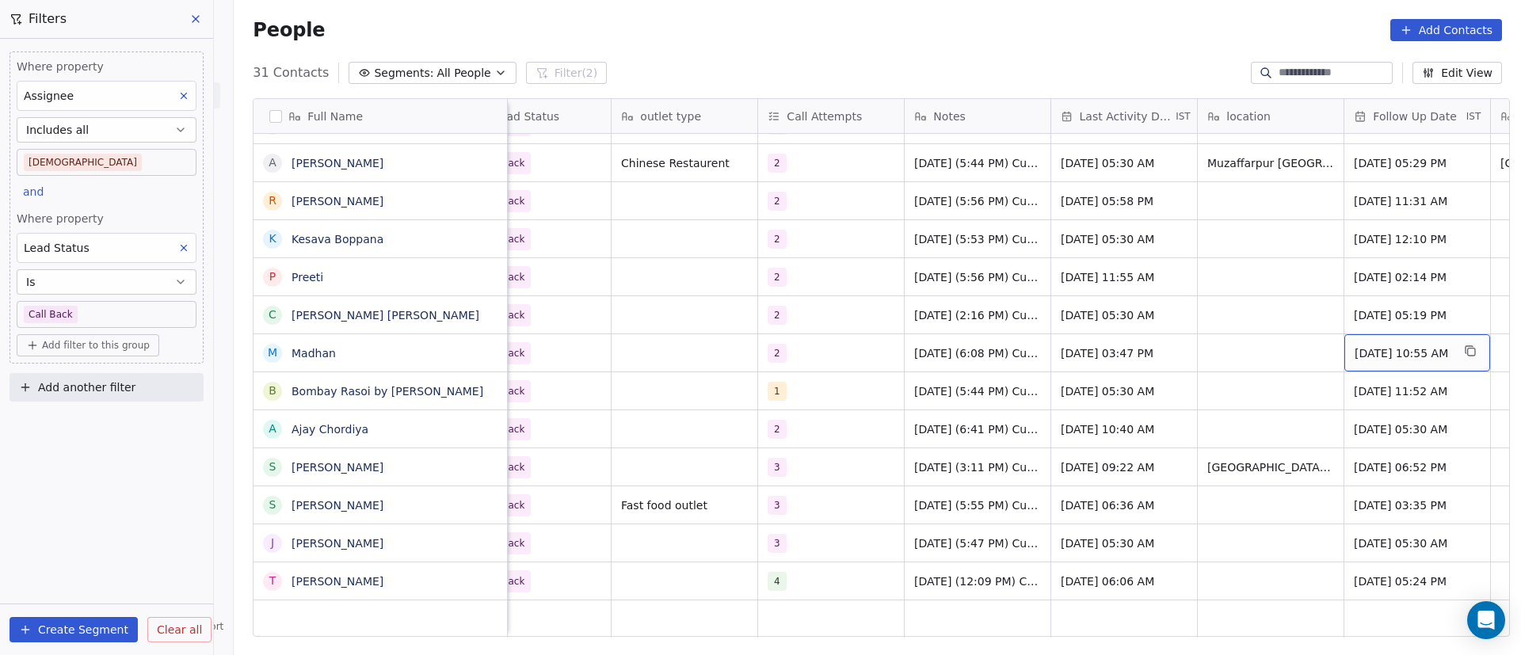
click at [1418, 355] on span "Sep 30, 2025 10:55 AM" at bounding box center [1402, 353] width 97 height 16
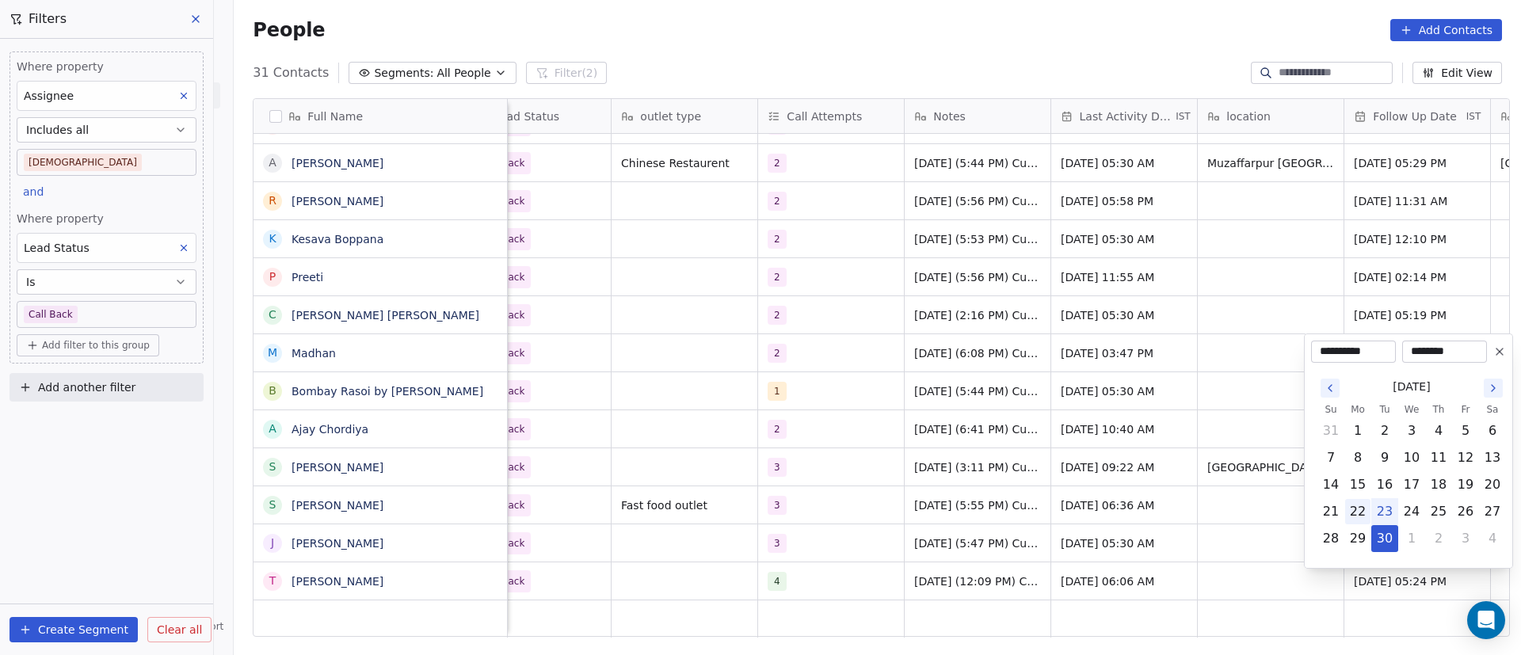
drag, startPoint x: 1385, startPoint y: 531, endPoint x: 1358, endPoint y: 505, distance: 37.0
click at [1383, 531] on button "30" at bounding box center [1384, 538] width 25 height 25
click at [1183, 438] on html "On2Cook India Pvt. Ltd. Contacts People Marketing Workflows Campaigns Metrics &…" at bounding box center [760, 327] width 1521 height 655
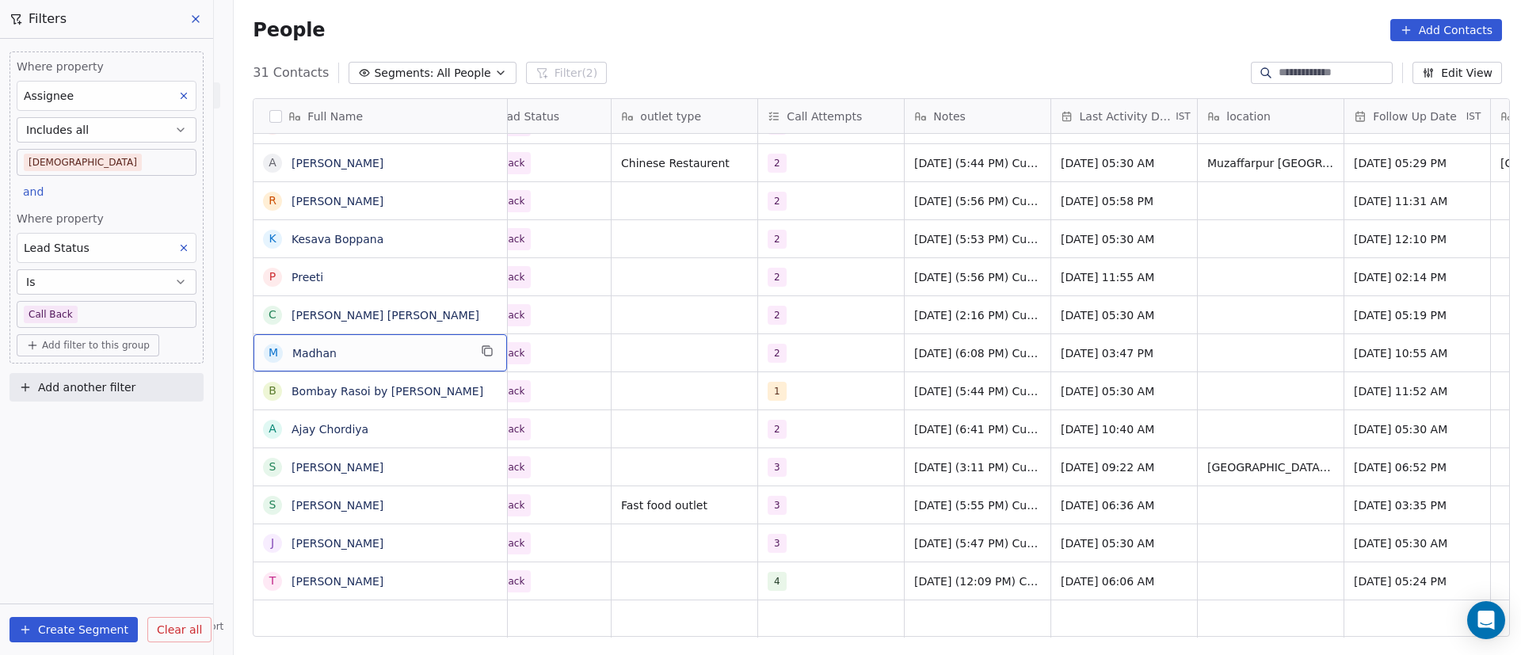
scroll to position [0, 0]
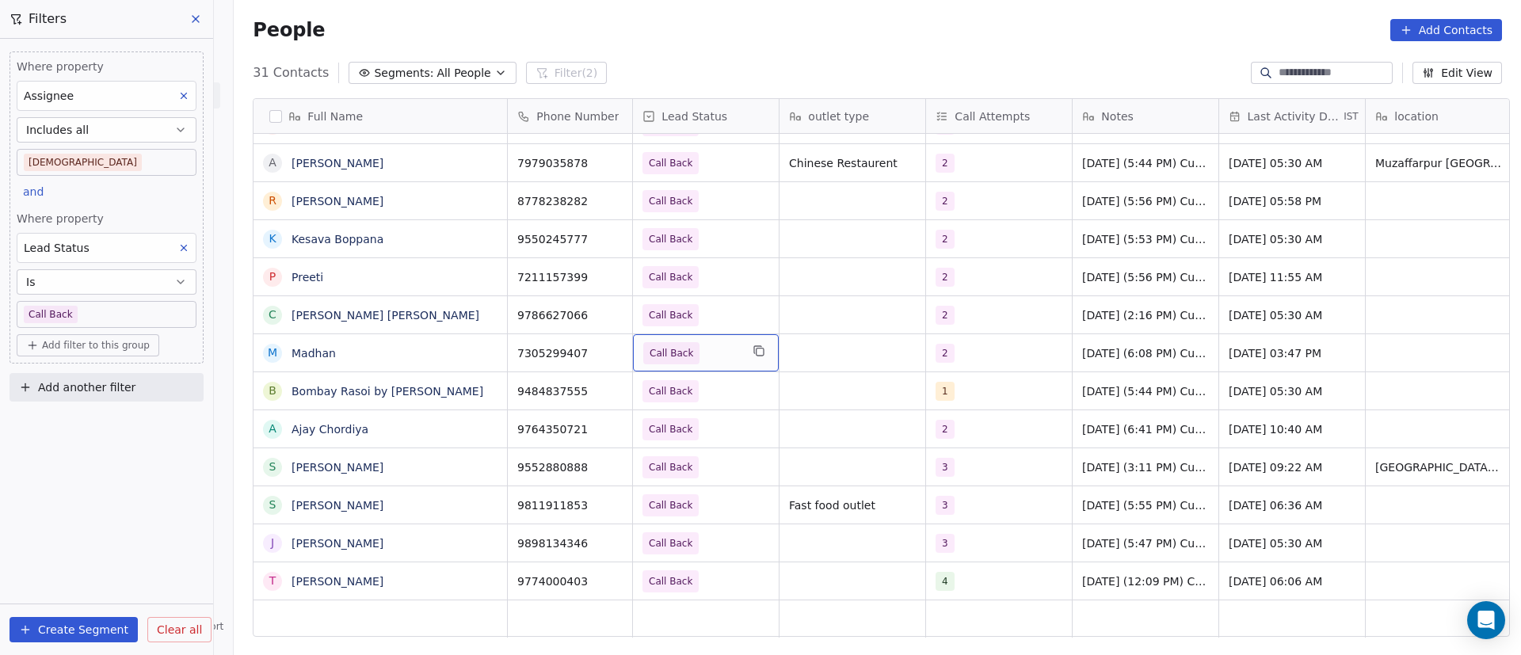
click at [711, 357] on span "Call Back" at bounding box center [691, 353] width 97 height 22
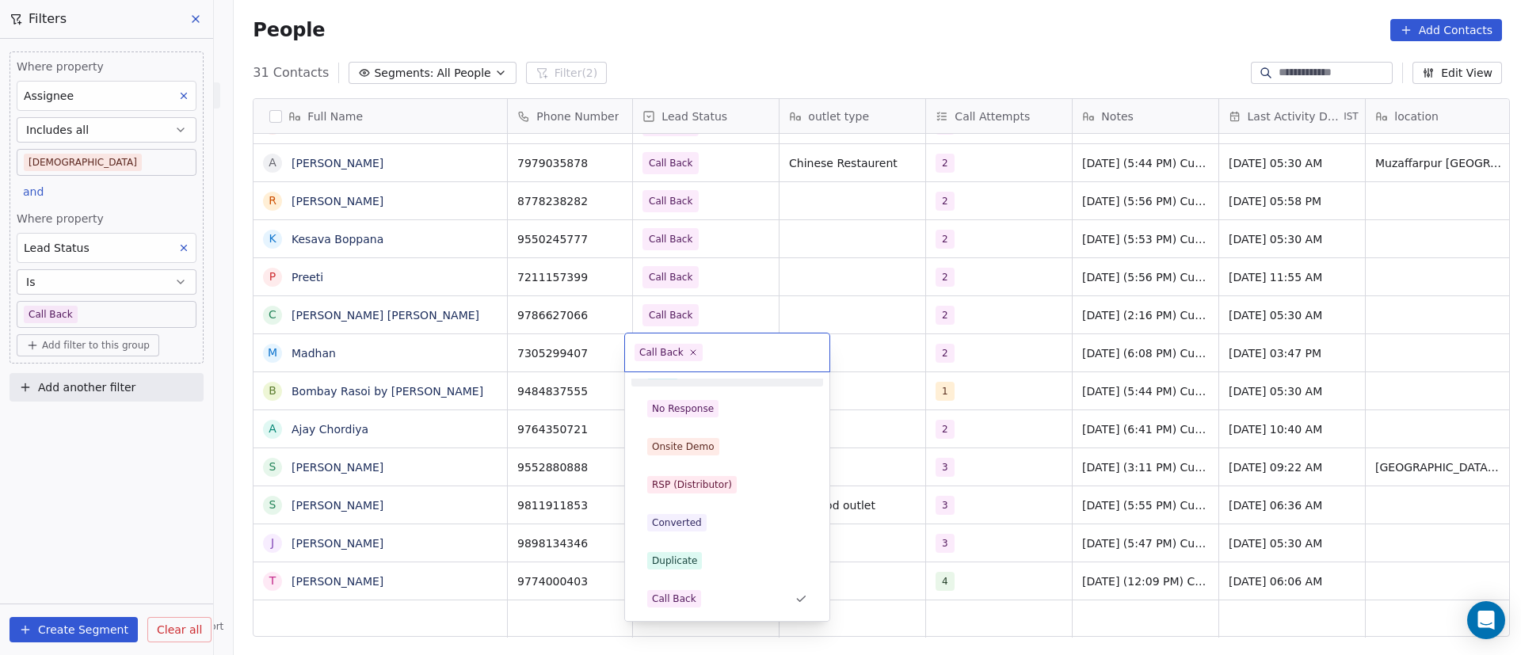
click at [689, 357] on span "Call Back" at bounding box center [668, 352] width 68 height 17
click at [687, 350] on icon at bounding box center [692, 352] width 10 height 10
click at [702, 418] on div "No Response" at bounding box center [727, 408] width 179 height 25
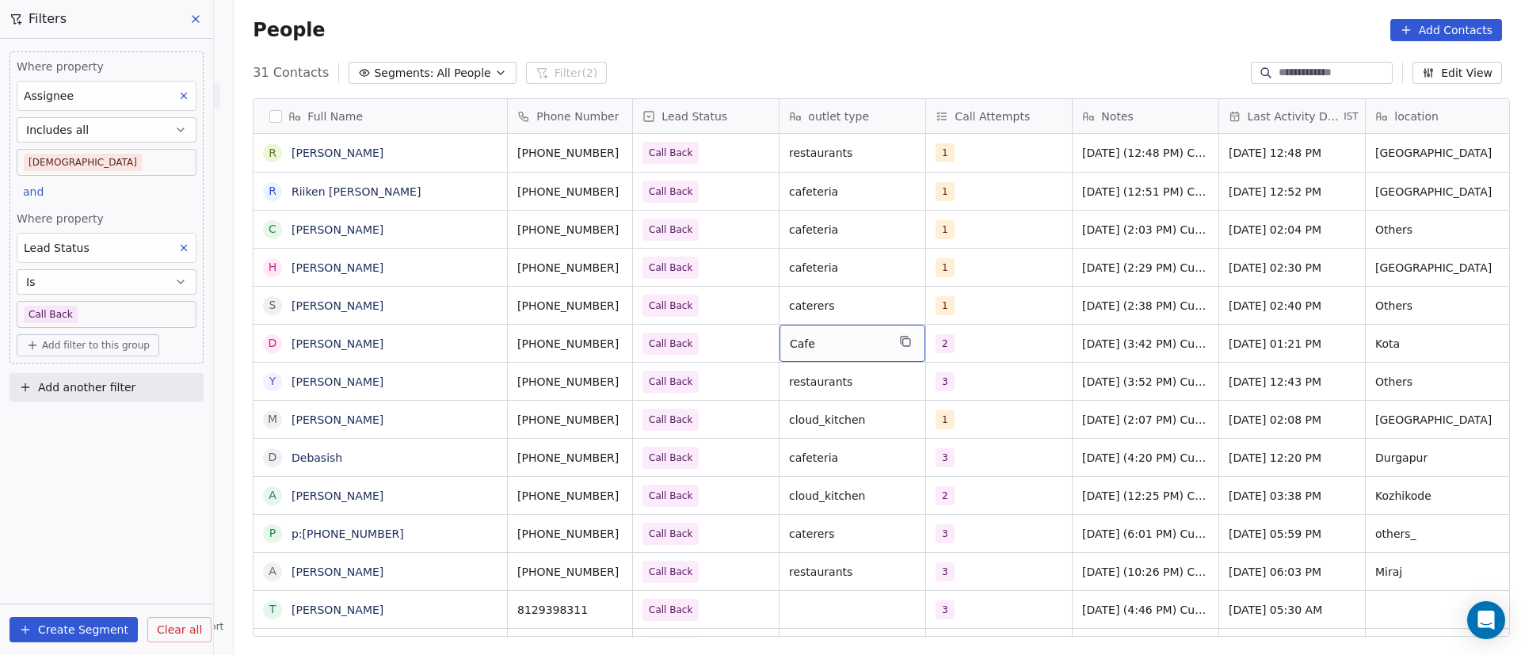
scroll to position [0, 0]
click at [150, 314] on body "On2Cook India Pvt. Ltd. Contacts People Marketing Workflows Campaigns Metrics &…" at bounding box center [760, 327] width 1521 height 655
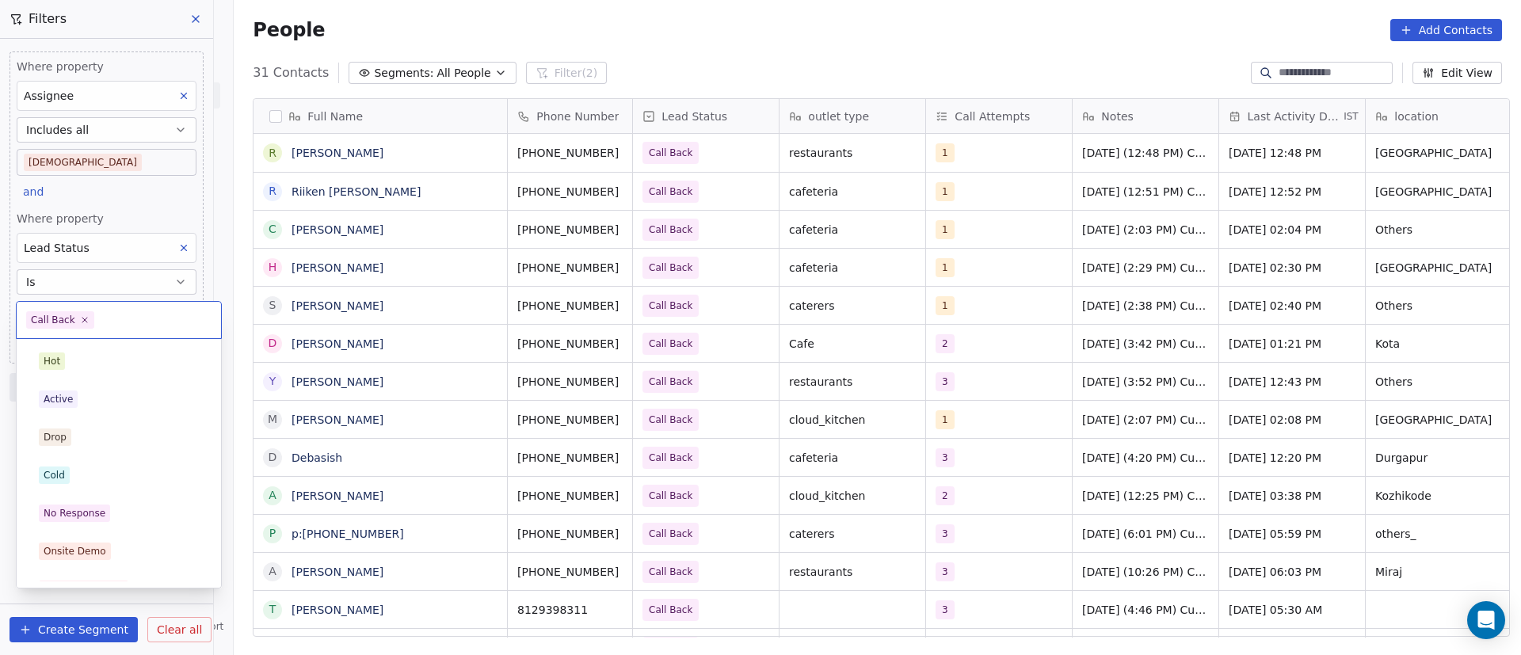
scroll to position [138, 0]
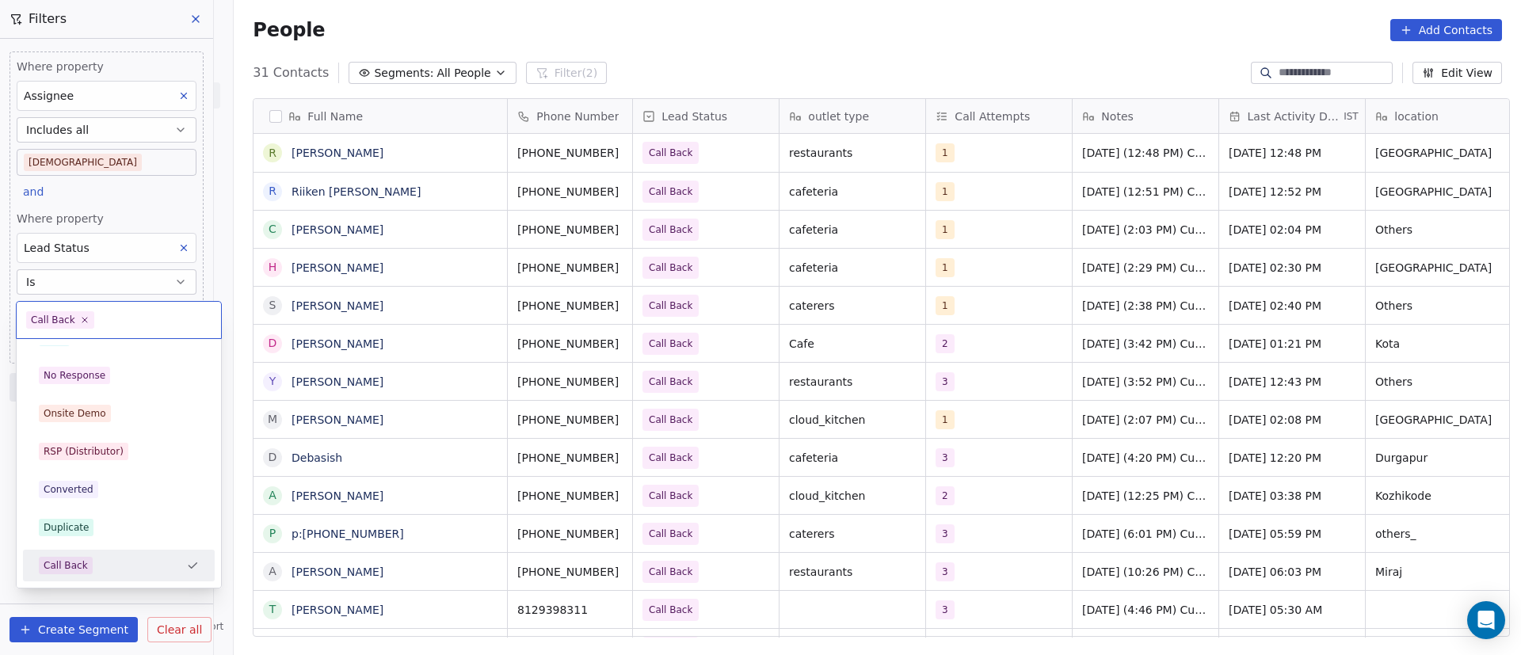
click at [83, 315] on icon at bounding box center [85, 320] width 10 height 10
click at [90, 374] on div "No Response" at bounding box center [75, 375] width 62 height 14
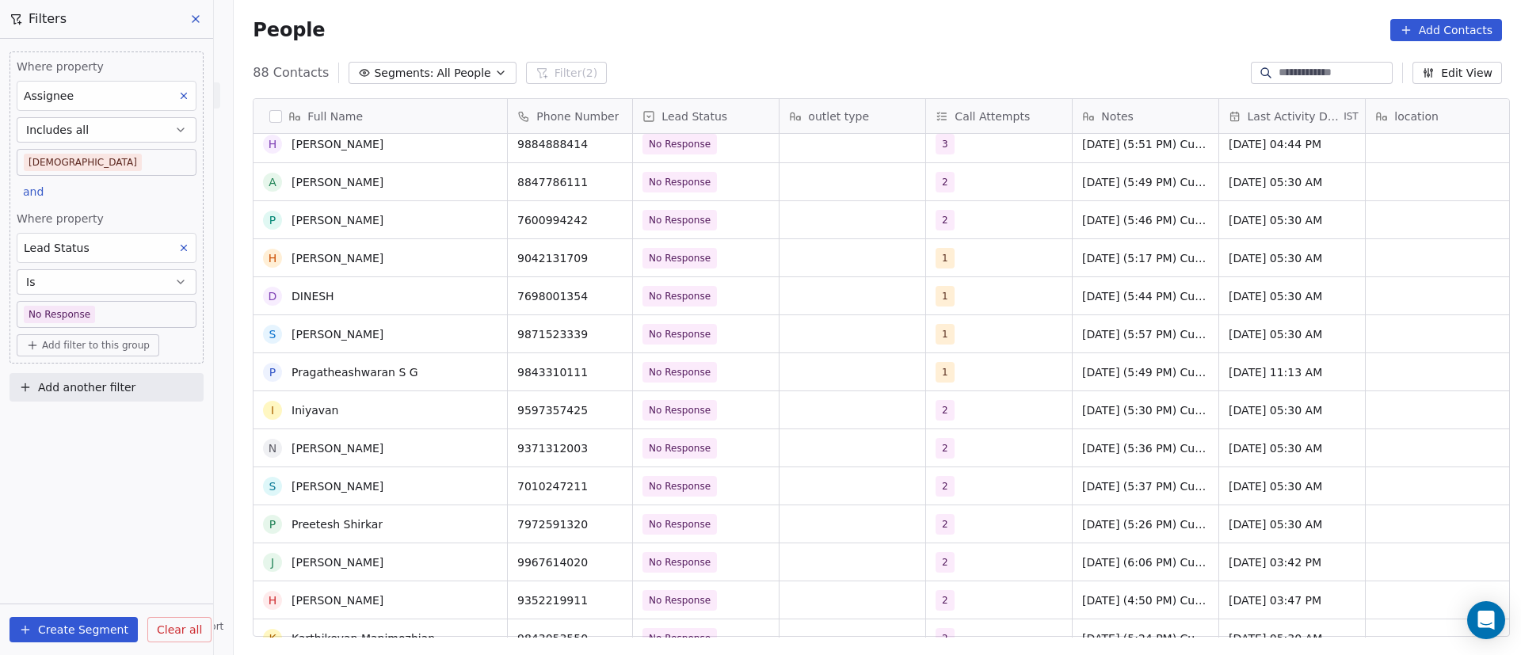
scroll to position [0, 0]
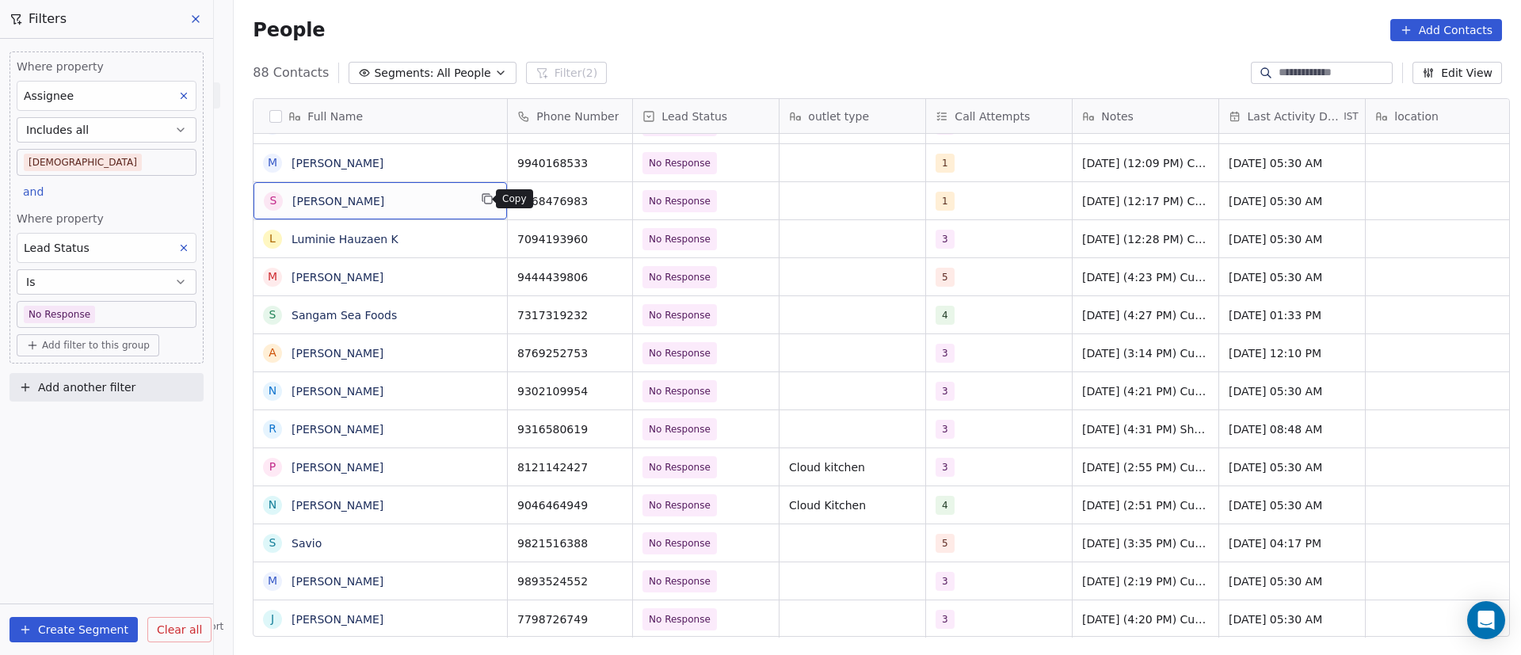
click at [485, 202] on icon "grid" at bounding box center [488, 199] width 7 height 7
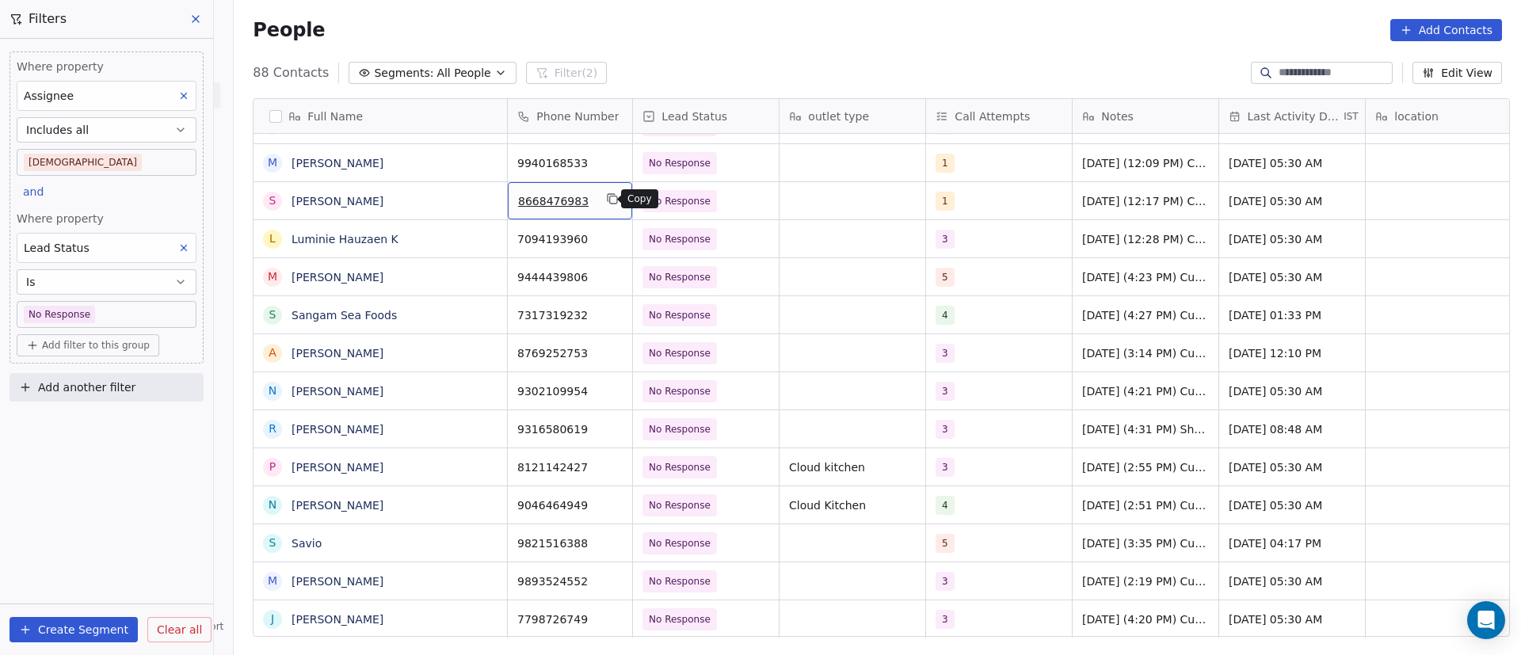
click at [606, 202] on icon "grid" at bounding box center [612, 198] width 13 height 13
click at [973, 203] on div "1" at bounding box center [984, 201] width 97 height 19
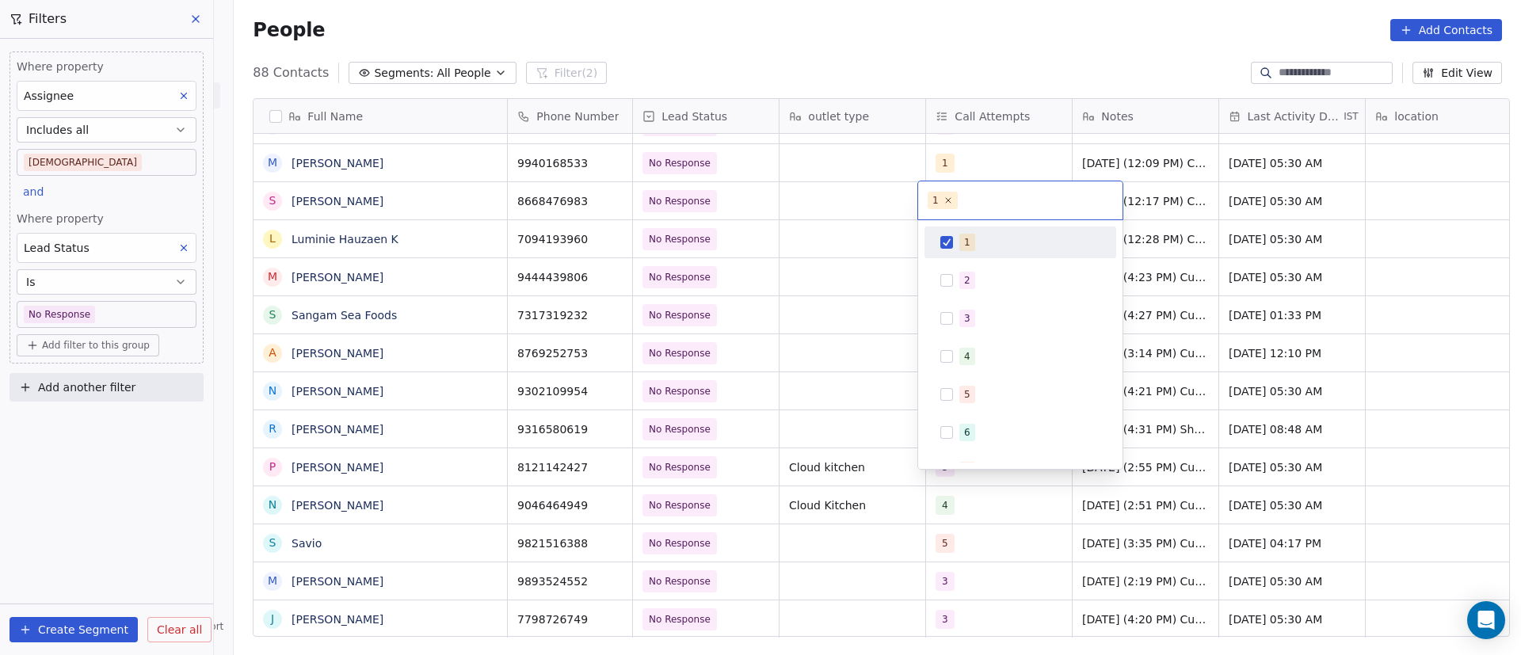
click at [951, 241] on button "Suggestions" at bounding box center [946, 242] width 13 height 13
click at [950, 269] on div "2" at bounding box center [1020, 280] width 179 height 25
click at [874, 191] on html "On2Cook India Pvt. Ltd. Contacts People Marketing Workflows Campaigns Metrics &…" at bounding box center [760, 327] width 1521 height 655
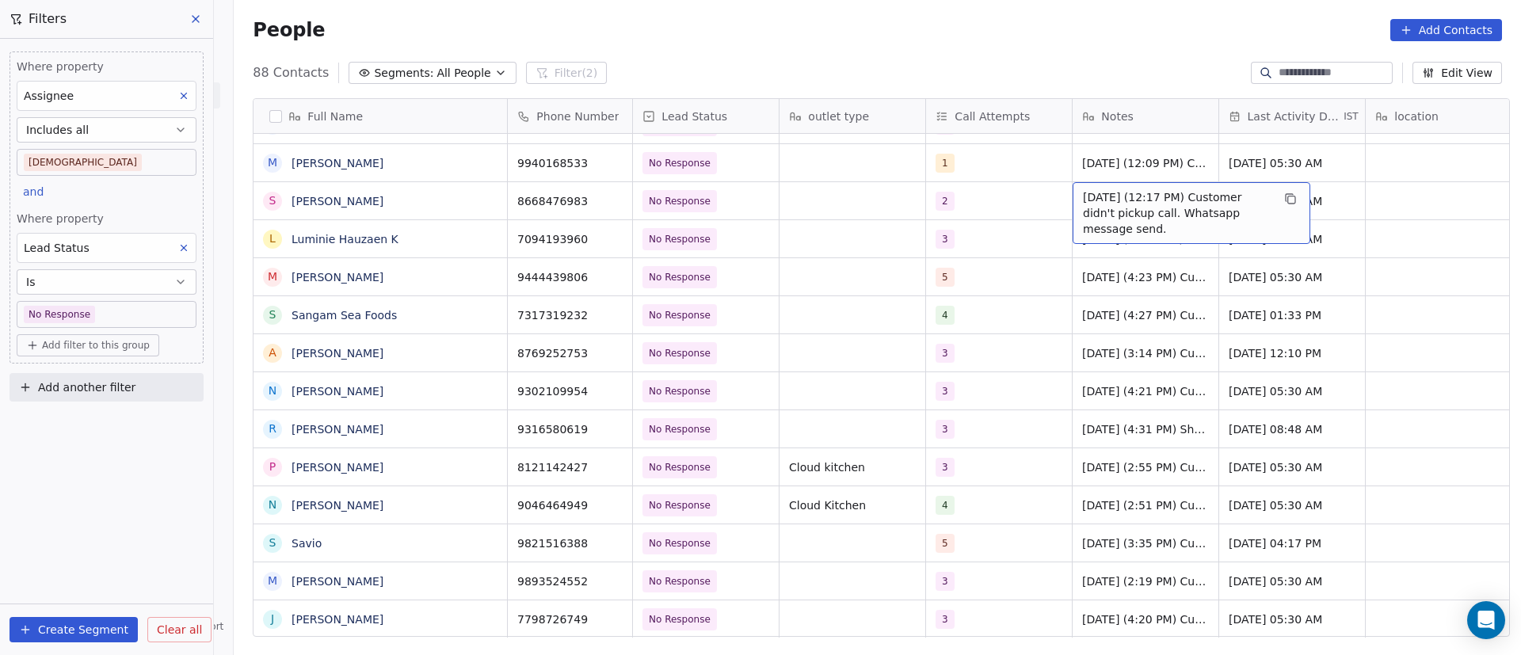
click at [1107, 208] on span "[DATE] (12:17 PM) Customer didn't pickup call. Whatsapp message send." at bounding box center [1177, 213] width 189 height 48
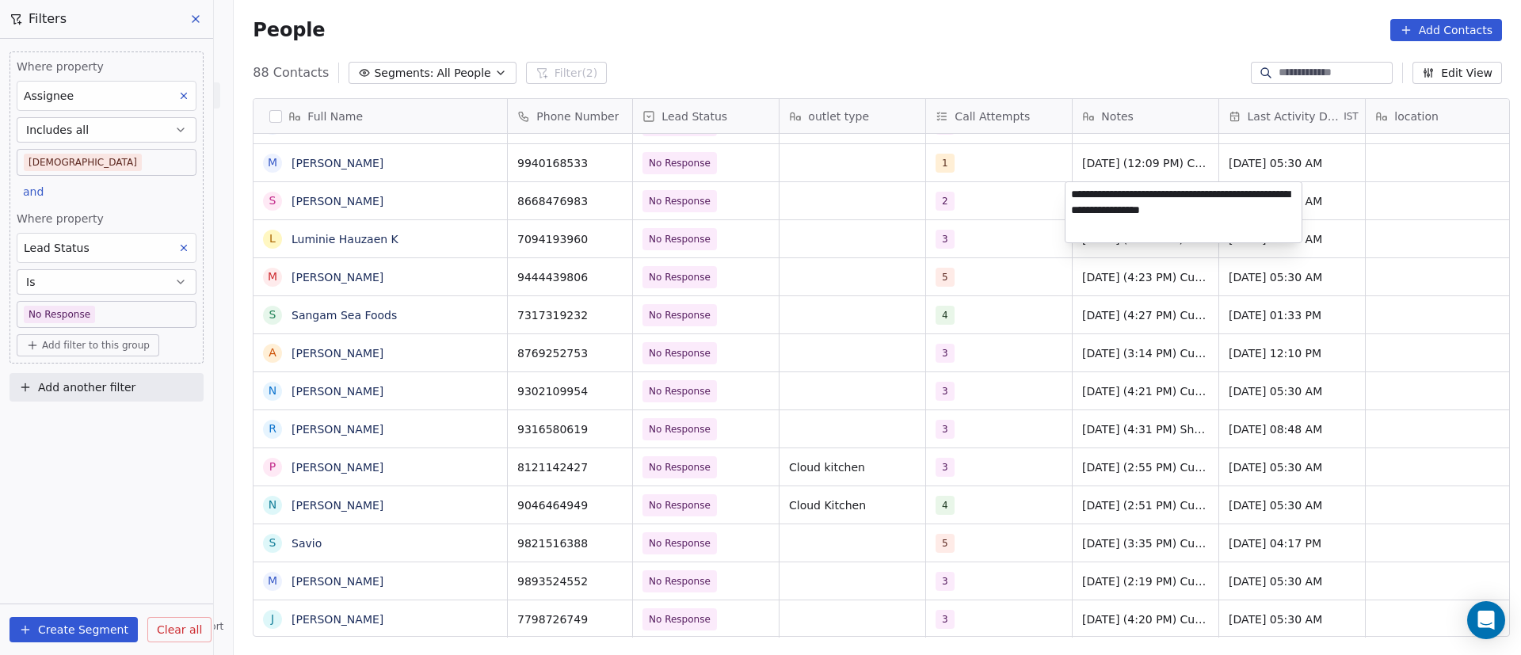
click at [1072, 196] on textarea "**********" at bounding box center [1183, 212] width 236 height 60
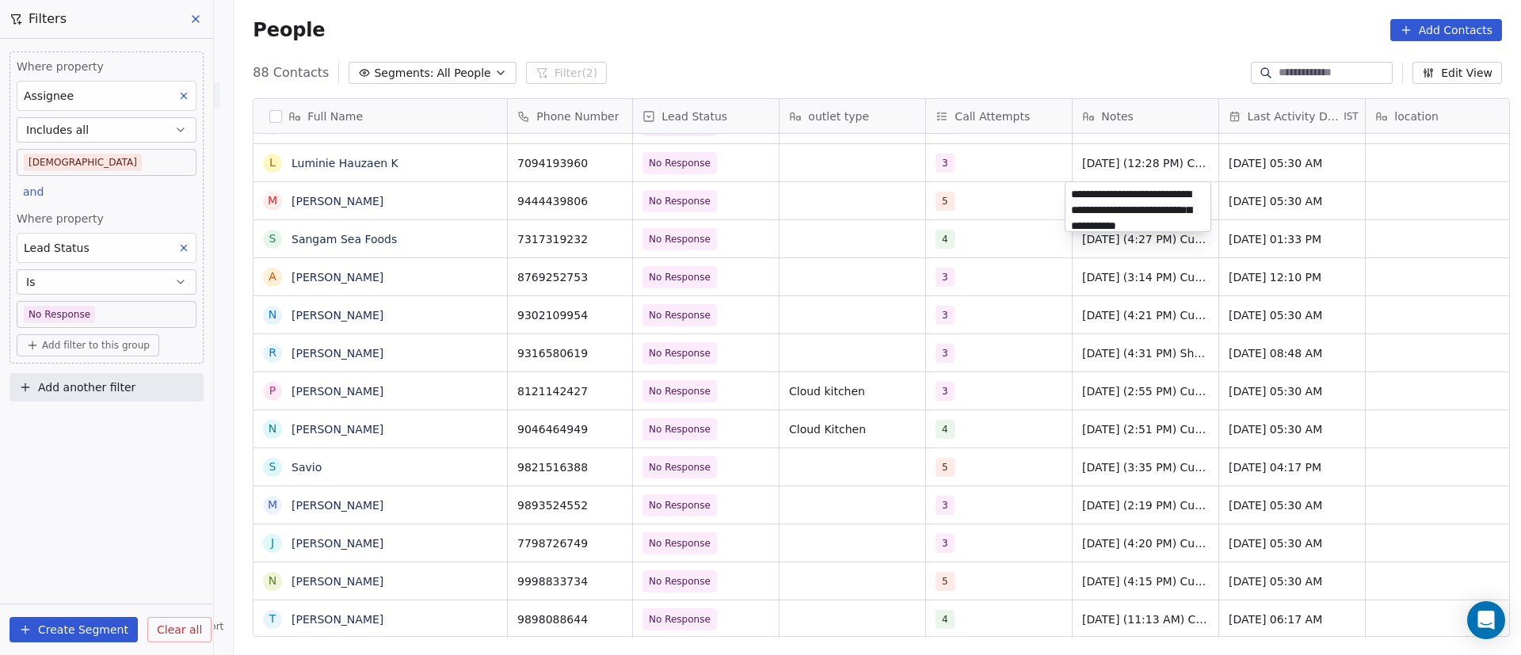
scroll to position [307, 0]
click at [990, 204] on html "On2Cook India Pvt. Ltd. Contacts People Marketing Workflows Campaigns Metrics &…" at bounding box center [760, 327] width 1521 height 655
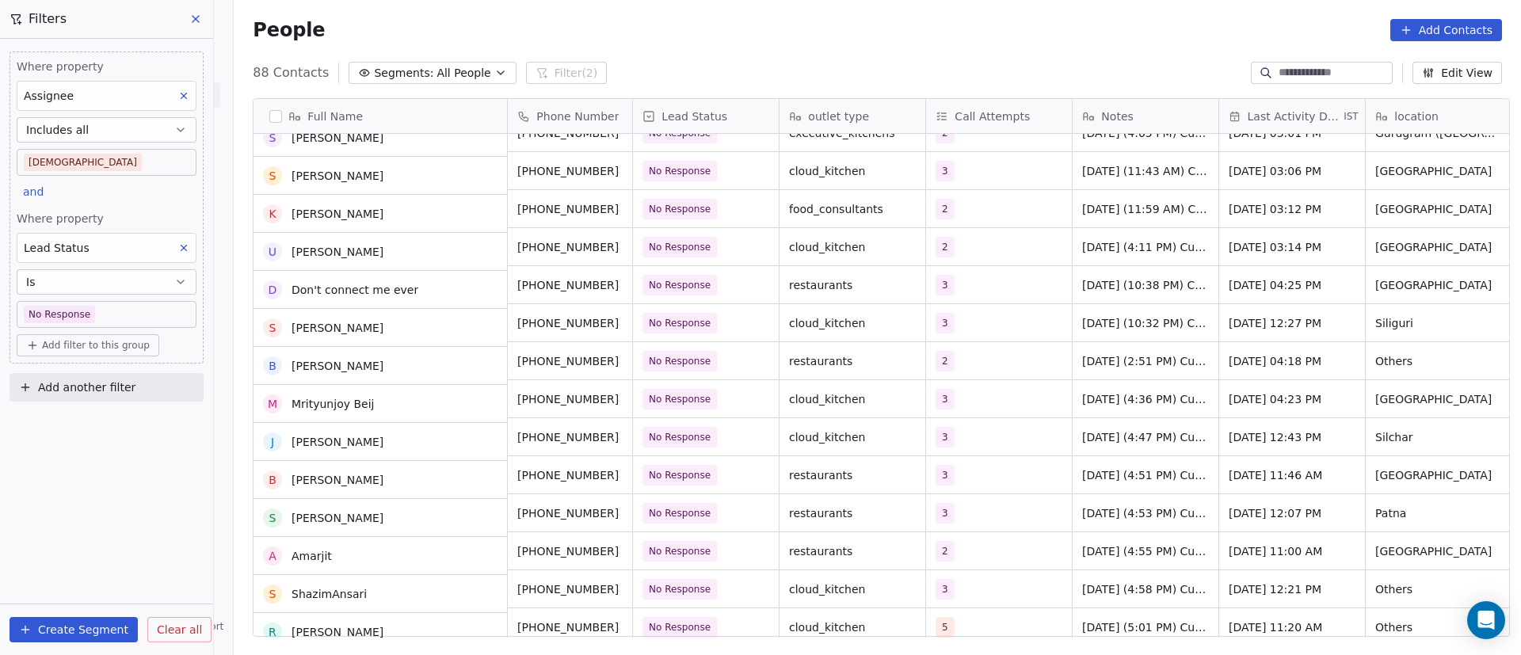
scroll to position [941, 0]
